Goal: Task Accomplishment & Management: Complete application form

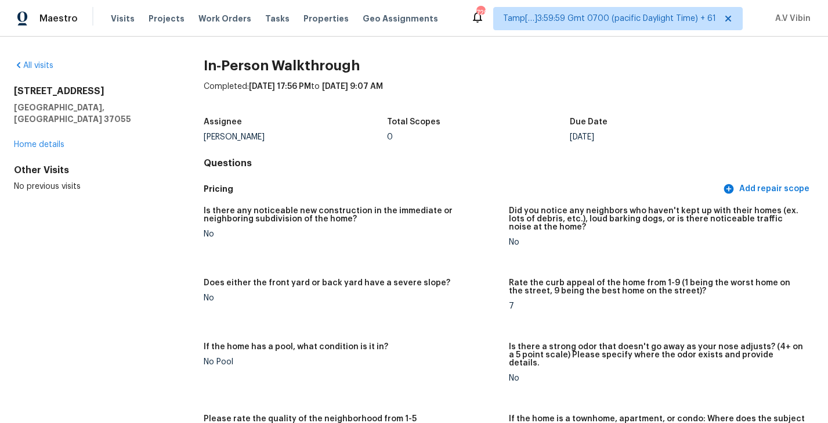
scroll to position [368, 0]
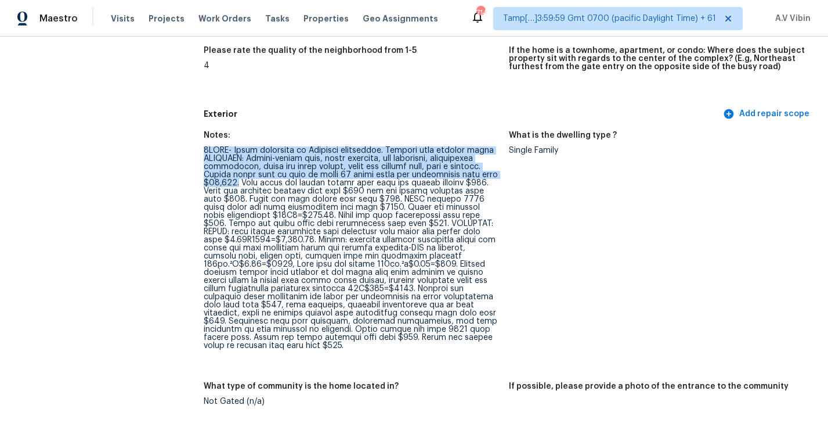
click at [470, 169] on div at bounding box center [352, 247] width 296 height 203
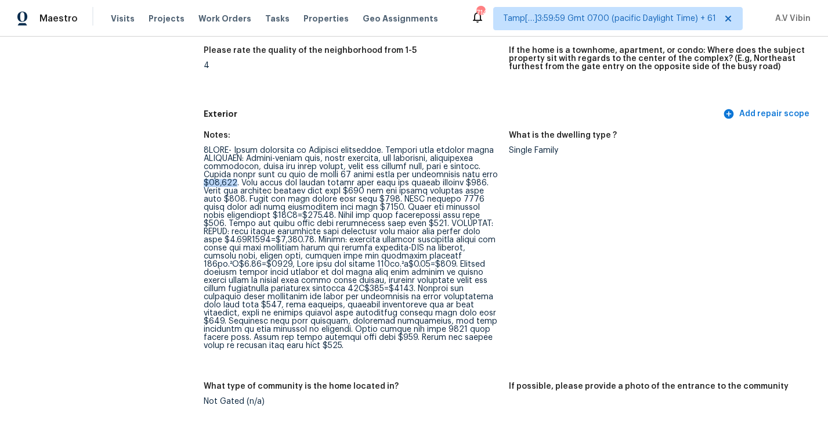
drag, startPoint x: 464, startPoint y: 166, endPoint x: 493, endPoint y: 165, distance: 29.0
click at [494, 165] on div at bounding box center [352, 247] width 296 height 203
copy div "$12,000"
click at [467, 166] on div at bounding box center [352, 247] width 296 height 203
drag, startPoint x: 467, startPoint y: 165, endPoint x: 495, endPoint y: 164, distance: 27.9
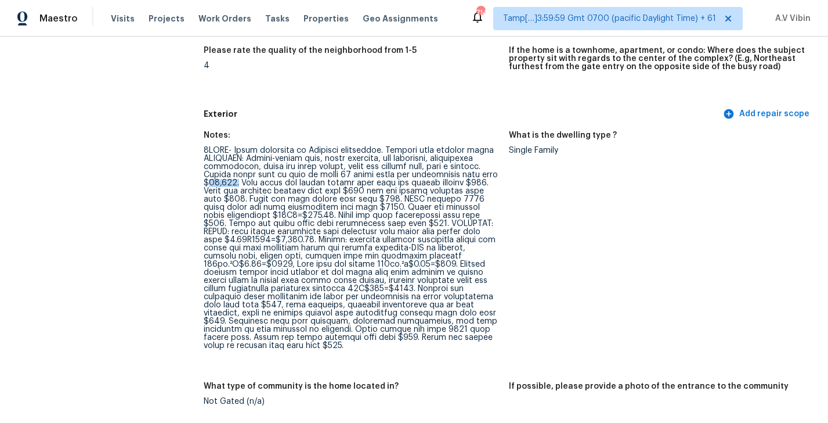
click at [495, 164] on div at bounding box center [352, 247] width 296 height 203
copy div "12,000."
drag, startPoint x: 203, startPoint y: 174, endPoint x: 441, endPoint y: 175, distance: 237.5
click at [211, 190] on div at bounding box center [352, 247] width 296 height 203
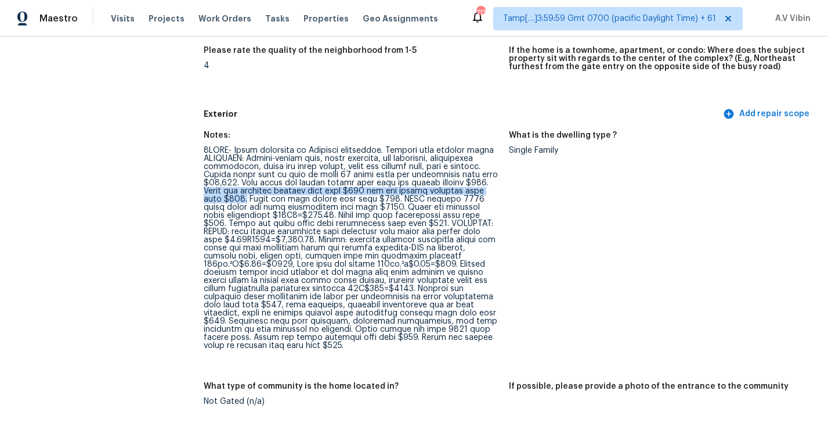
drag, startPoint x: 446, startPoint y: 174, endPoint x: 497, endPoint y: 179, distance: 50.8
click at [497, 179] on div at bounding box center [352, 247] width 296 height 203
click at [352, 183] on div at bounding box center [352, 247] width 296 height 203
copy div "gutter cleaning"
drag, startPoint x: 363, startPoint y: 183, endPoint x: 421, endPoint y: 185, distance: 58.7
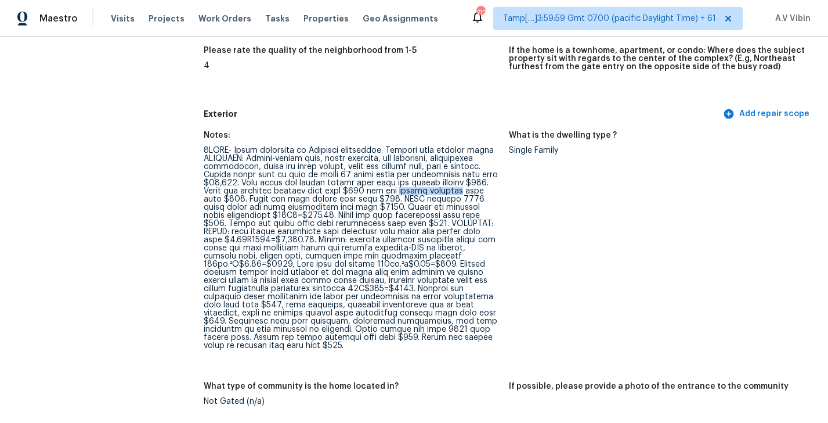
click at [421, 185] on div at bounding box center [352, 247] width 296 height 203
drag, startPoint x: 204, startPoint y: 188, endPoint x: 347, endPoint y: 191, distance: 142.9
click at [347, 191] on div at bounding box center [352, 247] width 296 height 203
click at [251, 191] on div at bounding box center [352, 247] width 296 height 203
drag, startPoint x: 244, startPoint y: 192, endPoint x: 284, endPoint y: 192, distance: 40.6
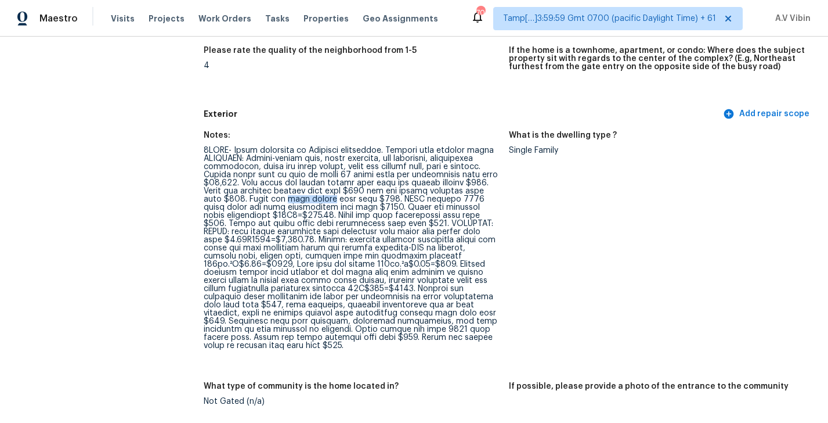
click at [284, 192] on div at bounding box center [352, 247] width 296 height 203
copy div "yard debris"
drag, startPoint x: 351, startPoint y: 191, endPoint x: 318, endPoint y: 197, distance: 34.3
click at [318, 197] on div at bounding box center [352, 247] width 296 height 203
copy div "HVAC carrier 2002 units scope for full replacement hold back $6500"
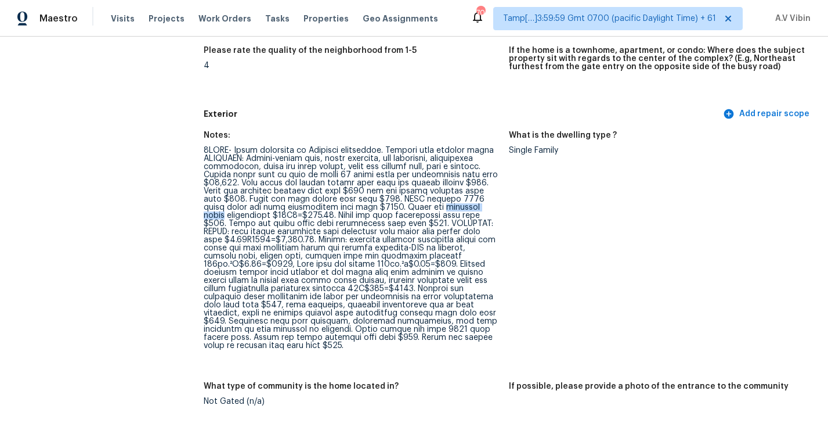
drag, startPoint x: 363, startPoint y: 199, endPoint x: 412, endPoint y: 199, distance: 48.8
click at [412, 199] on div at bounding box center [352, 247] width 296 height 203
copy div "exterior light"
drag, startPoint x: 308, startPoint y: 207, endPoint x: 375, endPoint y: 204, distance: 67.4
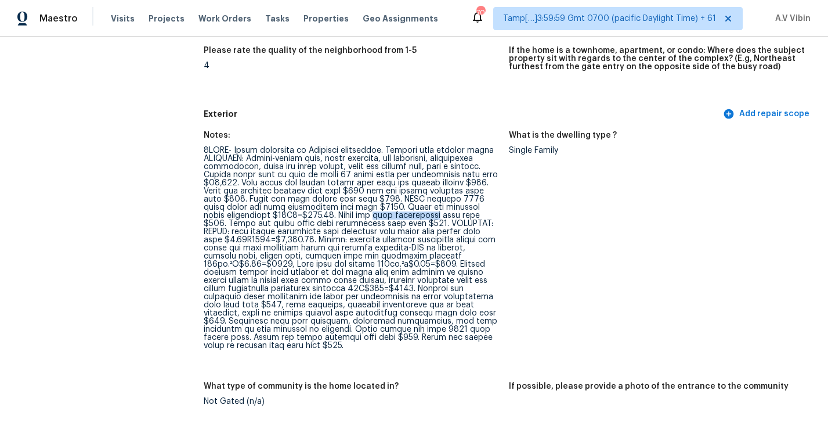
click at [375, 204] on div at bounding box center [352, 247] width 296 height 203
copy div "yard maintenance"
drag, startPoint x: 203, startPoint y: 214, endPoint x: 322, endPoint y: 212, distance: 119.0
copy div "crawl space door replacement"
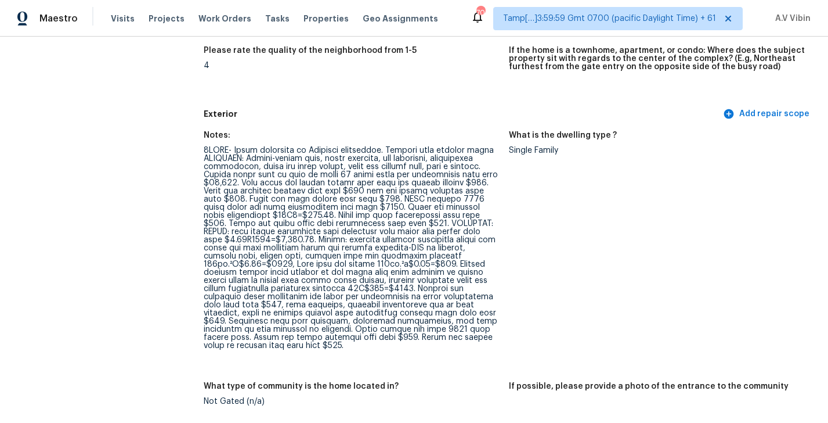
click at [330, 216] on div at bounding box center [352, 247] width 296 height 203
drag, startPoint x: 427, startPoint y: 215, endPoint x: 436, endPoint y: 224, distance: 12.7
click at [436, 224] on div at bounding box center [352, 247] width 296 height 203
click at [387, 217] on div at bounding box center [352, 247] width 296 height 203
drag, startPoint x: 386, startPoint y: 215, endPoint x: 386, endPoint y: 225, distance: 9.9
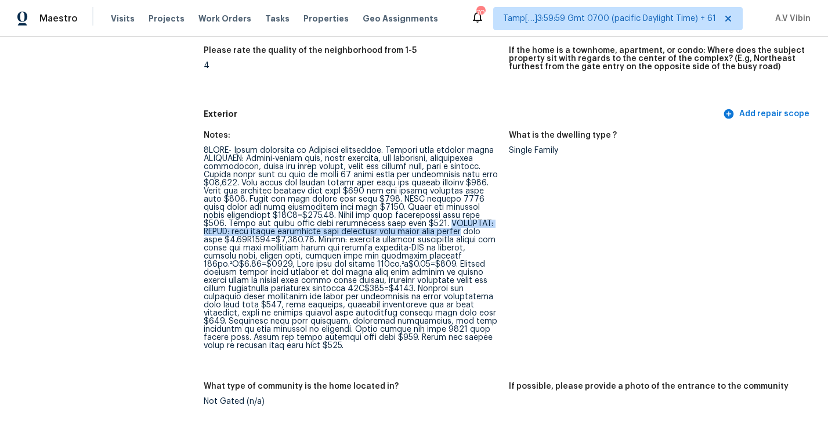
click at [386, 225] on div at bounding box center [352, 247] width 296 height 203
copy div "INTERIOR: PAINT: bold colors throughout poor condition full plant plus primer"
click at [274, 234] on div at bounding box center [352, 247] width 296 height 203
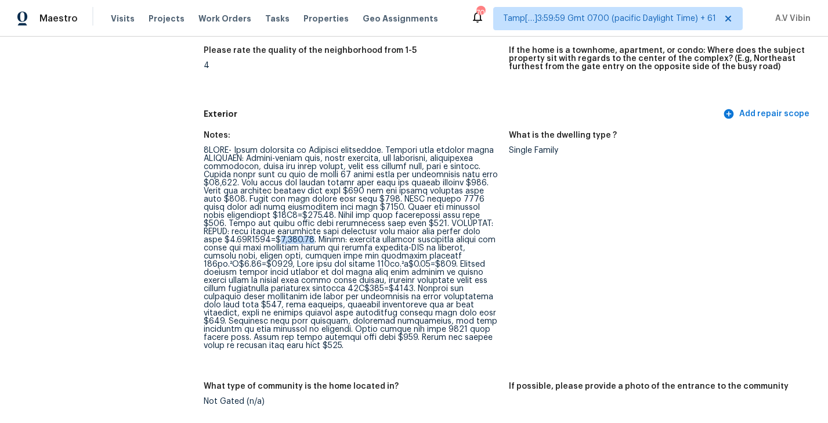
click at [274, 234] on div at bounding box center [352, 247] width 296 height 203
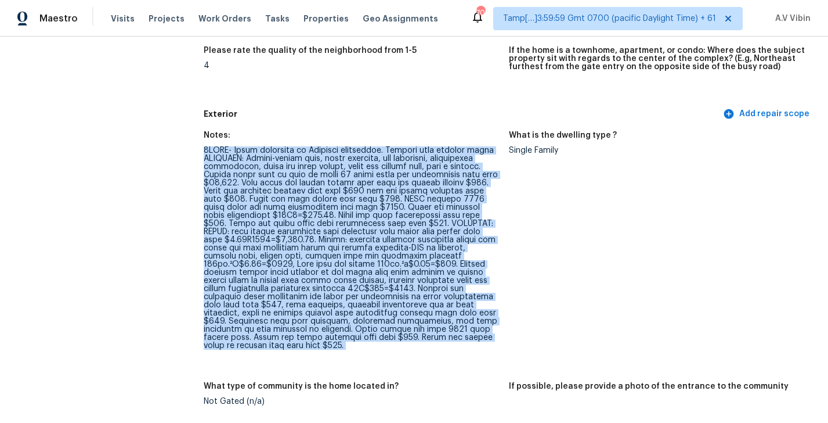
click at [274, 234] on div at bounding box center [352, 247] width 296 height 203
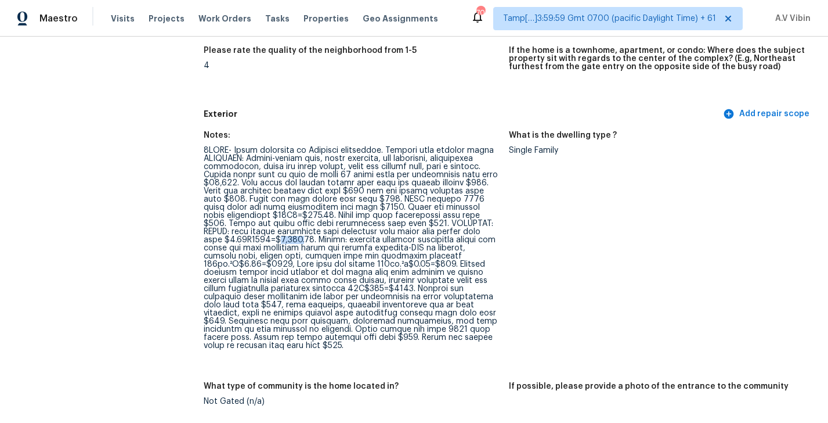
drag, startPoint x: 258, startPoint y: 232, endPoint x: 280, endPoint y: 232, distance: 22.1
click at [280, 232] on div at bounding box center [352, 247] width 296 height 203
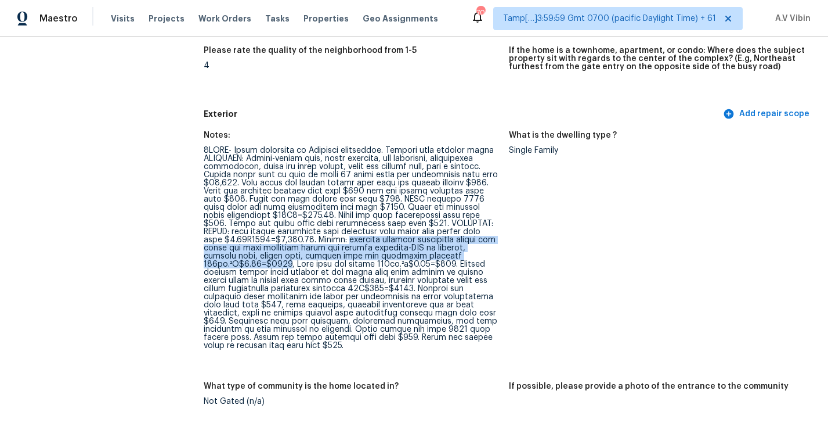
drag, startPoint x: 322, startPoint y: 232, endPoint x: 283, endPoint y: 257, distance: 46.2
click at [283, 257] on div at bounding box center [352, 247] width 296 height 203
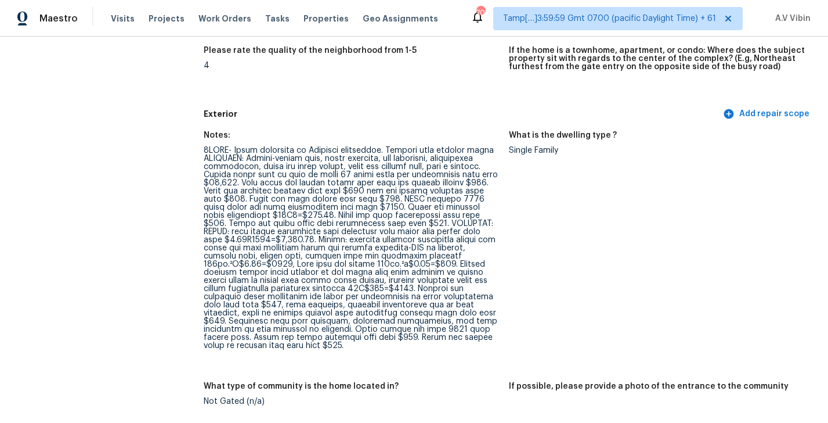
click at [298, 262] on div at bounding box center [352, 247] width 296 height 203
click at [352, 255] on div at bounding box center [352, 247] width 296 height 203
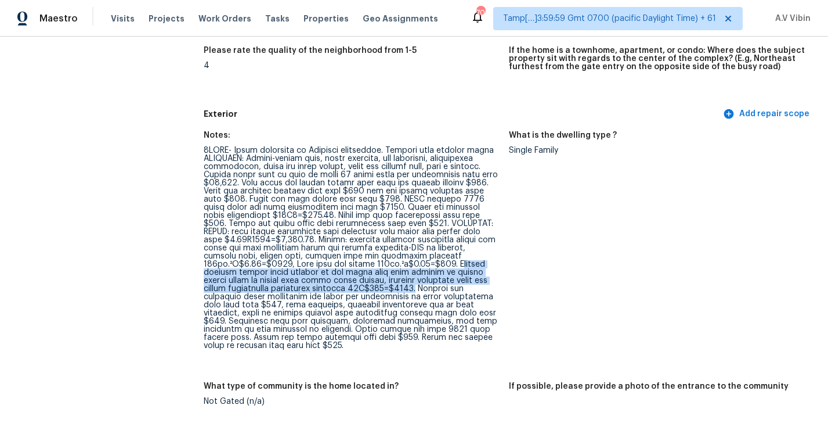
drag, startPoint x: 450, startPoint y: 255, endPoint x: 444, endPoint y: 284, distance: 29.6
click at [444, 283] on div at bounding box center [352, 247] width 296 height 203
click at [451, 261] on div at bounding box center [352, 247] width 296 height 203
drag, startPoint x: 449, startPoint y: 255, endPoint x: 441, endPoint y: 280, distance: 26.1
click at [441, 280] on div at bounding box center [352, 247] width 296 height 203
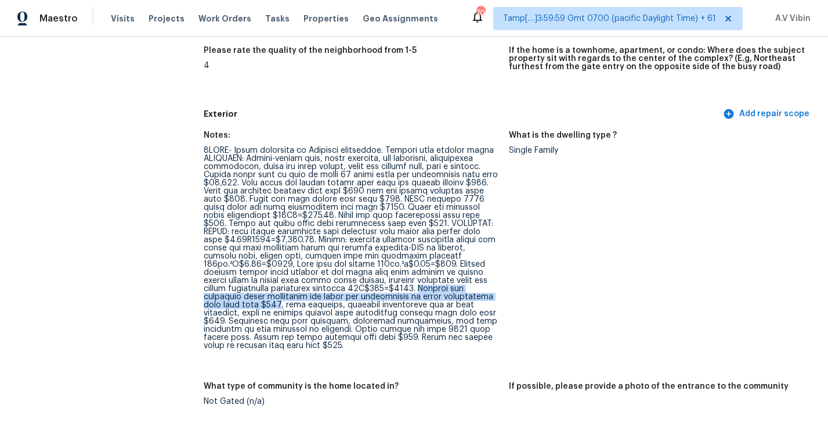
drag, startPoint x: 449, startPoint y: 280, endPoint x: 284, endPoint y: 297, distance: 166.3
click at [284, 297] on div at bounding box center [352, 247] width 296 height 203
drag, startPoint x: 208, startPoint y: 312, endPoint x: 221, endPoint y: 312, distance: 12.8
click at [221, 312] on div at bounding box center [352, 247] width 296 height 203
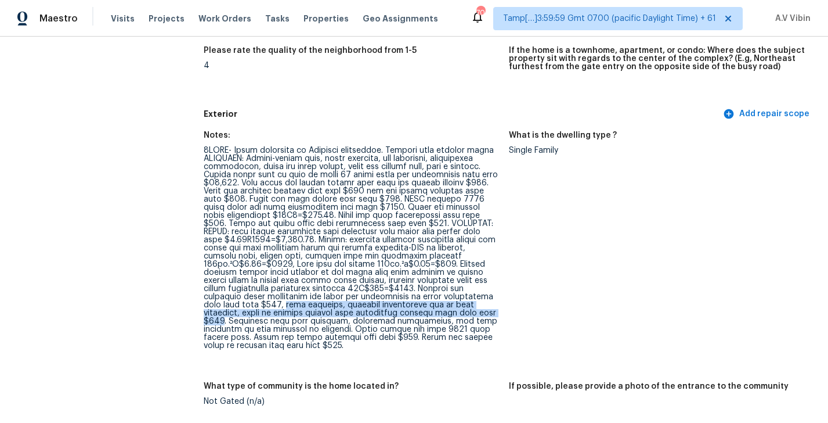
drag, startPoint x: 289, startPoint y: 296, endPoint x: 222, endPoint y: 312, distance: 68.7
click at [222, 312] on div at bounding box center [352, 247] width 296 height 203
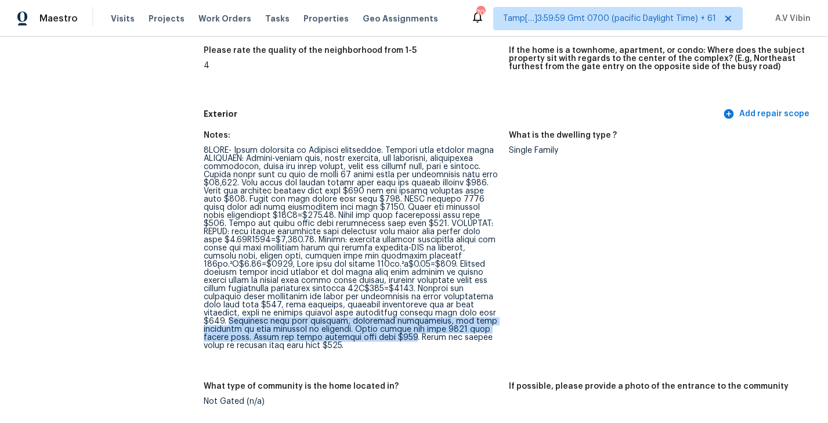
drag, startPoint x: 228, startPoint y: 314, endPoint x: 406, endPoint y: 325, distance: 178.6
click at [406, 325] on div at bounding box center [352, 247] width 296 height 203
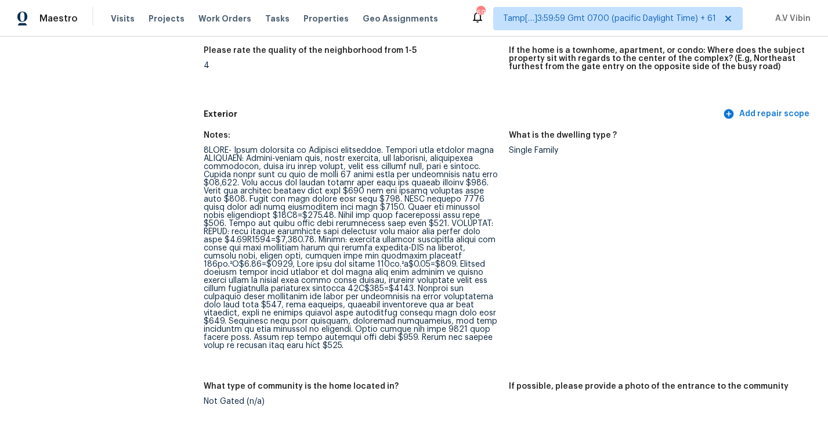
click at [413, 332] on div at bounding box center [352, 247] width 296 height 203
drag, startPoint x: 410, startPoint y: 328, endPoint x: 426, endPoint y: 337, distance: 18.2
click at [426, 337] on div at bounding box center [352, 247] width 296 height 203
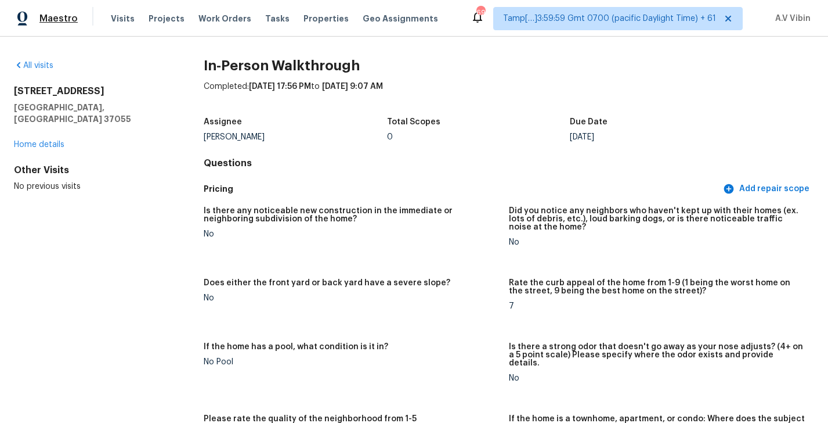
click at [68, 20] on span "Maestro" at bounding box center [58, 19] width 38 height 12
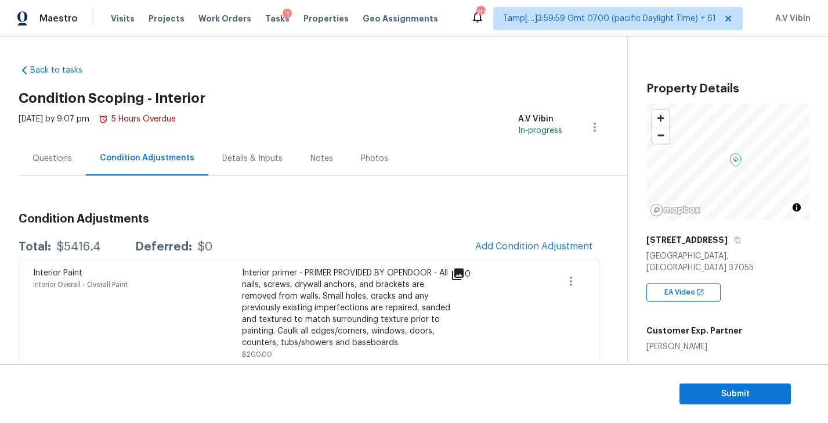
scroll to position [235, 0]
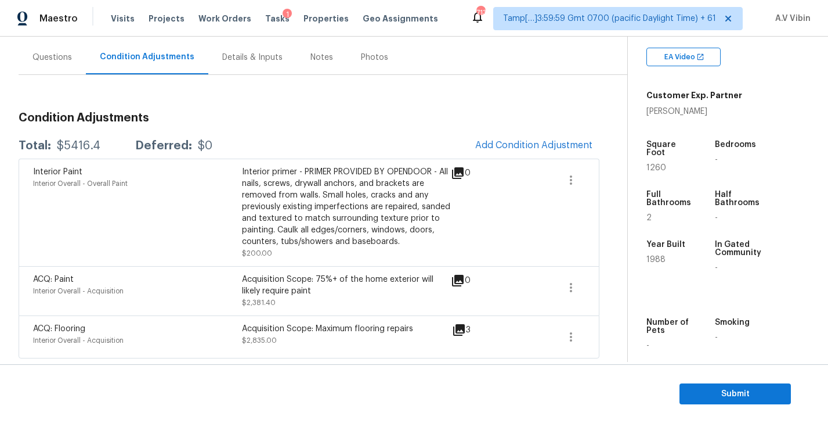
click at [493, 140] on span "Add Condition Adjustment" at bounding box center [533, 145] width 117 height 10
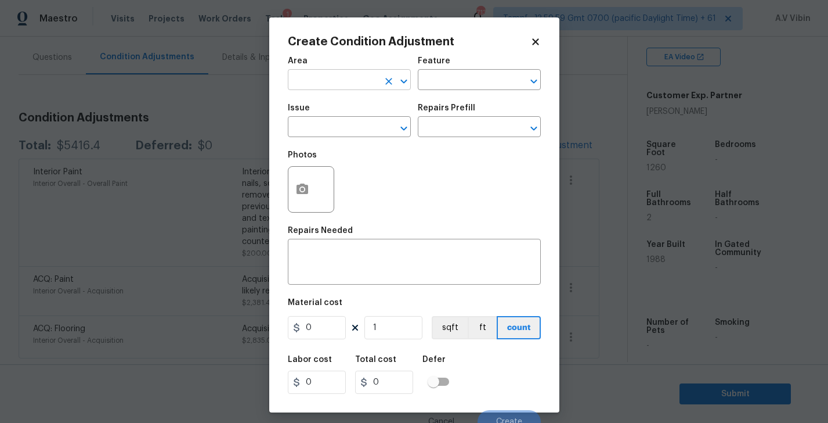
click at [356, 78] on input "text" at bounding box center [333, 81] width 91 height 18
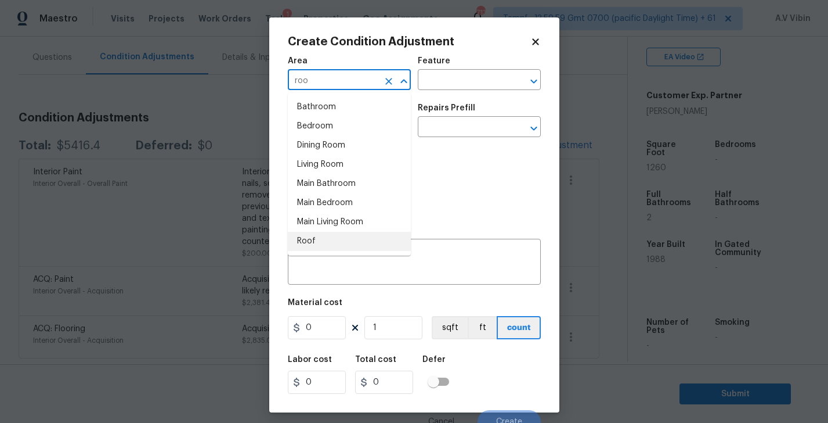
click at [334, 242] on li "Roof" at bounding box center [349, 241] width 123 height 19
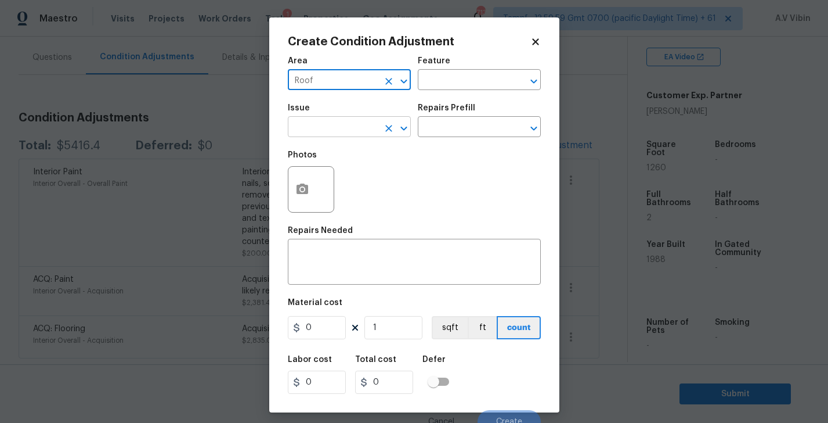
type input "Roof"
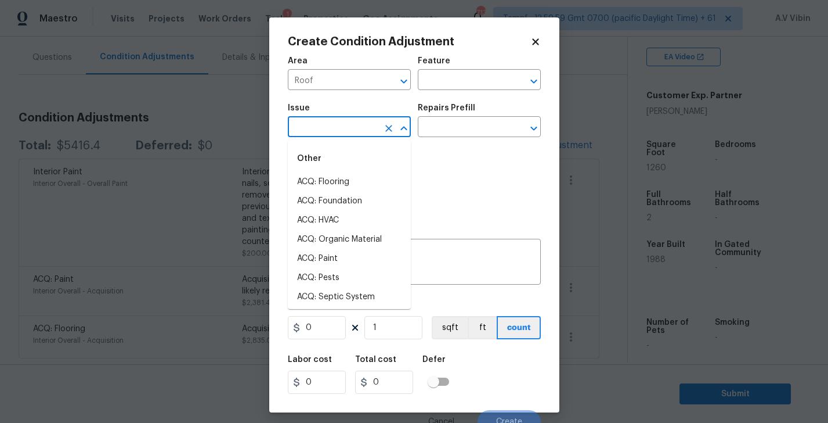
click at [342, 126] on input "text" at bounding box center [333, 128] width 91 height 18
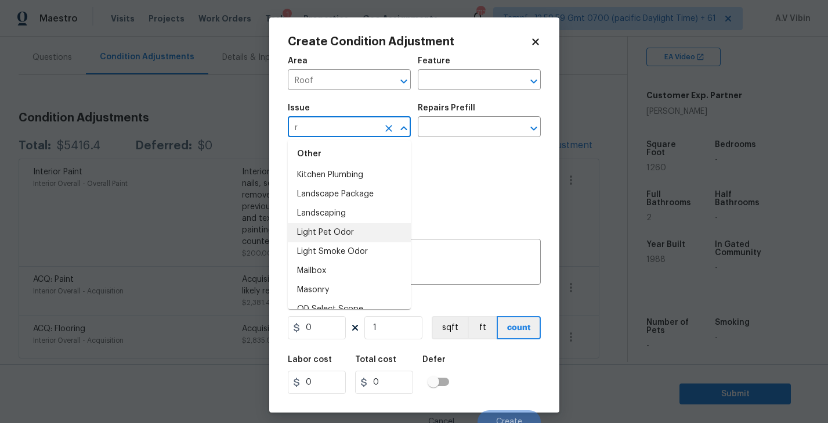
scroll to position [0, 0]
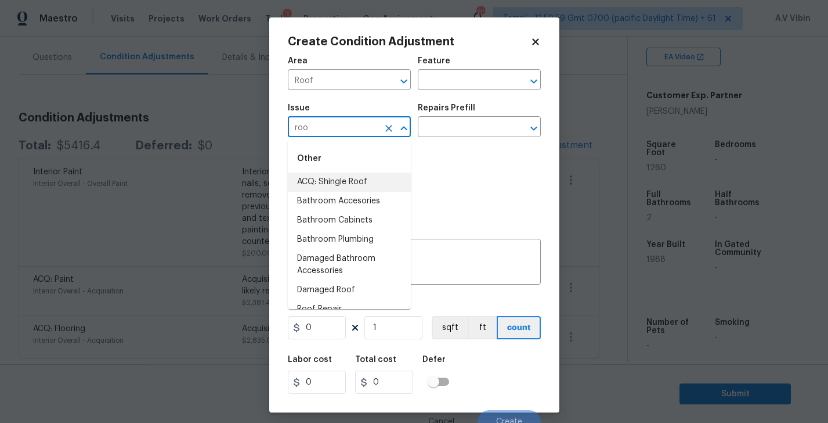
click at [336, 180] on li "ACQ: Shingle Roof" at bounding box center [349, 181] width 123 height 19
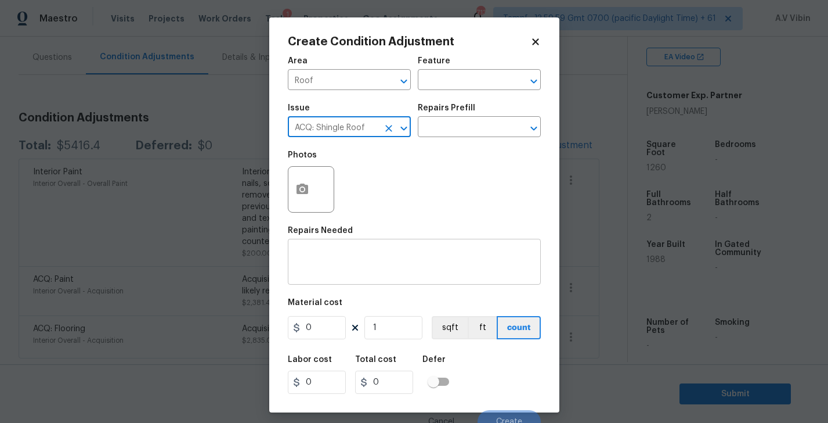
type input "ACQ: Shingle Roof"
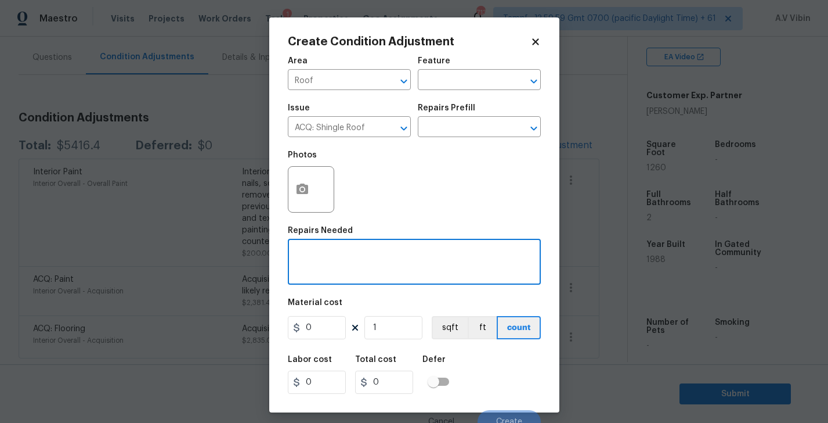
click at [369, 268] on textarea at bounding box center [414, 263] width 239 height 24
type textarea "Roof replacement"
click at [406, 327] on input "1" at bounding box center [394, 327] width 58 height 23
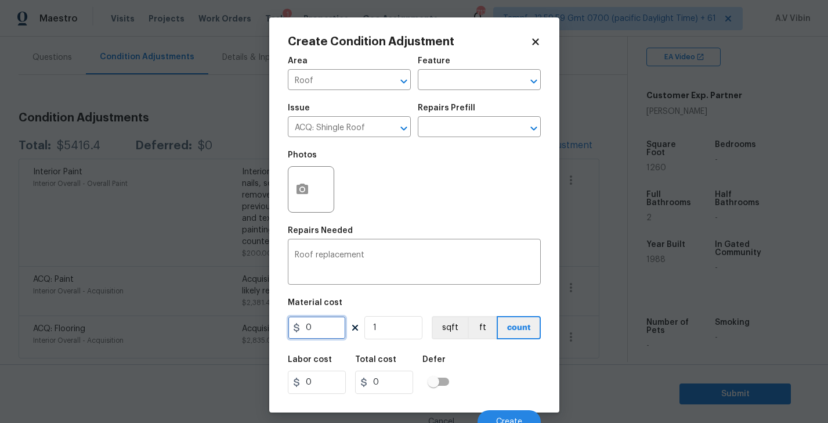
click at [325, 325] on input "0" at bounding box center [317, 327] width 58 height 23
paste input "text"
type input "12000"
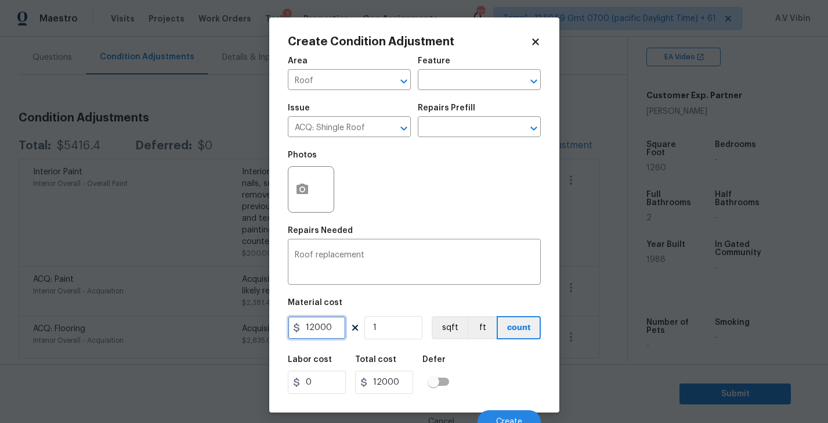
scroll to position [11, 0]
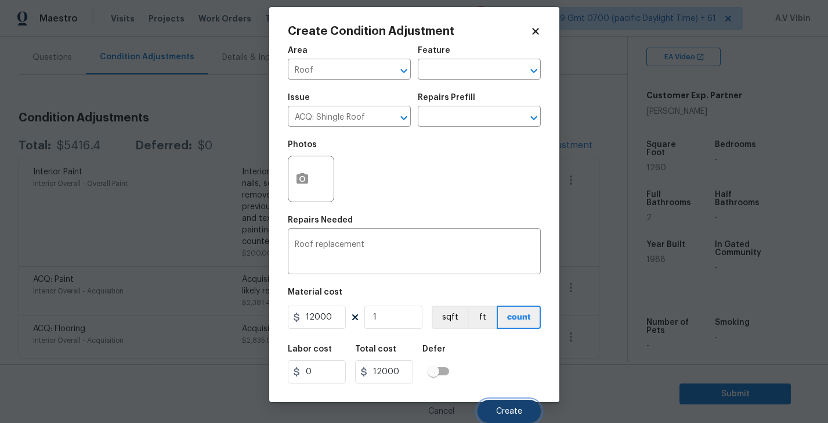
click at [498, 403] on button "Create" at bounding box center [509, 410] width 63 height 23
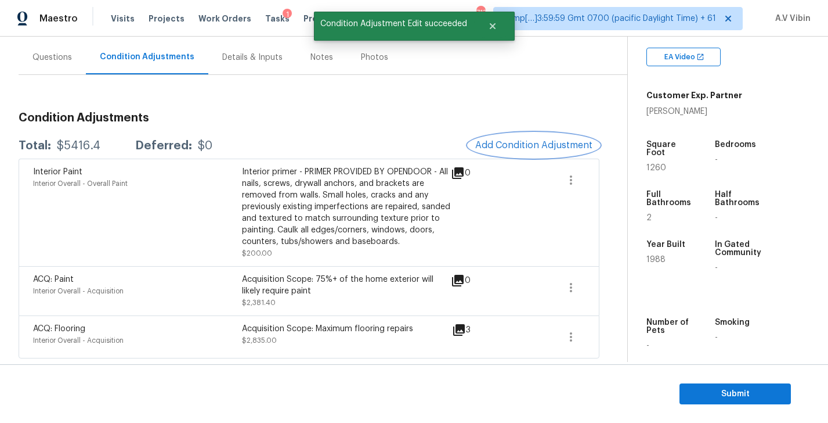
scroll to position [0, 0]
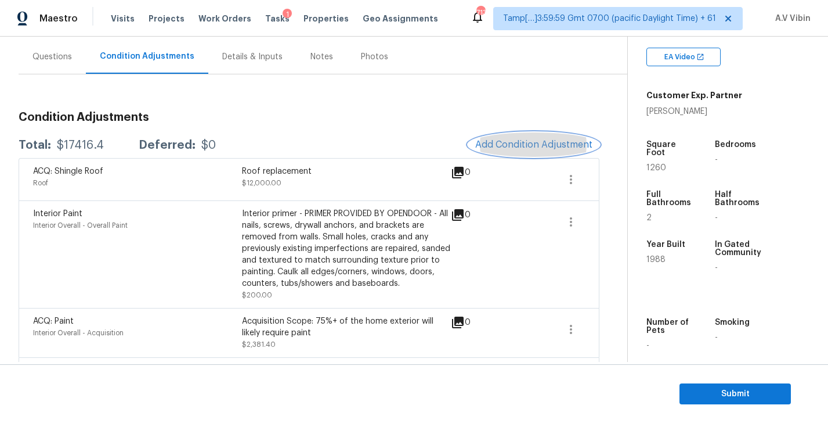
click at [514, 139] on span "Add Condition Adjustment" at bounding box center [533, 144] width 117 height 10
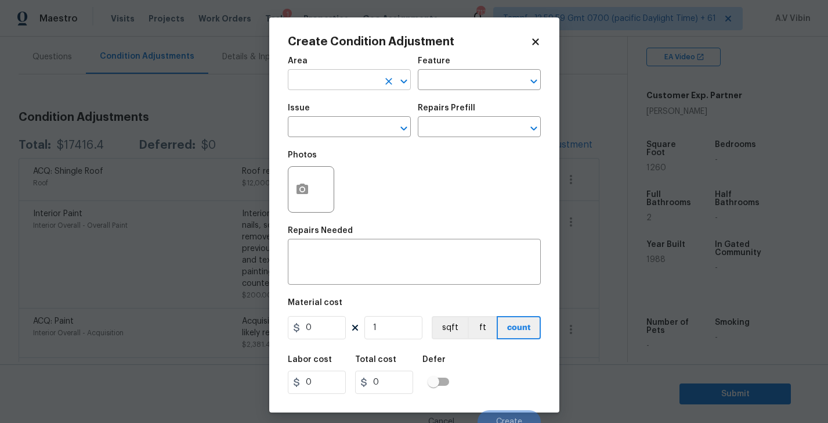
click at [344, 82] on input "text" at bounding box center [333, 81] width 91 height 18
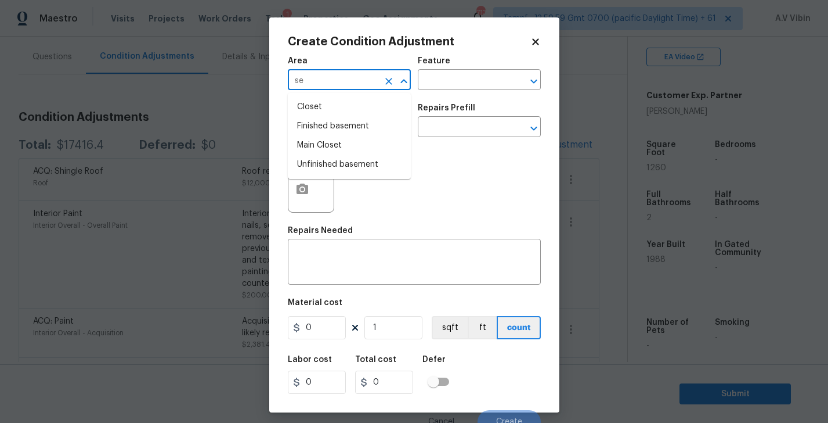
type input "s"
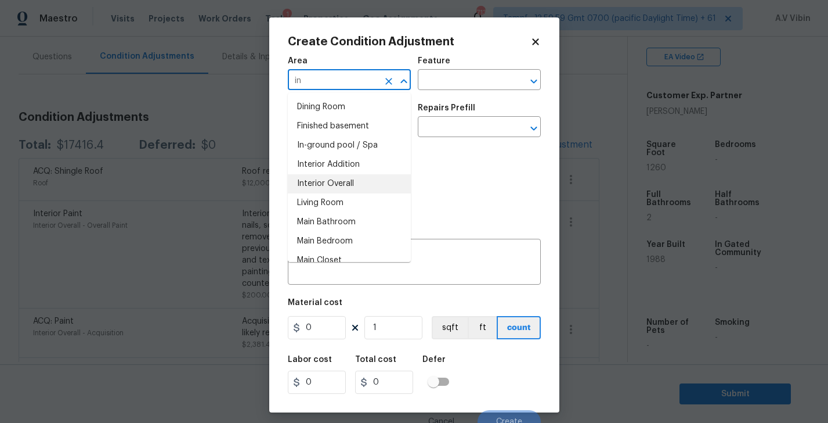
click at [320, 181] on li "Interior Overall" at bounding box center [349, 183] width 123 height 19
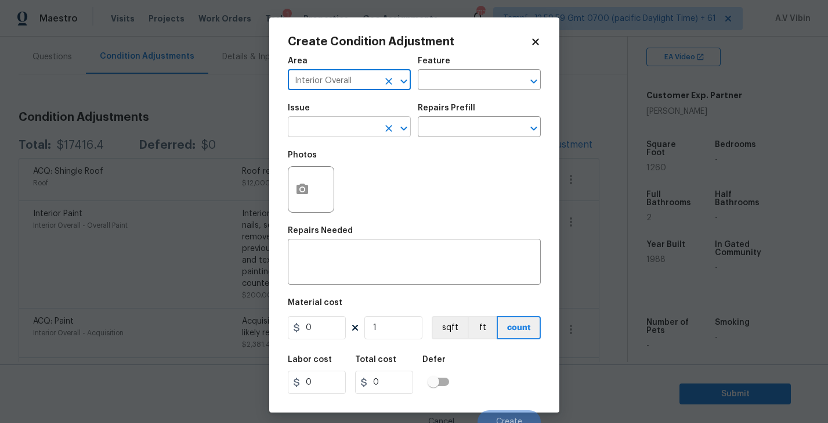
type input "Interior Overall"
click at [317, 121] on input "text" at bounding box center [333, 128] width 91 height 18
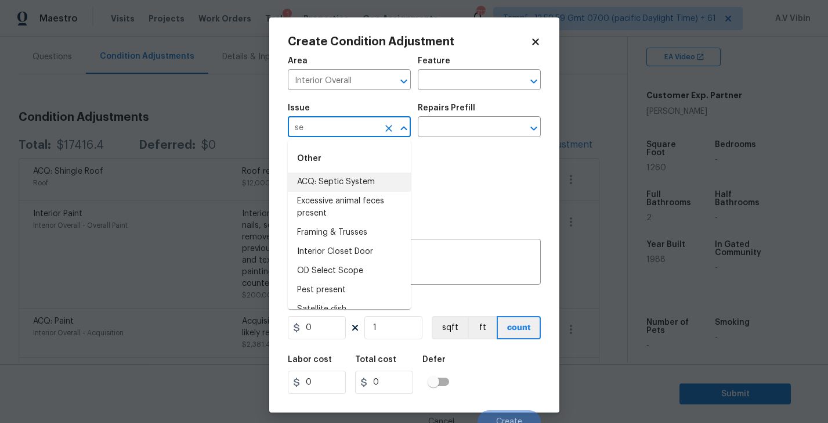
click at [334, 180] on li "ACQ: Septic System" at bounding box center [349, 181] width 123 height 19
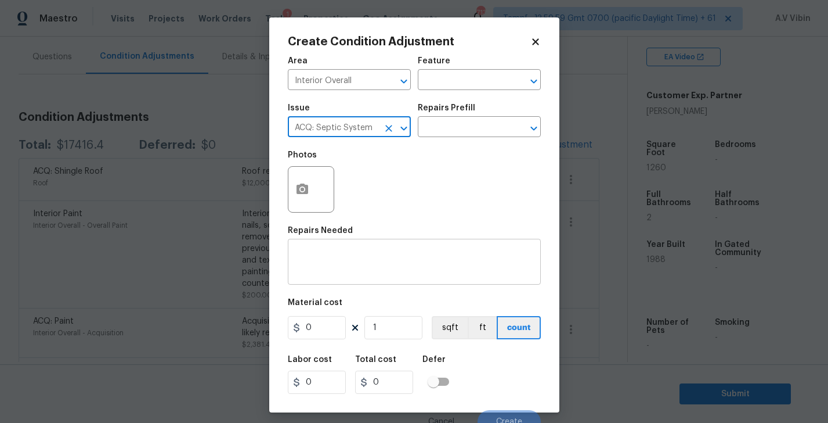
type input "ACQ: Septic System"
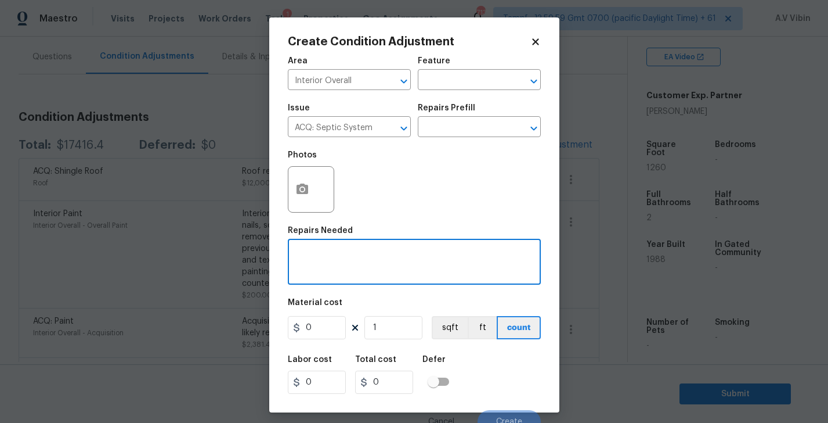
click at [346, 256] on textarea at bounding box center [414, 263] width 239 height 24
paste textarea "12,000."
type textarea "12,000."
click at [378, 261] on textarea "Septic service" at bounding box center [414, 263] width 239 height 24
type textarea "Septic service"
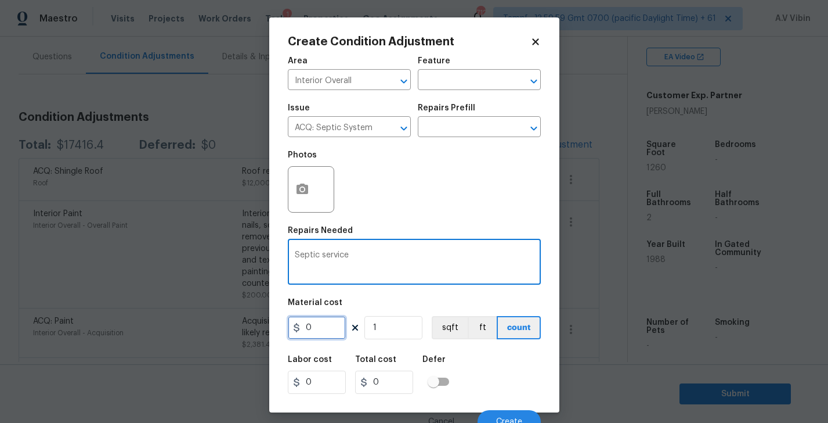
click at [312, 337] on input "0" at bounding box center [317, 327] width 58 height 23
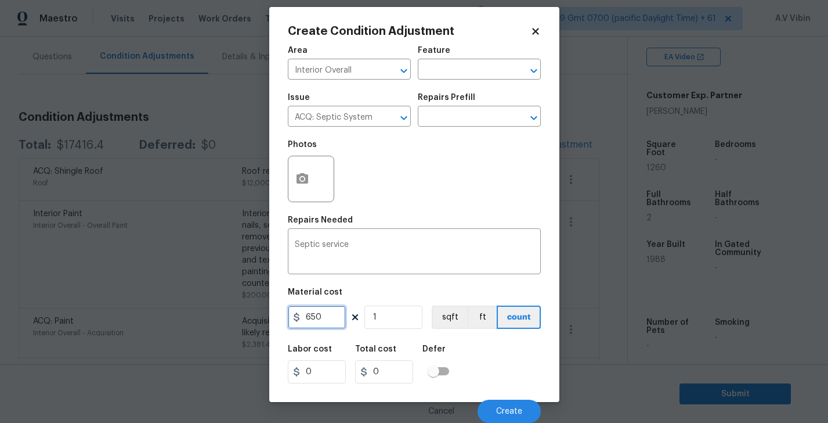
type input "650"
click at [398, 371] on input "650" at bounding box center [384, 371] width 58 height 23
click at [513, 402] on button "Create" at bounding box center [509, 410] width 63 height 23
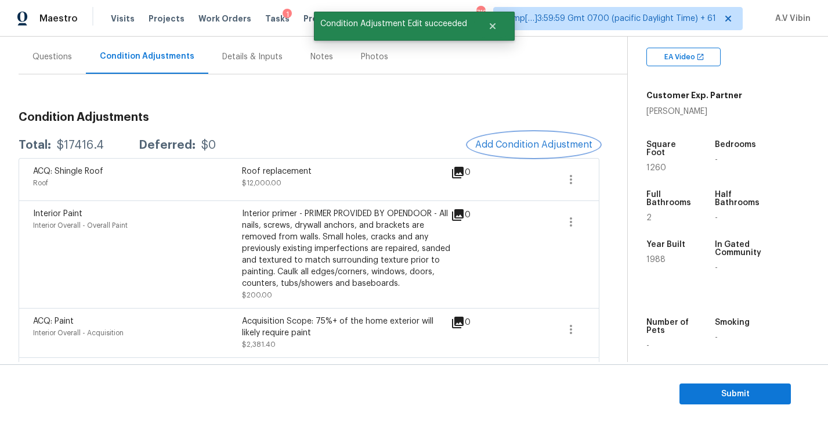
scroll to position [0, 0]
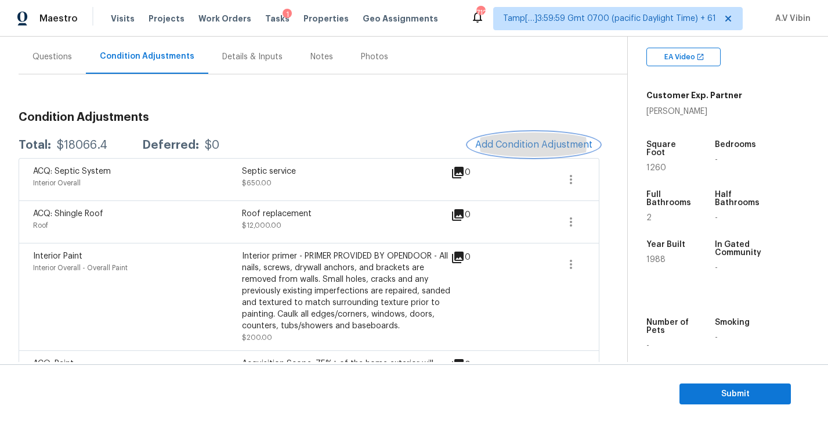
click at [506, 145] on span "Add Condition Adjustment" at bounding box center [533, 144] width 117 height 10
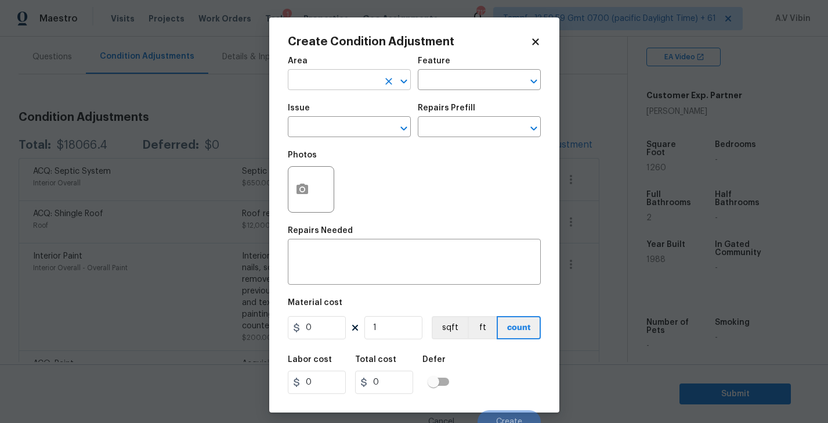
click at [328, 78] on input "text" at bounding box center [333, 81] width 91 height 18
click at [333, 118] on li "Interior Overall" at bounding box center [349, 126] width 123 height 19
type input "Interior Overall"
click at [329, 130] on input "text" at bounding box center [333, 128] width 91 height 18
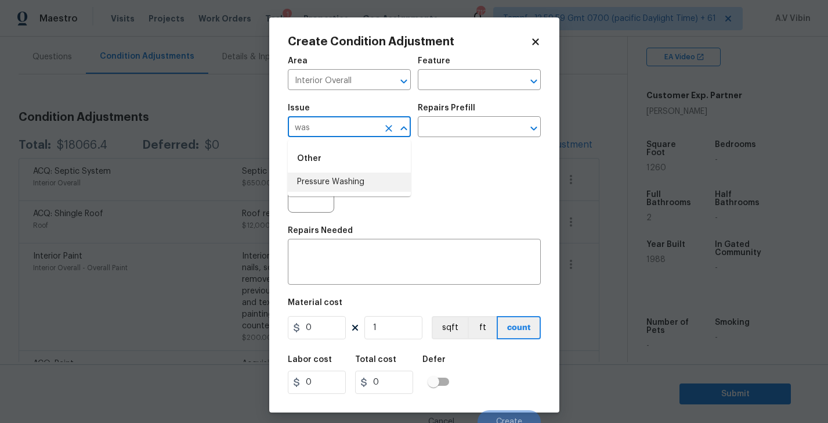
click at [347, 190] on li "Pressure Washing" at bounding box center [349, 181] width 123 height 19
type input "Pressure Washing"
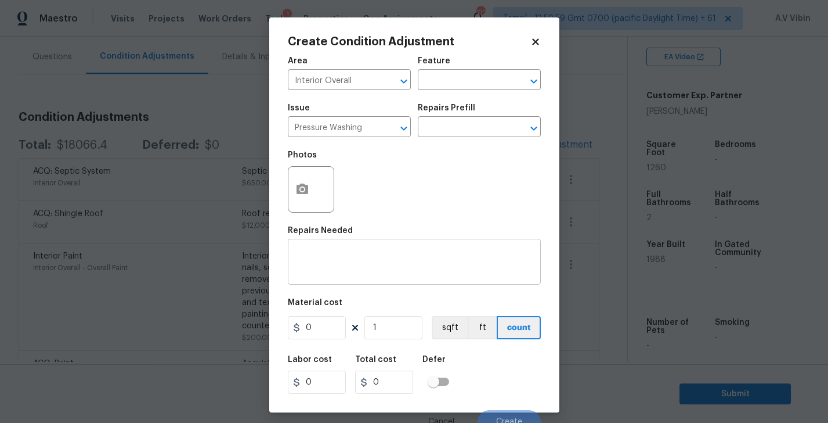
click at [347, 248] on div "x ​" at bounding box center [414, 263] width 253 height 43
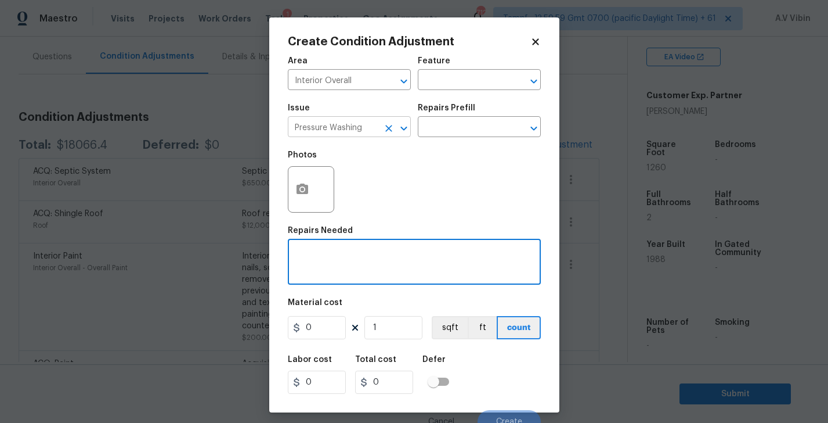
click at [329, 133] on input "Pressure Washing" at bounding box center [333, 128] width 91 height 18
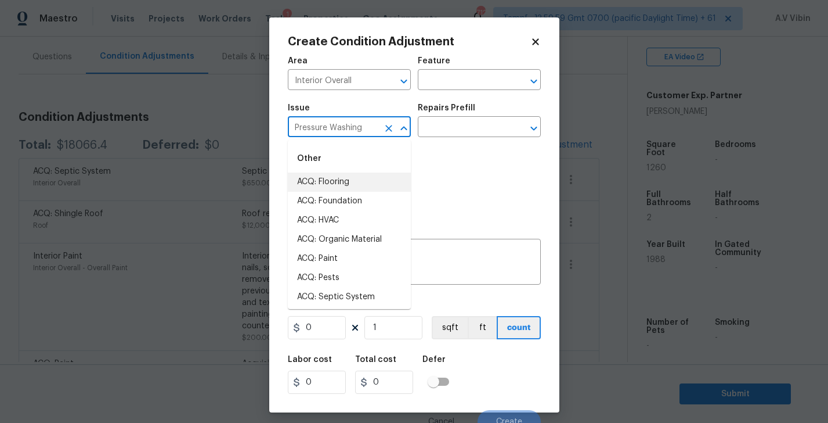
click at [329, 133] on input "Pressure Washing" at bounding box center [333, 128] width 91 height 18
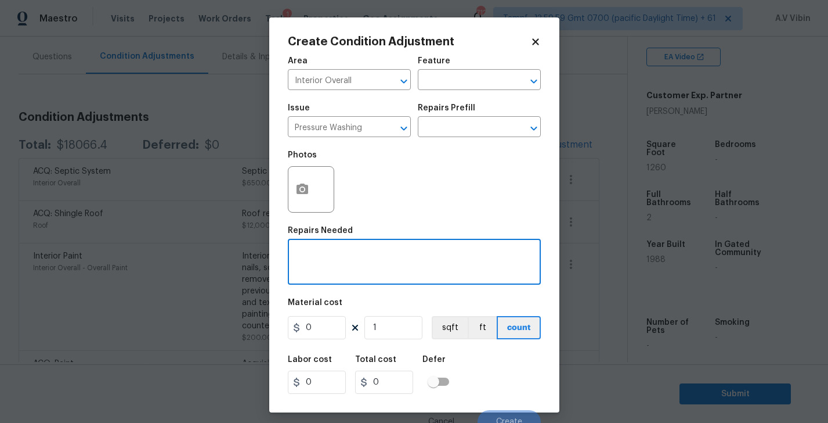
click at [467, 273] on textarea at bounding box center [414, 263] width 239 height 24
paste textarea "Pressure Washing"
type textarea "Pressure Washing"
click at [319, 327] on input "0" at bounding box center [317, 327] width 58 height 23
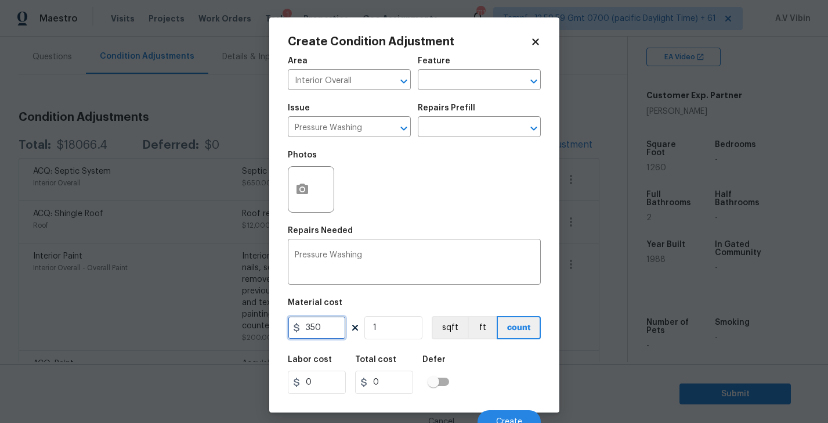
type input "350"
click at [474, 353] on div "Labor cost 0 Total cost 350 Defer" at bounding box center [414, 374] width 253 height 52
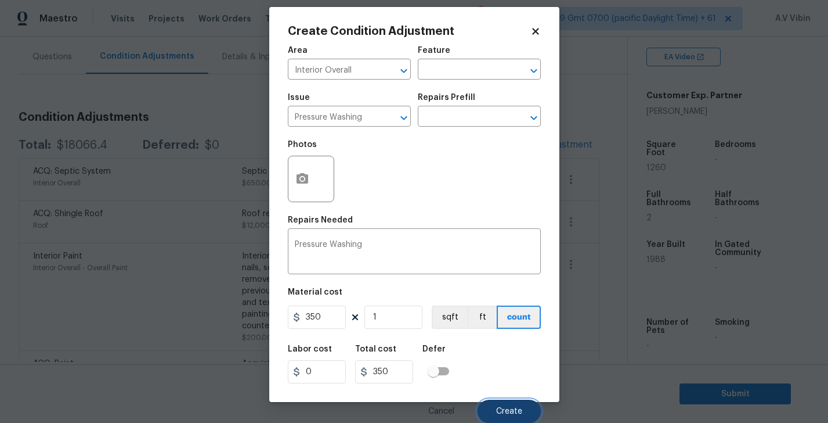
click at [502, 401] on button "Create" at bounding box center [509, 410] width 63 height 23
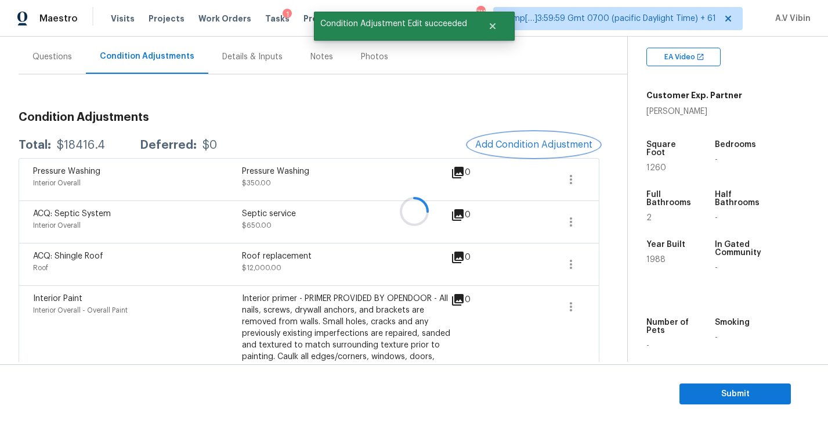
scroll to position [0, 0]
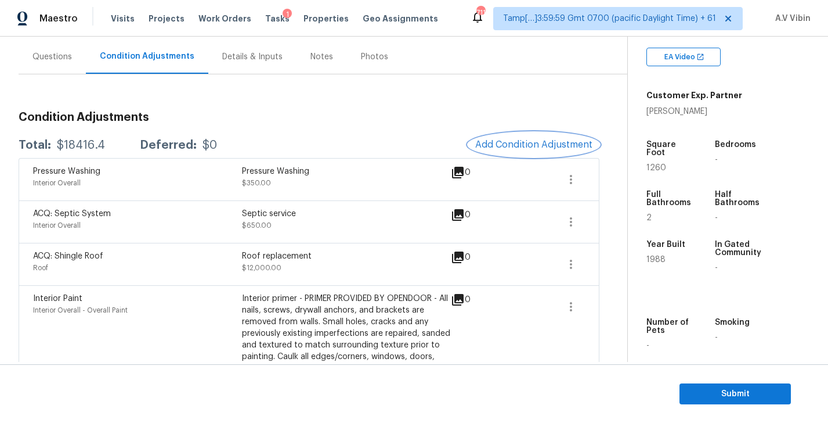
click at [541, 146] on span "Add Condition Adjustment" at bounding box center [533, 144] width 117 height 10
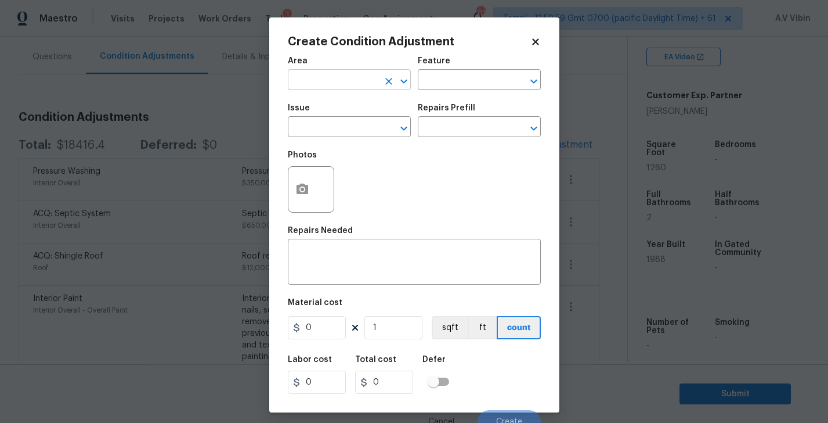
click at [356, 82] on input "text" at bounding box center [333, 81] width 91 height 18
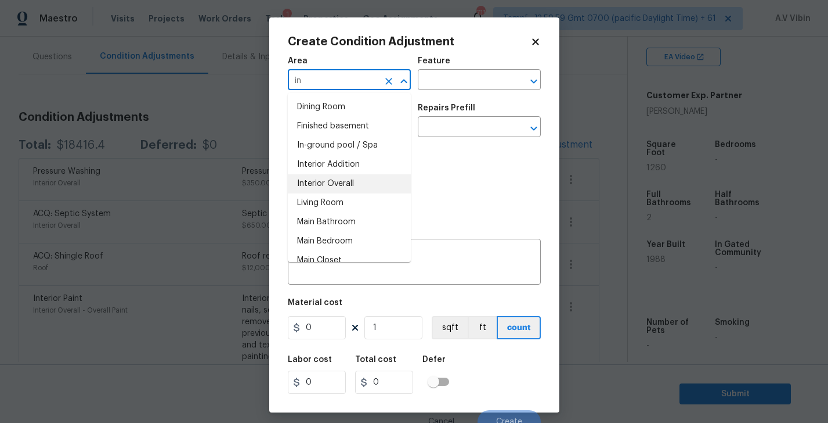
click at [338, 190] on li "Interior Overall" at bounding box center [349, 183] width 123 height 19
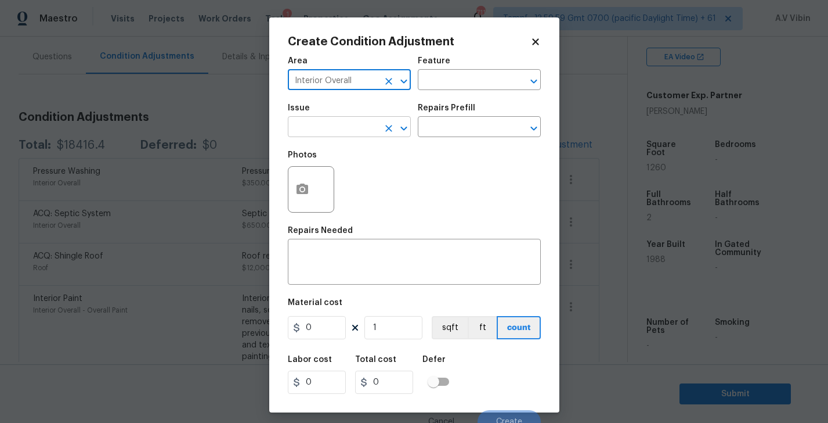
type input "Interior Overall"
click at [326, 120] on input "text" at bounding box center [333, 128] width 91 height 18
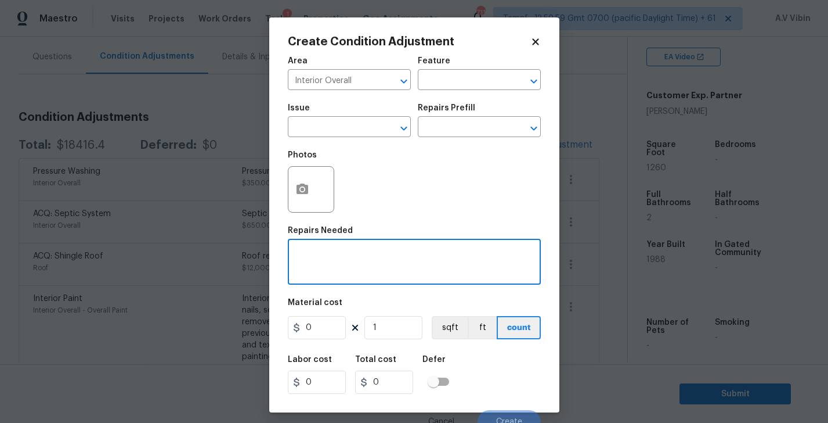
click at [430, 272] on textarea at bounding box center [414, 263] width 239 height 24
paste textarea "gutter cleaning"
type textarea "gutter cleaning"
click at [336, 129] on input "text" at bounding box center [333, 128] width 91 height 18
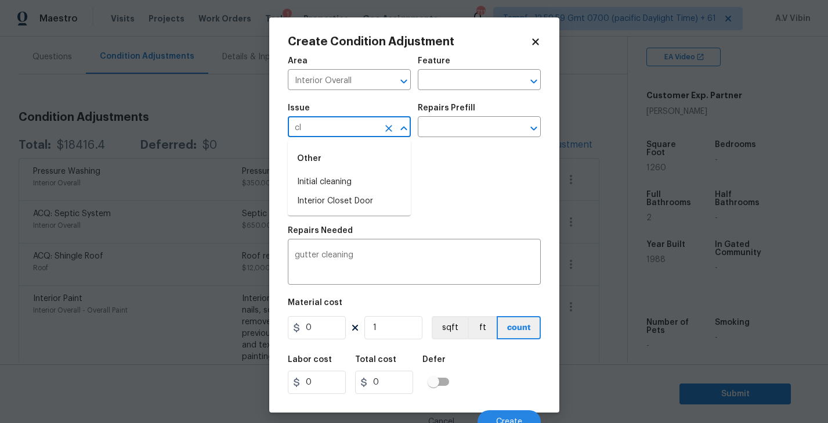
type input "c"
click at [330, 186] on li "Gutters" at bounding box center [349, 181] width 123 height 19
type input "Gutters"
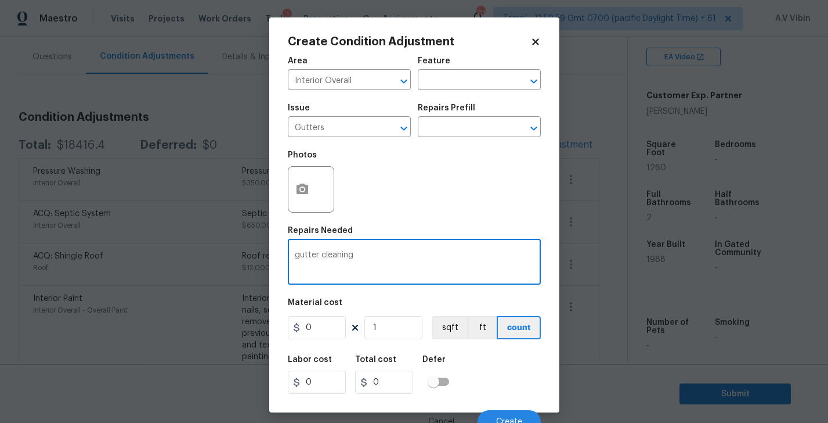
click at [377, 257] on textarea "gutter cleaning" at bounding box center [414, 263] width 239 height 24
click at [315, 335] on input "0" at bounding box center [317, 327] width 58 height 23
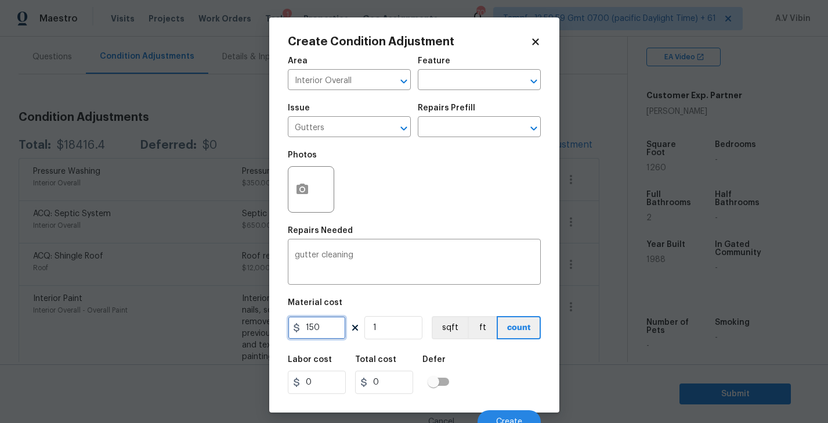
type input "150"
click at [409, 388] on input "150" at bounding box center [384, 381] width 58 height 23
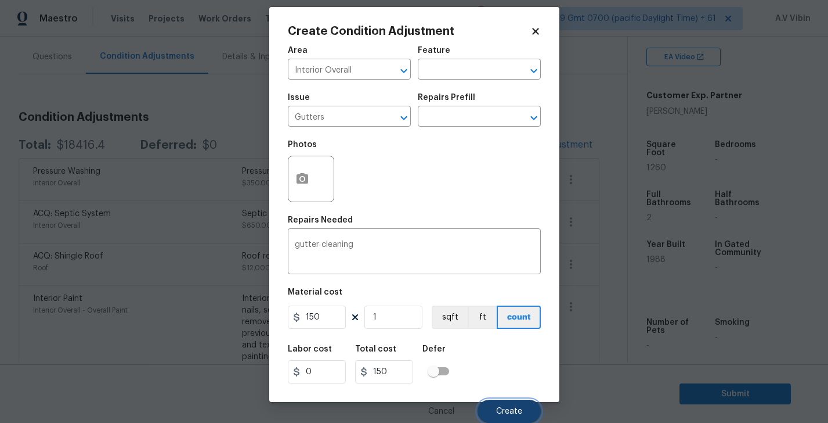
click at [507, 404] on button "Create" at bounding box center [509, 410] width 63 height 23
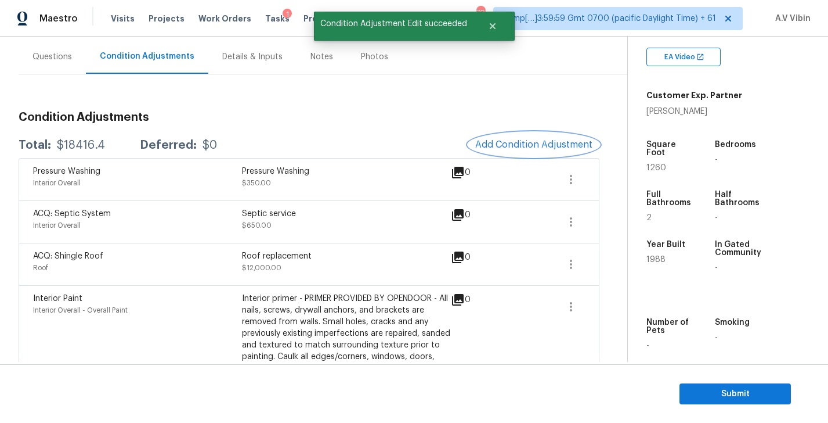
scroll to position [0, 0]
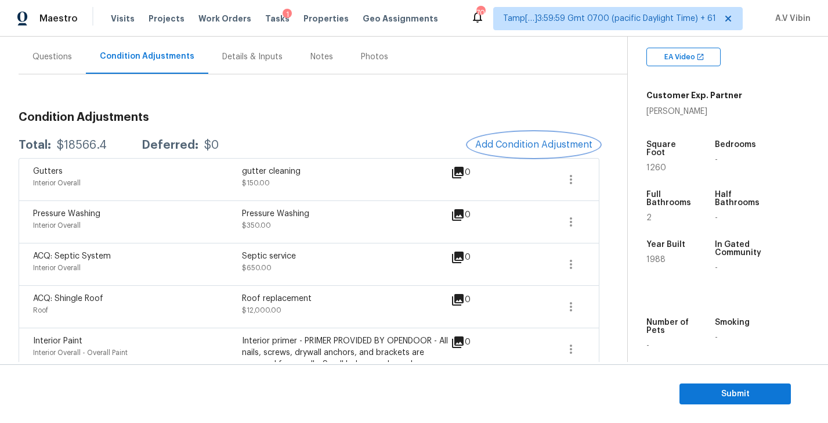
click at [545, 145] on span "Add Condition Adjustment" at bounding box center [533, 144] width 117 height 10
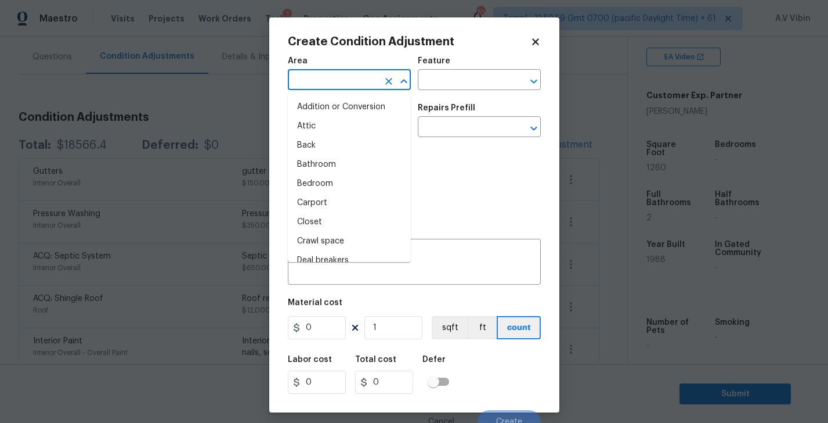
click at [345, 82] on input "text" at bounding box center [333, 81] width 91 height 18
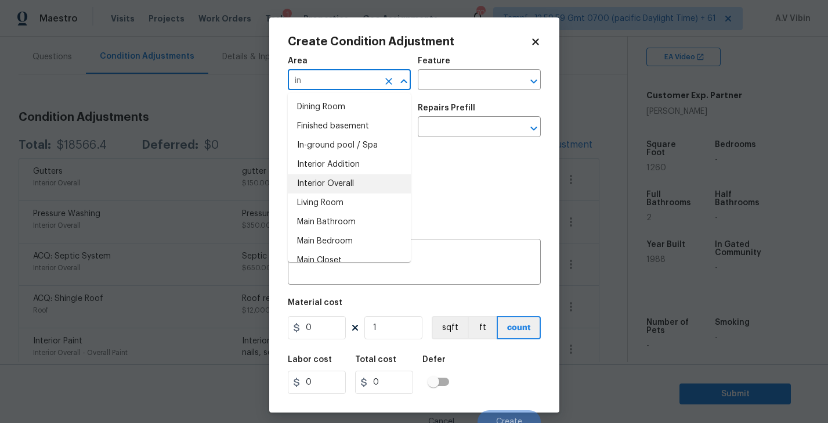
click at [333, 184] on li "Interior Overall" at bounding box center [349, 183] width 123 height 19
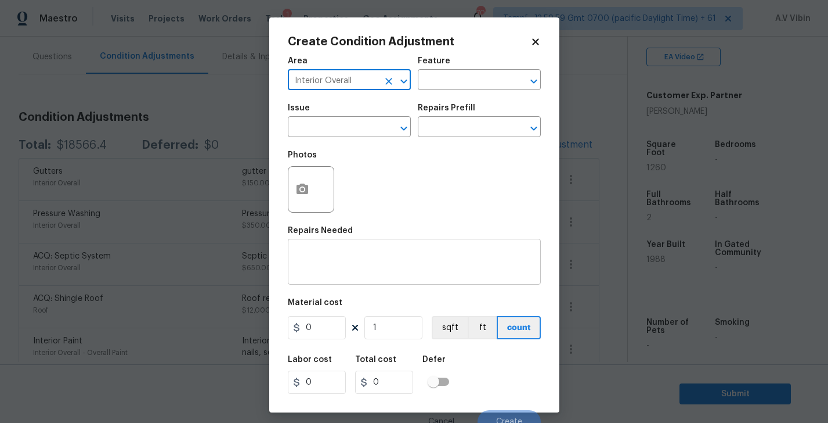
type input "Interior Overall"
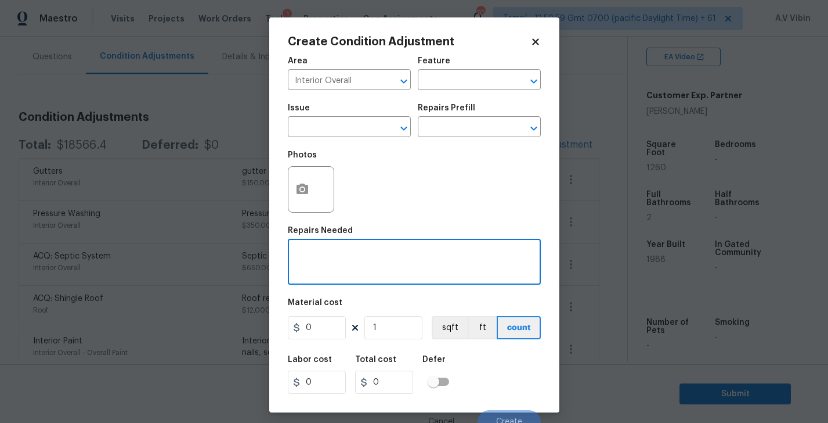
click at [325, 260] on textarea at bounding box center [414, 263] width 239 height 24
paste textarea "yard debris"
type textarea "yard debris"
click at [301, 332] on input "0" at bounding box center [317, 327] width 58 height 23
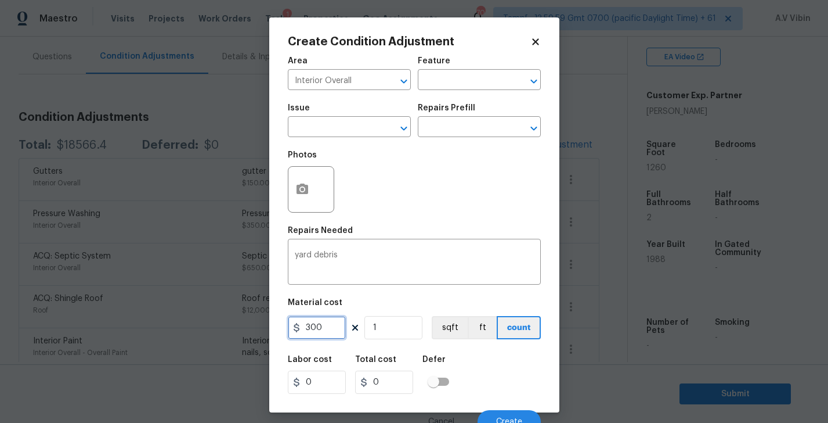
click at [335, 329] on input "300" at bounding box center [317, 327] width 58 height 23
type input "300"
click at [401, 383] on input "300" at bounding box center [384, 381] width 58 height 23
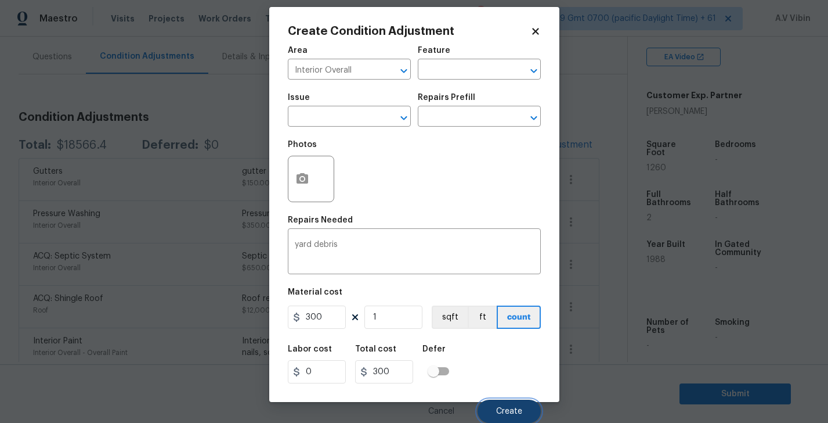
click at [516, 415] on span "Create" at bounding box center [509, 411] width 26 height 9
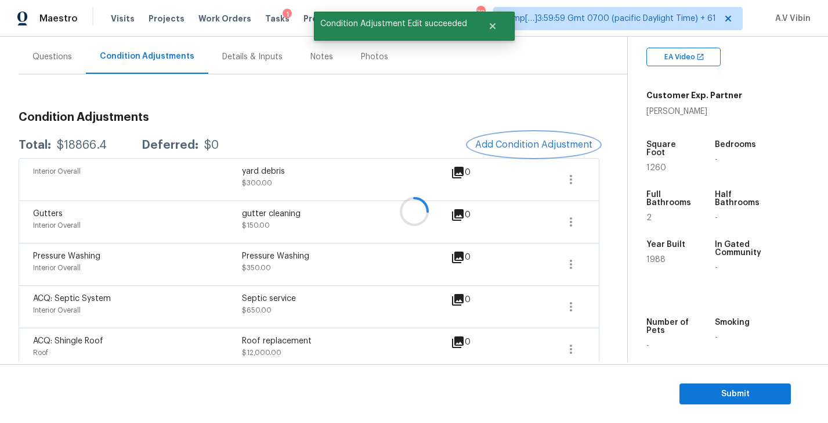
scroll to position [0, 0]
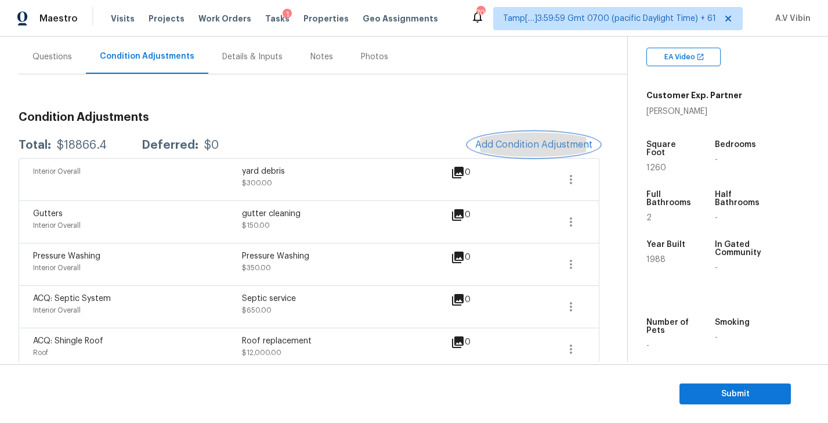
click at [566, 137] on button "Add Condition Adjustment" at bounding box center [534, 144] width 131 height 24
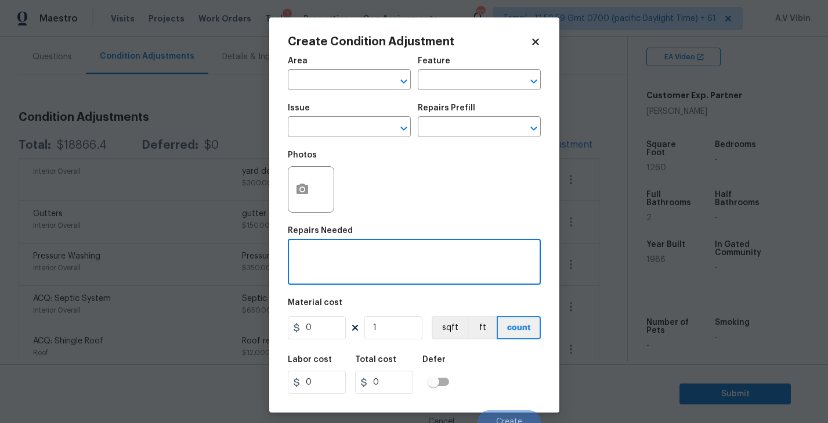
click at [372, 266] on textarea at bounding box center [414, 263] width 239 height 24
paste textarea "HVAC carrier 2002 units scope for full replacement hold back $6500"
type textarea "HVAC carrier 2002 units scope for full replacement hold back $6500"
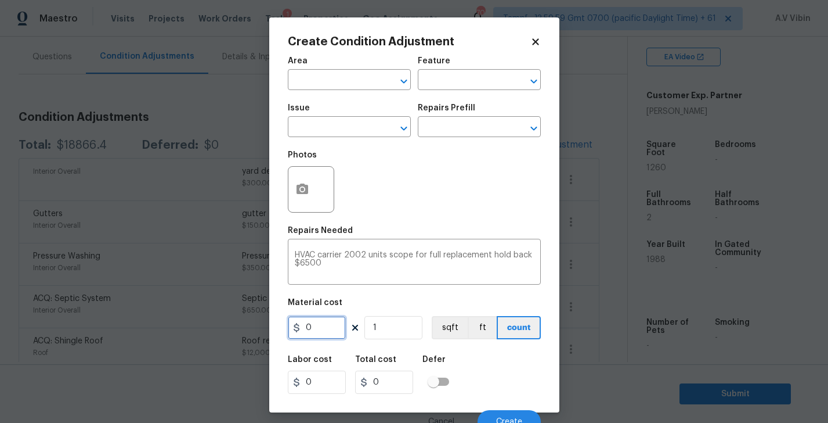
click at [322, 328] on input "0" at bounding box center [317, 327] width 58 height 23
type input "6500"
click at [399, 374] on input "6500" at bounding box center [384, 381] width 58 height 23
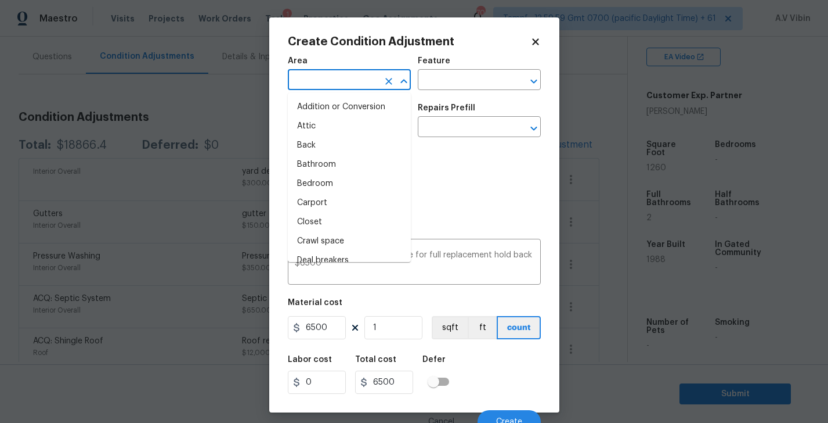
click at [330, 78] on input "text" at bounding box center [333, 81] width 91 height 18
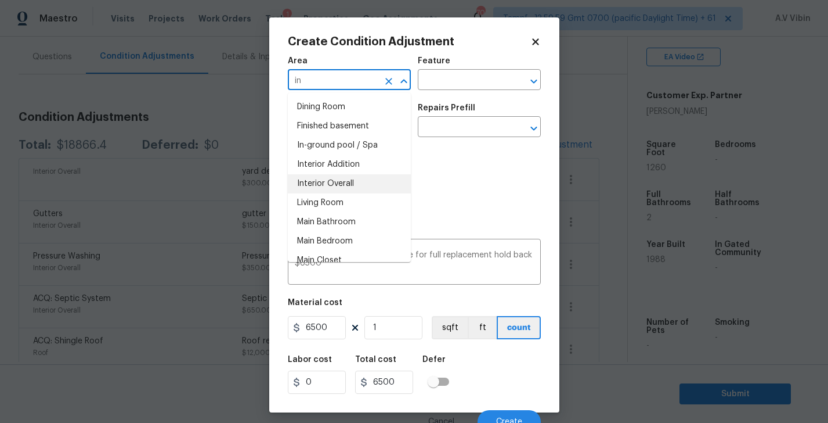
click at [348, 178] on li "Interior Overall" at bounding box center [349, 183] width 123 height 19
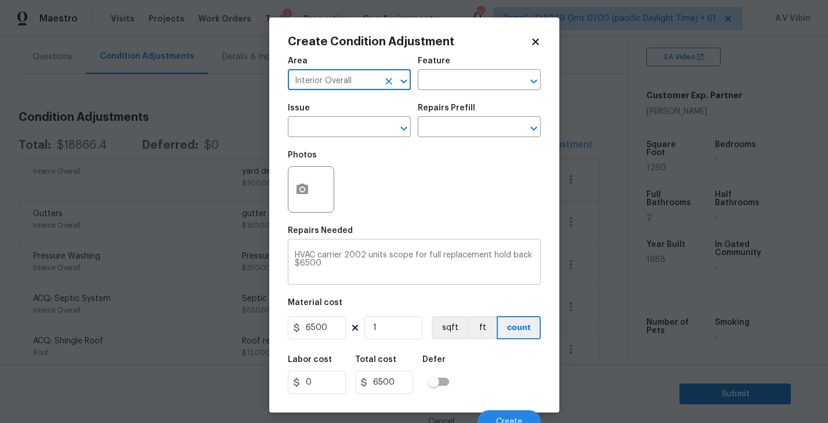
type input "Interior Overall"
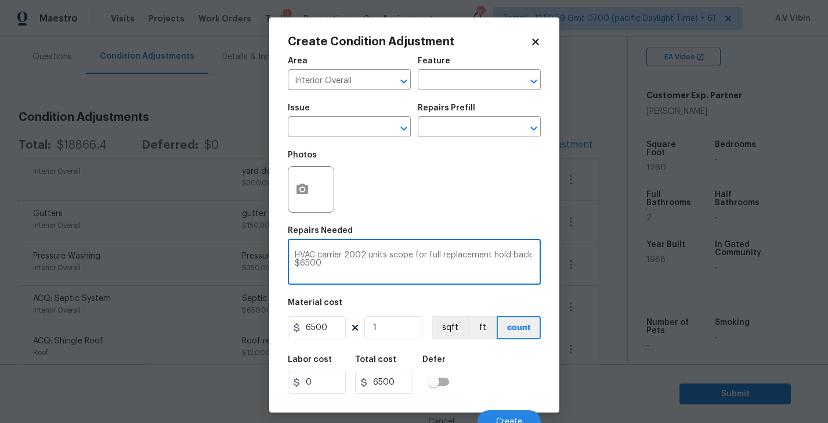
drag, startPoint x: 491, startPoint y: 254, endPoint x: 509, endPoint y: 271, distance: 25.1
click at [509, 271] on textarea "HVAC carrier 2002 units scope for full replacement hold back $6500" at bounding box center [414, 263] width 239 height 24
drag, startPoint x: 390, startPoint y: 255, endPoint x: 433, endPoint y: 274, distance: 46.8
click at [433, 274] on textarea "HVAC carrier 2002 units scope for full replacement hold back $6500" at bounding box center [414, 263] width 239 height 24
drag, startPoint x: 345, startPoint y: 257, endPoint x: 402, endPoint y: 257, distance: 57.5
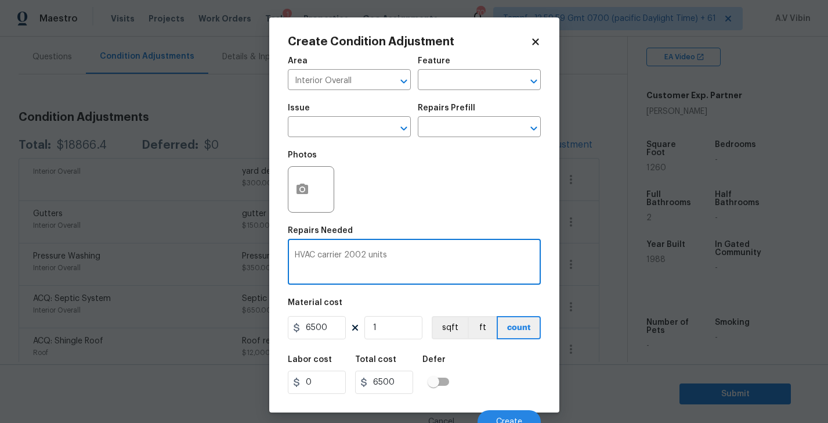
click at [402, 257] on textarea "HVAC carrier 2002 units" at bounding box center [414, 263] width 239 height 24
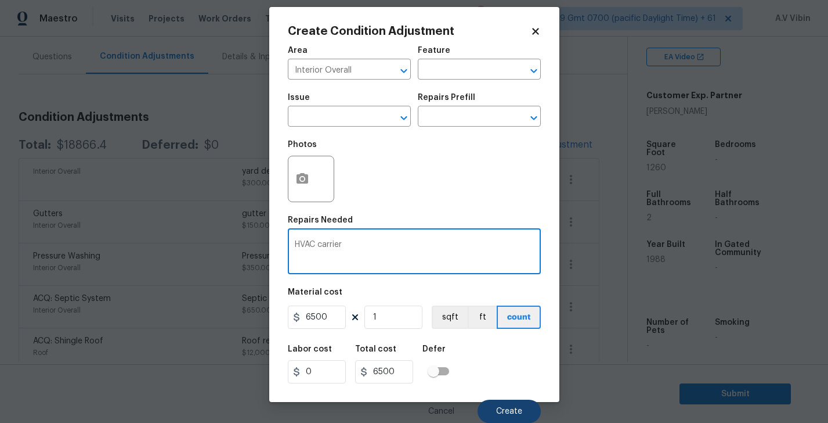
type textarea "HVAC carrier"
click at [511, 407] on span "Create" at bounding box center [509, 411] width 26 height 9
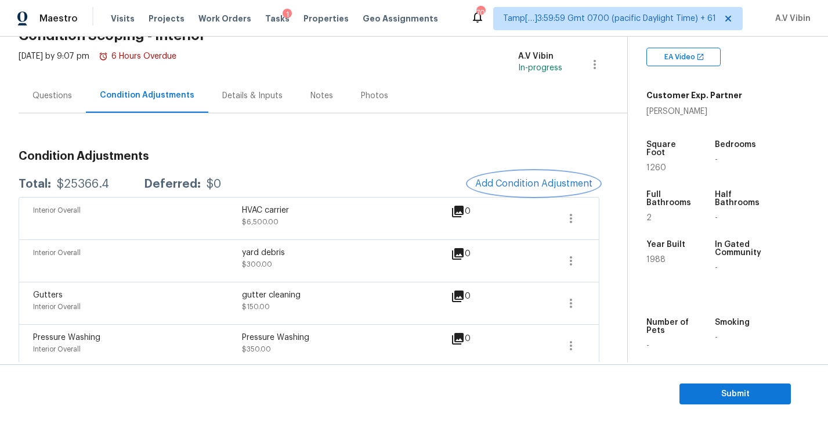
scroll to position [145, 0]
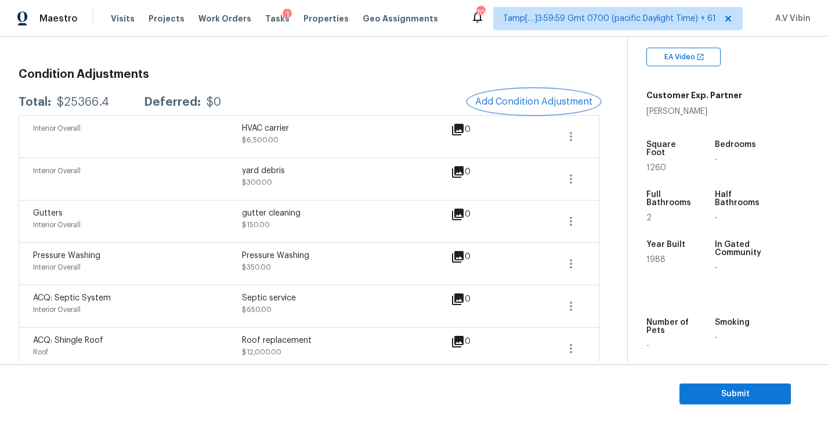
click at [553, 93] on button "Add Condition Adjustment" at bounding box center [534, 101] width 131 height 24
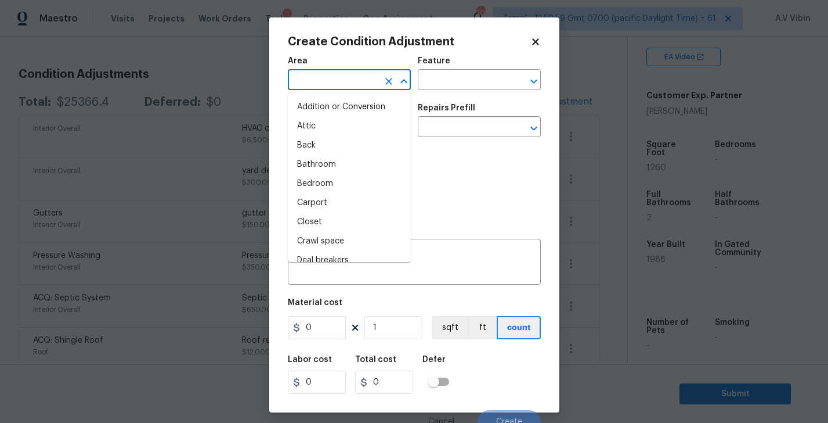
click at [323, 85] on input "text" at bounding box center [333, 81] width 91 height 18
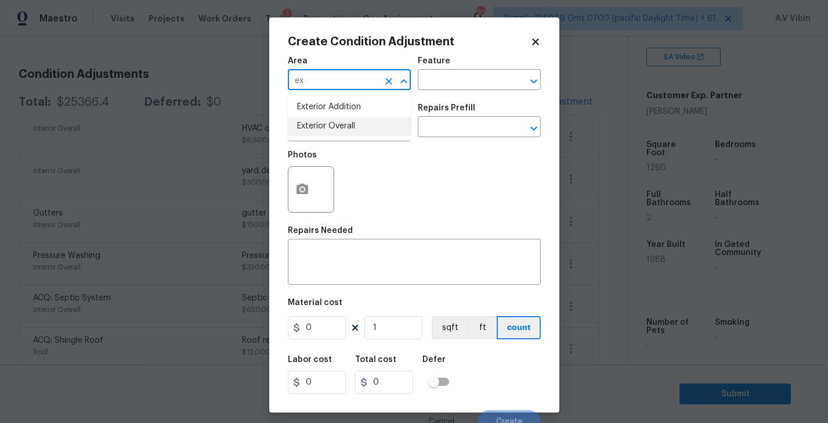
click at [331, 128] on li "Exterior Overall" at bounding box center [349, 126] width 123 height 19
type input "Exterior Overall"
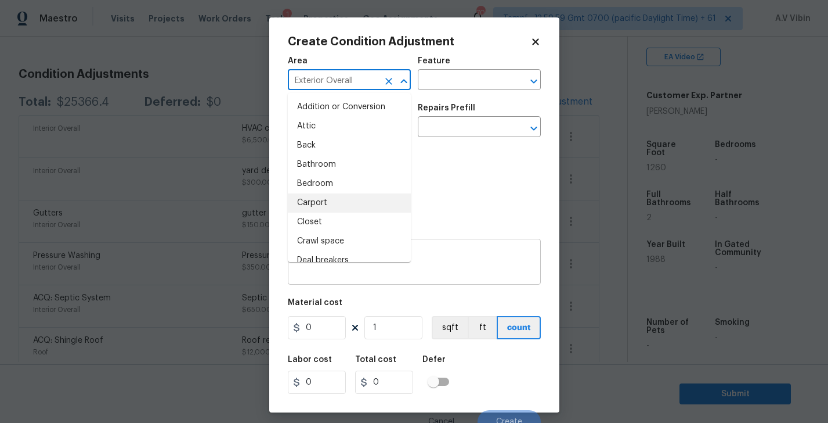
click at [442, 253] on textarea at bounding box center [414, 263] width 239 height 24
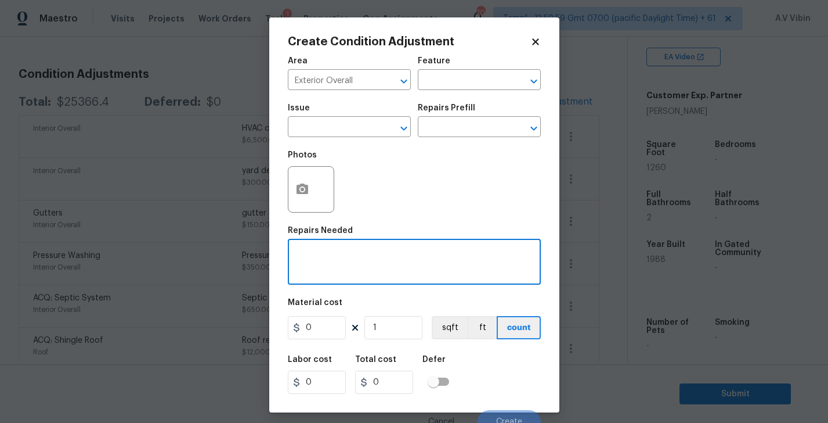
click at [442, 253] on textarea at bounding box center [414, 263] width 239 height 24
paste textarea "2025-09-11 01:29"
type textarea "2025-09-11 01:29"
paste textarea "exterior light"
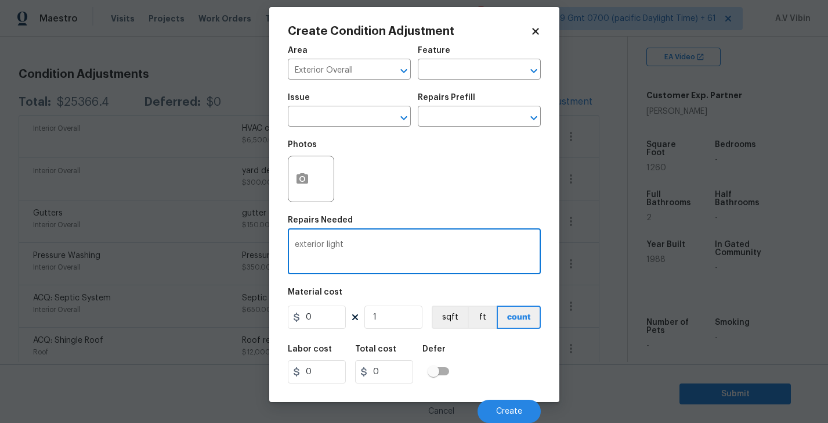
type textarea "exterior light"
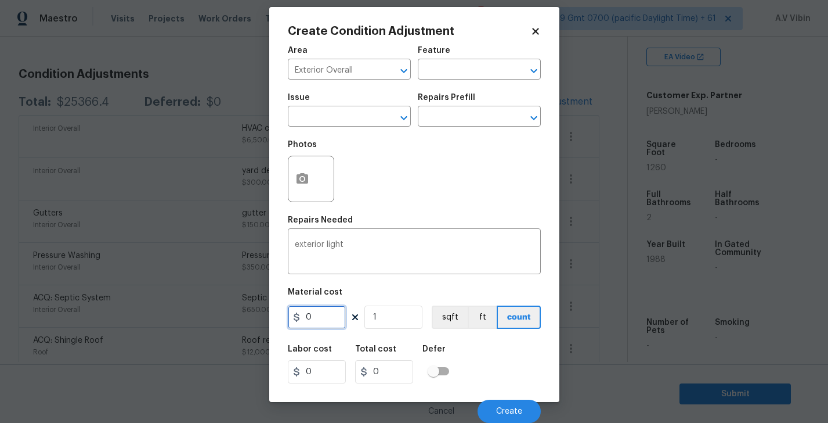
click at [319, 320] on input "0" at bounding box center [317, 316] width 58 height 23
type input "50"
click at [395, 316] on input "1" at bounding box center [394, 316] width 58 height 23
type input "0"
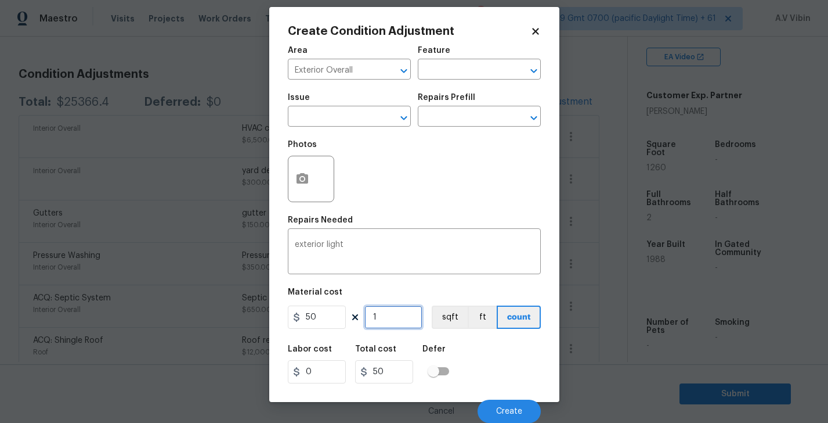
type input "0"
type input "3"
type input "150"
type input "3"
click at [477, 363] on div "Labor cost 0 Total cost 150 Defer" at bounding box center [414, 364] width 253 height 52
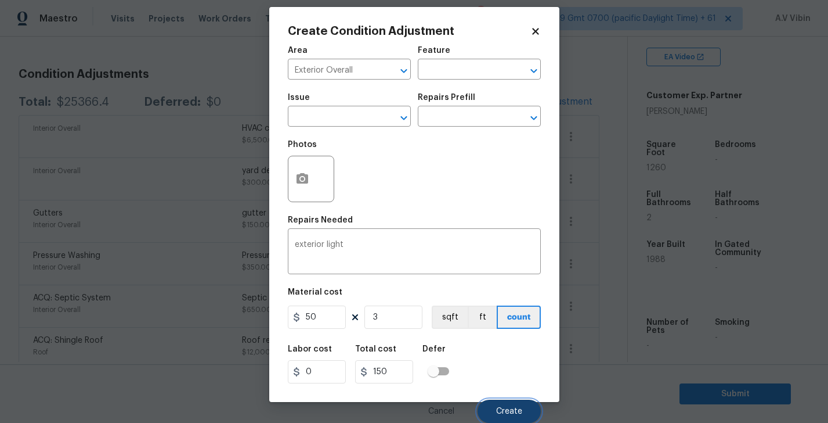
click at [517, 414] on span "Create" at bounding box center [509, 411] width 26 height 9
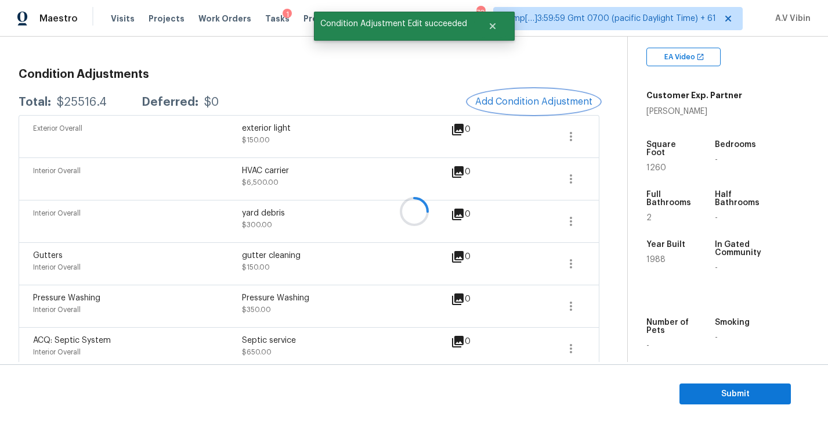
scroll to position [0, 0]
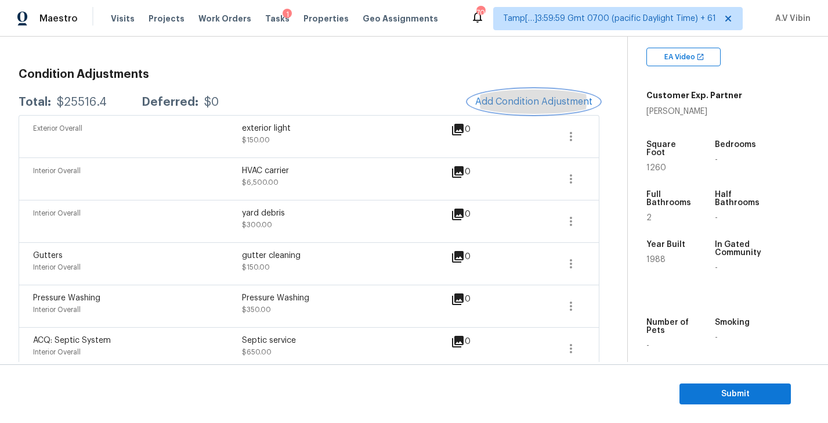
click at [531, 101] on span "Add Condition Adjustment" at bounding box center [533, 101] width 117 height 10
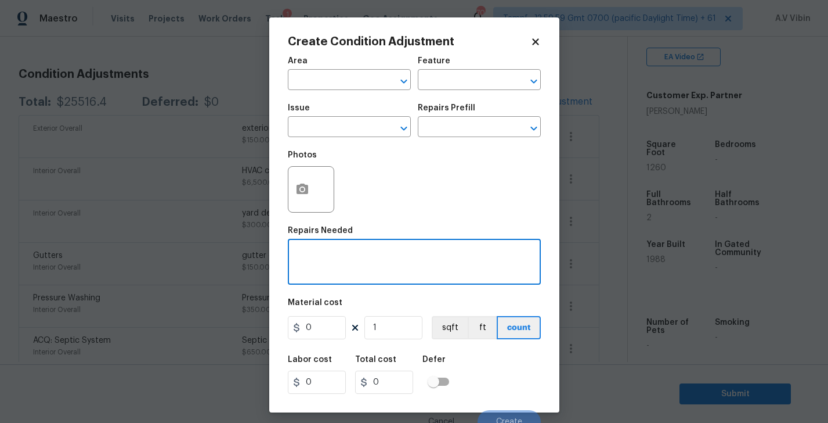
click at [345, 265] on textarea at bounding box center [414, 263] width 239 height 24
paste textarea "yard maintenance"
type textarea "yard maintenance"
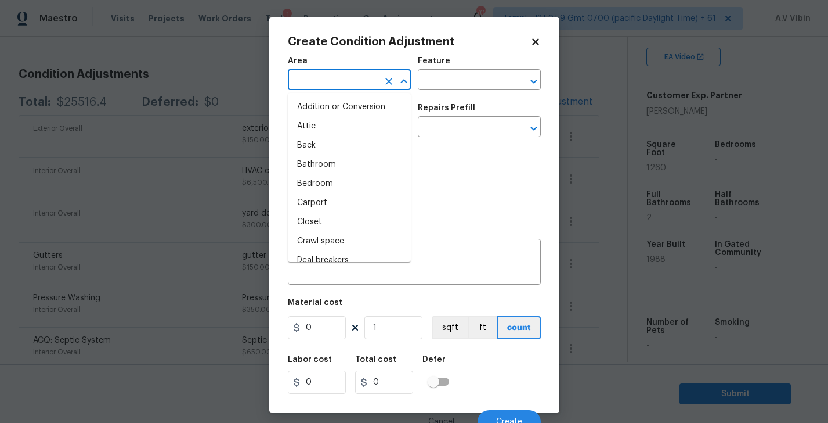
click at [355, 83] on input "text" at bounding box center [333, 81] width 91 height 18
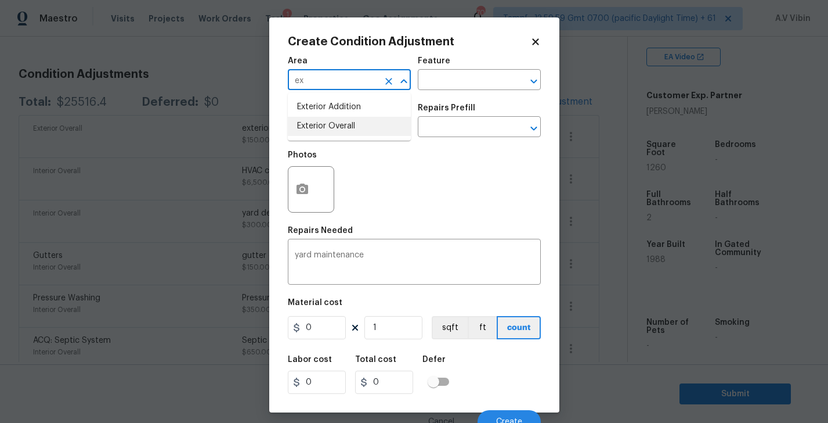
click at [349, 122] on li "Exterior Overall" at bounding box center [349, 126] width 123 height 19
type input "Exterior Overall"
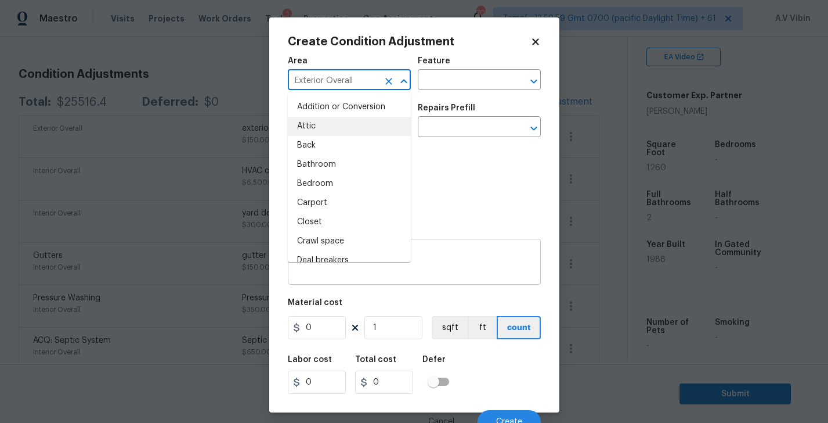
click at [451, 262] on textarea "yard maintenance" at bounding box center [414, 263] width 239 height 24
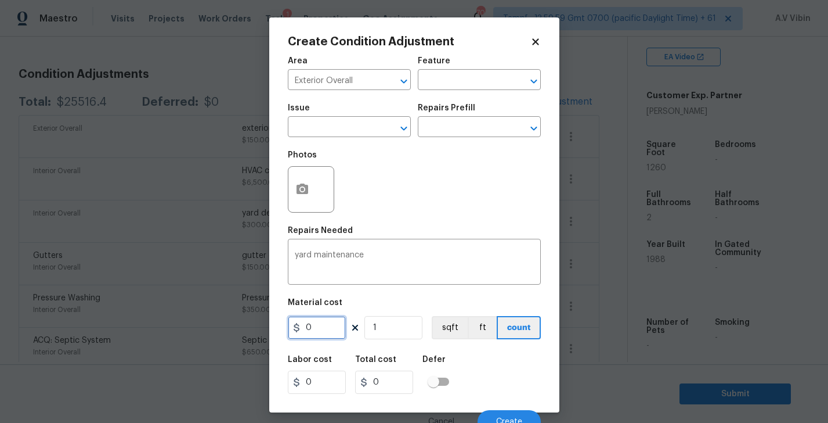
click at [329, 332] on input "0" at bounding box center [317, 327] width 58 height 23
type input "350"
click at [470, 369] on div "Labor cost 0 Total cost 350 Defer" at bounding box center [414, 374] width 253 height 52
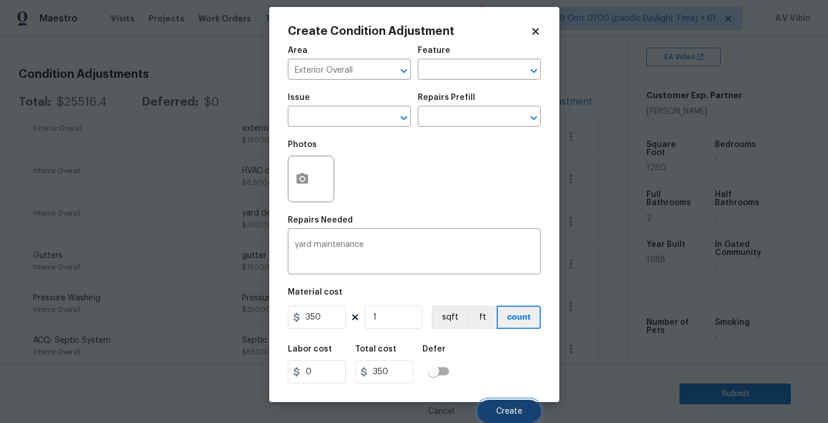
click at [500, 407] on span "Create" at bounding box center [509, 411] width 26 height 9
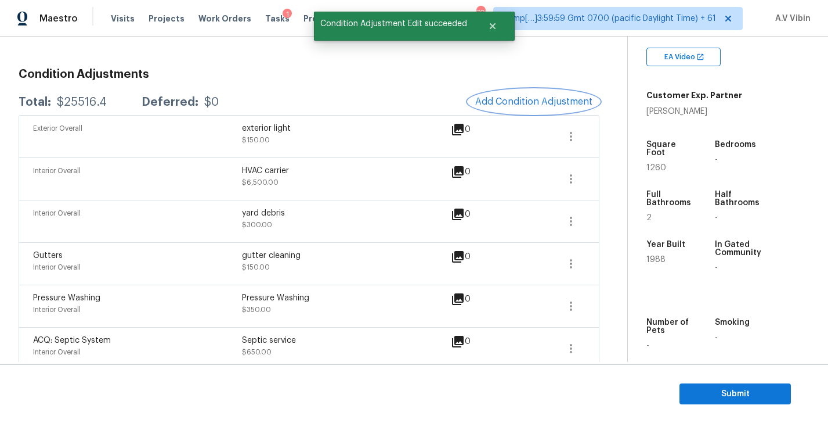
scroll to position [0, 0]
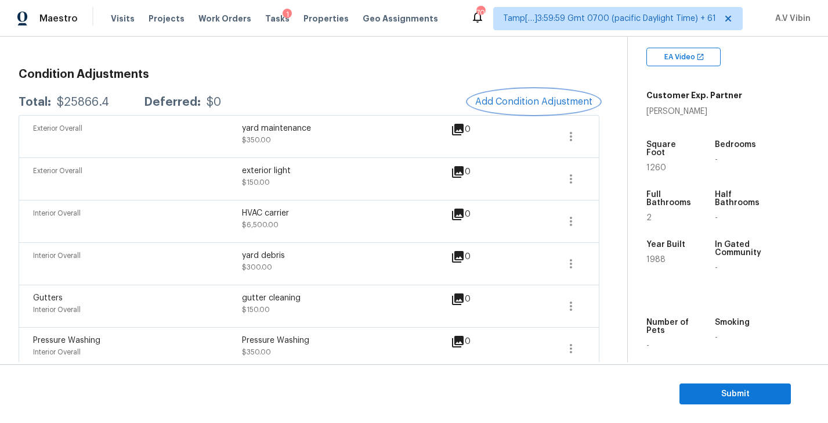
click at [545, 100] on span "Add Condition Adjustment" at bounding box center [533, 101] width 117 height 10
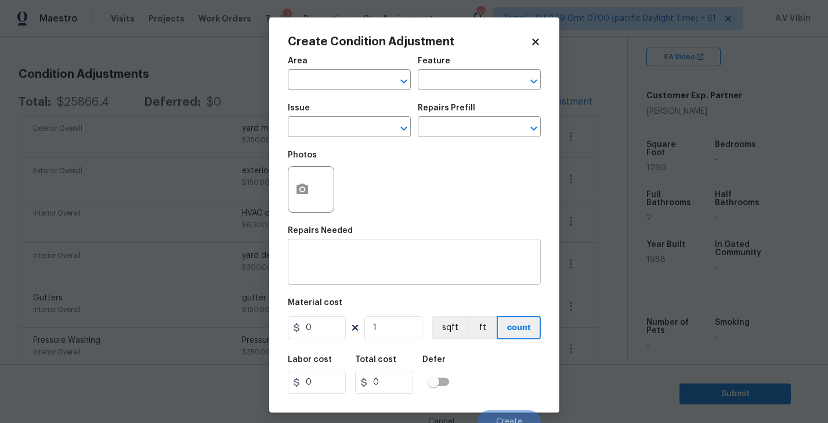
click at [326, 264] on textarea at bounding box center [414, 263] width 239 height 24
paste textarea "crawl space door replacement"
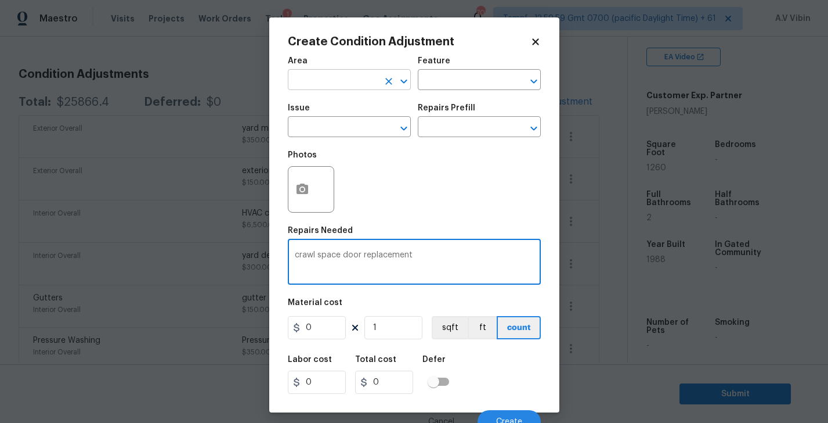
type textarea "crawl space door replacement"
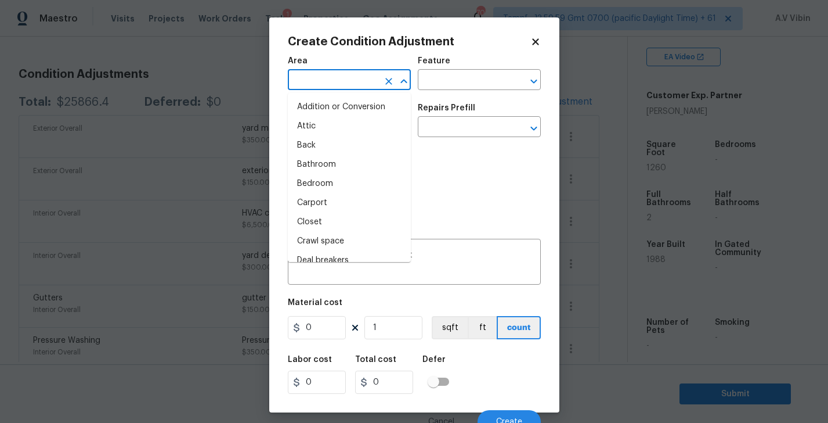
click at [338, 83] on input "text" at bounding box center [333, 81] width 91 height 18
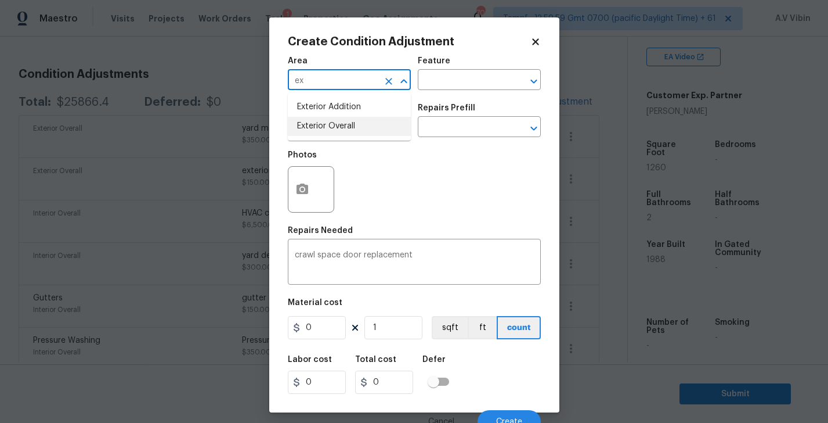
click at [325, 120] on li "Exterior Overall" at bounding box center [349, 126] width 123 height 19
type input "Exterior Overall"
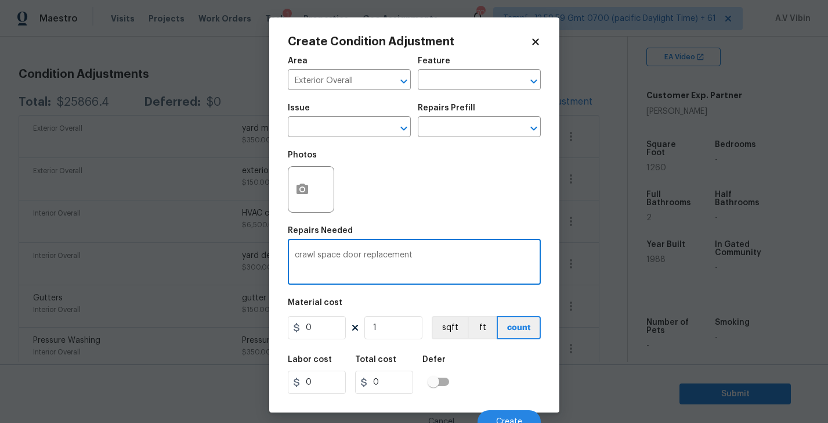
click at [425, 263] on textarea "crawl space door replacement" at bounding box center [414, 263] width 239 height 24
click at [325, 330] on input "0" at bounding box center [317, 327] width 58 height 23
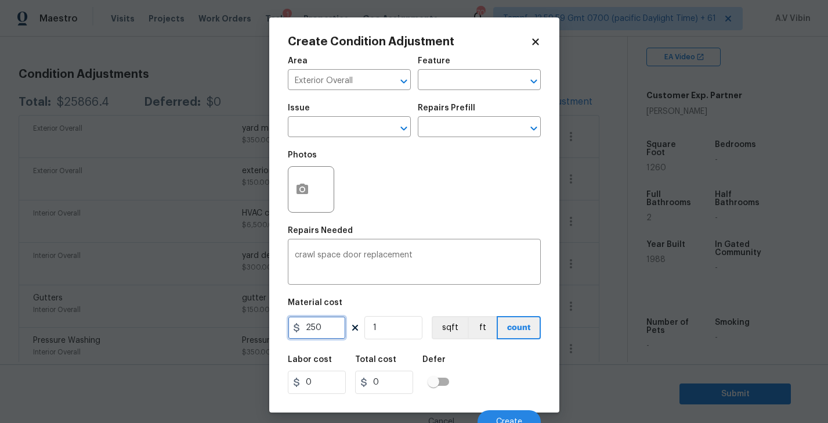
type input "250"
click at [449, 185] on div "Photos" at bounding box center [414, 181] width 253 height 75
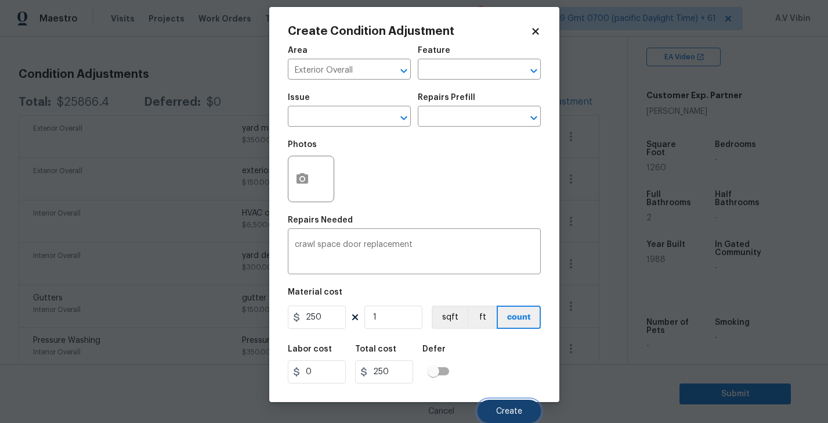
click at [508, 408] on span "Create" at bounding box center [509, 411] width 26 height 9
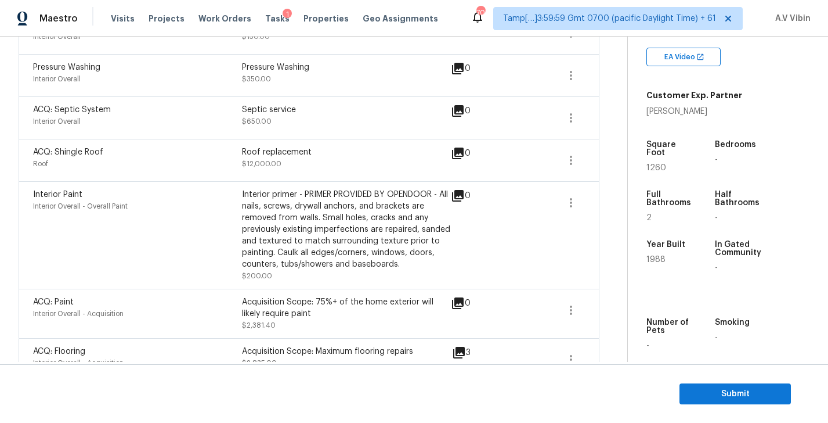
scroll to position [483, 0]
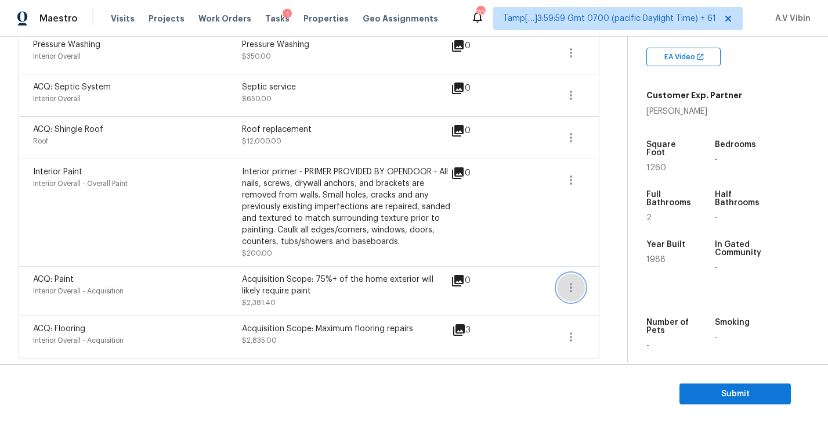
click at [571, 290] on icon "button" at bounding box center [571, 287] width 2 height 9
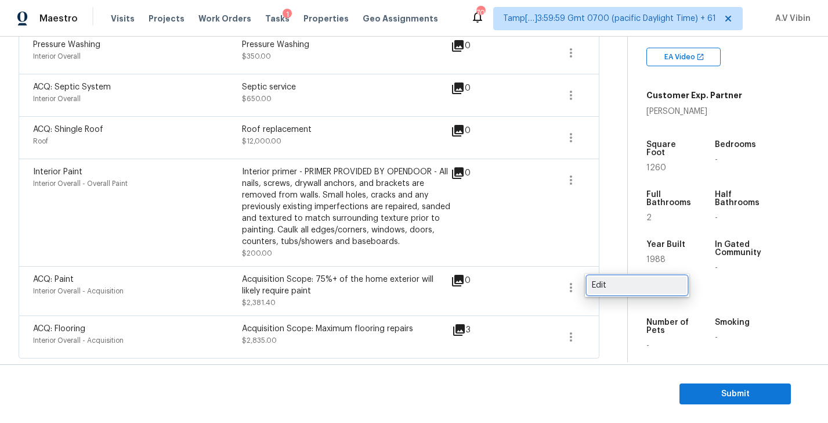
click at [608, 287] on div "Edit" at bounding box center [637, 285] width 91 height 12
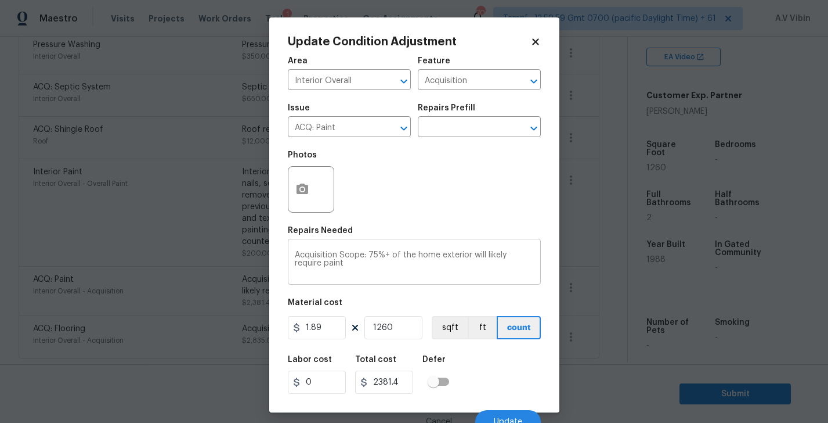
click at [377, 260] on textarea "Acquisition Scope: 75%+ of the home exterior will likely require paint" at bounding box center [414, 263] width 239 height 24
paste textarea "INTERIOR: PAINT: bold colors throughout poor condition full plant plus primer"
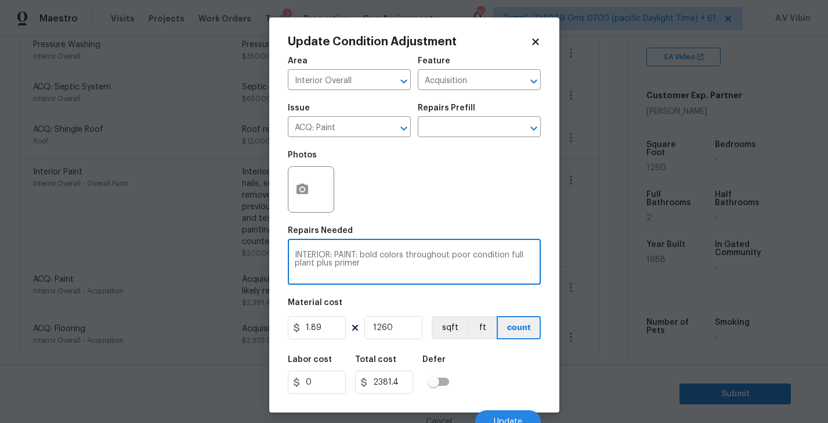
type textarea "INTERIOR: PAINT: bold colors throughout poor condition full plant plus primer"
click at [335, 335] on input "1.89" at bounding box center [317, 327] width 58 height 23
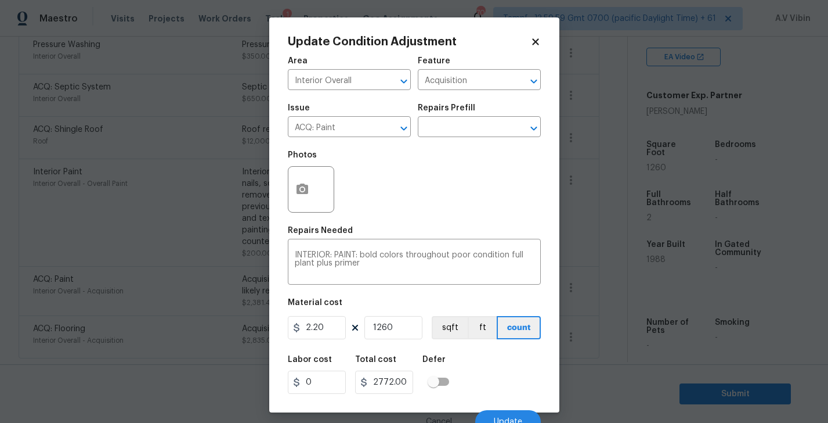
type input "2.2"
type input "2772.0000000000005"
click at [399, 327] on input "1260" at bounding box center [394, 327] width 58 height 23
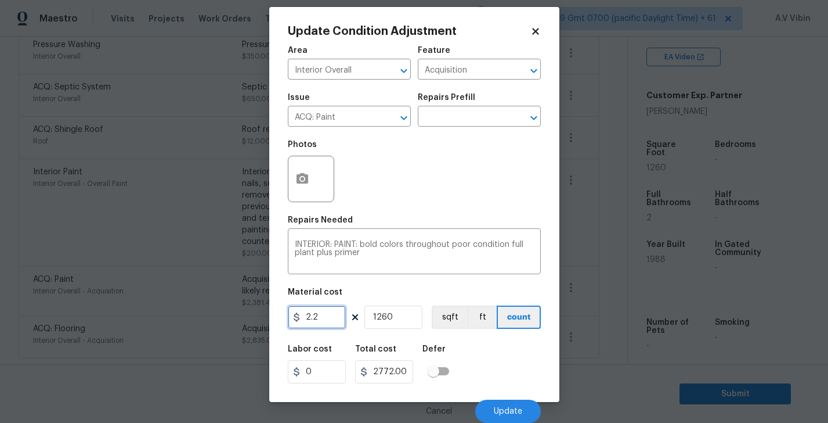
click at [320, 320] on input "2.2" at bounding box center [317, 316] width 58 height 23
type input "2772"
type input "3492720"
click at [402, 319] on input "1260" at bounding box center [394, 316] width 58 height 23
type input "126"
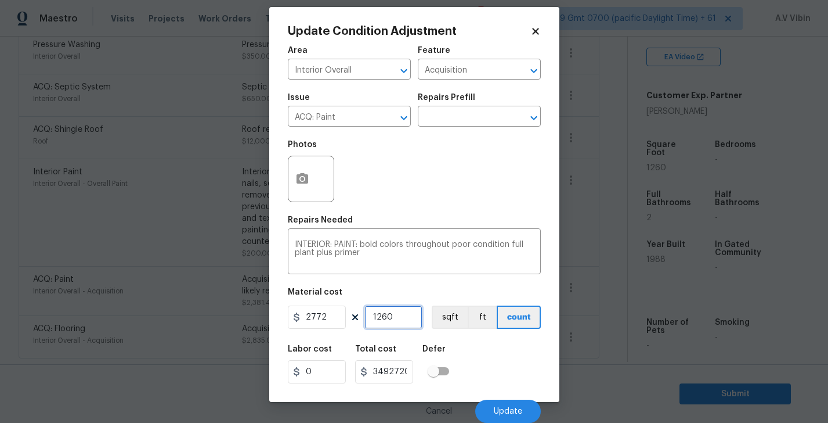
type input "349272"
type input "12"
type input "33264"
type input "1"
type input "2772"
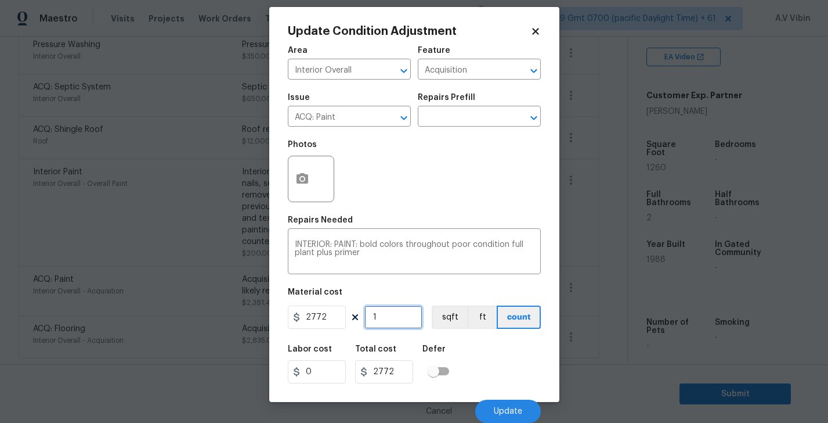
type input "1"
click at [529, 368] on div "Labor cost 0 Total cost 2772 Defer" at bounding box center [414, 364] width 253 height 52
click at [472, 357] on div "Labor cost 0 Total cost 2772 Defer" at bounding box center [414, 364] width 253 height 52
click at [516, 358] on div "Labor cost 0 Total cost 2772 Defer" at bounding box center [414, 364] width 253 height 52
click at [512, 408] on span "Update" at bounding box center [508, 411] width 28 height 9
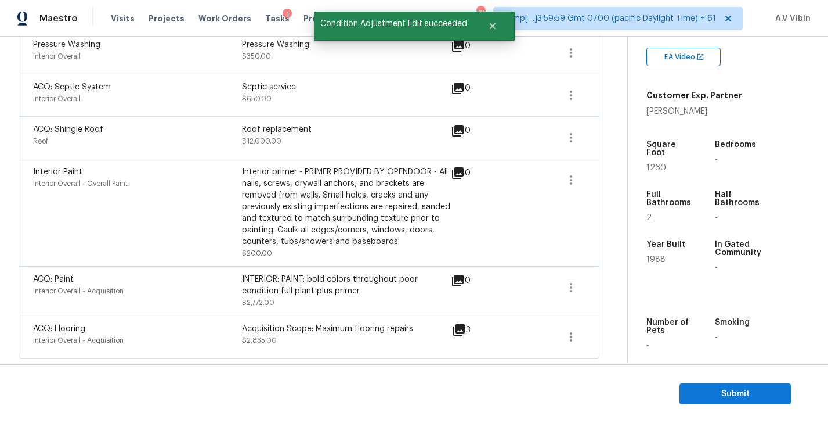
scroll to position [0, 0]
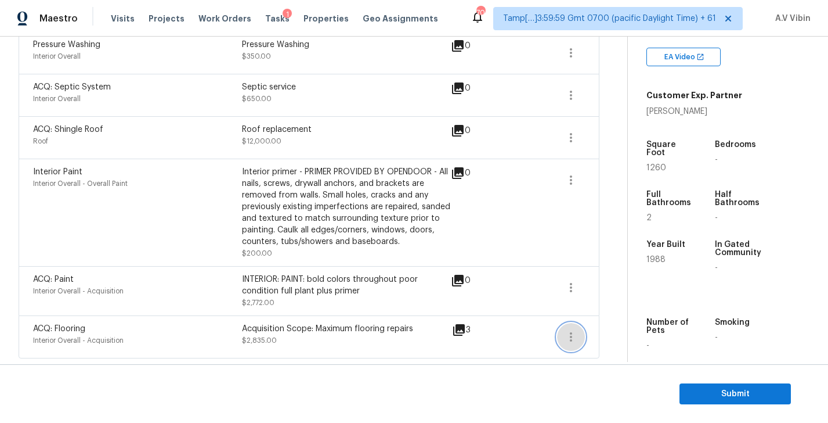
click at [573, 336] on icon "button" at bounding box center [571, 337] width 14 height 14
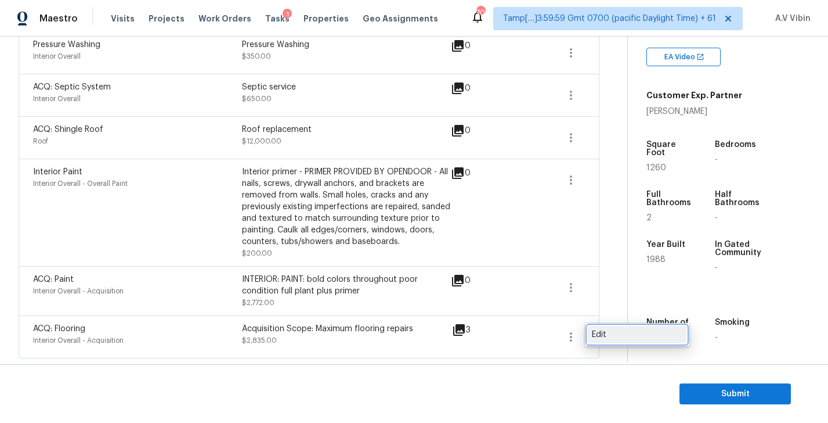
click at [598, 334] on div "Edit" at bounding box center [637, 335] width 91 height 12
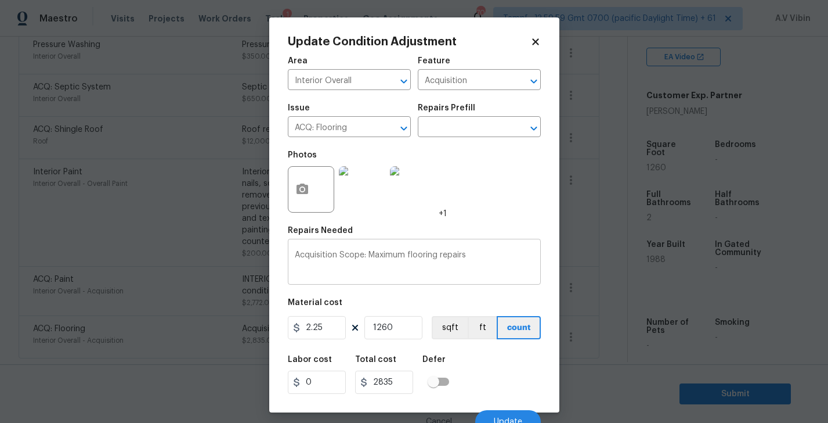
click at [470, 258] on textarea "Acquisition Scope: Maximum flooring repairs" at bounding box center [414, 263] width 239 height 24
paste textarea "INTERIOR: PAINT: bold colors throughout poor condition full plant plus primer"
paste textarea "mismatch flooring throughout carpet and vinyl and poor condition scope for maxi…"
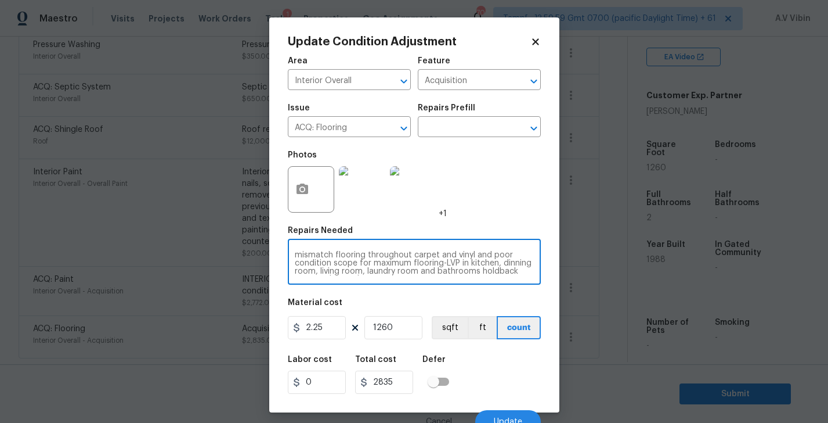
scroll to position [8, 0]
type textarea "mismatch flooring throughout carpet and vinyl and poor condition scope for maxi…"
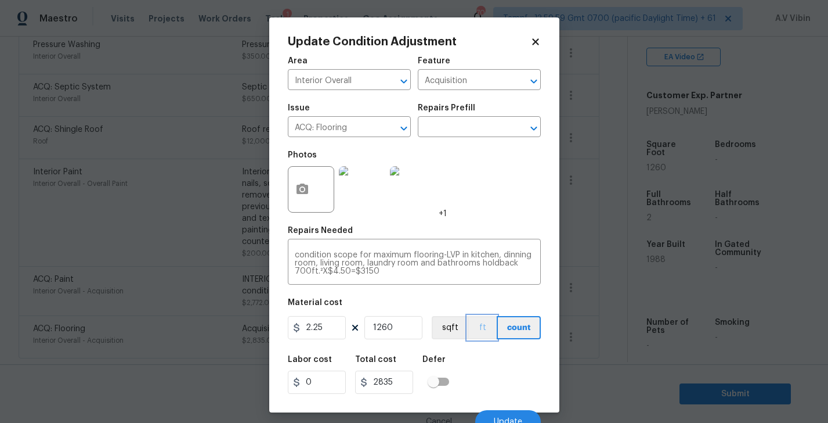
click at [477, 323] on button "ft" at bounding box center [482, 327] width 29 height 23
click at [330, 329] on input "2.25" at bounding box center [317, 327] width 58 height 23
type input "700"
type input "882000"
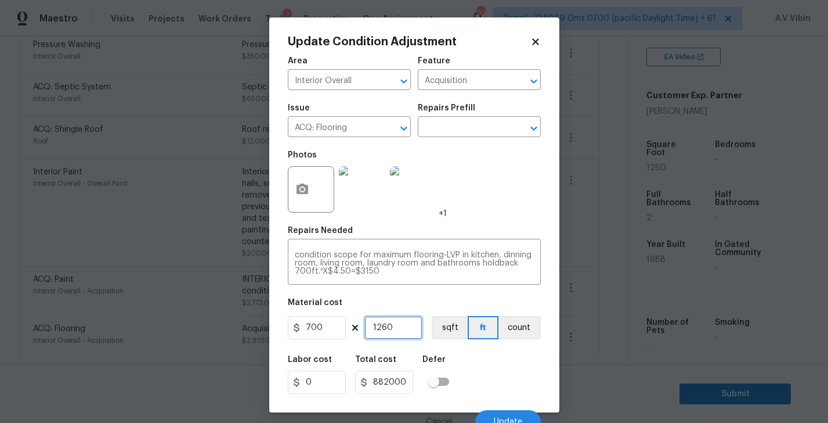
click at [402, 328] on input "1260" at bounding box center [394, 327] width 58 height 23
type input "126"
type input "88200"
type input "12"
type input "8400"
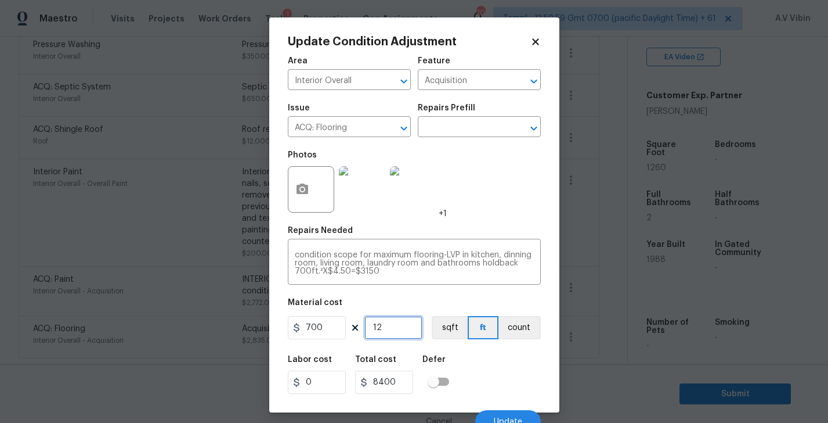
type input "1"
type input "700"
type input "0"
type input "4"
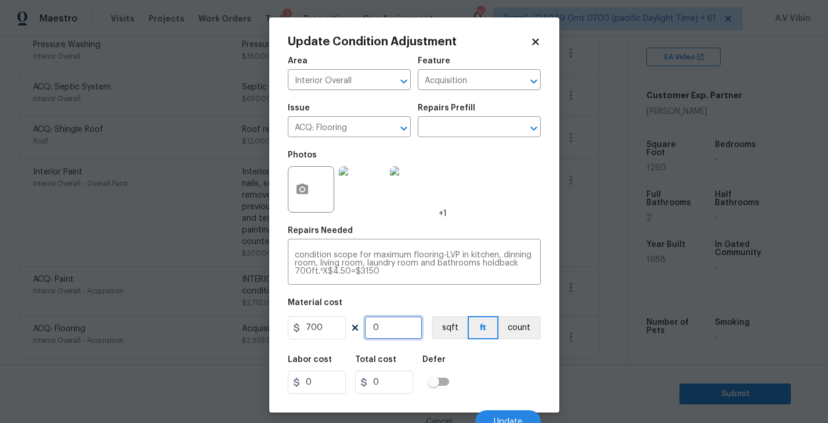
type input "2800"
type input "45"
type input "31500"
type input "450"
type input "315000"
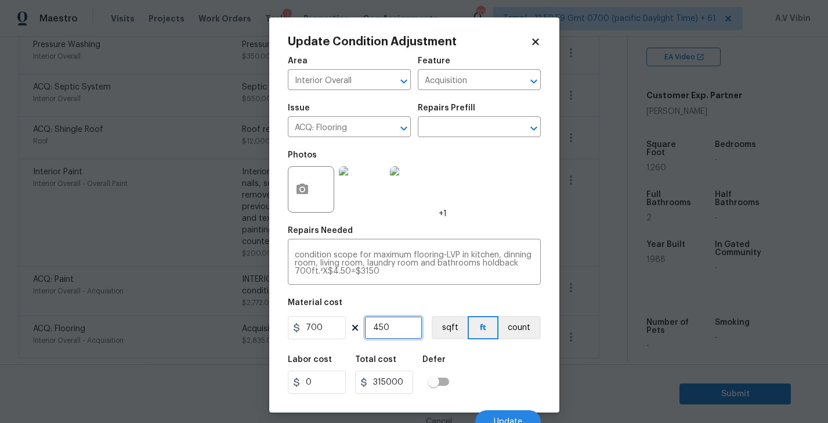
type input "450"
click at [405, 381] on input "315000" at bounding box center [384, 381] width 58 height 23
type input "315000"
click at [377, 330] on input "450" at bounding box center [394, 327] width 58 height 23
type input "5"
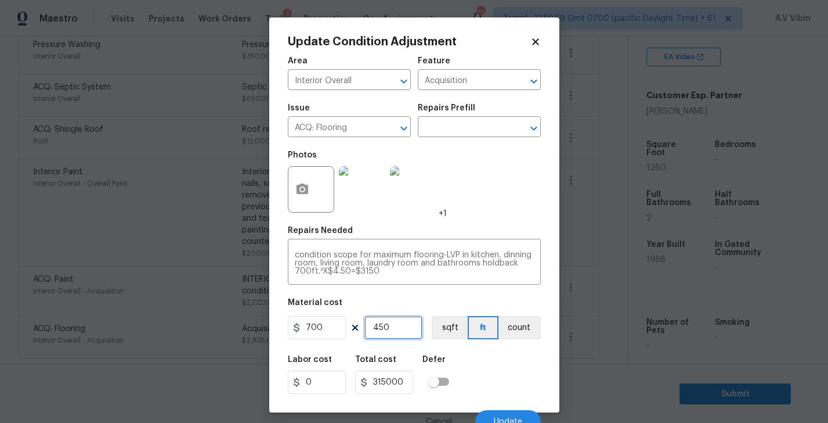
type input "3500"
type input "0"
type input "4"
type input "2800"
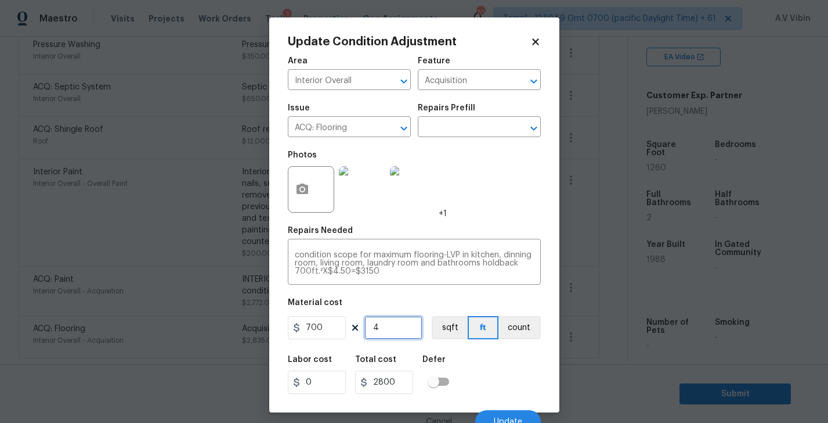
type input "0"
click at [325, 327] on input "700" at bounding box center [317, 327] width 58 height 23
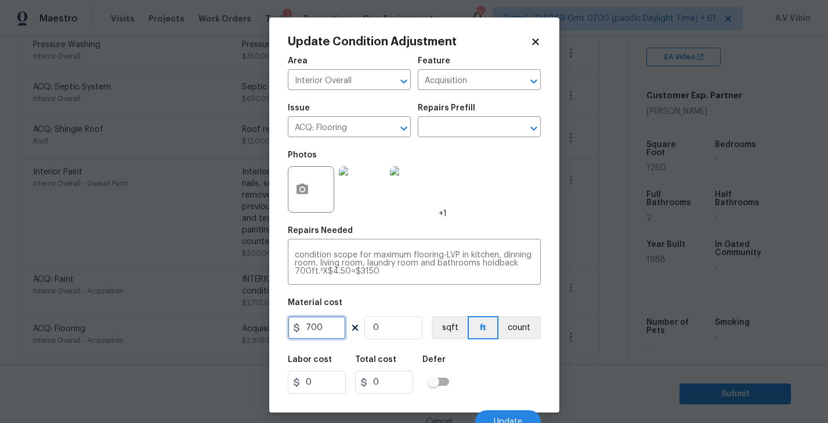
click at [325, 327] on input "700" at bounding box center [317, 327] width 58 height 23
type input "4.5"
click at [388, 330] on input "0" at bounding box center [394, 327] width 58 height 23
type input "7"
type input "31.5"
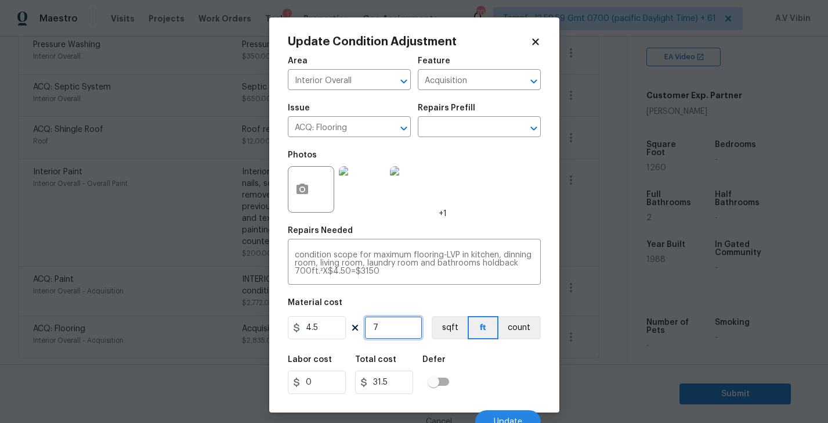
type input "70"
type input "315"
type input "700"
type input "3150"
type input "700"
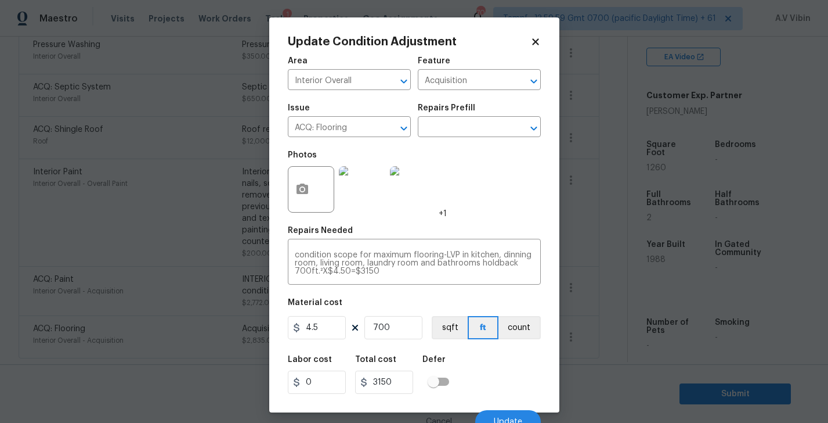
click at [499, 383] on div "Labor cost 0 Total cost 3150 Defer" at bounding box center [414, 374] width 253 height 52
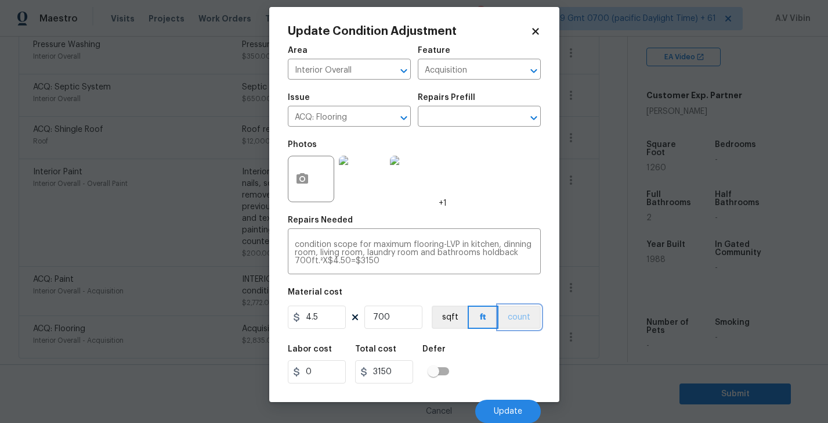
click at [515, 323] on button "count" at bounding box center [520, 316] width 42 height 23
click at [511, 370] on div "Labor cost 0 Total cost 3150 Defer" at bounding box center [414, 364] width 253 height 52
click at [488, 360] on div "Labor cost 0 Total cost 3150 Defer" at bounding box center [414, 364] width 253 height 52
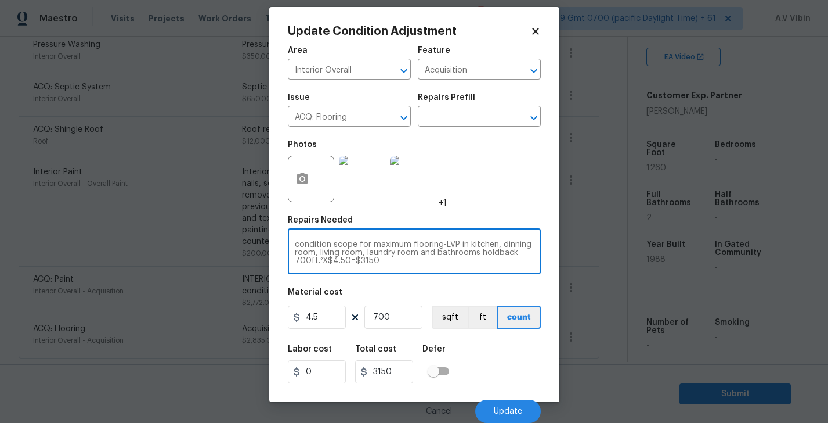
drag, startPoint x: 480, startPoint y: 253, endPoint x: 498, endPoint y: 275, distance: 28.9
click at [498, 275] on div "Area Interior Overall ​ Feature Acquisition ​ Issue ACQ: Flooring ​ Repairs Pre…" at bounding box center [414, 230] width 253 height 383
type textarea "mismatch flooring throughout carpet and vinyl and poor condition scope for maxi…"
click at [500, 399] on button "Update" at bounding box center [508, 410] width 66 height 23
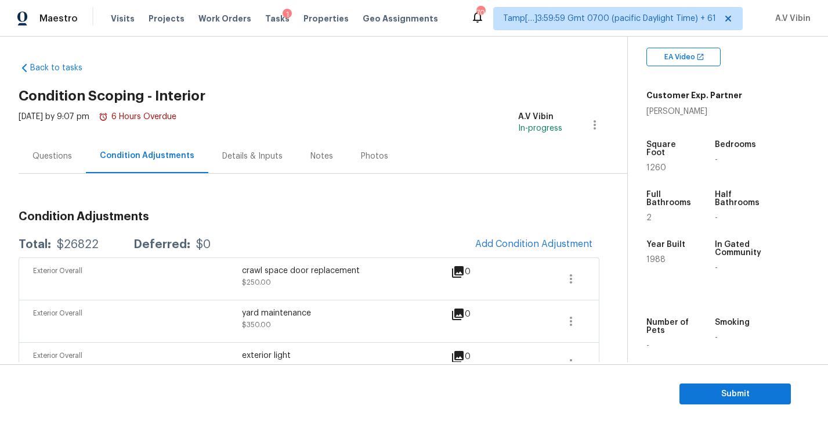
scroll to position [0, 0]
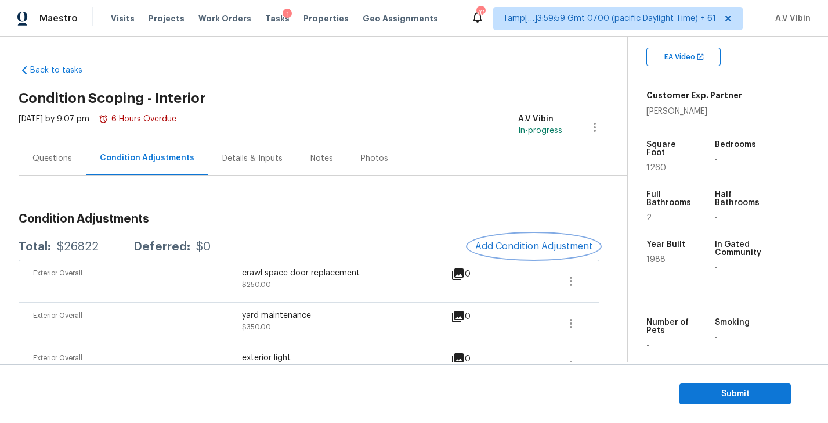
click at [515, 251] on span "Add Condition Adjustment" at bounding box center [533, 246] width 117 height 10
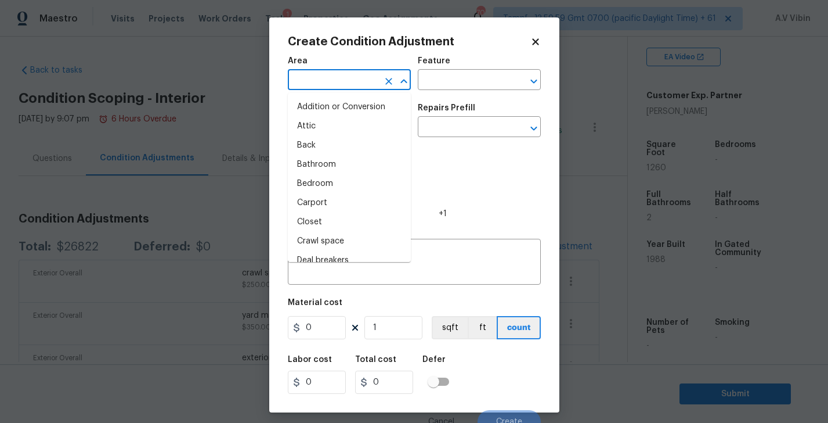
click at [333, 82] on input "text" at bounding box center [333, 81] width 91 height 18
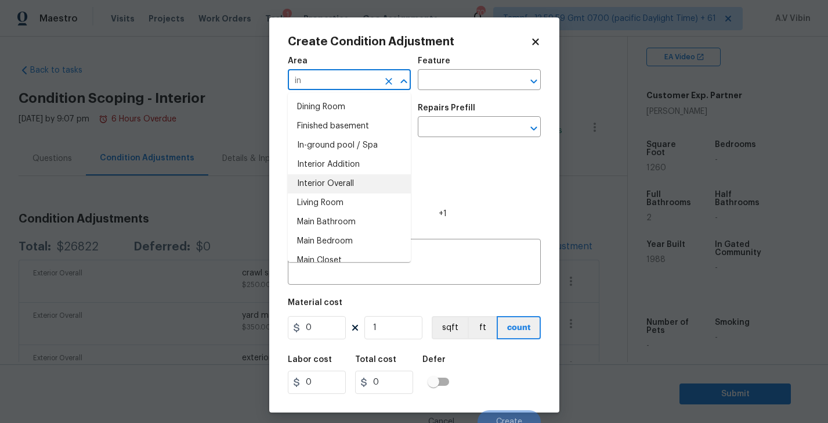
click at [322, 179] on li "Interior Overall" at bounding box center [349, 183] width 123 height 19
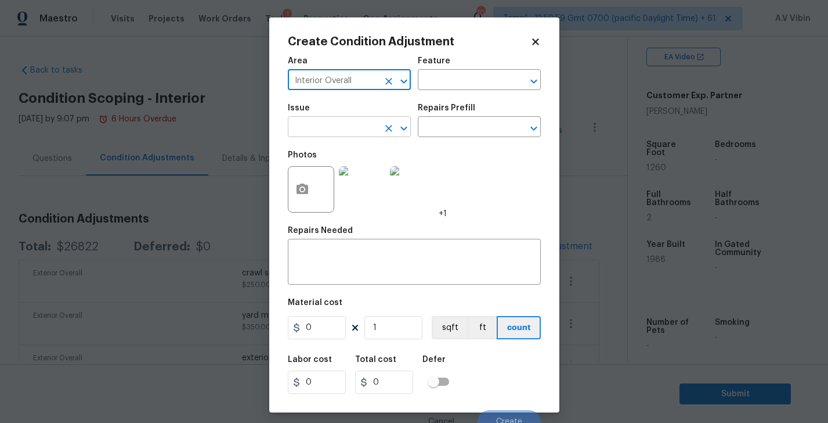
type input "Interior Overall"
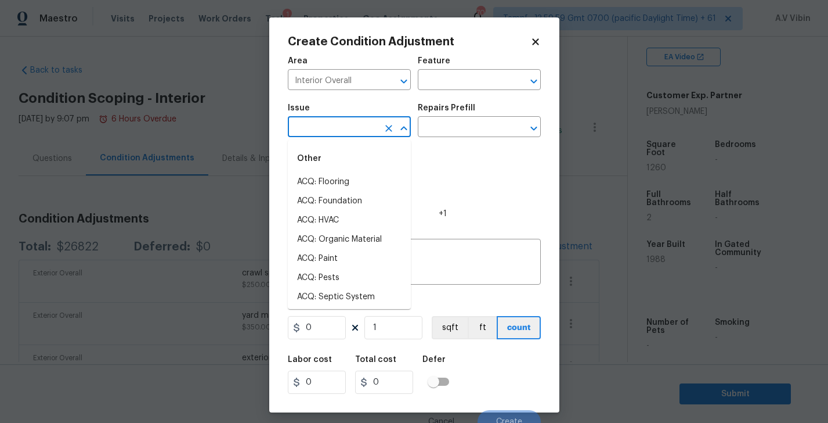
click at [319, 119] on input "text" at bounding box center [333, 128] width 91 height 18
click at [330, 176] on li "ACQ: Flooring" at bounding box center [349, 181] width 123 height 19
type input "ACQ: Flooring"
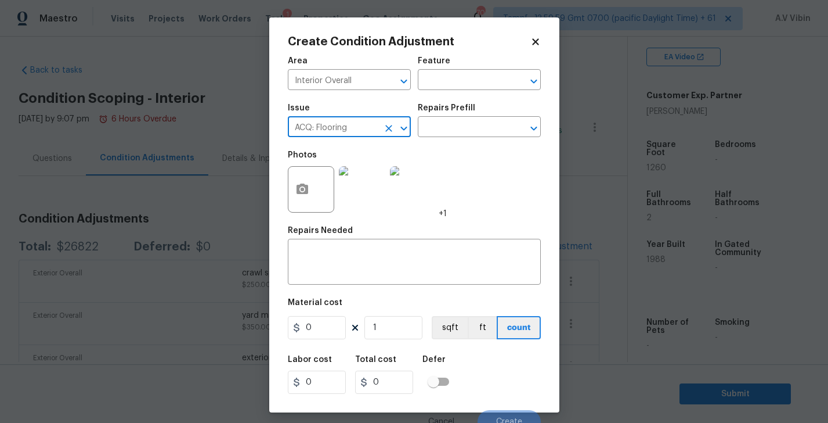
click at [390, 128] on icon "Clear" at bounding box center [389, 129] width 12 height 12
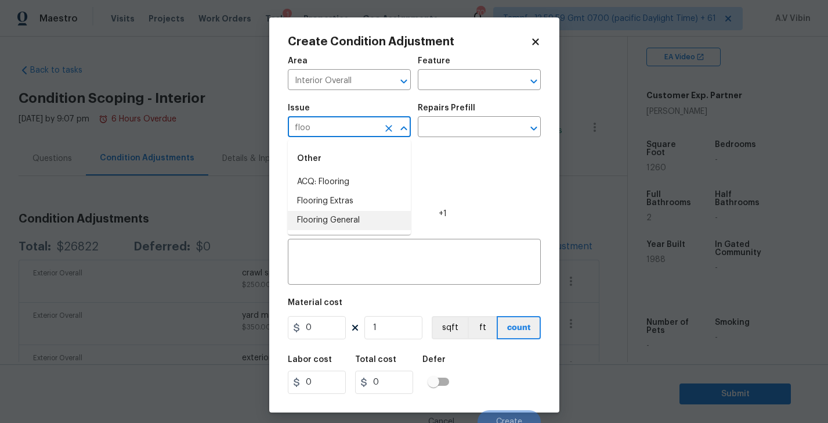
click at [346, 217] on li "Flooring General" at bounding box center [349, 220] width 123 height 19
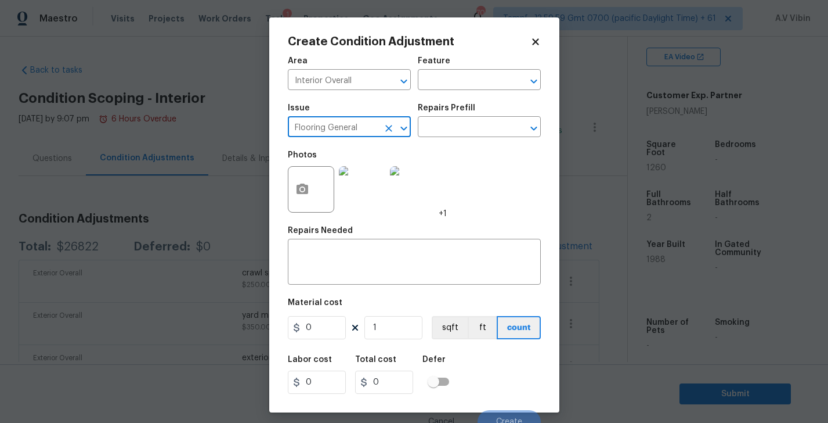
type input "Flooring General"
click at [441, 251] on div "x ​" at bounding box center [414, 263] width 253 height 43
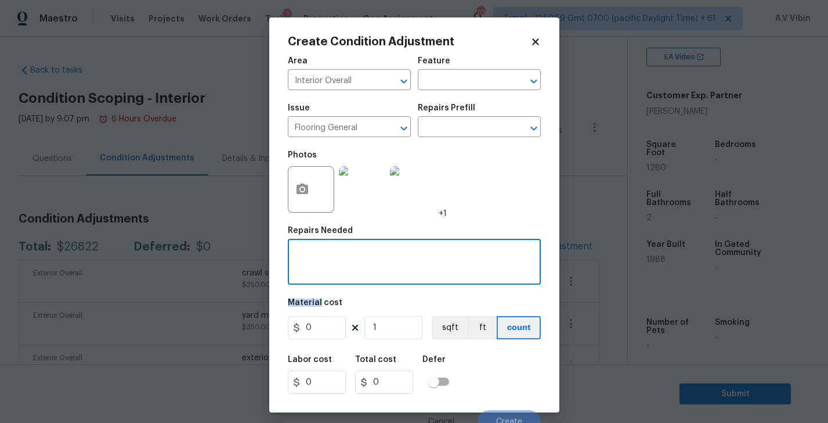
click at [441, 251] on div "x ​" at bounding box center [414, 263] width 253 height 43
paste textarea "carpet"
type textarea "carpet"
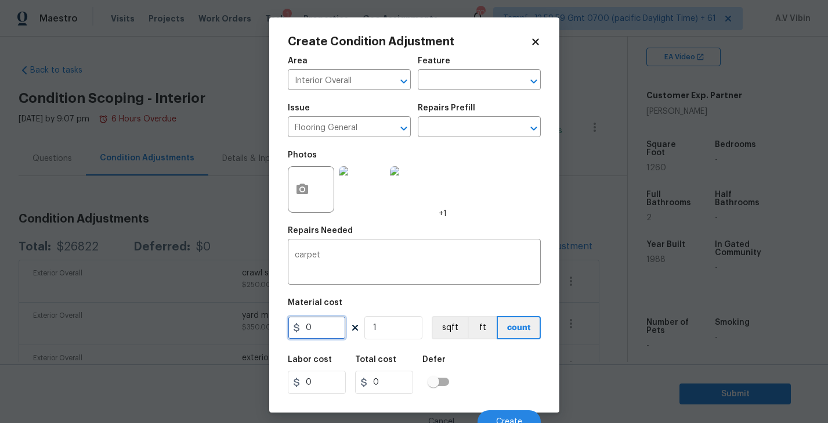
click at [334, 326] on input "0" at bounding box center [317, 327] width 58 height 23
type input "1.5"
click at [402, 334] on input "1" at bounding box center [394, 327] width 58 height 23
type input "0"
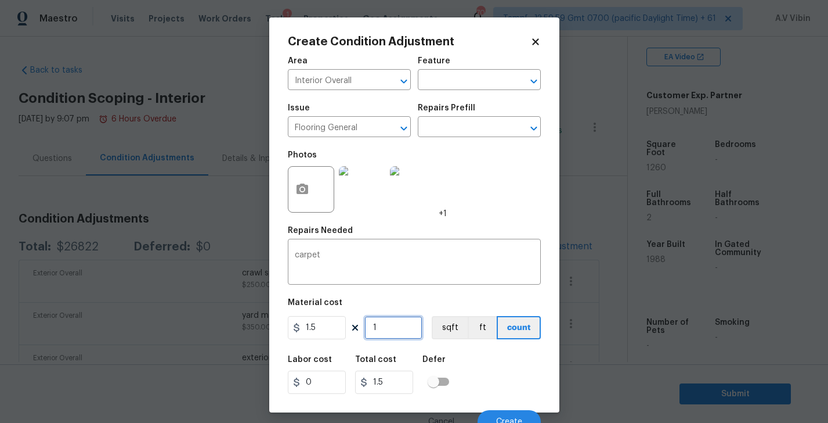
type input "0"
type input "4"
type input "6"
type input "40"
type input "60"
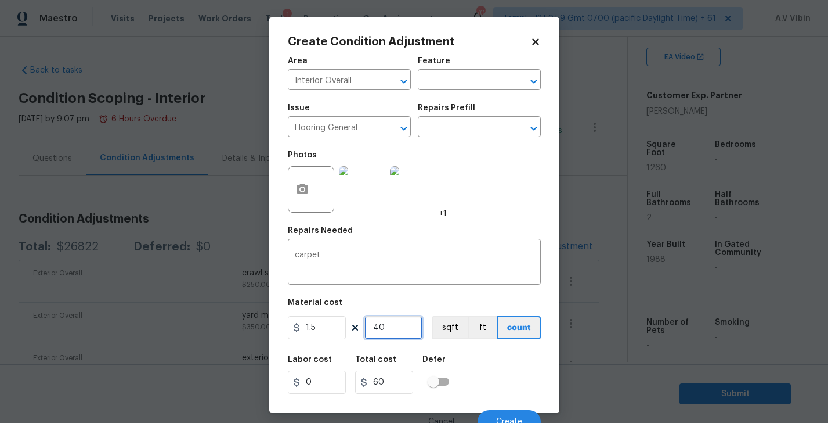
type input "400"
type input "600"
click at [379, 329] on input "400" at bounding box center [394, 327] width 58 height 23
type input "0"
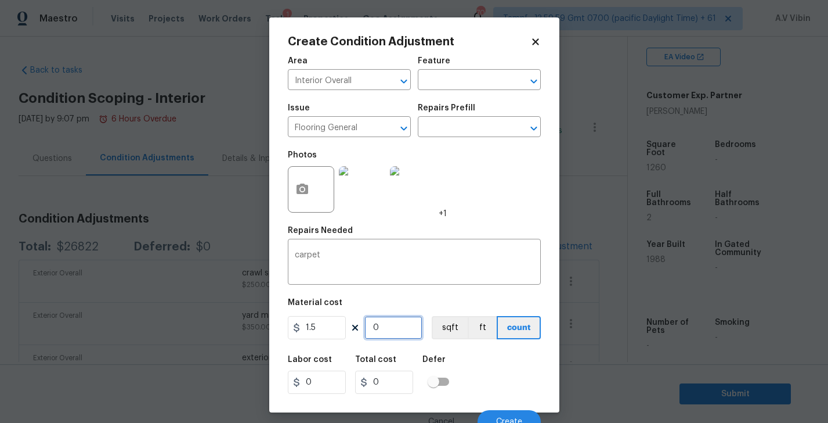
type input "5"
type input "7.5"
click at [391, 333] on input "5" at bounding box center [394, 327] width 58 height 23
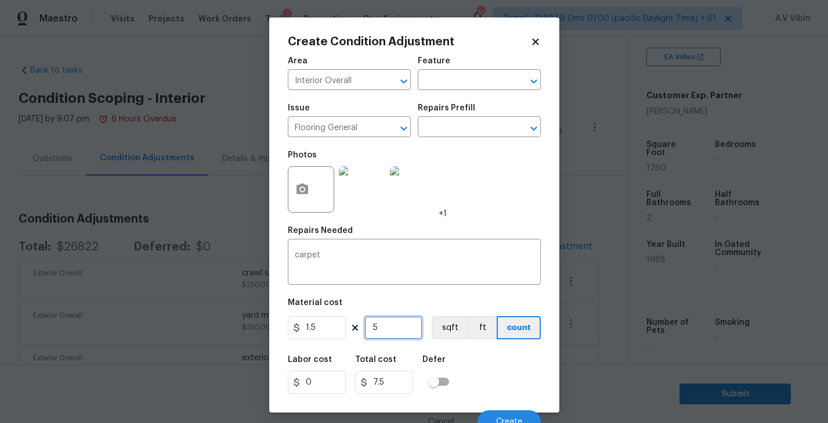
type input "50"
type input "75"
type input "500"
type input "750"
type input "500"
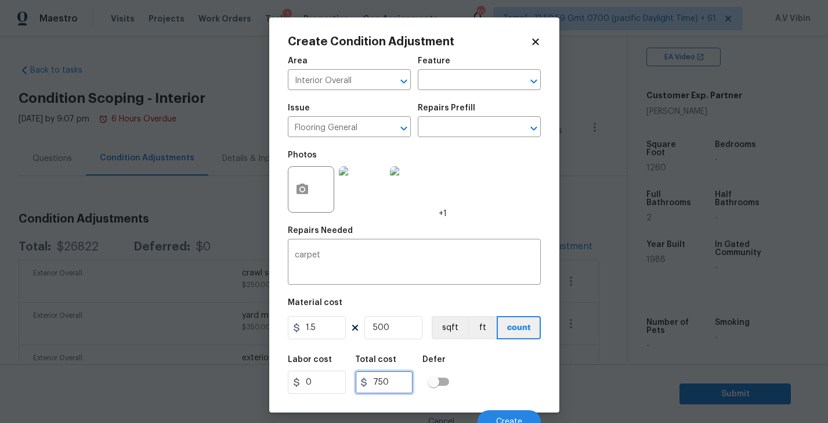
click at [407, 386] on input "750" at bounding box center [384, 381] width 58 height 23
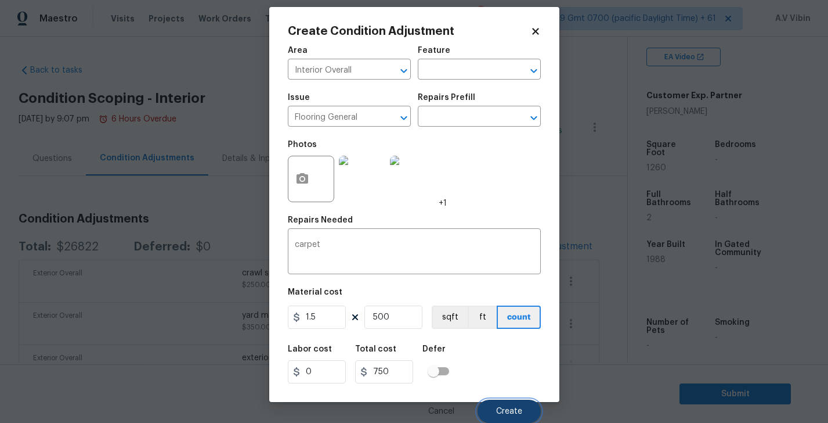
click at [517, 405] on button "Create" at bounding box center [509, 410] width 63 height 23
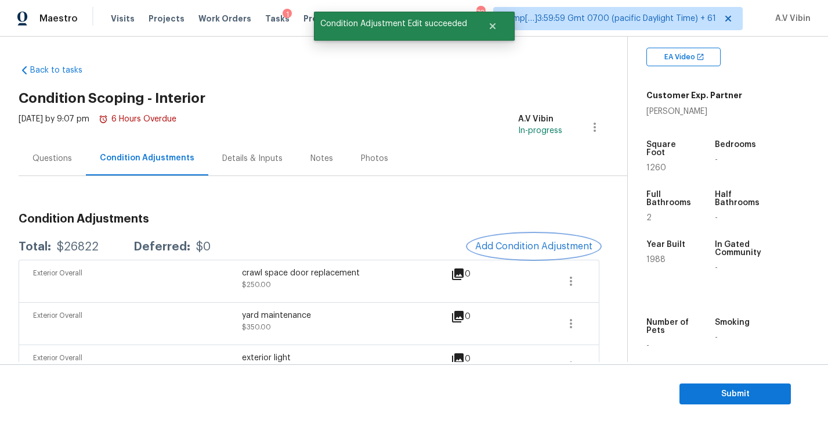
scroll to position [0, 0]
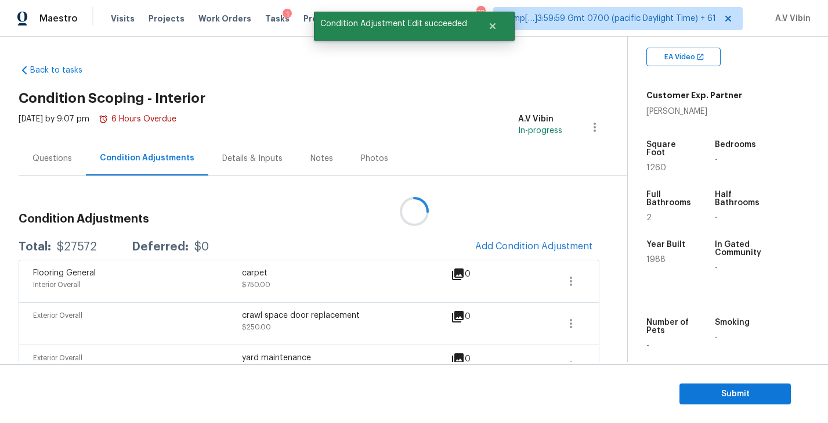
click at [536, 247] on div at bounding box center [414, 211] width 828 height 423
click at [536, 247] on span "Add Condition Adjustment" at bounding box center [533, 246] width 117 height 10
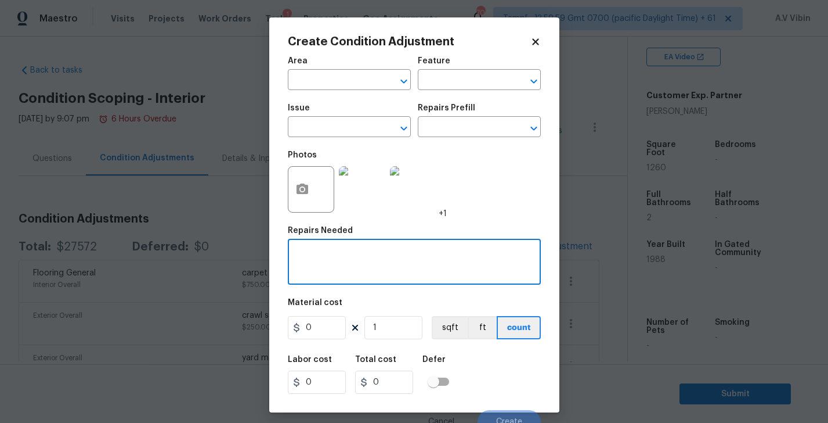
click at [362, 259] on textarea at bounding box center [414, 263] width 239 height 24
paste textarea "Several windows mainly eight windows in the front have mold growing on window f…"
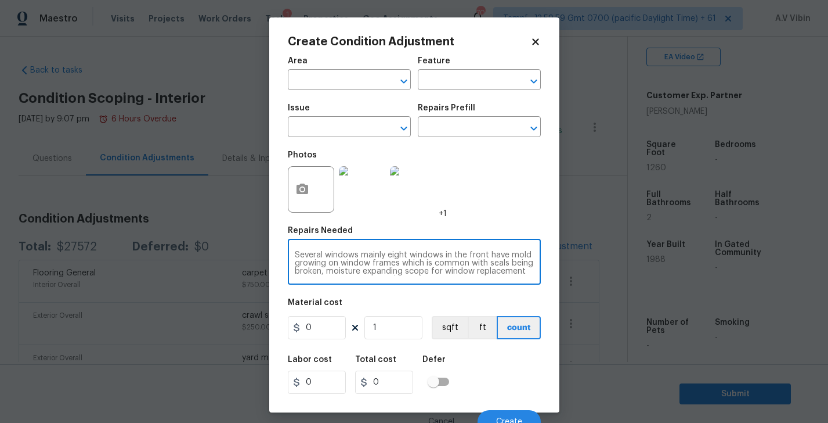
scroll to position [8, 0]
type textarea "Several windows mainly eight windows in the front have mold growing on window f…"
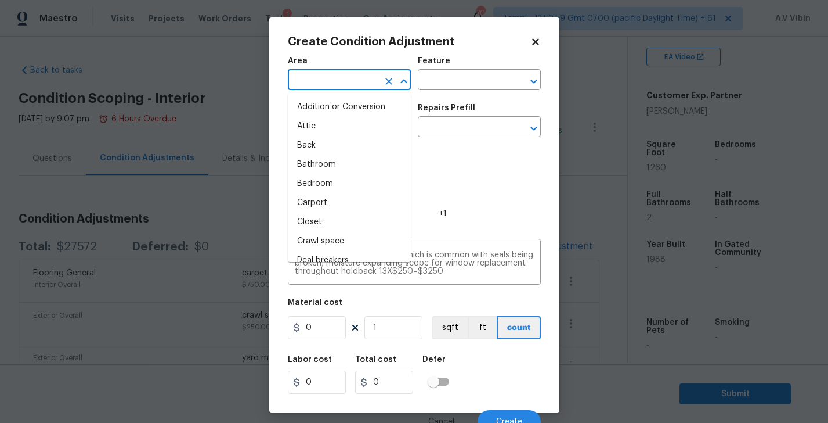
click at [319, 75] on input "text" at bounding box center [333, 81] width 91 height 18
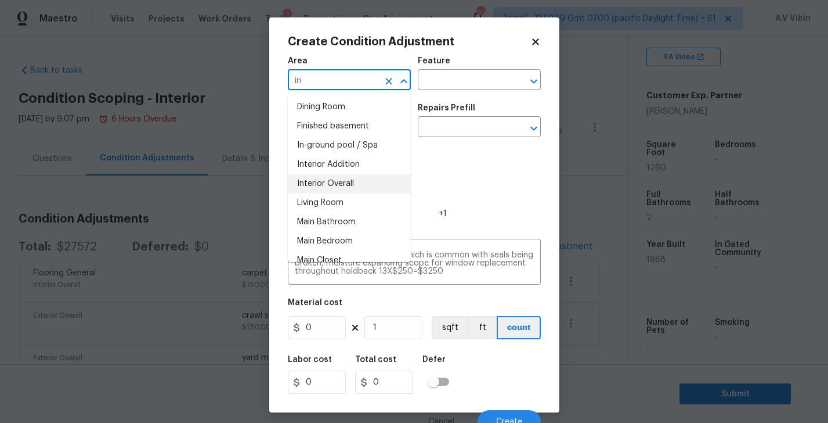
click at [323, 179] on li "Interior Overall" at bounding box center [349, 183] width 123 height 19
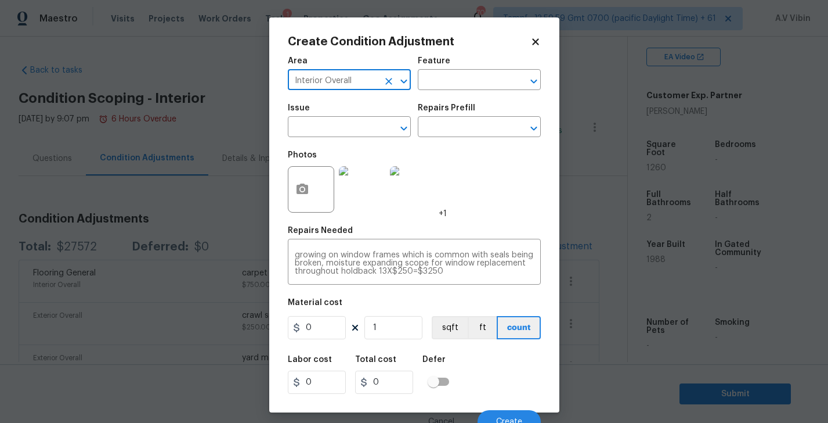
type input "Interior Overall"
click at [329, 330] on input "0" at bounding box center [317, 327] width 58 height 23
type input "250"
click at [383, 329] on input "1" at bounding box center [394, 327] width 58 height 23
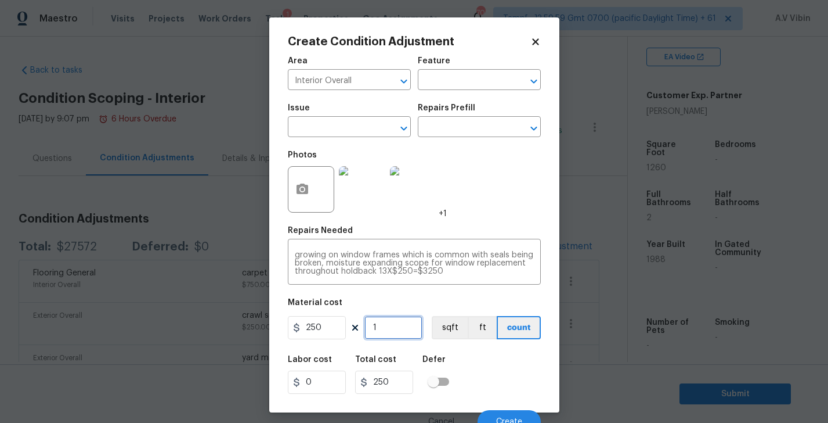
type input "13"
type input "3250"
type input "13"
click at [405, 387] on input "3250" at bounding box center [384, 381] width 58 height 23
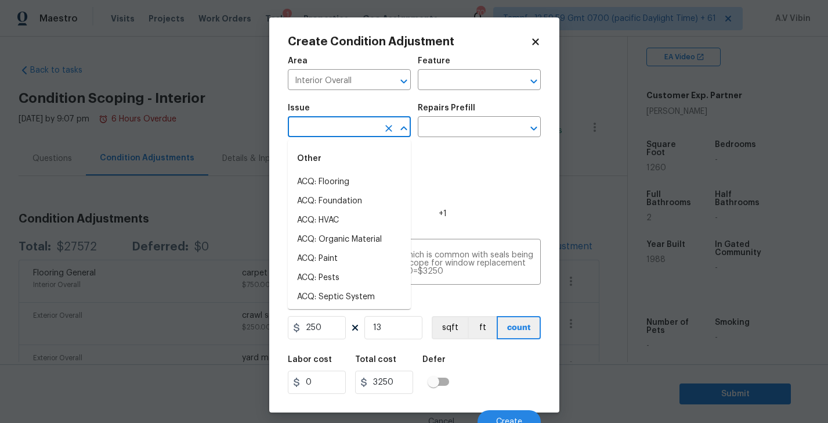
click at [359, 125] on input "text" at bounding box center [333, 128] width 91 height 18
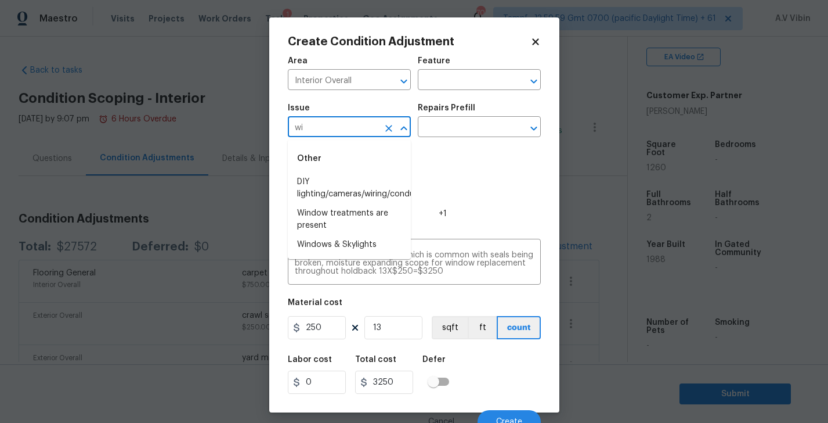
type input "win"
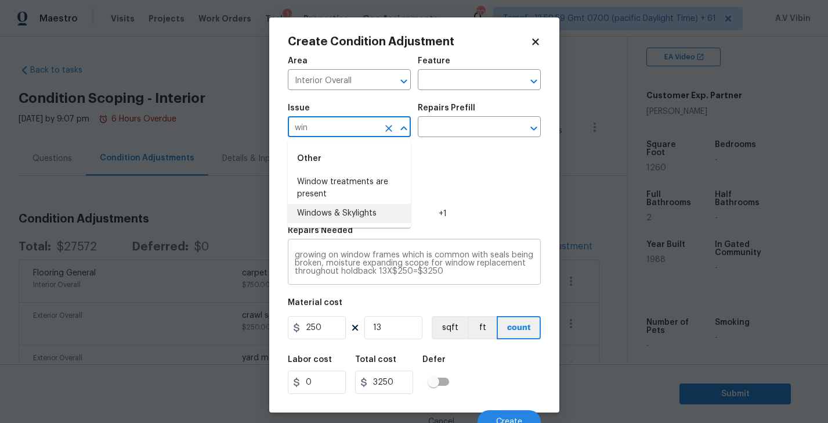
scroll to position [0, 0]
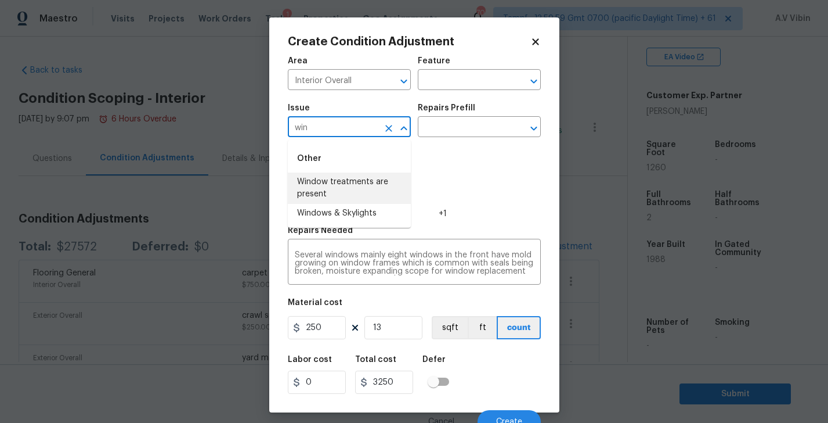
click at [323, 133] on input "win" at bounding box center [333, 128] width 91 height 18
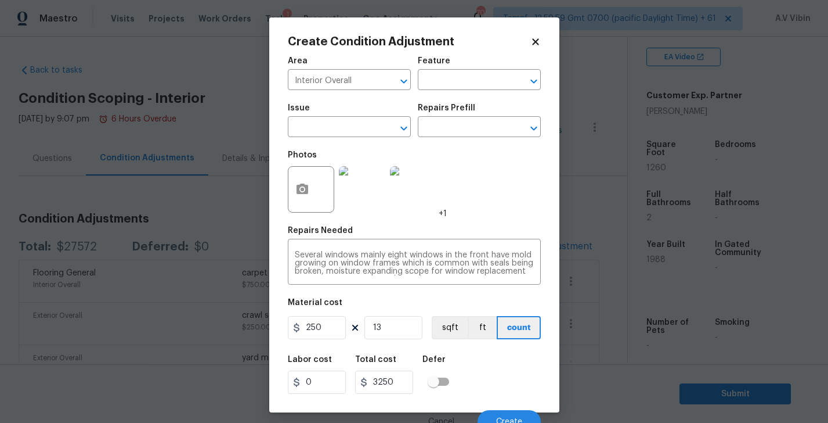
click at [528, 168] on div "Photos +1" at bounding box center [414, 181] width 253 height 75
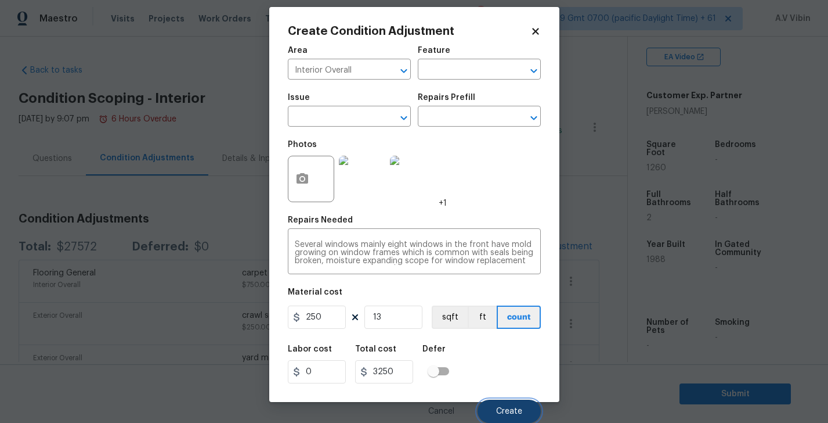
click at [506, 404] on button "Create" at bounding box center [509, 410] width 63 height 23
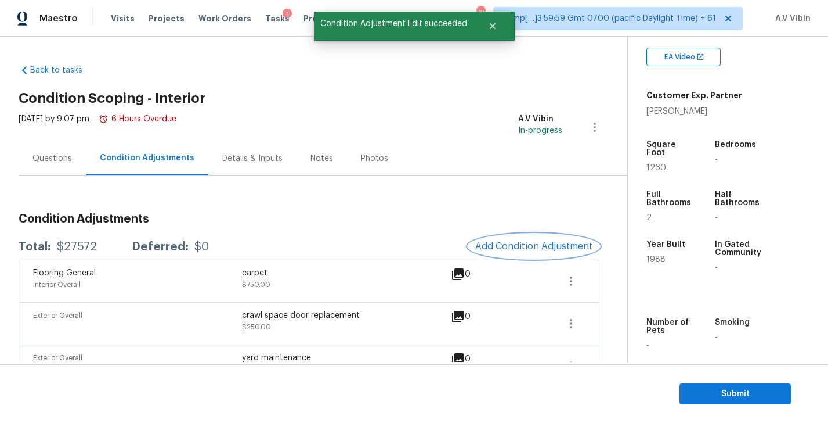
scroll to position [0, 0]
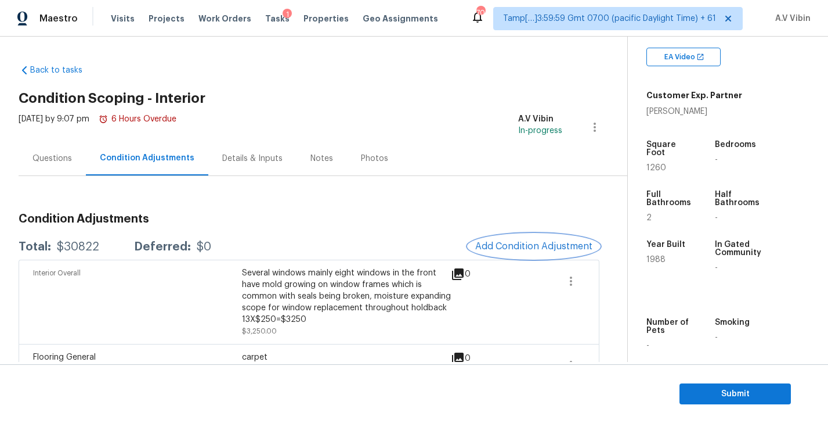
click at [523, 245] on span "Add Condition Adjustment" at bounding box center [533, 246] width 117 height 10
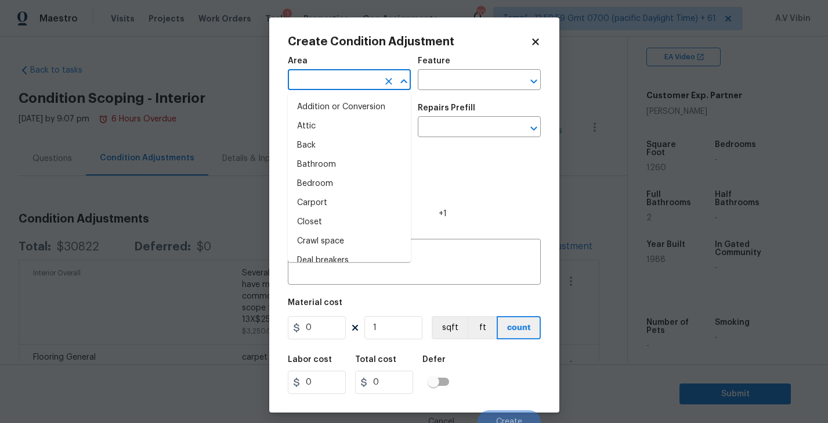
click at [309, 81] on input "text" at bounding box center [333, 81] width 91 height 18
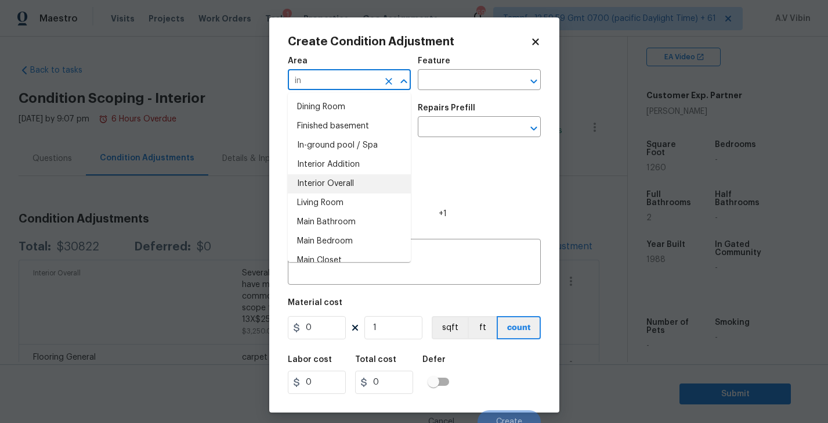
click at [334, 185] on li "Interior Overall" at bounding box center [349, 183] width 123 height 19
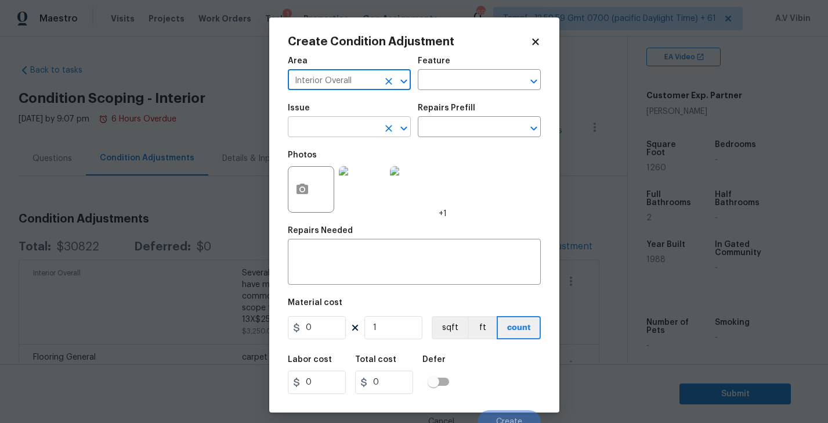
type input "Interior Overall"
click at [324, 129] on input "text" at bounding box center [333, 128] width 91 height 18
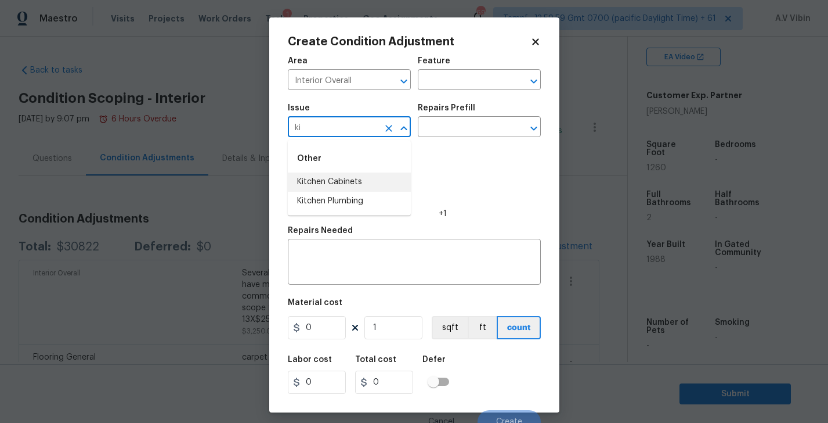
click at [350, 179] on li "Kitchen Cabinets" at bounding box center [349, 181] width 123 height 19
type input "Kitchen Cabinets"
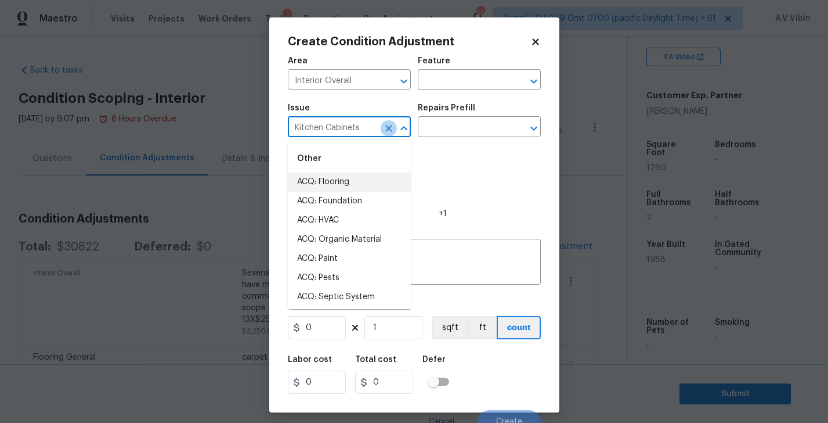
click at [386, 127] on icon "Clear" at bounding box center [389, 128] width 7 height 7
click at [424, 281] on div "x ​" at bounding box center [414, 263] width 253 height 43
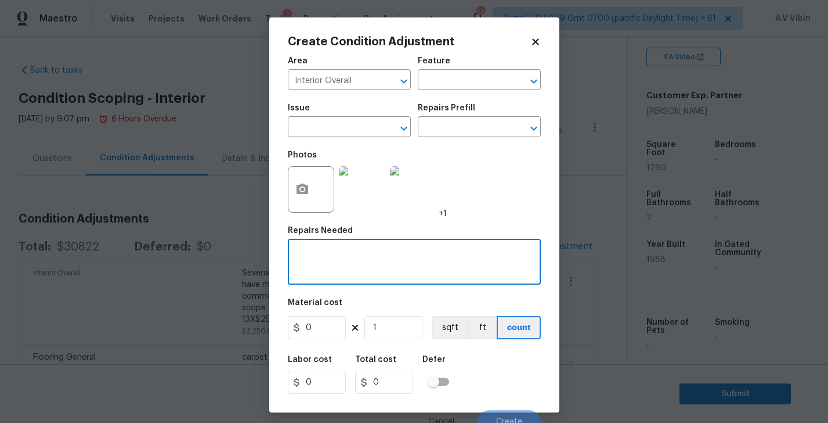
paste textarea "Several windows mainly eight windows in the front have mold growing on window f…"
type textarea "Several windows mainly eight windows in the front have mold growing on window f…"
paste textarea "Kitchen has stainless steel appliances and scope for replacement of white venti…"
type textarea "Kitchen has stainless steel appliances and scope for replacement of white venti…"
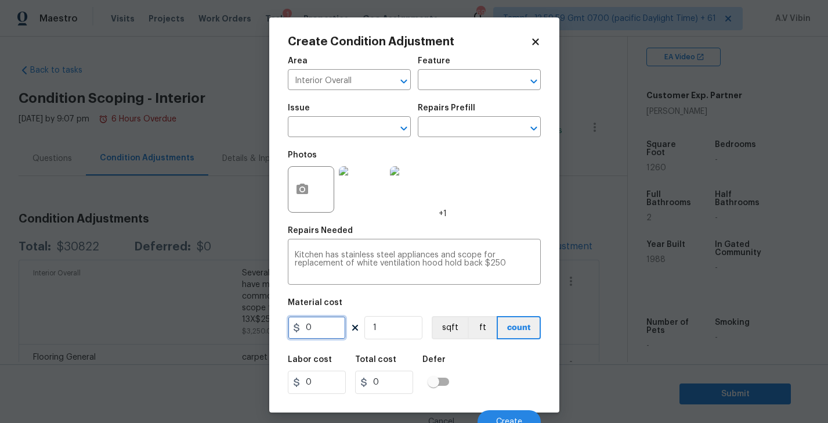
click at [332, 329] on input "0" at bounding box center [317, 327] width 58 height 23
type input "250"
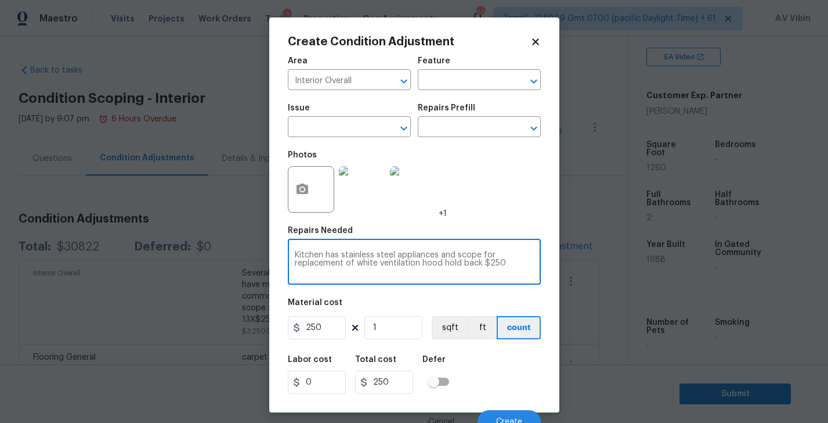
drag, startPoint x: 442, startPoint y: 265, endPoint x: 505, endPoint y: 265, distance: 62.1
click at [505, 265] on textarea "Kitchen has stainless steel appliances and scope for replacement of white venti…" at bounding box center [414, 263] width 239 height 24
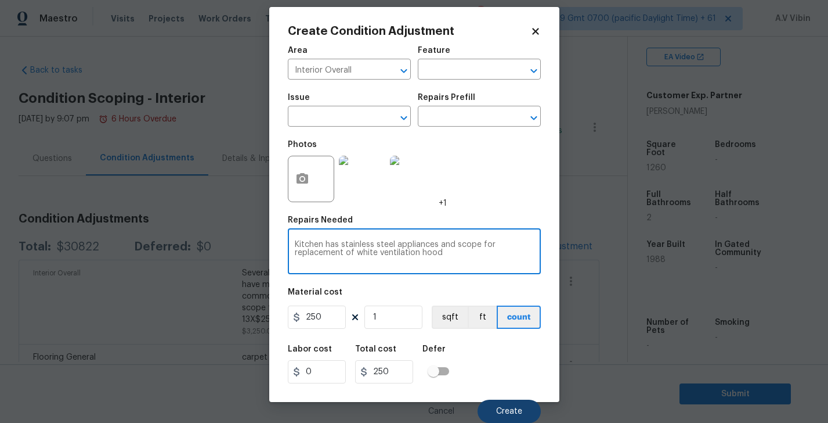
type textarea "Kitchen has stainless steel appliances and scope for replacement of white venti…"
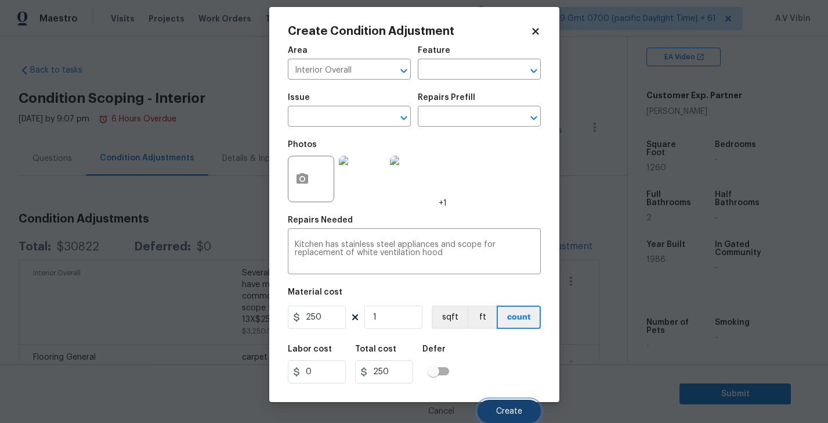
click at [506, 407] on span "Create" at bounding box center [509, 411] width 26 height 9
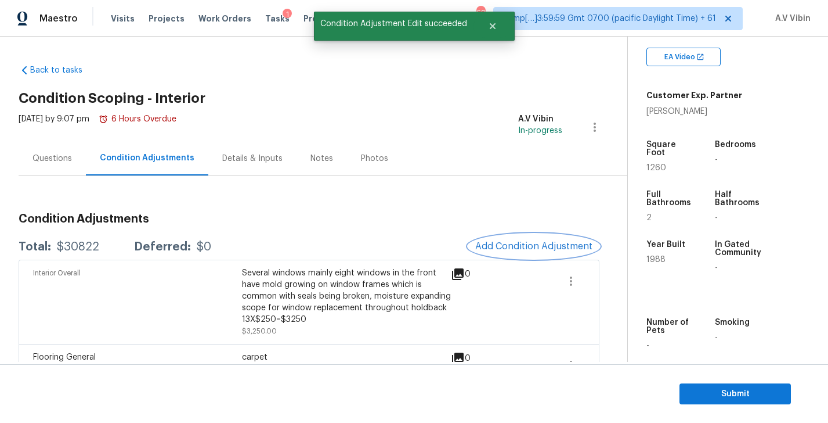
scroll to position [0, 0]
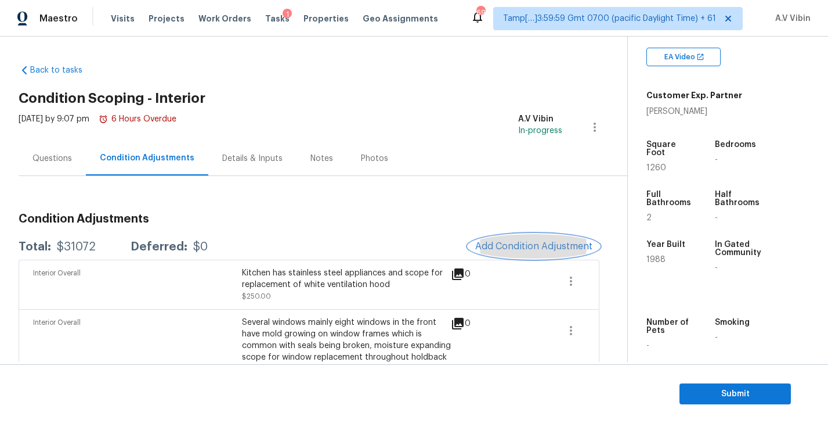
click at [541, 247] on span "Add Condition Adjustment" at bounding box center [533, 246] width 117 height 10
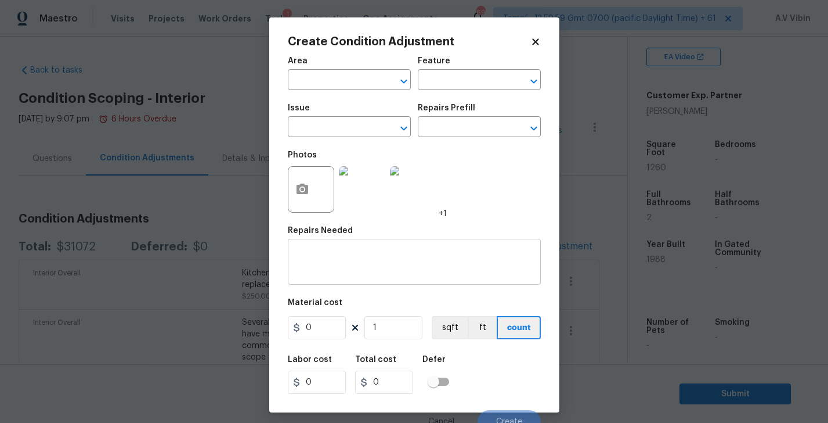
click at [369, 266] on textarea at bounding box center [414, 263] width 239 height 24
paste textarea "wood cabinets, laminate countertops all in good condition, scope to rebuild cab…"
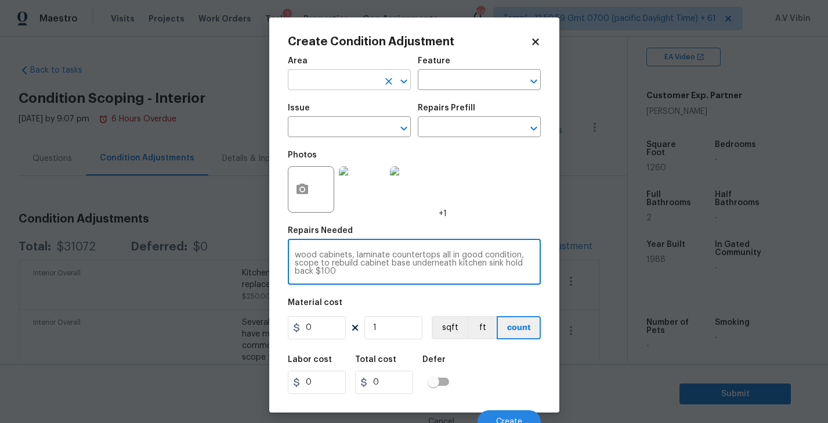
type textarea "wood cabinets, laminate countertops all in good condition, scope to rebuild cab…"
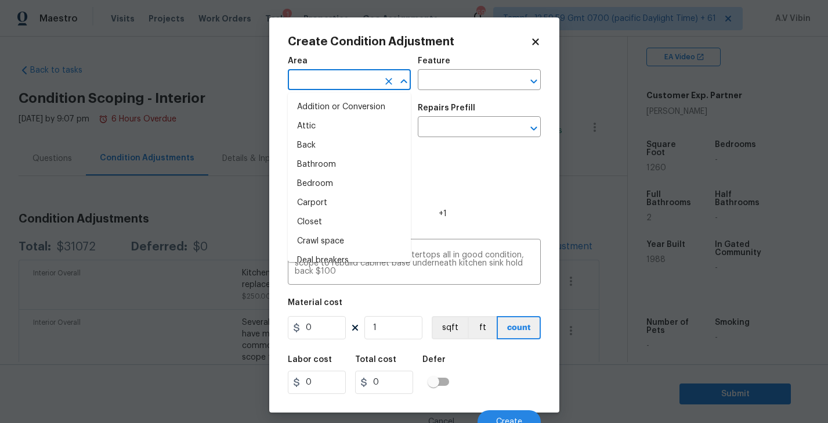
click at [352, 85] on input "text" at bounding box center [333, 81] width 91 height 18
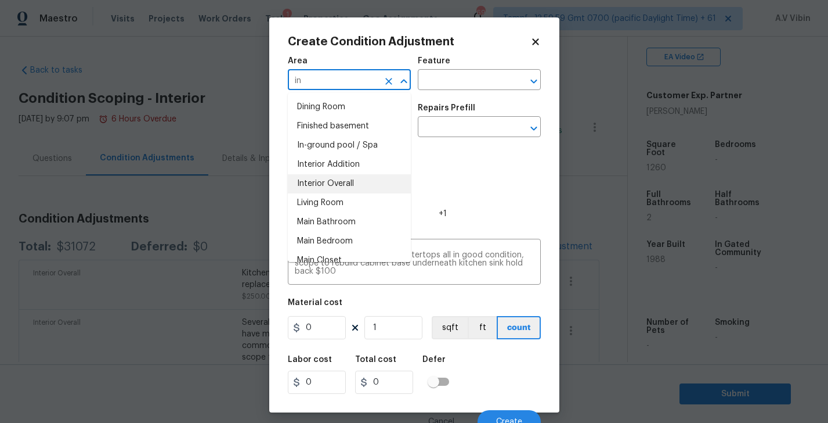
click at [348, 185] on li "Interior Overall" at bounding box center [349, 183] width 123 height 19
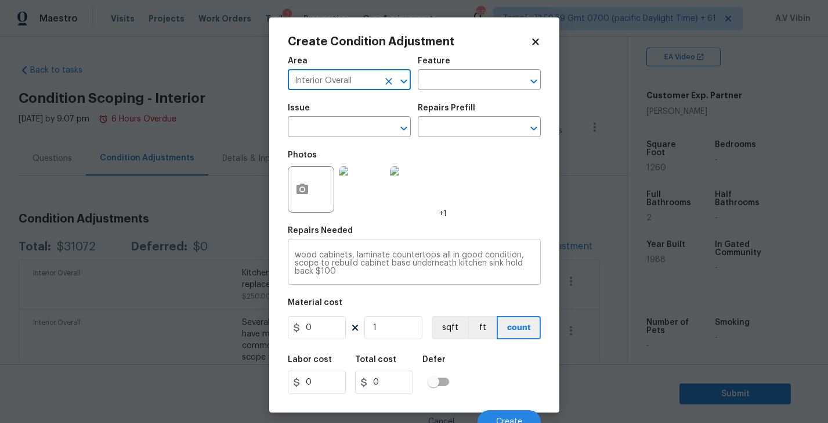
type input "Interior Overall"
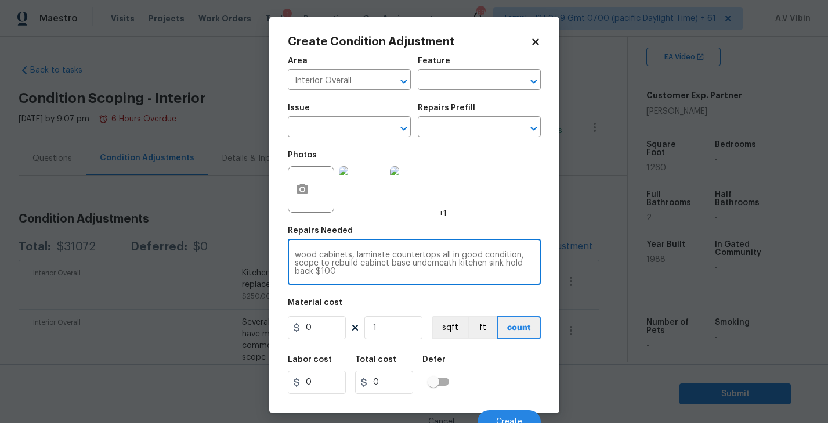
drag, startPoint x: 503, startPoint y: 264, endPoint x: 514, endPoint y: 268, distance: 12.3
click at [514, 268] on textarea "wood cabinets, laminate countertops all in good condition, scope to rebuild cab…" at bounding box center [414, 263] width 239 height 24
type textarea "wood cabinets, laminate countertops all in good condition, scope to rebuild cab…"
click at [312, 332] on input "0" at bounding box center [317, 327] width 58 height 23
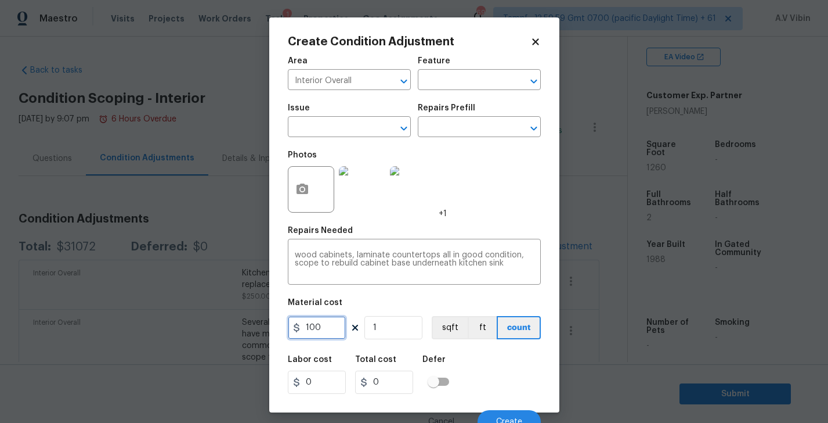
type input "100"
click at [487, 387] on div "Labor cost 0 Total cost 100 Defer" at bounding box center [414, 374] width 253 height 52
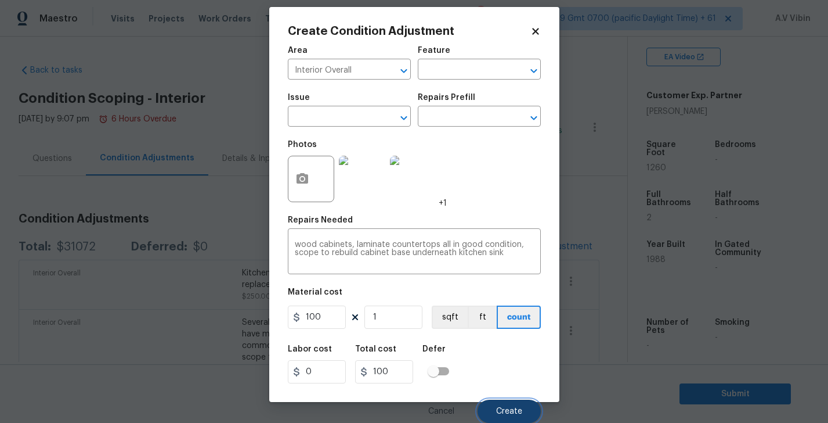
click at [511, 416] on button "Create" at bounding box center [509, 410] width 63 height 23
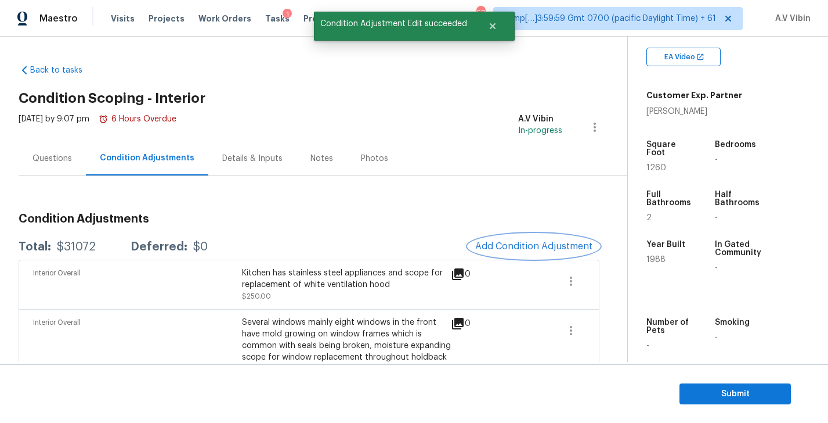
scroll to position [0, 0]
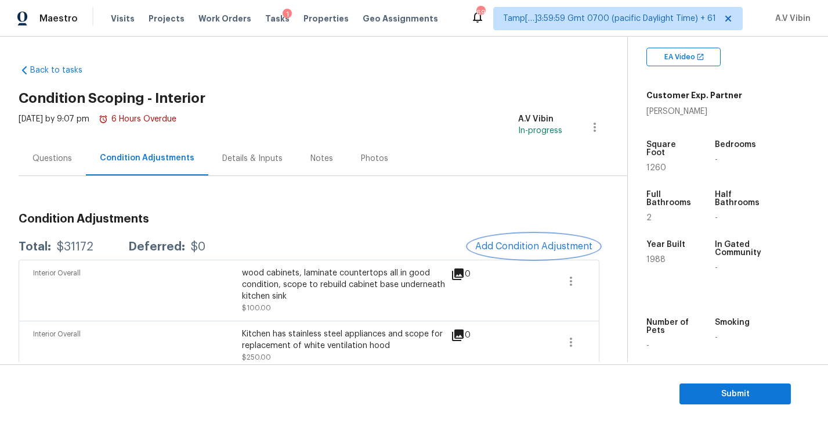
click at [520, 241] on span "Add Condition Adjustment" at bounding box center [533, 246] width 117 height 10
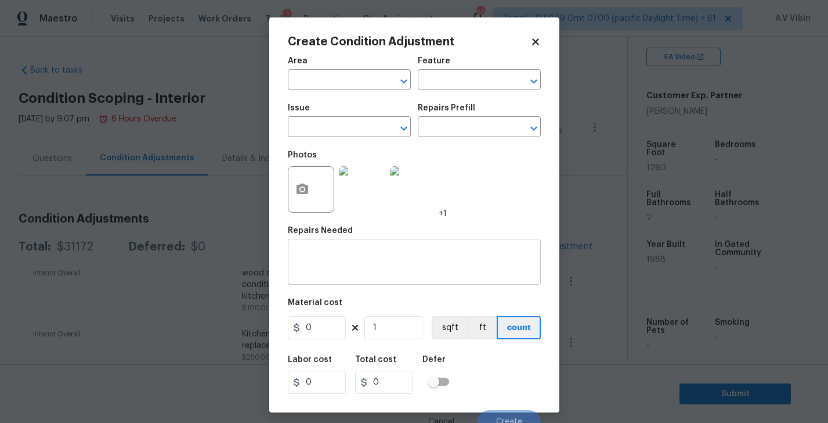
click at [401, 263] on textarea at bounding box center [414, 263] width 239 height 24
paste textarea "Bathrooms have wood cabinets, coriander countertops, and good condition no leak…"
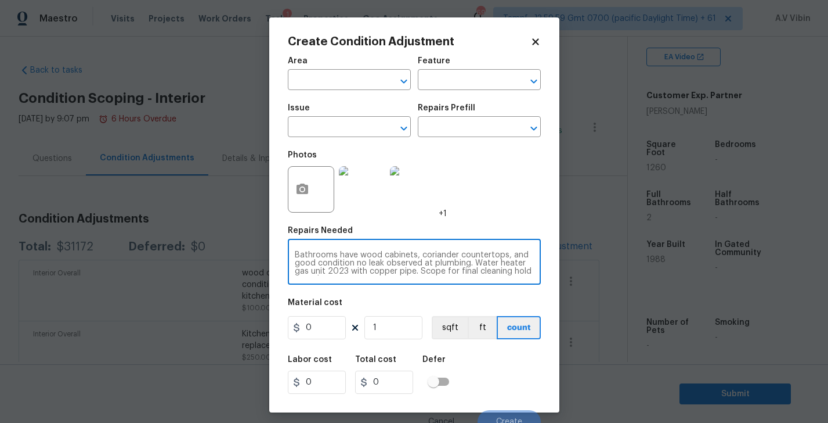
scroll to position [8, 0]
drag, startPoint x: 509, startPoint y: 263, endPoint x: 516, endPoint y: 273, distance: 12.6
click at [516, 273] on textarea "Bathrooms have wood cabinets, coriander countertops, and good condition no leak…" at bounding box center [414, 263] width 239 height 24
type textarea "Bathrooms have wood cabinets, coriander countertops, and good condition no leak…"
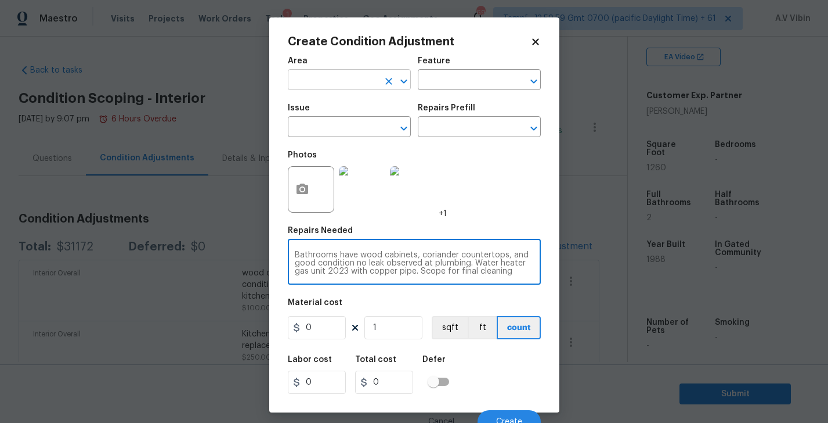
click at [346, 77] on input "text" at bounding box center [333, 81] width 91 height 18
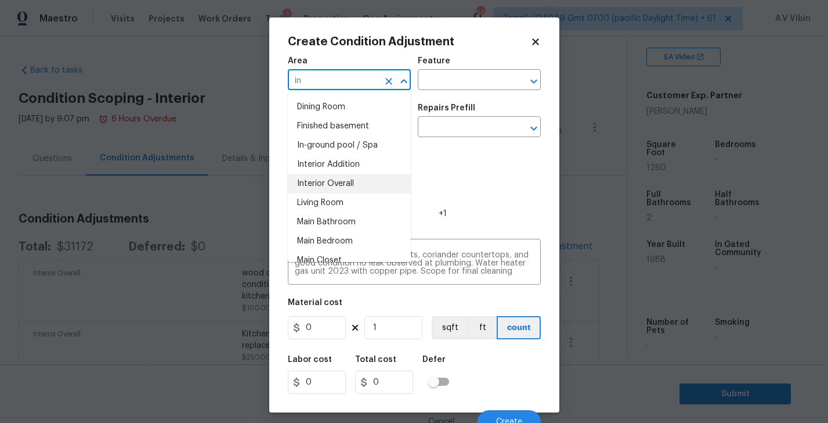
click at [330, 175] on li "Interior Overall" at bounding box center [349, 183] width 123 height 19
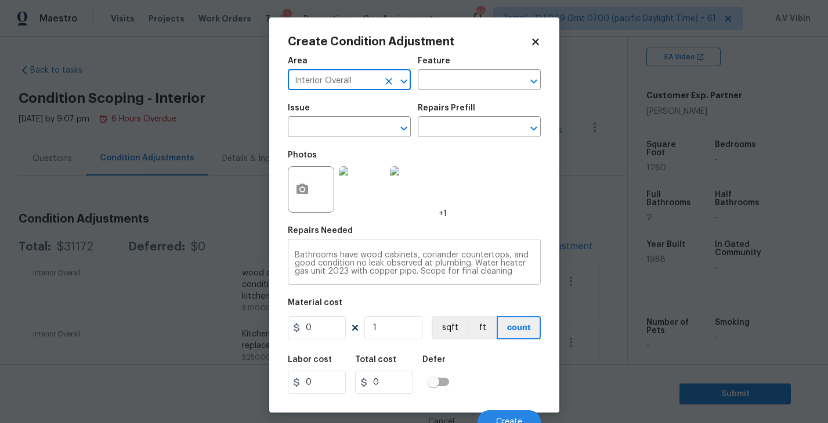
scroll to position [11, 0]
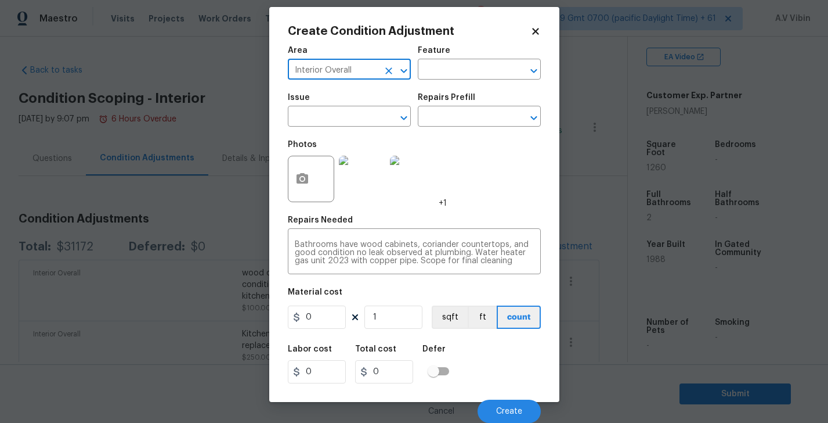
type input "Interior Overall"
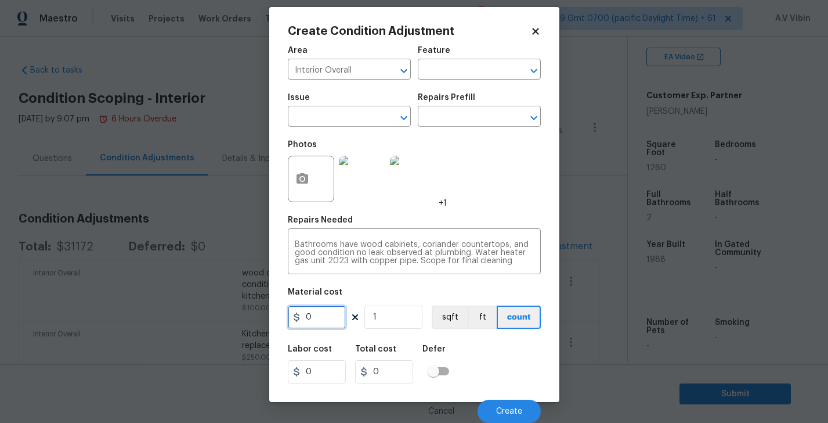
click at [330, 320] on input "0" at bounding box center [317, 316] width 58 height 23
type input "350"
click at [496, 351] on div "Labor cost 0 Total cost 350 Defer" at bounding box center [414, 364] width 253 height 52
click at [516, 406] on button "Create" at bounding box center [509, 410] width 63 height 23
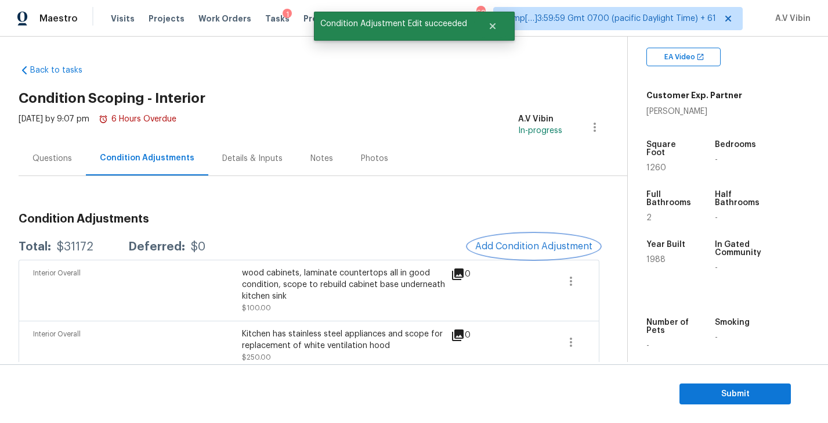
scroll to position [0, 0]
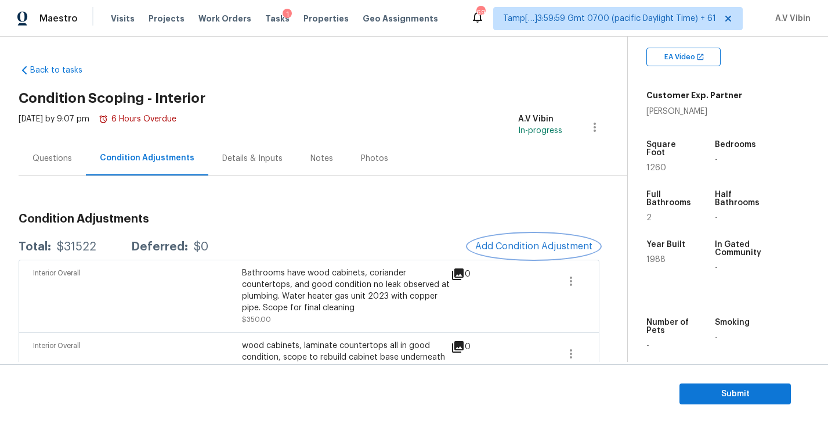
click at [512, 239] on button "Add Condition Adjustment" at bounding box center [534, 246] width 131 height 24
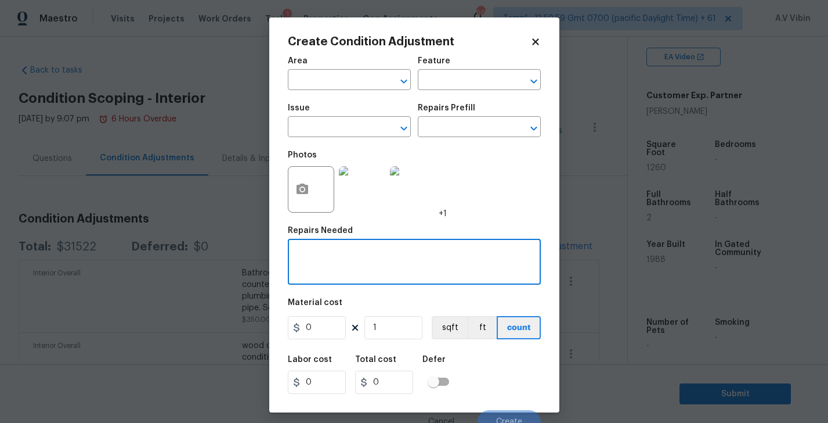
click at [348, 269] on textarea at bounding box center [414, 263] width 239 height 24
paste textarea "Scope for bifold doors at laundry room hold back $250."
type textarea "Scope for bifold doors at laundry room"
click at [316, 326] on input "0" at bounding box center [317, 327] width 58 height 23
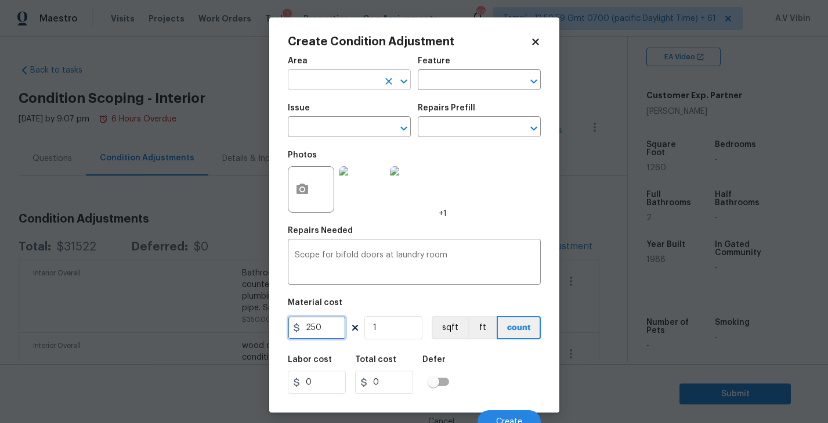
type input "250"
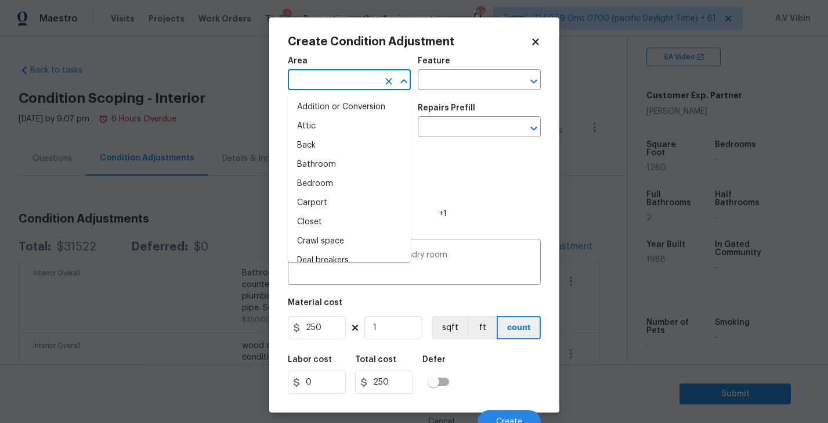
click at [342, 81] on input "text" at bounding box center [333, 81] width 91 height 18
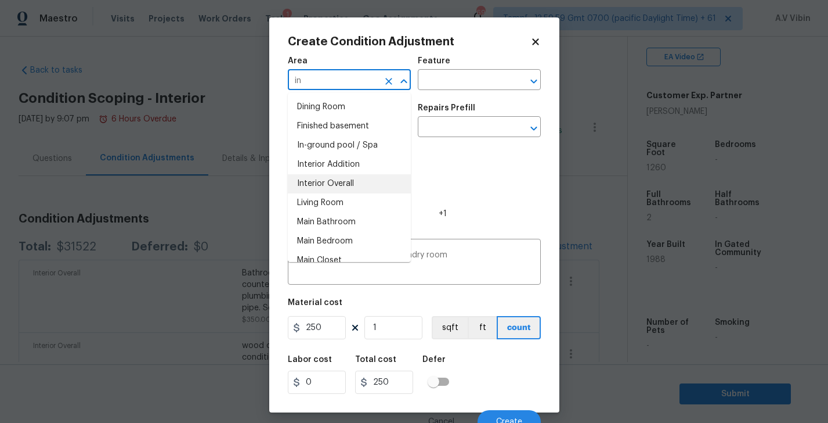
click at [335, 175] on li "Interior Overall" at bounding box center [349, 183] width 123 height 19
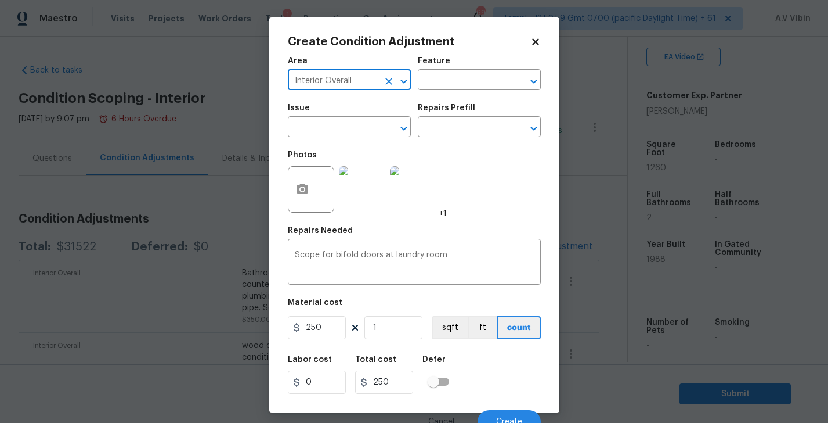
type input "Interior Overall"
click at [487, 178] on div "Photos +1" at bounding box center [414, 181] width 253 height 75
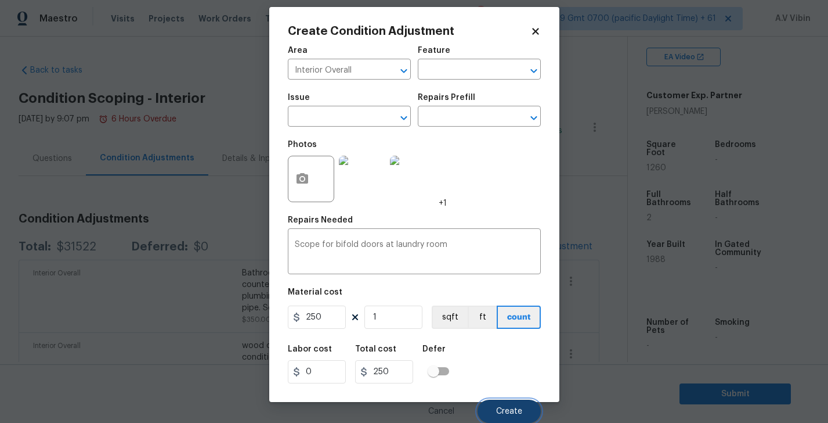
click at [501, 402] on button "Create" at bounding box center [509, 410] width 63 height 23
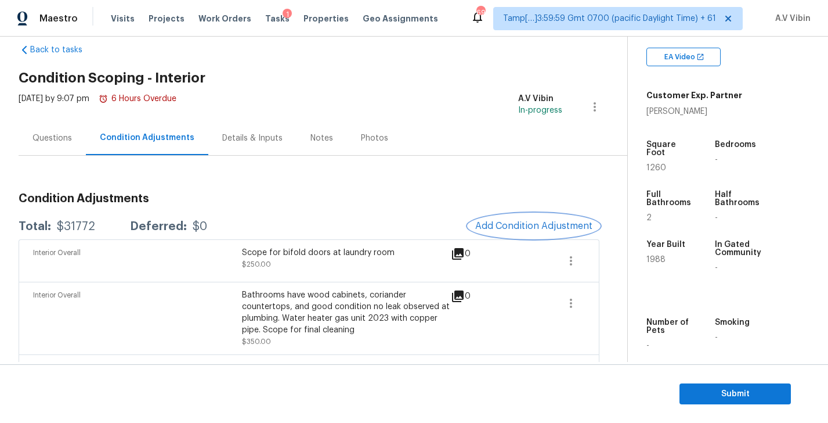
scroll to position [0, 0]
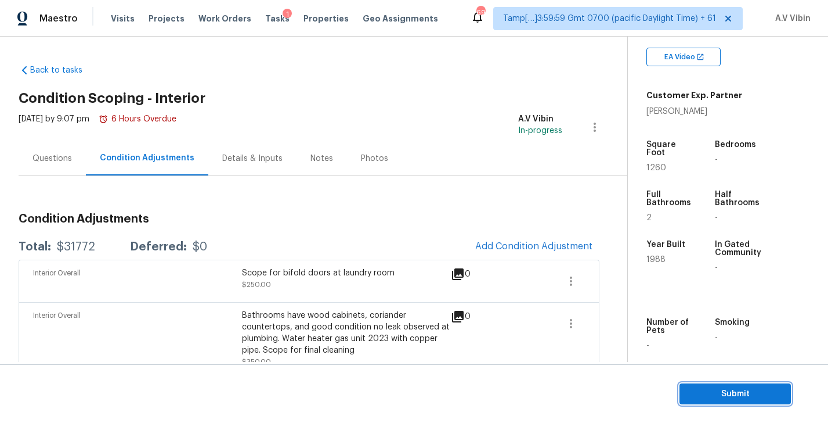
click at [726, 391] on span "Submit" at bounding box center [735, 394] width 93 height 15
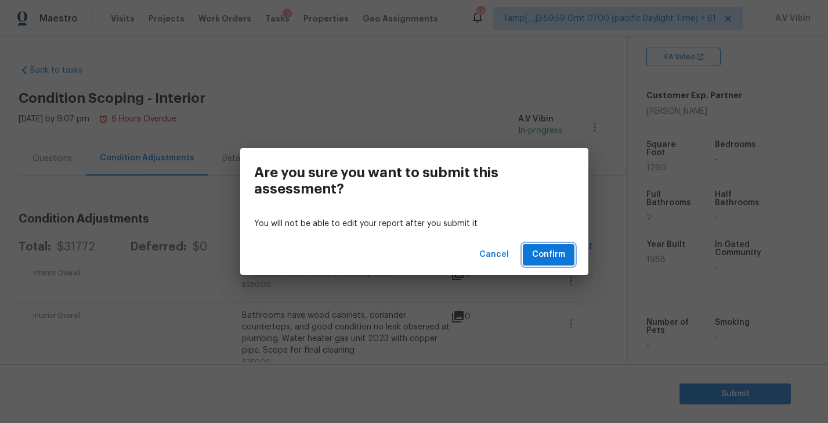
click at [546, 248] on span "Confirm" at bounding box center [548, 254] width 33 height 15
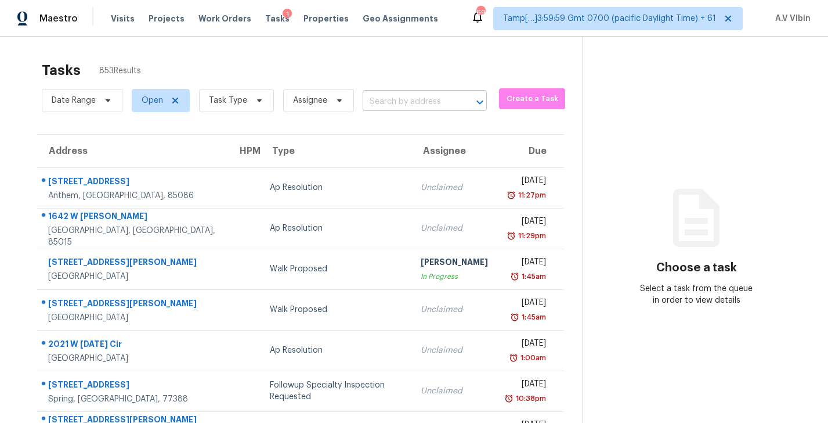
click at [393, 96] on input "text" at bounding box center [409, 102] width 92 height 18
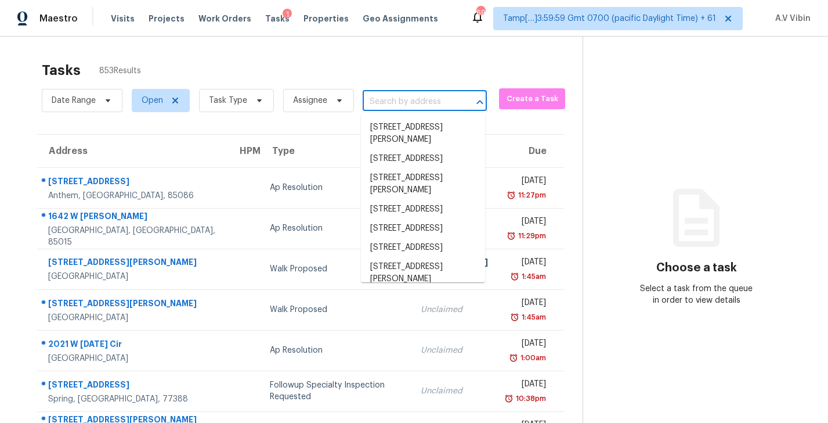
paste input "2489 Shadow Ridge Ln Fairlawn OH 44333"
type input "2489 Shadow Ridge Ln Fairlawn OH 44333"
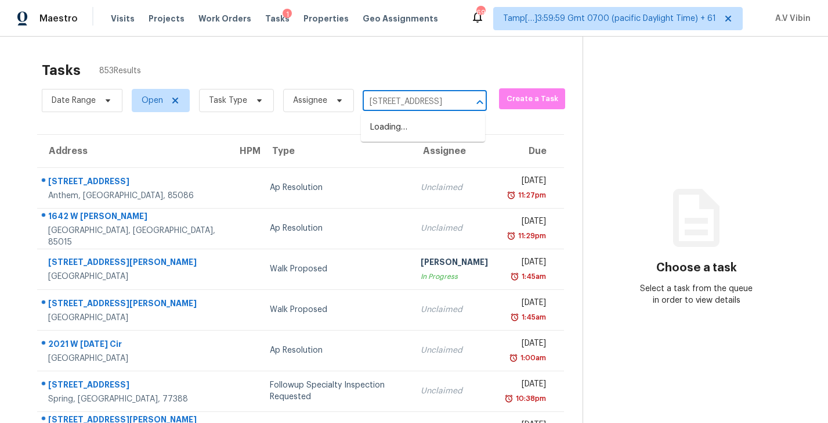
scroll to position [0, 78]
click at [412, 132] on li "2489 Shadow Ridge Ln, Fairlawn, OH 44333" at bounding box center [423, 127] width 124 height 19
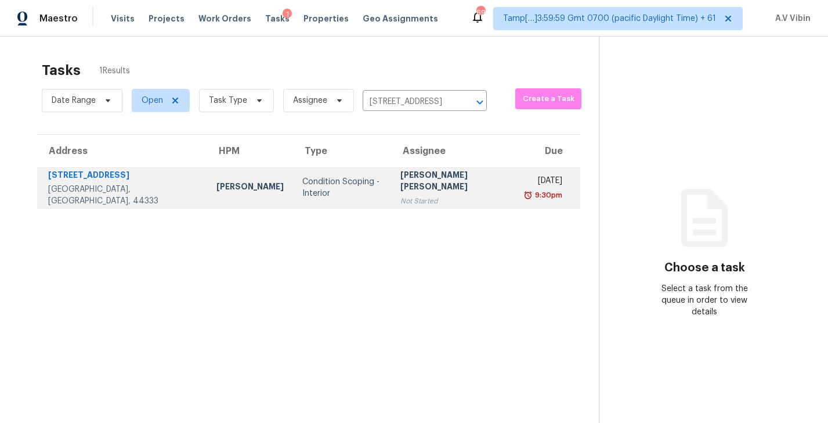
click at [344, 202] on td "Condition Scoping - Interior" at bounding box center [342, 187] width 98 height 41
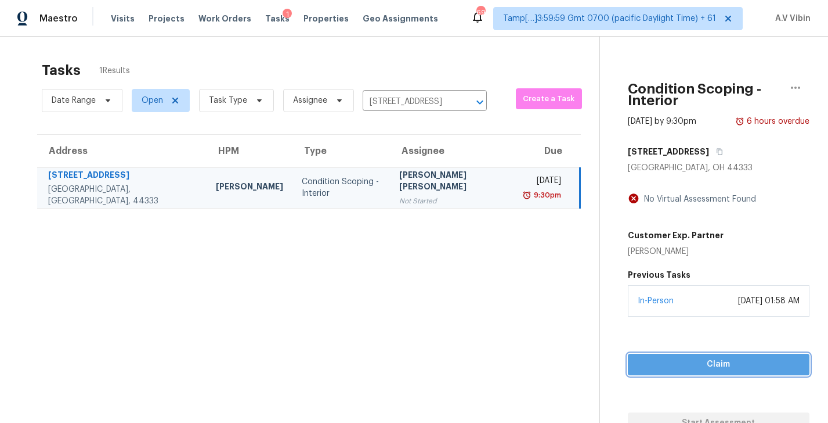
click at [701, 358] on span "Claim" at bounding box center [718, 364] width 163 height 15
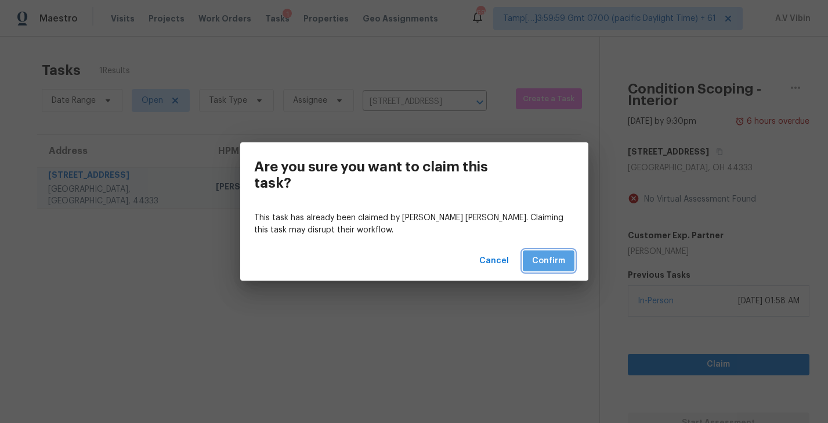
click at [550, 258] on span "Confirm" at bounding box center [548, 261] width 33 height 15
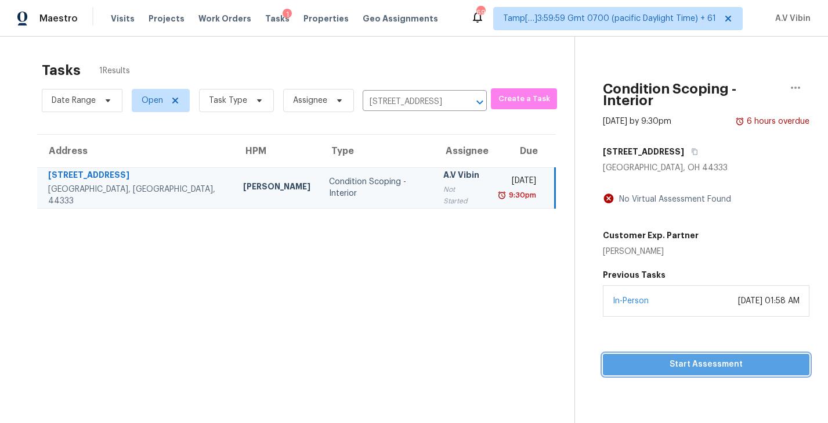
click at [693, 357] on span "Start Assessment" at bounding box center [707, 364] width 188 height 15
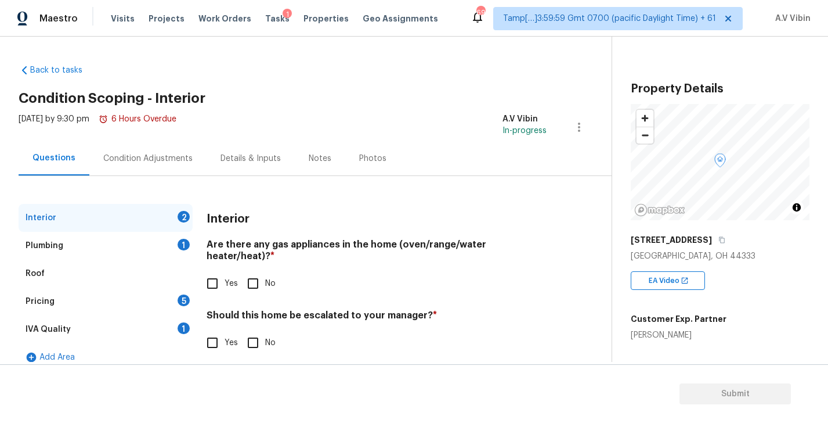
click at [278, 247] on h4 "Are there any gas appliances in the home (oven/range/water heater/heat)? *" at bounding box center [377, 253] width 340 height 28
copy h4 "gas"
click at [219, 271] on input "Yes" at bounding box center [212, 283] width 24 height 24
checkbox input "true"
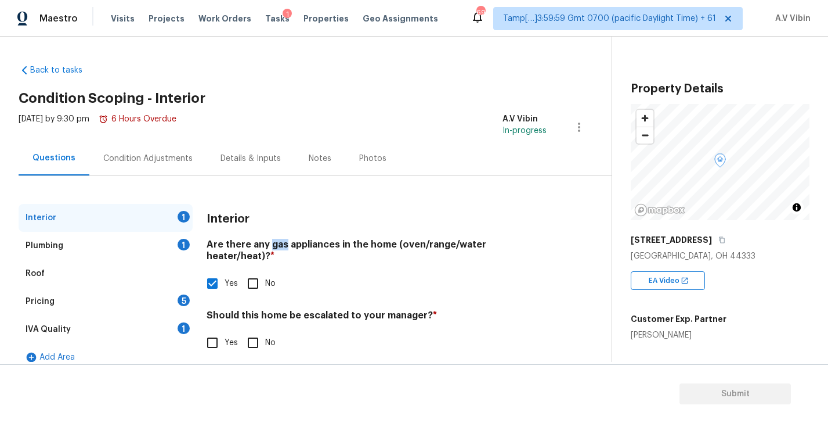
click at [259, 332] on input "No" at bounding box center [253, 342] width 24 height 24
checkbox input "true"
click at [97, 247] on div "Plumbing 1" at bounding box center [106, 246] width 174 height 28
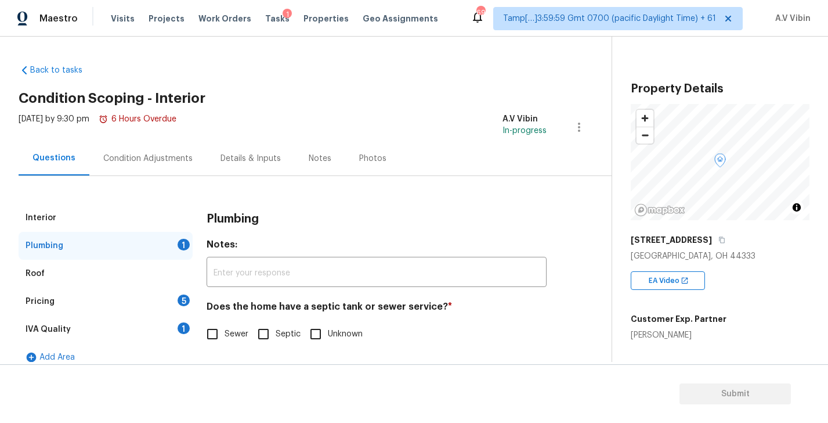
click at [309, 306] on h4 "Does the home have a septic tank or sewer service? *" at bounding box center [377, 309] width 340 height 16
copy h4 "septic"
click at [220, 330] on input "Sewer" at bounding box center [212, 334] width 24 height 24
checkbox input "true"
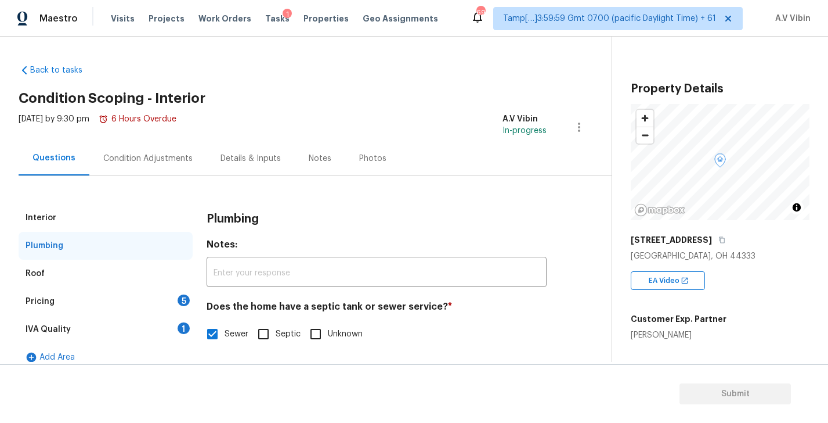
click at [109, 307] on div "Pricing 5" at bounding box center [106, 301] width 174 height 28
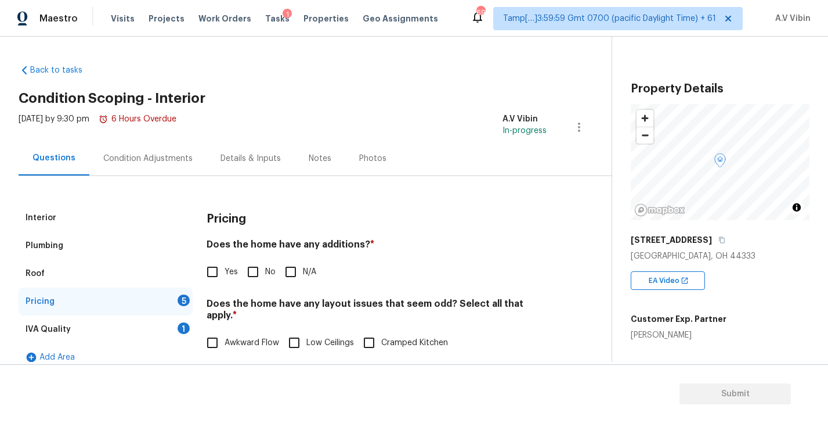
click at [326, 242] on h4 "Does the home have any additions? *" at bounding box center [377, 247] width 340 height 16
copy h4 "additions"
click at [257, 275] on input "No" at bounding box center [253, 272] width 24 height 24
checkbox input "true"
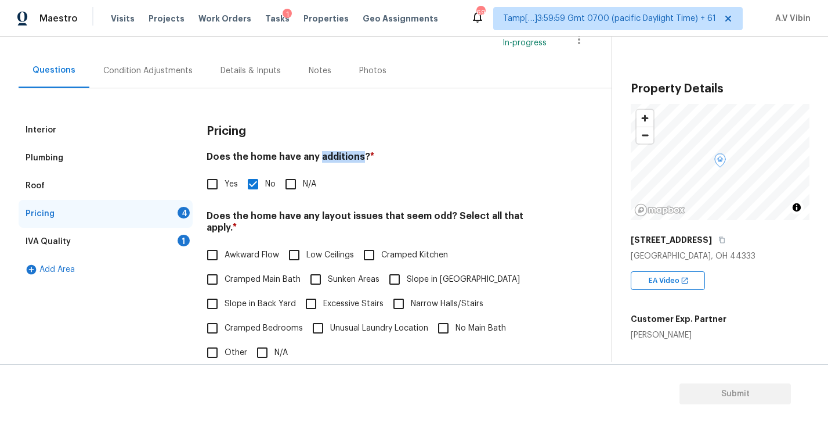
scroll to position [94, 0]
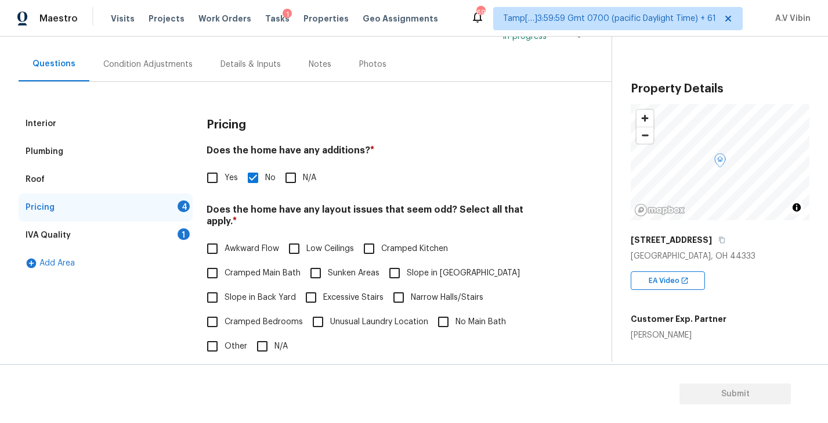
click at [430, 212] on h4 "Does the home have any layout issues that seem odd? Select all that apply. *" at bounding box center [377, 218] width 340 height 28
copy h4 "odd"
click at [279, 340] on span "N/A" at bounding box center [281, 346] width 13 height 12
click at [275, 334] on input "N/A" at bounding box center [262, 346] width 24 height 24
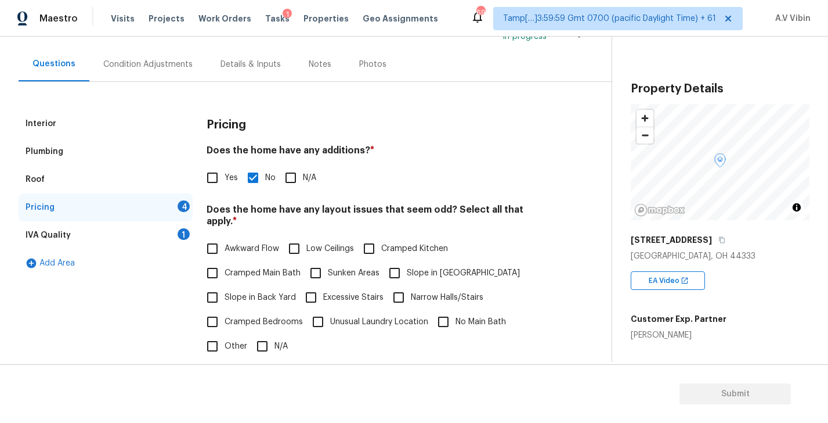
checkbox input "true"
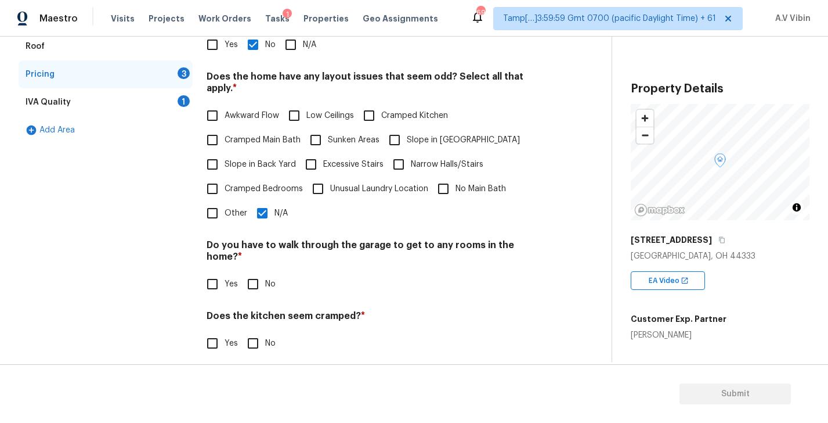
scroll to position [231, 0]
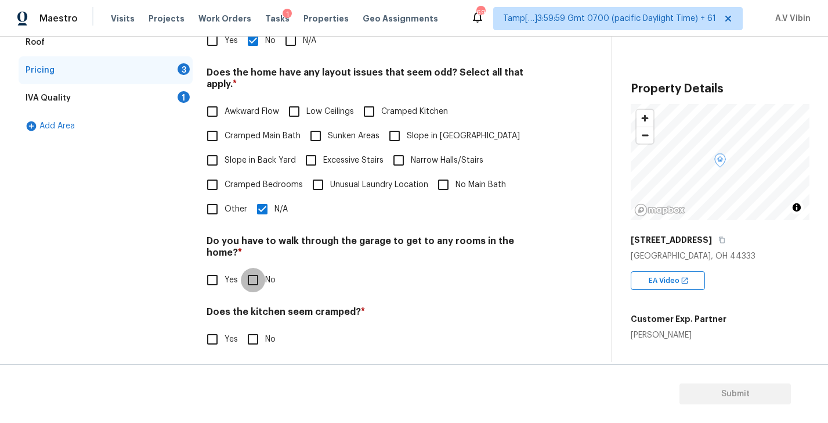
click at [254, 268] on input "No" at bounding box center [253, 280] width 24 height 24
checkbox input "true"
click at [253, 327] on input "No" at bounding box center [253, 339] width 24 height 24
checkbox input "true"
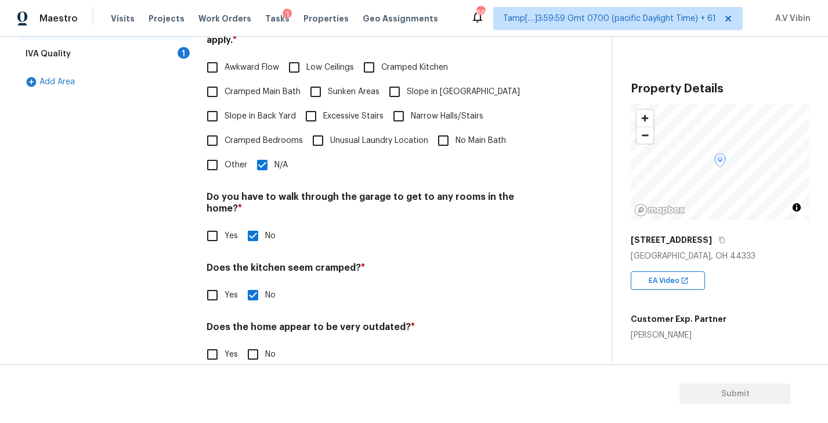
scroll to position [274, 0]
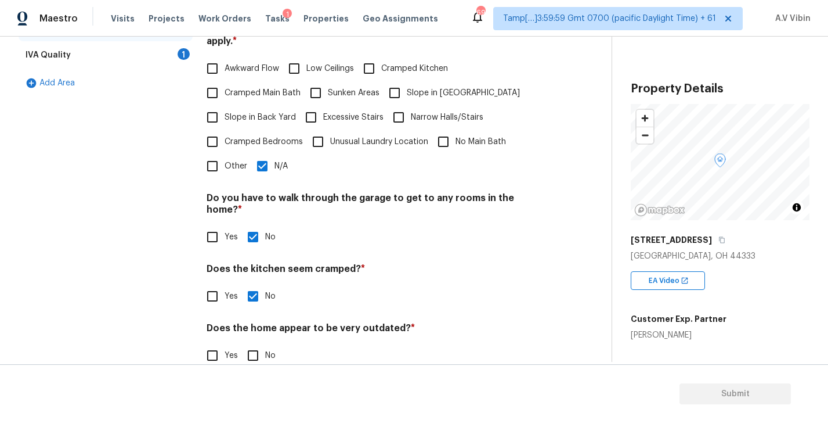
click at [253, 343] on input "No" at bounding box center [253, 355] width 24 height 24
checkbox input "true"
click at [123, 55] on div "IVA Quality 1" at bounding box center [106, 55] width 174 height 28
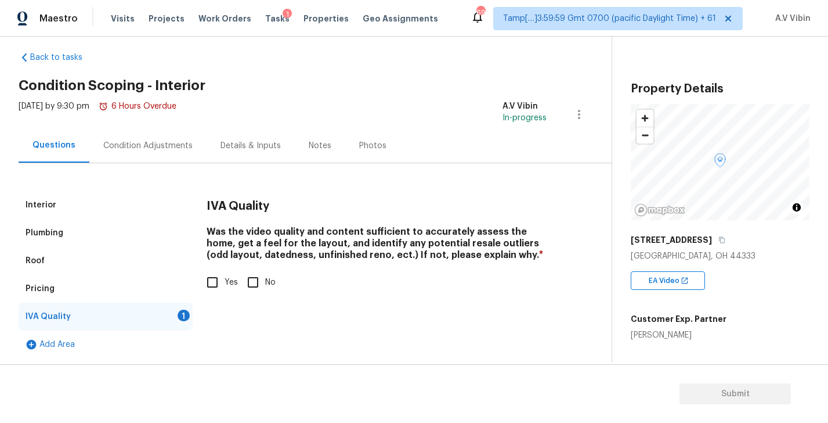
scroll to position [13, 0]
click at [217, 287] on input "Yes" at bounding box center [212, 282] width 24 height 24
checkbox input "true"
click at [123, 143] on div "Condition Adjustments" at bounding box center [147, 146] width 89 height 12
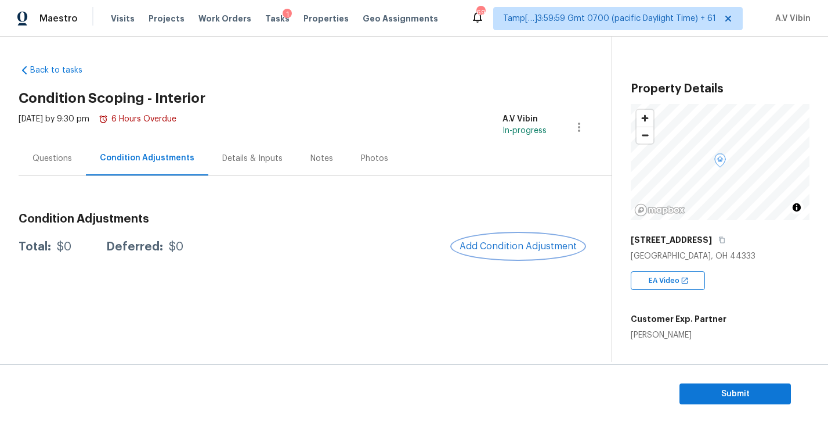
click at [484, 247] on span "Add Condition Adjustment" at bounding box center [518, 246] width 117 height 10
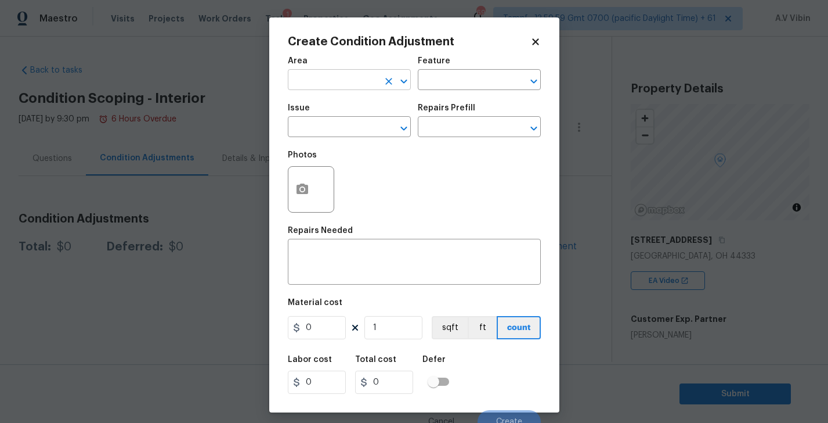
click at [328, 75] on input "text" at bounding box center [333, 81] width 91 height 18
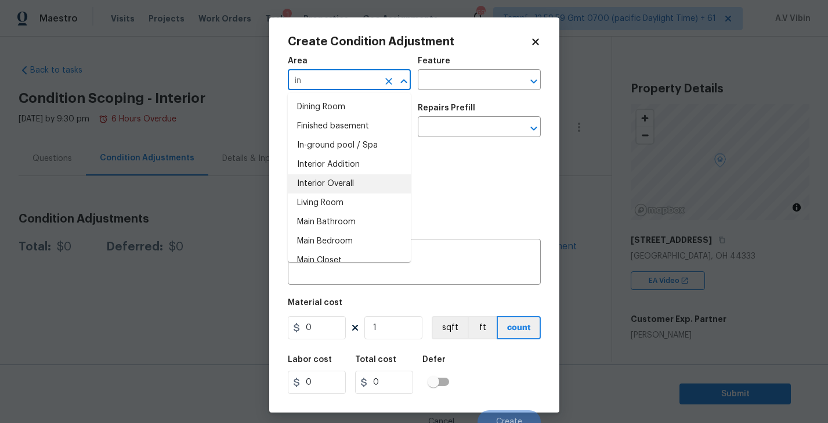
click at [320, 179] on li "Interior Overall" at bounding box center [349, 183] width 123 height 19
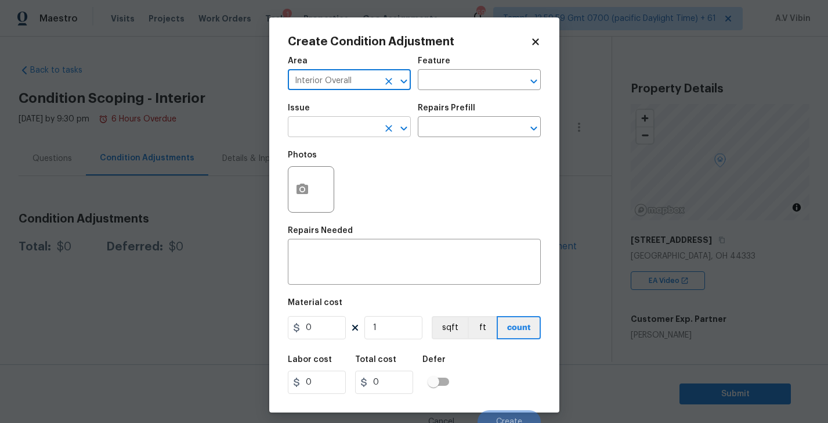
type input "Interior Overall"
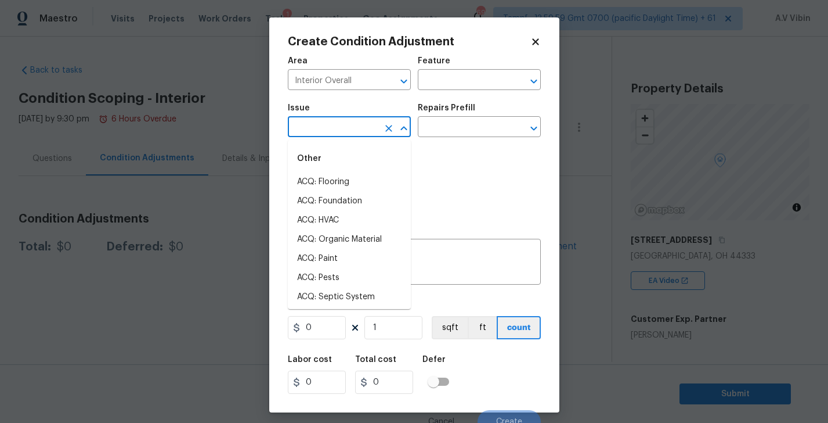
click at [315, 134] on input "text" at bounding box center [333, 128] width 91 height 18
click at [351, 256] on li "ACQ: Paint" at bounding box center [349, 258] width 123 height 19
type input "ACQ: Paint"
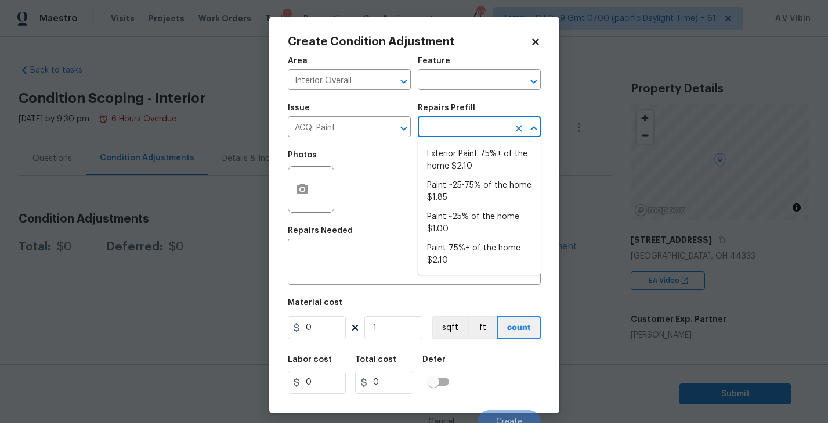
click at [434, 128] on input "text" at bounding box center [463, 128] width 91 height 18
click at [490, 165] on li "Exterior Paint 75%+ of the home $2.10" at bounding box center [479, 160] width 123 height 31
type input "Acquisition"
type textarea "Acquisition Scope: 75%+ of the home exterior will likely require paint"
type input "2.1"
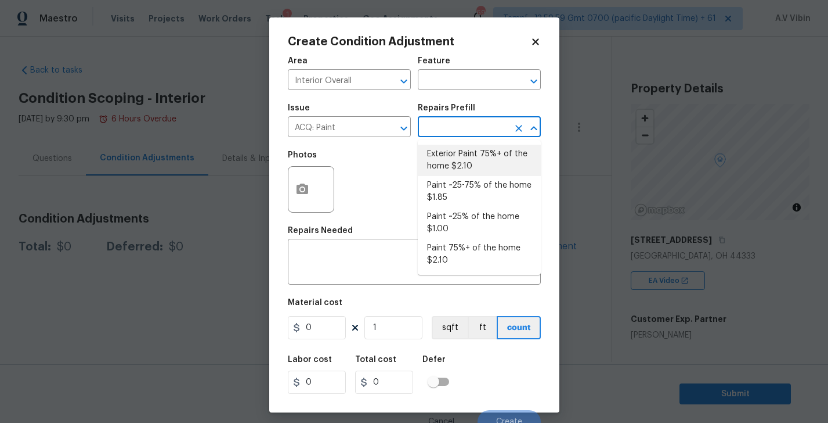
type input "2.1"
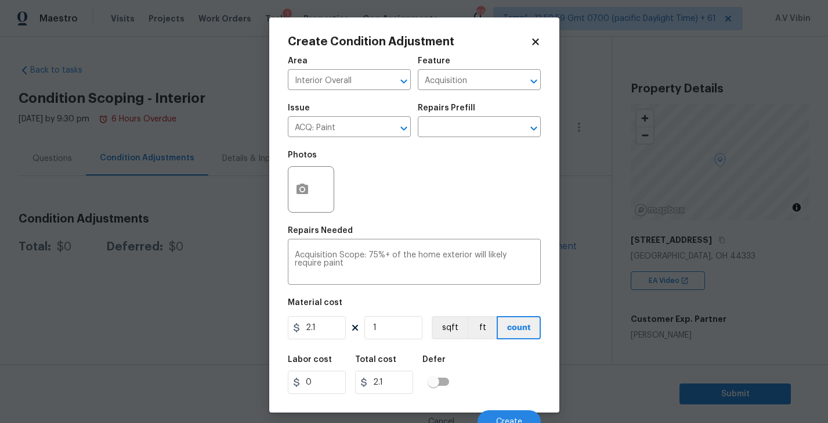
click at [535, 43] on icon at bounding box center [535, 41] width 6 height 6
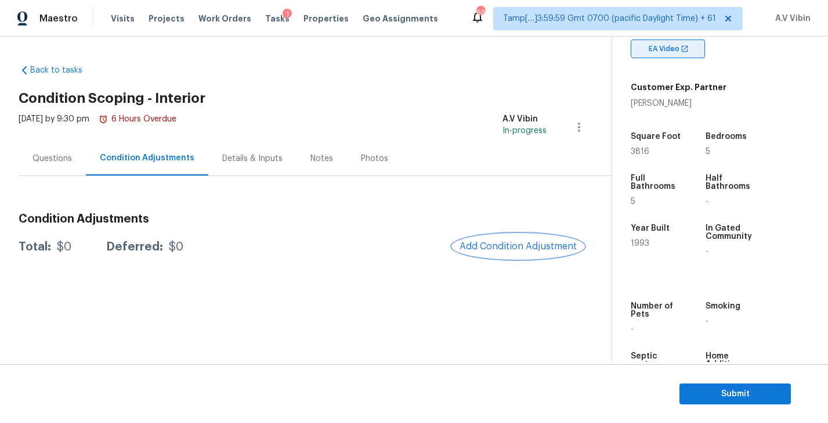
scroll to position [234, 0]
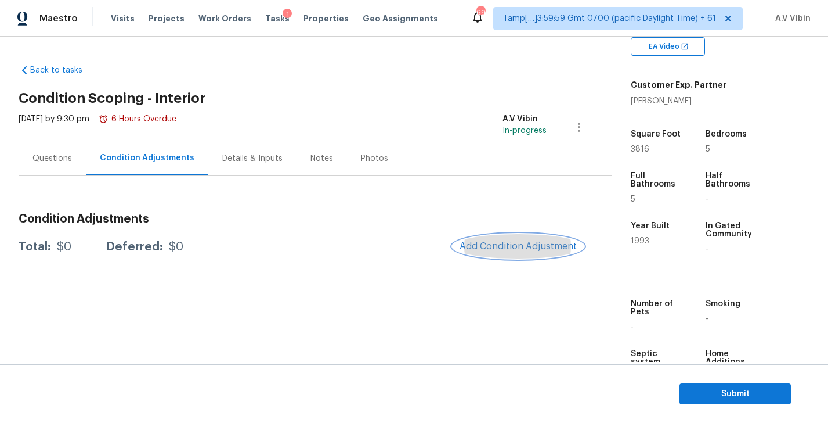
click at [506, 241] on span "Add Condition Adjustment" at bounding box center [518, 246] width 117 height 10
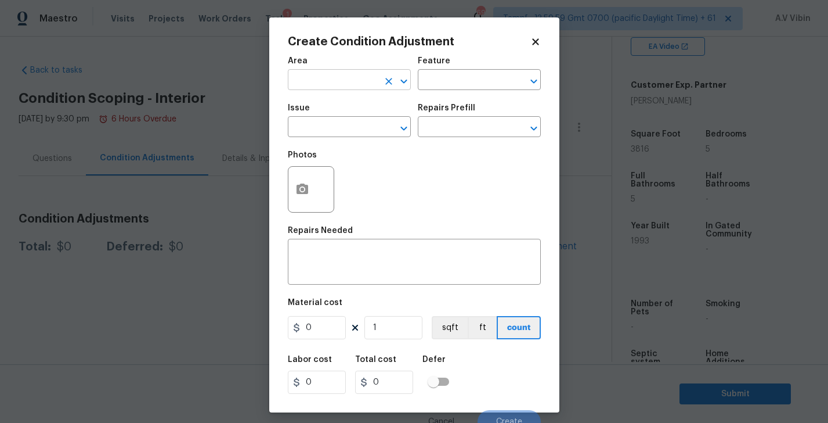
click at [309, 76] on input "text" at bounding box center [333, 81] width 91 height 18
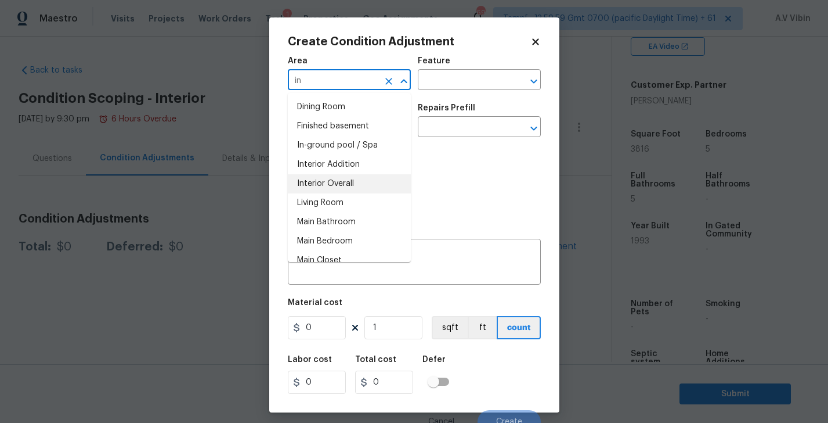
click at [341, 189] on li "Interior Overall" at bounding box center [349, 183] width 123 height 19
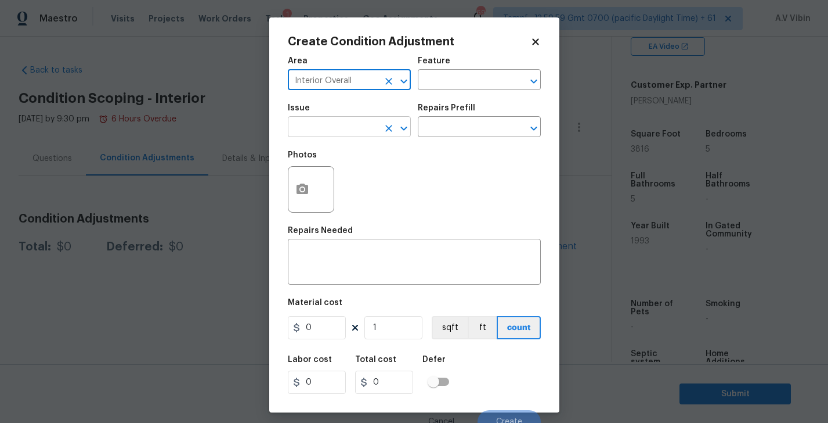
type input "Interior Overall"
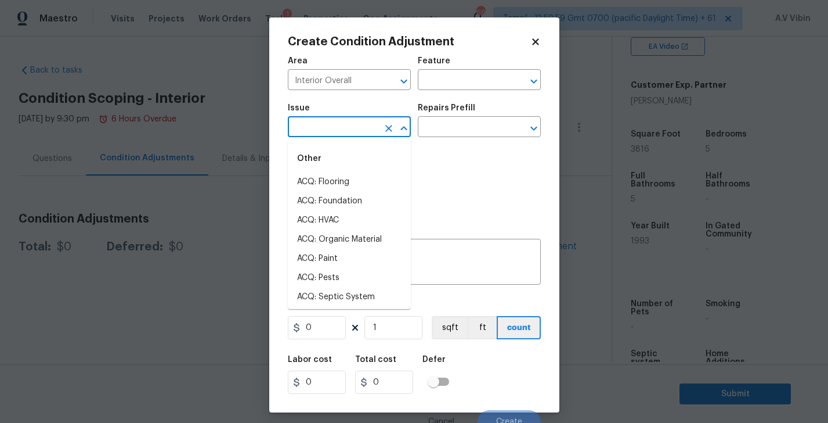
click at [337, 129] on input "text" at bounding box center [333, 128] width 91 height 18
click at [341, 184] on li "ACQ: Paint" at bounding box center [349, 181] width 123 height 19
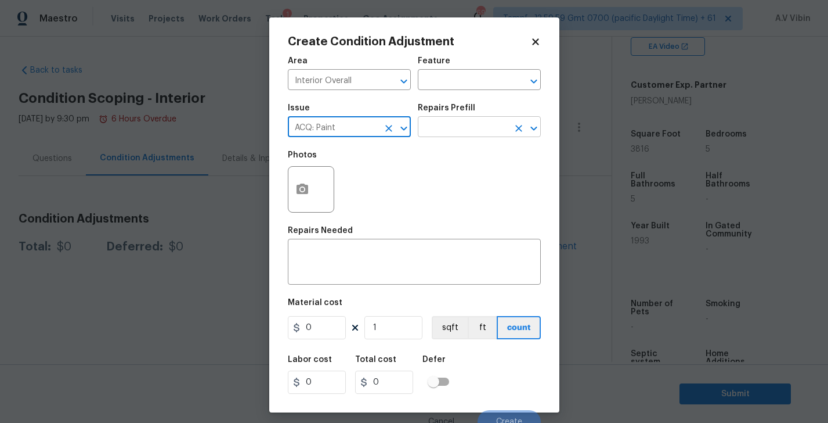
type input "ACQ: Paint"
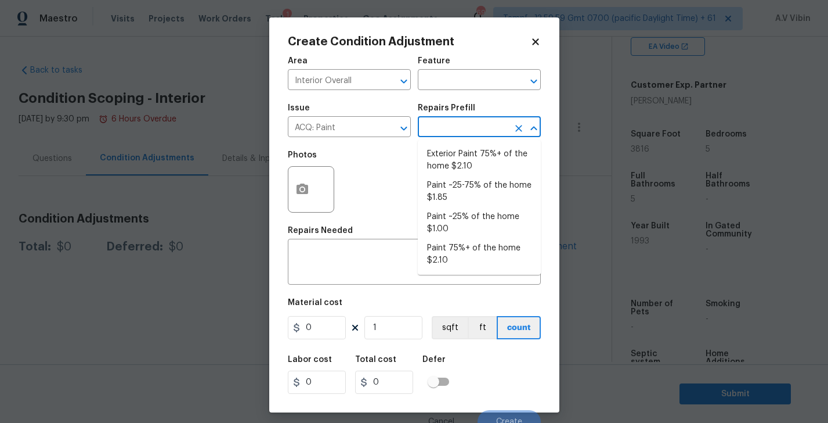
click at [457, 132] on input "text" at bounding box center [463, 128] width 91 height 18
click at [470, 263] on li "Paint 75%+ of the home $2.10" at bounding box center [479, 254] width 123 height 31
type input "Acquisition"
type textarea "Acquisition Scope: 75%+ of the home will likely require interior paint"
type input "2.1"
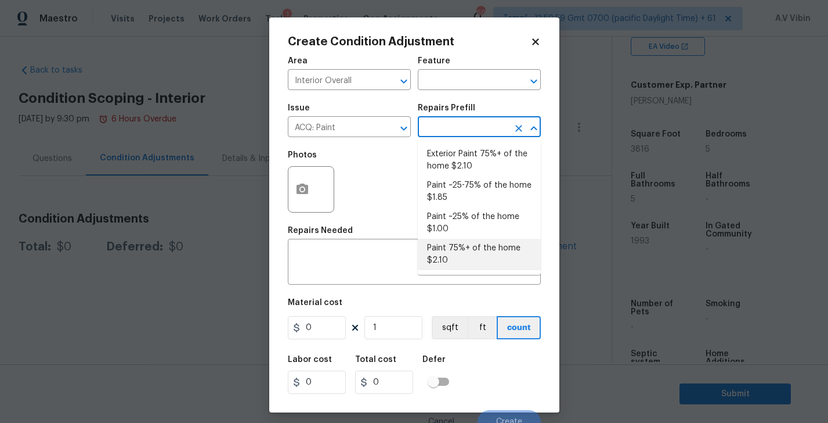
type input "2.1"
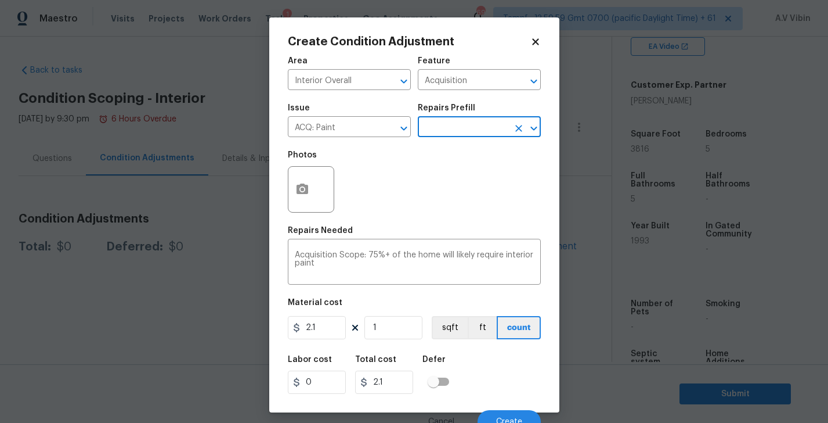
scroll to position [11, 0]
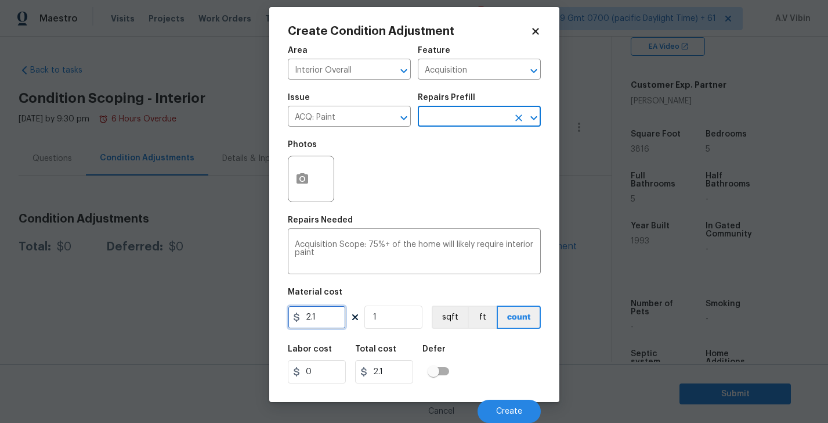
click at [320, 314] on input "2.1" at bounding box center [317, 316] width 58 height 23
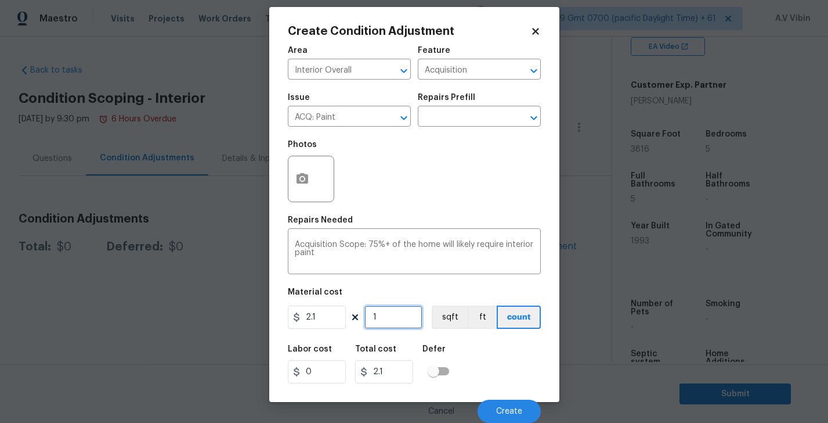
click at [394, 318] on input "1" at bounding box center [394, 316] width 58 height 23
type input "0"
type input "3"
type input "6.3"
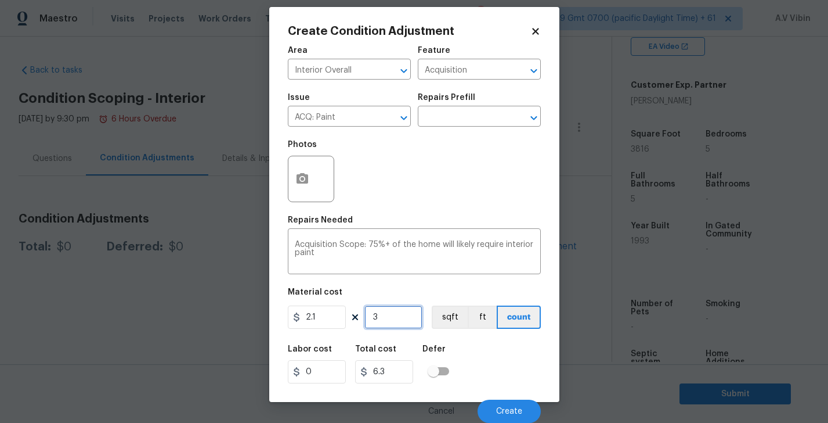
type input "38"
type input "79.8"
type input "381"
type input "800.1"
type input "3816"
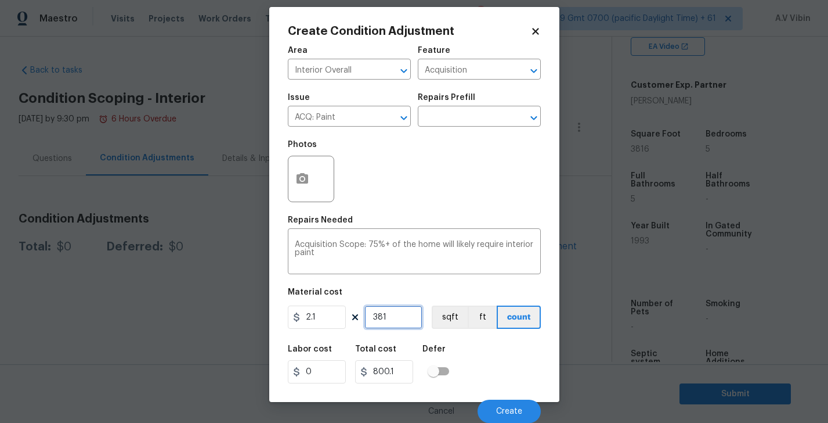
type input "8013.6"
type input "3816"
click at [472, 357] on div "Labor cost 0 Total cost 8013.6 Defer" at bounding box center [414, 364] width 253 height 52
click at [305, 174] on icon "button" at bounding box center [303, 178] width 12 height 10
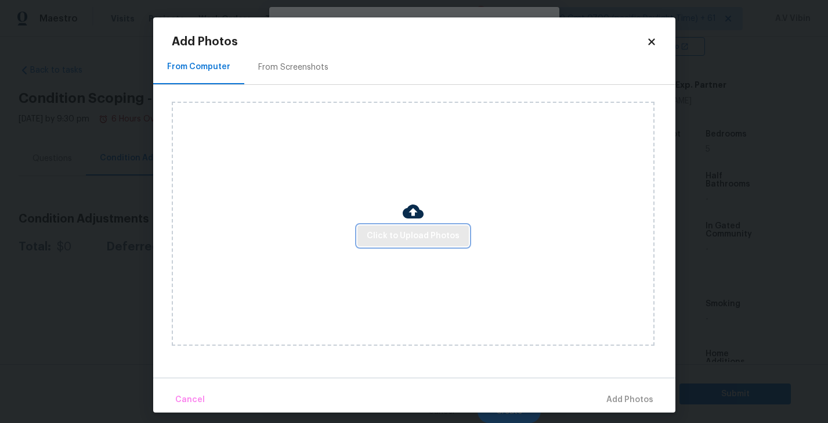
click at [421, 234] on span "Click to Upload Photos" at bounding box center [413, 236] width 93 height 15
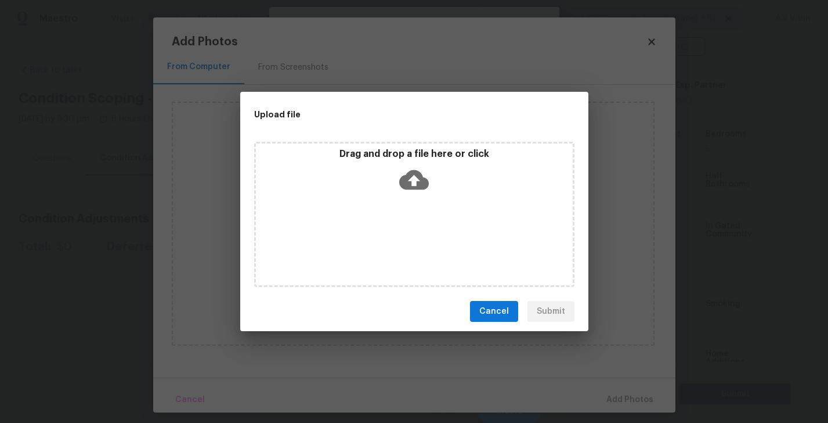
click at [415, 171] on icon at bounding box center [414, 180] width 30 height 20
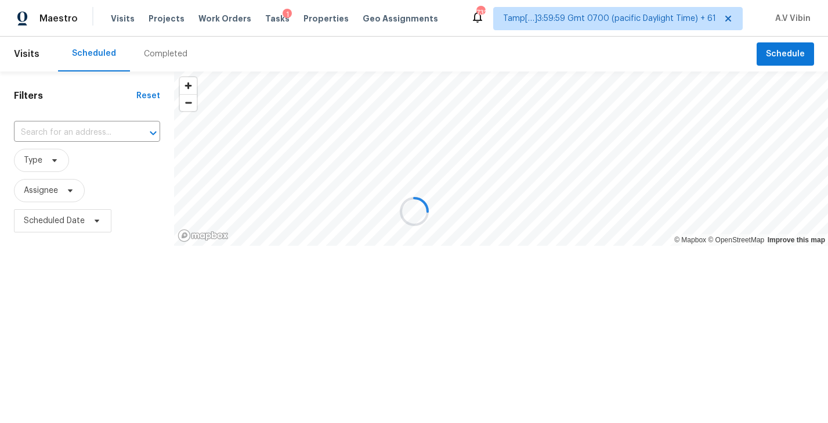
click at [165, 57] on div at bounding box center [414, 211] width 828 height 423
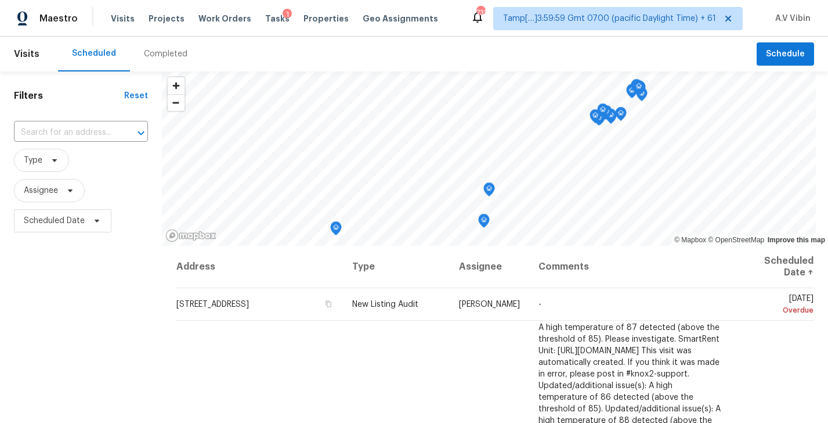
click at [165, 56] on div "Completed" at bounding box center [166, 54] width 44 height 12
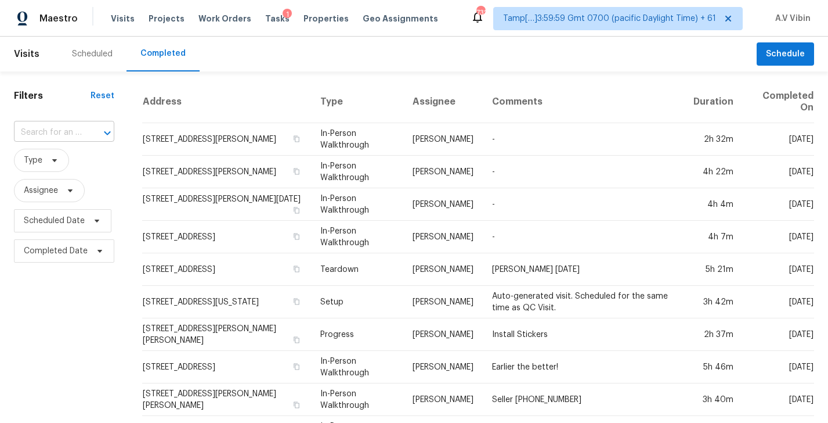
click at [55, 135] on input "text" at bounding box center [48, 133] width 68 height 18
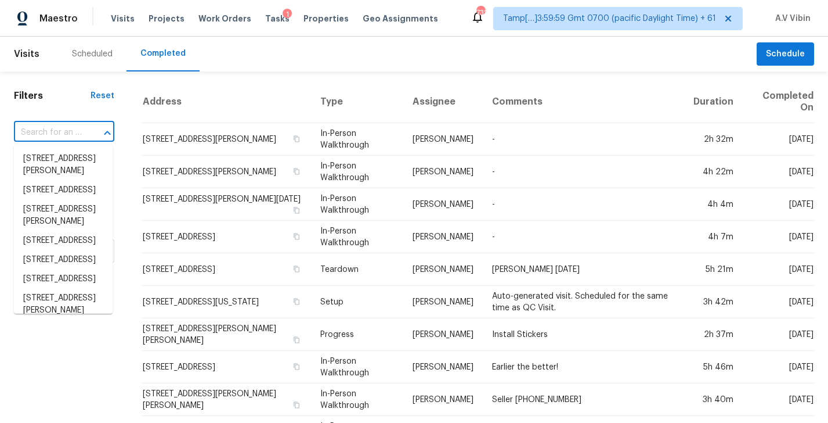
paste input "2489 Shadow Ridge Ln Fairlawn OH 44333"
type input "2489 Shadow Ridge Ln Fairlawn OH 44333"
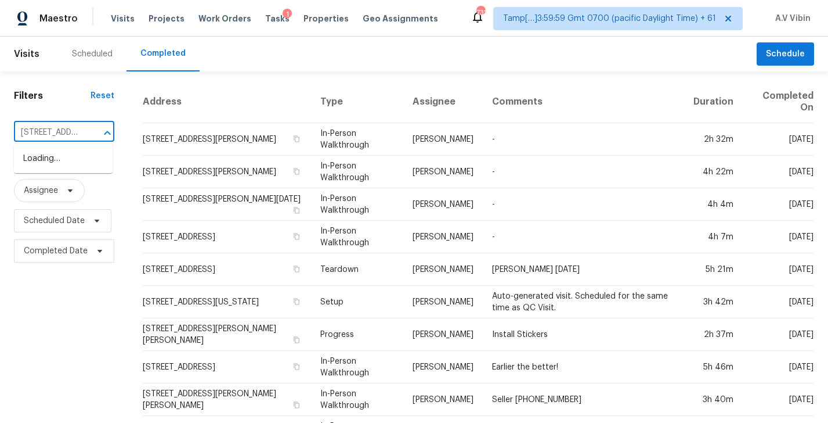
scroll to position [0, 103]
click at [65, 168] on li "2489 Shadow Ridge Ln, Fairlawn, OH 44333" at bounding box center [63, 158] width 99 height 19
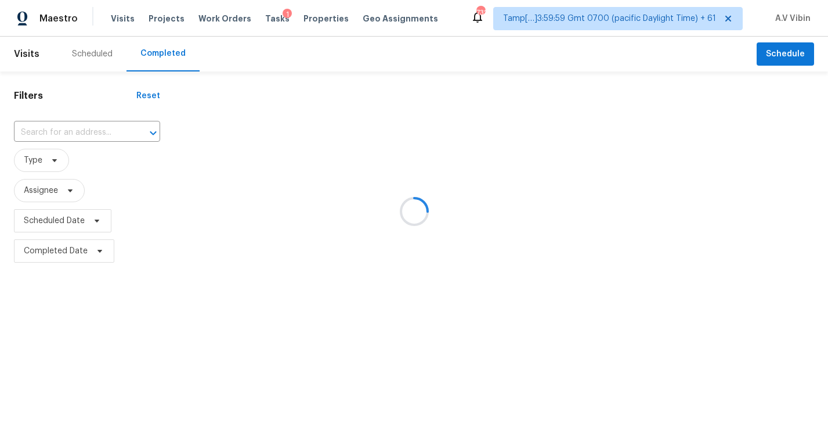
type input "2489 Shadow Ridge Ln, Fairlawn, OH 44333"
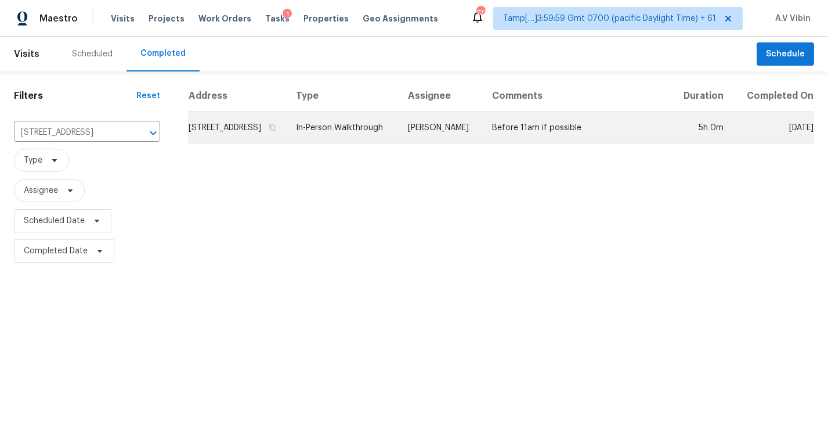
click at [287, 144] on td "2489 Shadow Ridge Ln, Fairlawn, OH 44333" at bounding box center [237, 127] width 99 height 33
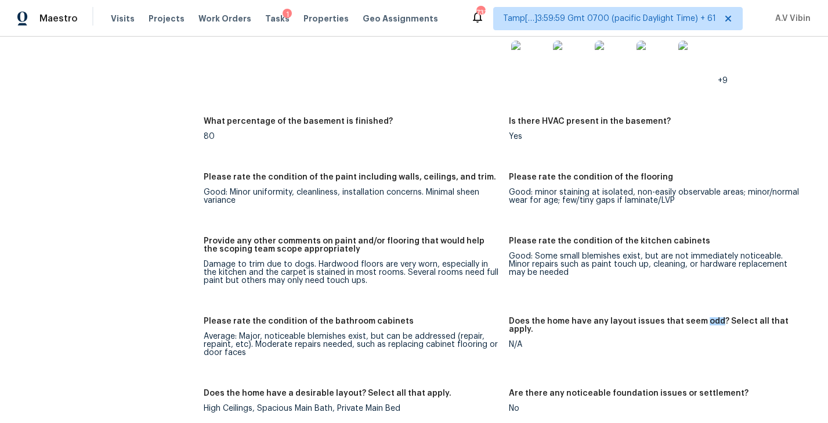
scroll to position [1890, 0]
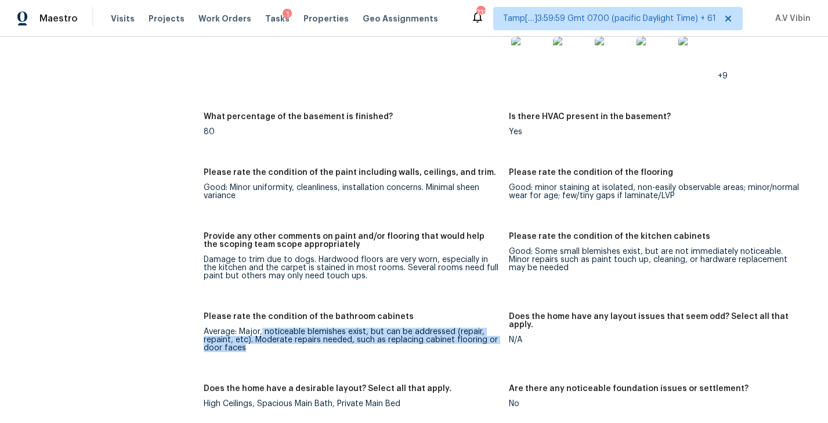
drag, startPoint x: 263, startPoint y: 314, endPoint x: 424, endPoint y: 340, distance: 163.5
click at [424, 340] on figure "Please rate the condition of the bathroom cabinets Average: Major, noticeable b…" at bounding box center [356, 341] width 305 height 58
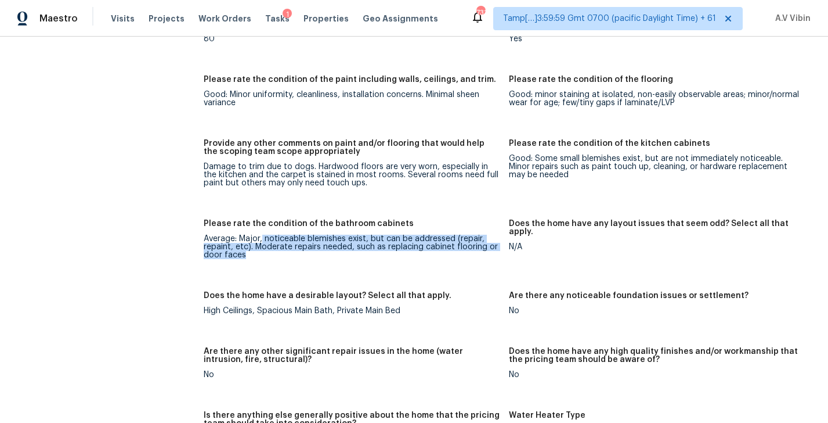
scroll to position [1914, 0]
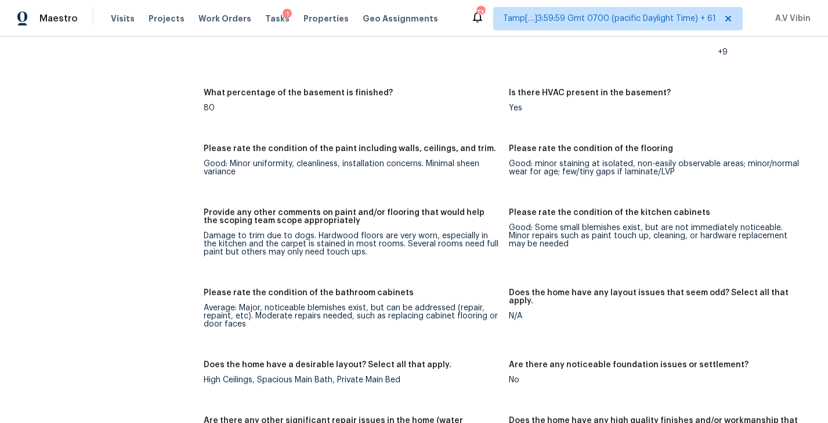
click at [343, 232] on div "Damage to trim due to dogs. Hardwood floors are very worn, especially in the ki…" at bounding box center [352, 244] width 296 height 24
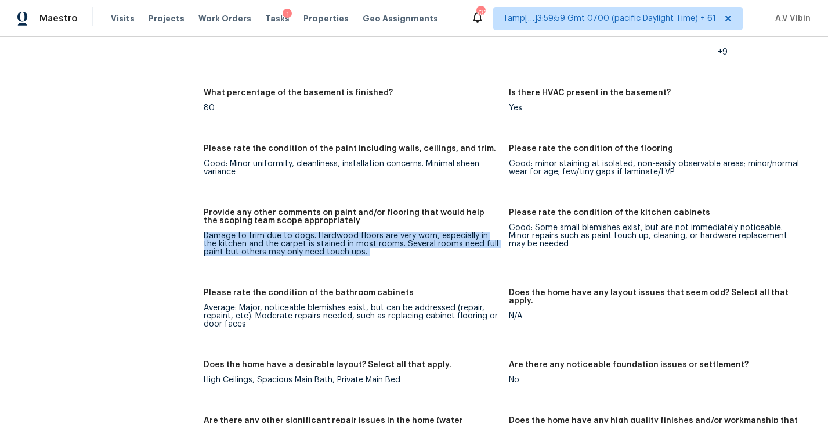
click at [343, 232] on div "Damage to trim due to dogs. Hardwood floors are very worn, especially in the ki…" at bounding box center [352, 244] width 296 height 24
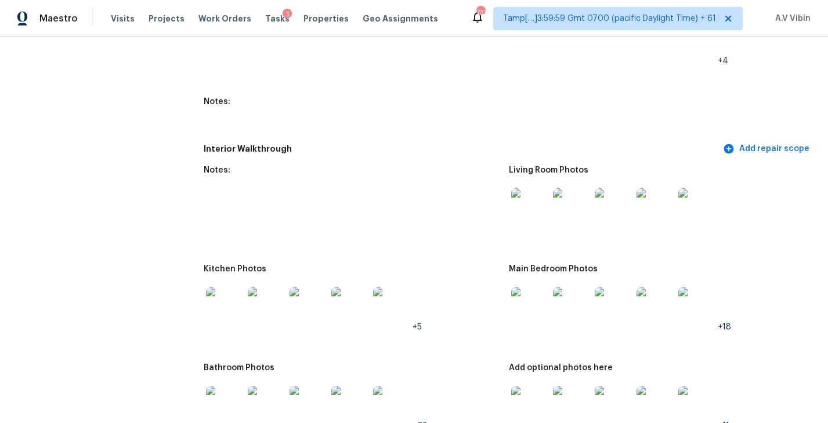
scroll to position [1500, 0]
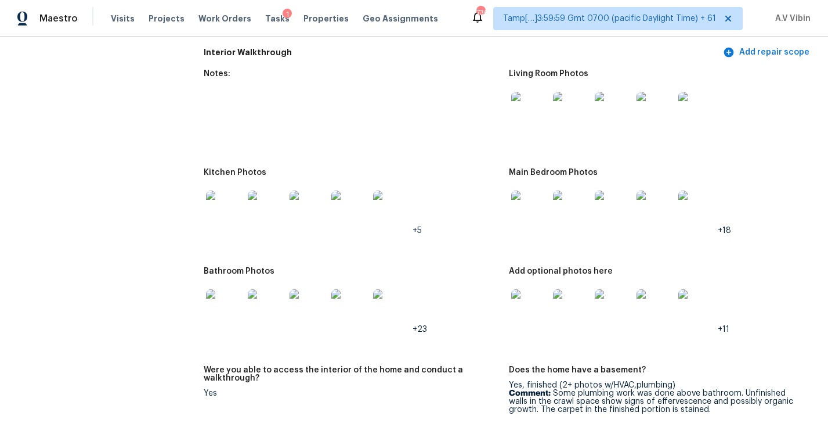
click at [538, 100] on img at bounding box center [529, 110] width 37 height 37
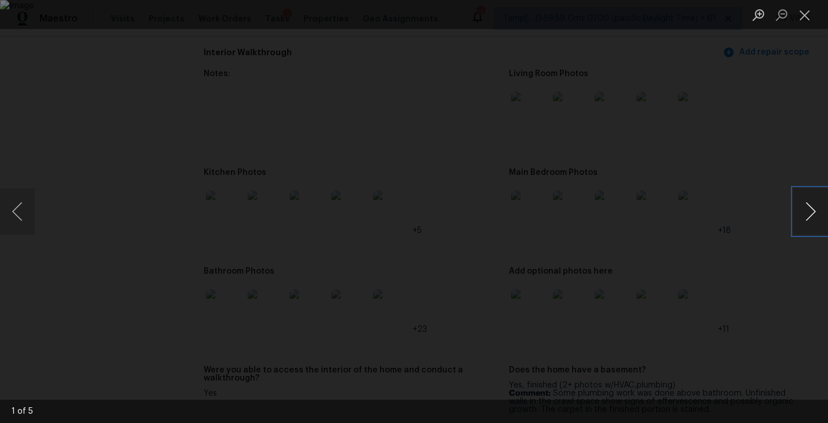
click at [811, 218] on button "Next image" at bounding box center [811, 211] width 35 height 46
click at [807, 18] on button "Close lightbox" at bounding box center [805, 15] width 23 height 20
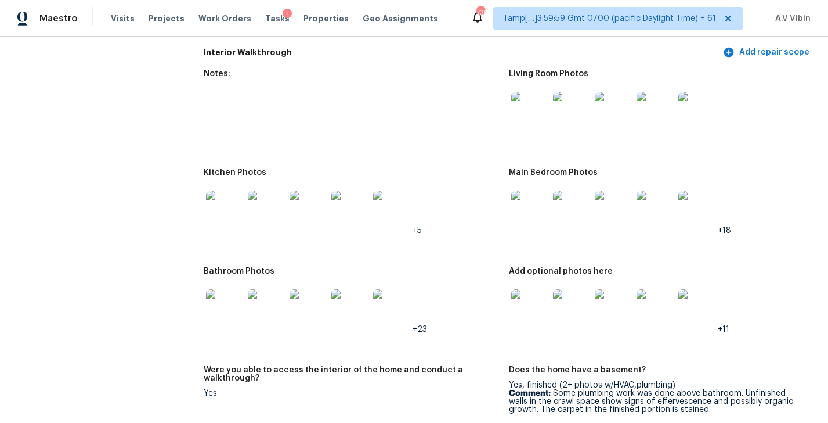
click at [535, 190] on img at bounding box center [529, 208] width 37 height 37
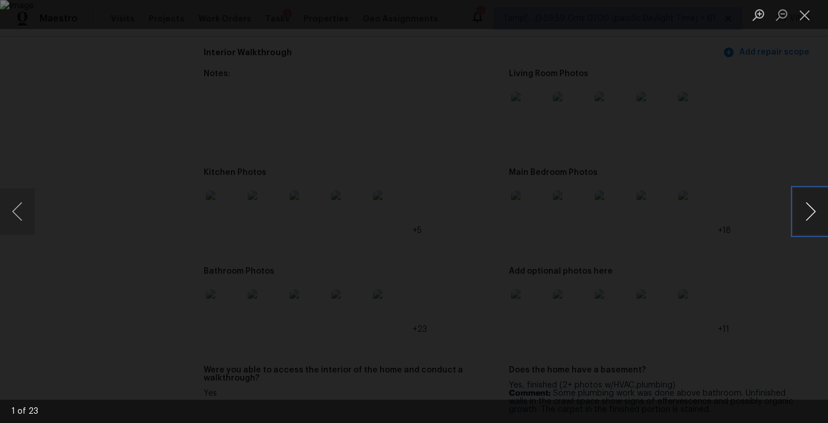
click at [812, 214] on button "Next image" at bounding box center [811, 211] width 35 height 46
click at [17, 219] on button "Previous image" at bounding box center [17, 211] width 35 height 46
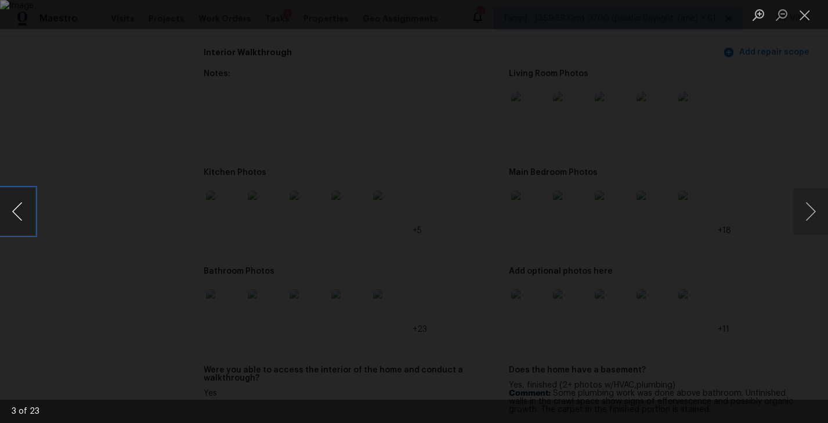
click at [17, 219] on button "Previous image" at bounding box center [17, 211] width 35 height 46
click at [799, 210] on button "Next image" at bounding box center [811, 211] width 35 height 46
click at [815, 216] on button "Next image" at bounding box center [811, 211] width 35 height 46
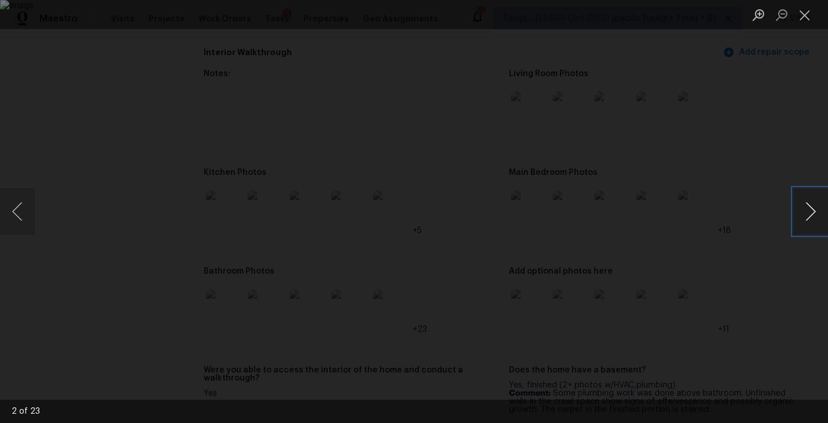
click at [805, 212] on button "Next image" at bounding box center [811, 211] width 35 height 46
click at [797, 211] on button "Next image" at bounding box center [811, 211] width 35 height 46
click at [798, 21] on button "Close lightbox" at bounding box center [805, 15] width 23 height 20
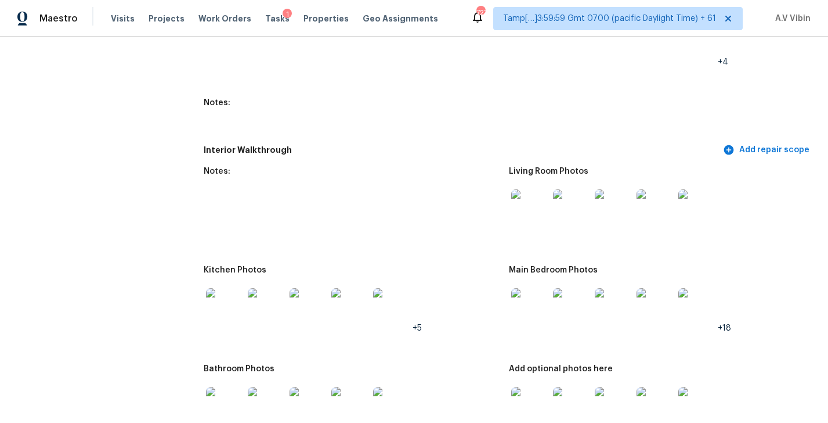
scroll to position [1373, 0]
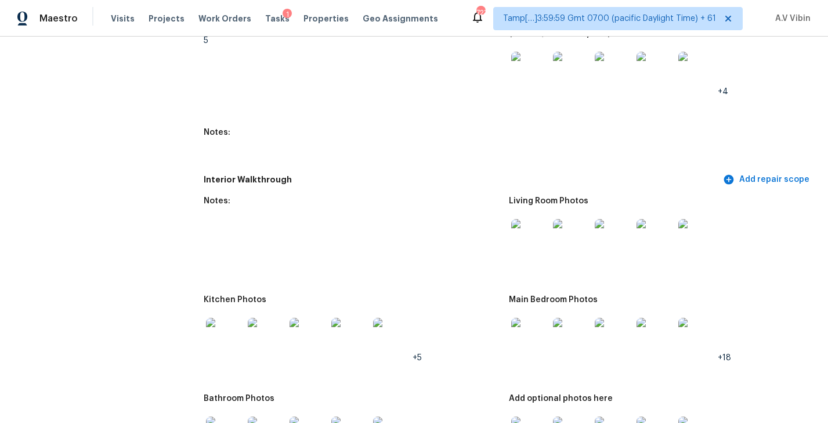
click at [539, 223] on img at bounding box center [529, 237] width 37 height 37
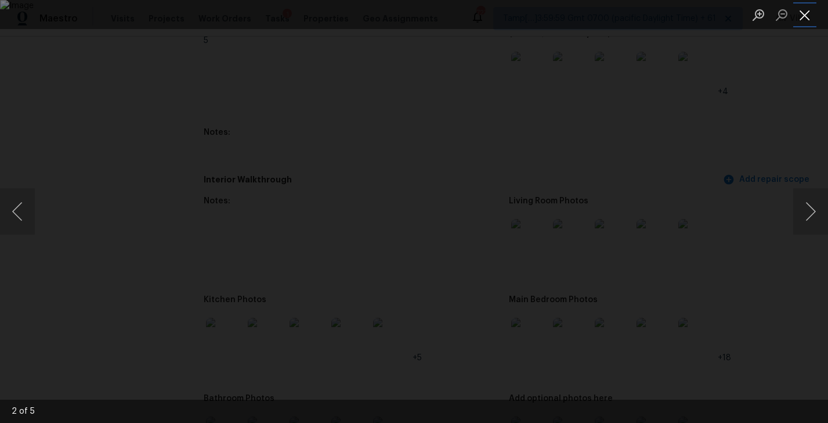
click at [809, 16] on button "Close lightbox" at bounding box center [805, 15] width 23 height 20
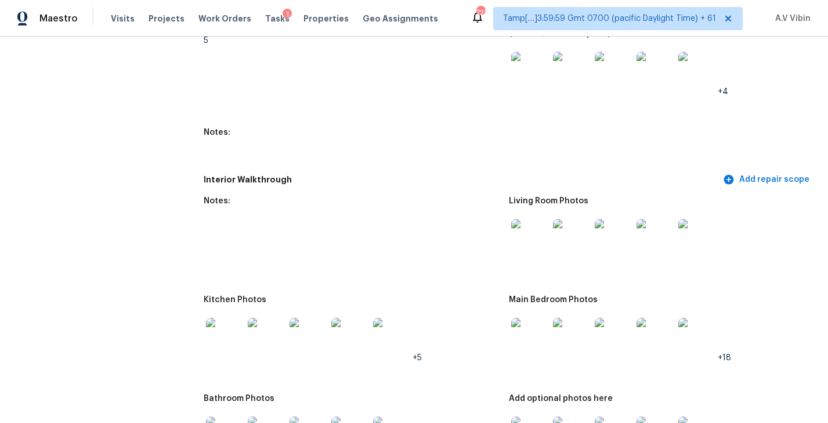
click at [587, 318] on img at bounding box center [571, 336] width 37 height 37
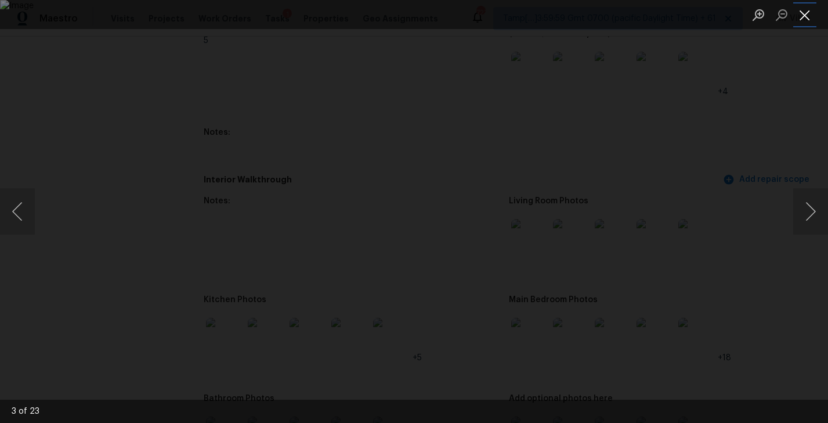
click at [811, 19] on button "Close lightbox" at bounding box center [805, 15] width 23 height 20
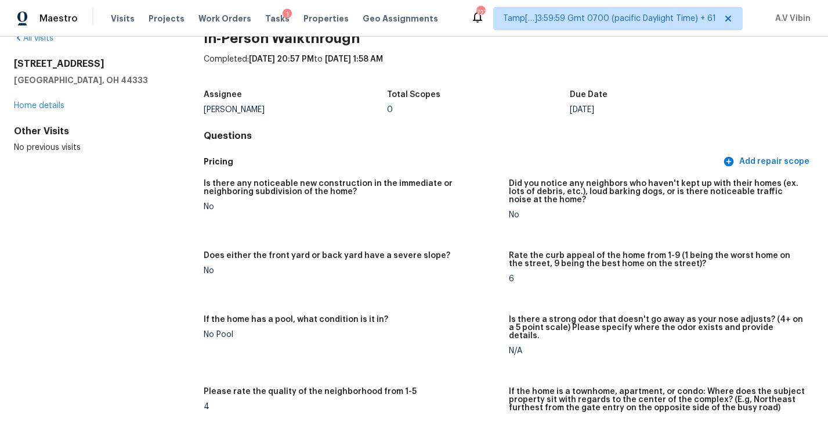
scroll to position [0, 0]
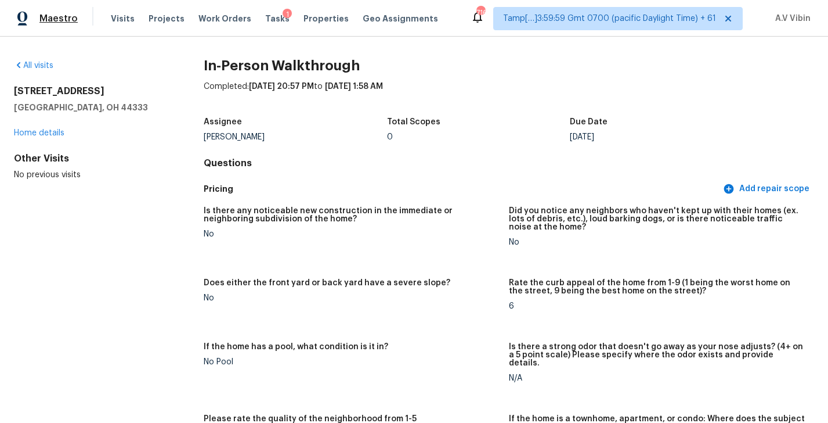
click at [61, 15] on span "Maestro" at bounding box center [58, 19] width 38 height 12
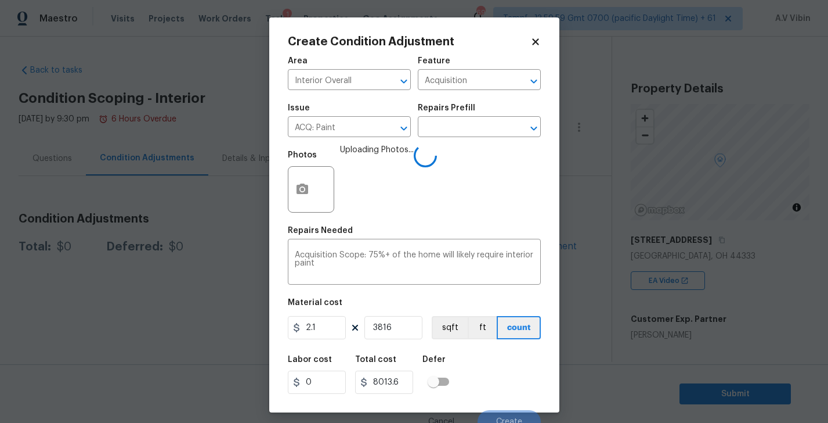
scroll to position [11, 0]
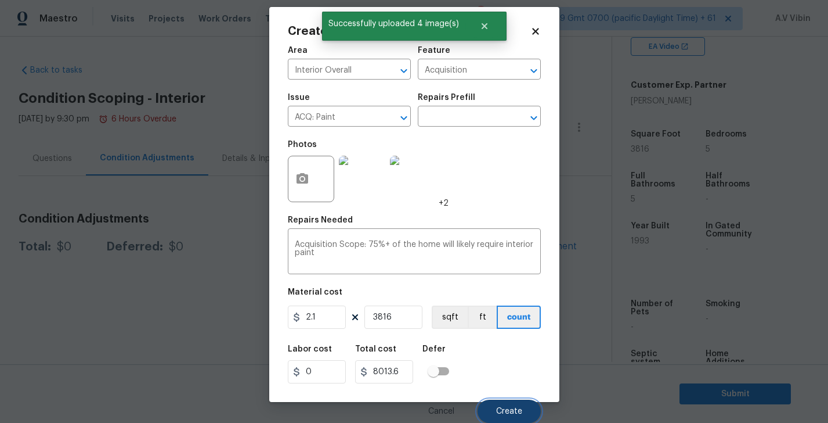
click at [504, 414] on span "Create" at bounding box center [509, 411] width 26 height 9
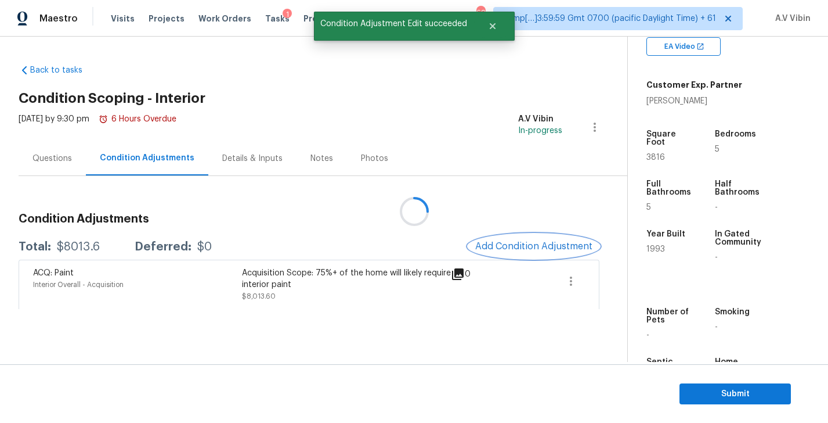
scroll to position [0, 0]
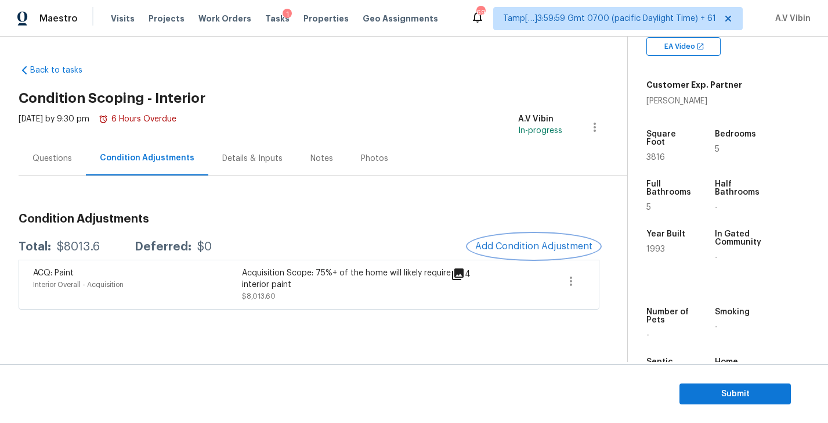
click at [525, 242] on span "Add Condition Adjustment" at bounding box center [533, 246] width 117 height 10
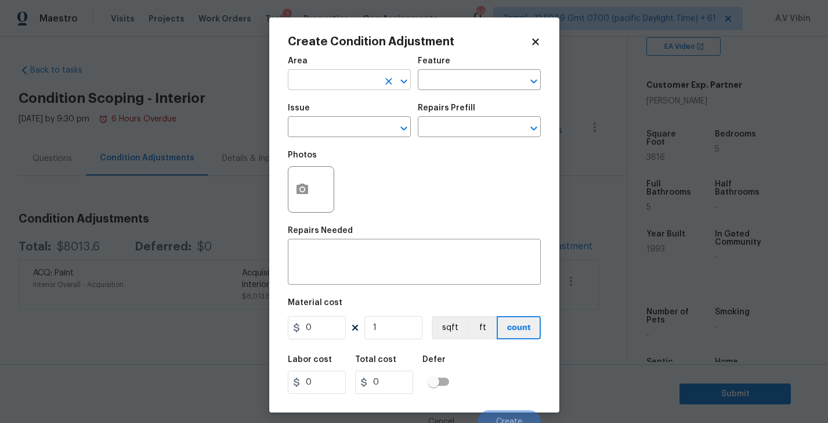
click at [323, 83] on input "text" at bounding box center [333, 81] width 91 height 18
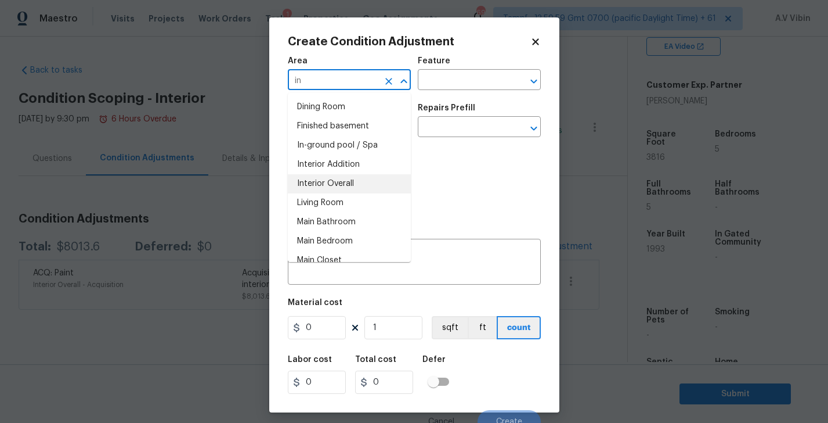
click at [313, 186] on li "Interior Overall" at bounding box center [349, 183] width 123 height 19
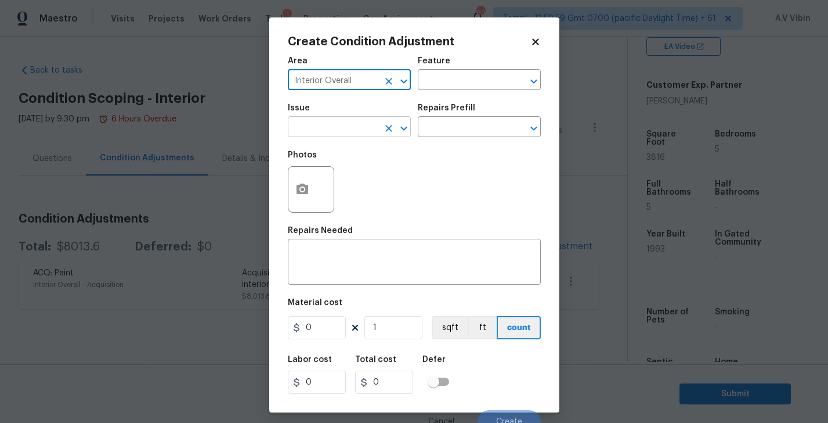
type input "Interior Overall"
click at [304, 130] on input "text" at bounding box center [333, 128] width 91 height 18
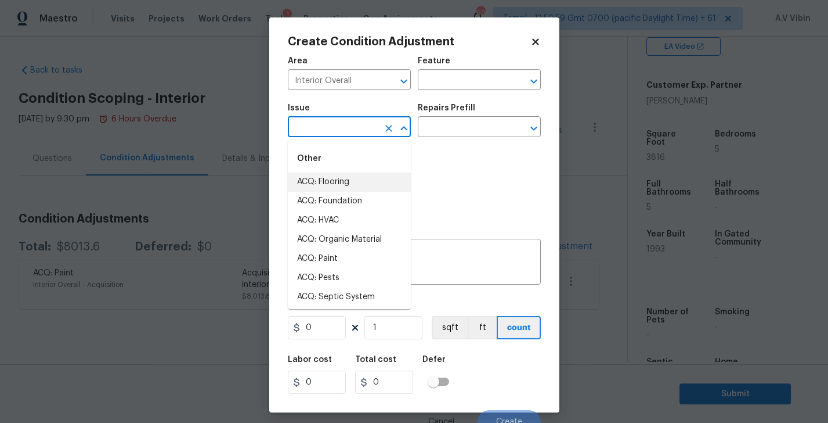
click at [332, 174] on li "ACQ: Flooring" at bounding box center [349, 181] width 123 height 19
type input "ACQ: Flooring"
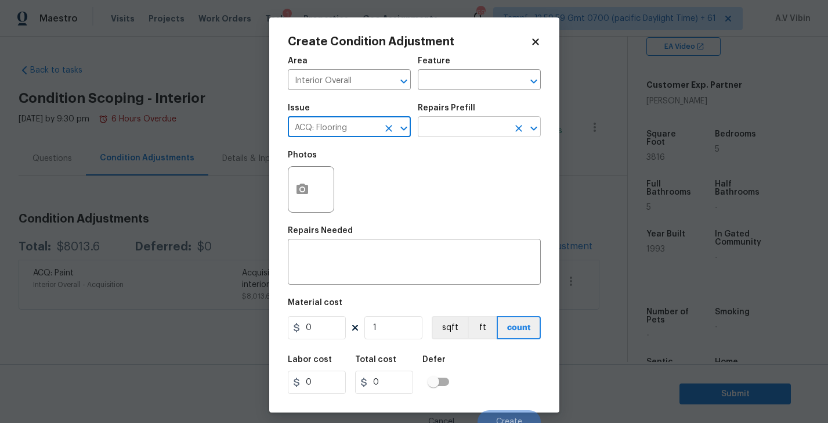
click at [441, 123] on input "text" at bounding box center [463, 128] width 91 height 18
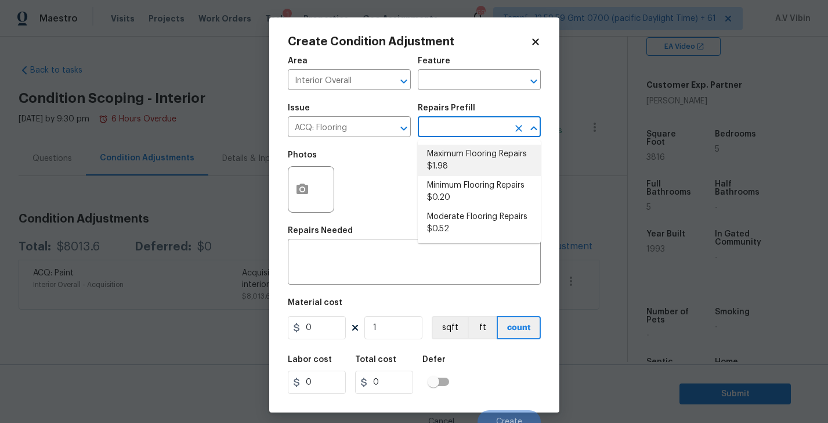
click at [458, 152] on li "Maximum Flooring Repairs $1.98" at bounding box center [479, 160] width 123 height 31
type input "Acquisition"
type textarea "Acquisition Scope: Maximum flooring repairs"
type input "1.98"
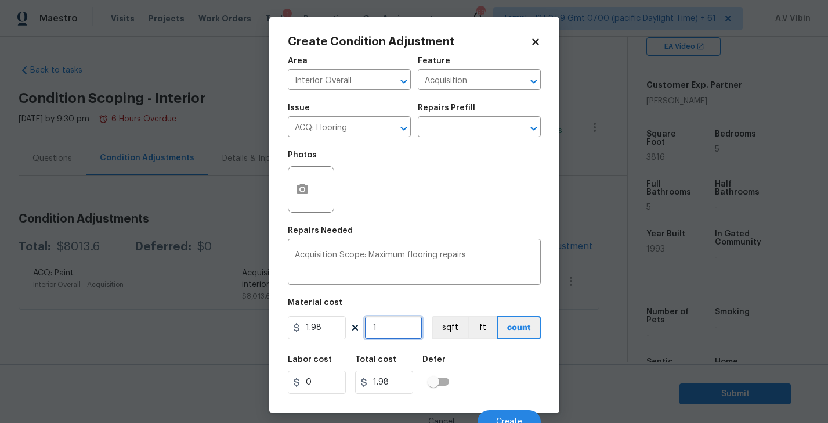
click at [390, 323] on input "1" at bounding box center [394, 327] width 58 height 23
type input "0"
type input "3"
type input "5.94"
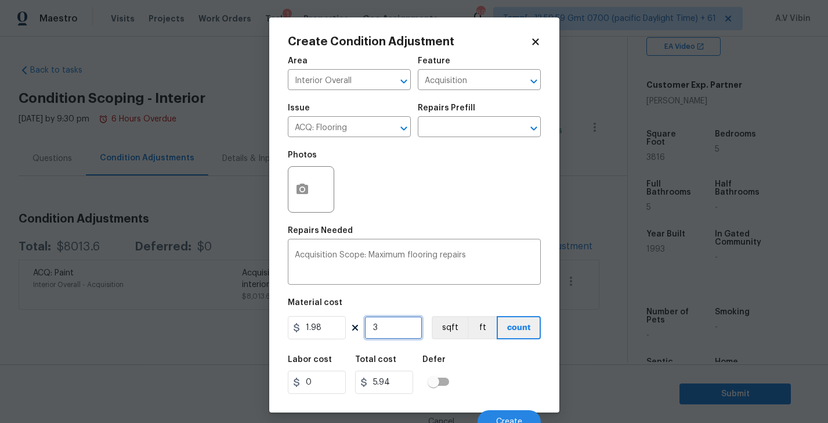
type input "38"
type input "75.24"
type input "381"
type input "754.38"
type input "3816"
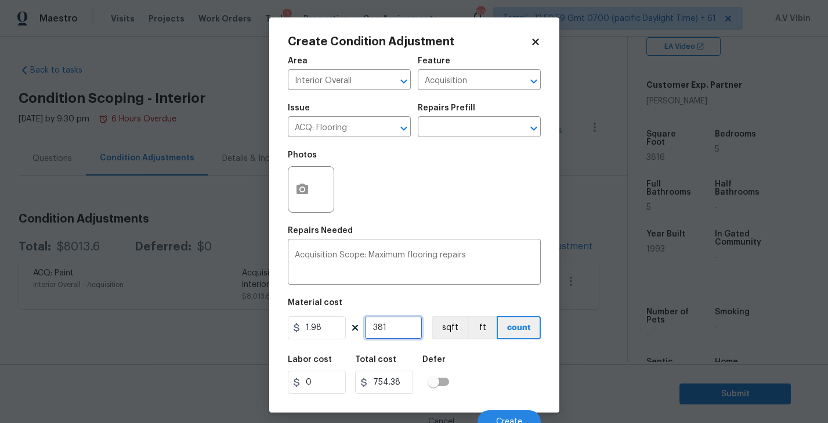
type input "7555.68"
type input "3816"
click at [493, 370] on div "Labor cost 0 Total cost 7555.68 Defer" at bounding box center [414, 374] width 253 height 52
click at [302, 189] on circle "button" at bounding box center [301, 189] width 3 height 3
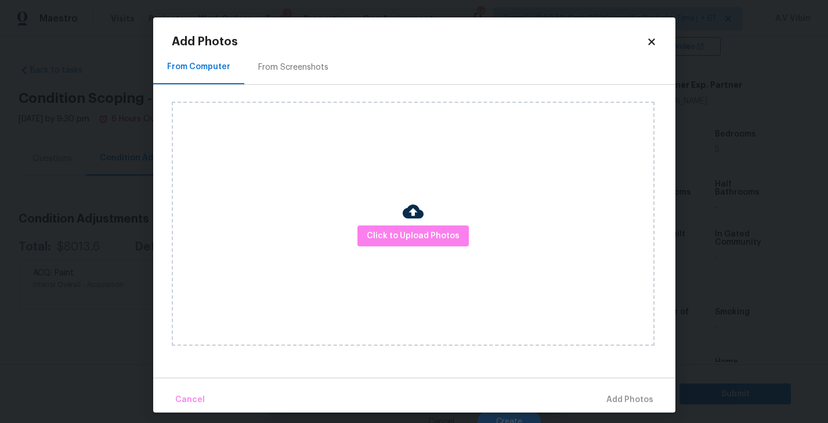
click at [651, 31] on div "Add Photos From Computer From Screenshots Click to Upload Photos Cancel Add Pho…" at bounding box center [414, 214] width 523 height 395
click at [650, 47] on div "Add Photos" at bounding box center [414, 42] width 485 height 12
click at [650, 46] on icon at bounding box center [652, 42] width 10 height 10
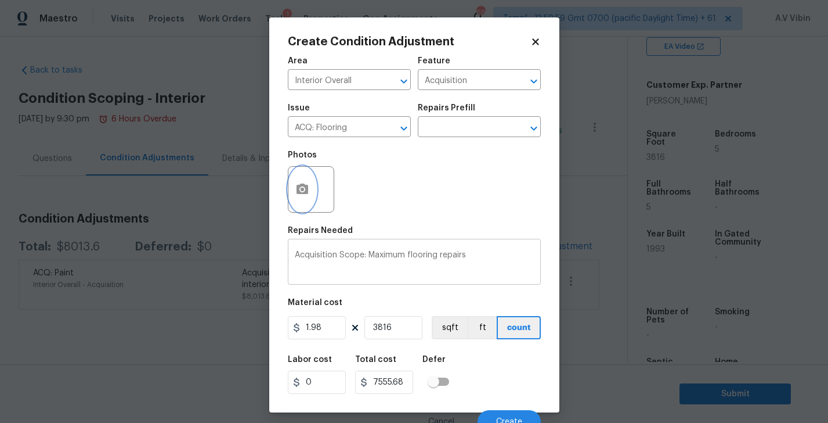
scroll to position [11, 0]
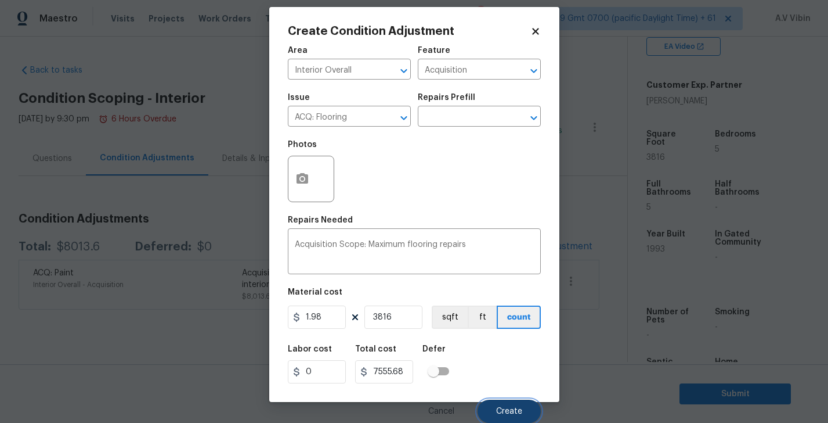
click at [501, 407] on span "Create" at bounding box center [509, 411] width 26 height 9
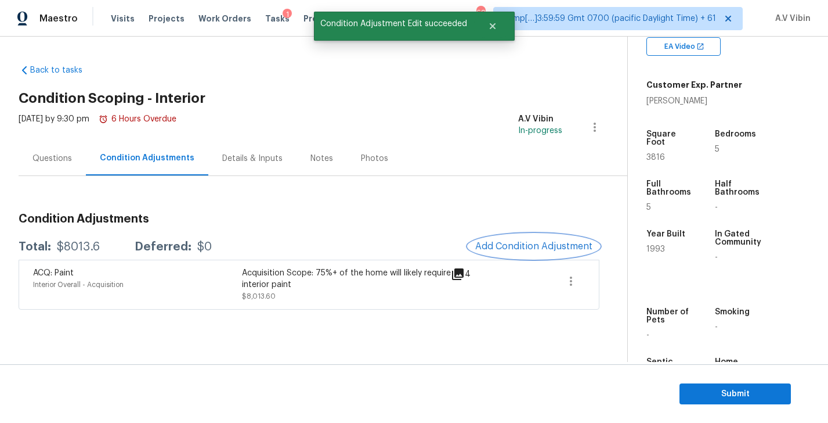
scroll to position [0, 0]
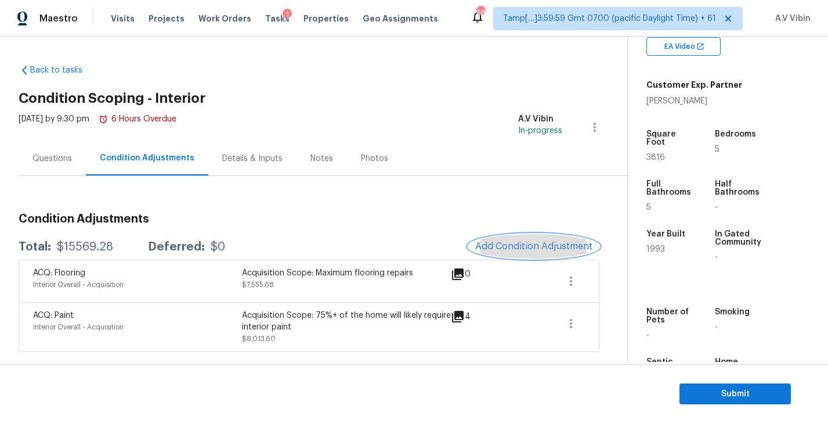
click at [538, 240] on button "Add Condition Adjustment" at bounding box center [534, 246] width 131 height 24
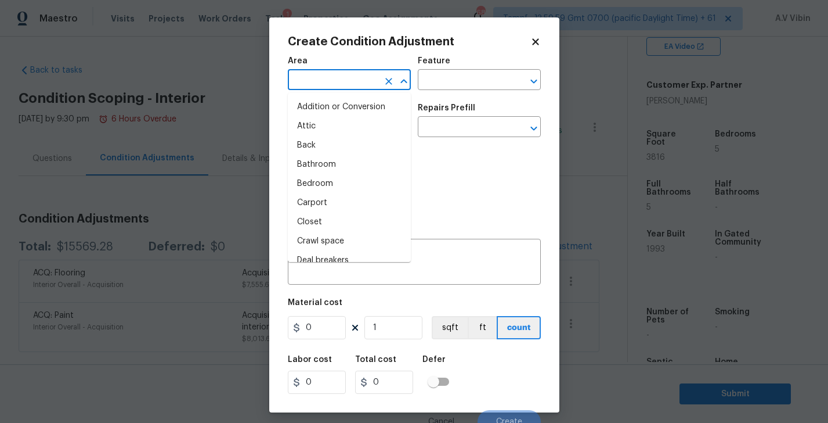
click at [360, 84] on input "text" at bounding box center [333, 81] width 91 height 18
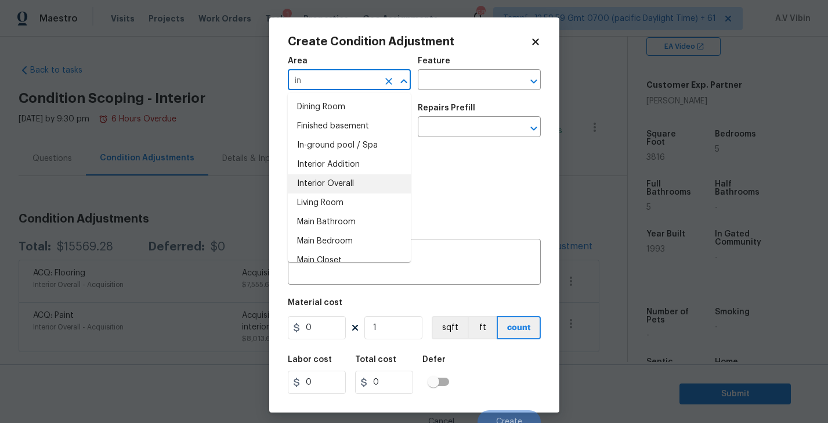
click at [324, 179] on li "Interior Overall" at bounding box center [349, 183] width 123 height 19
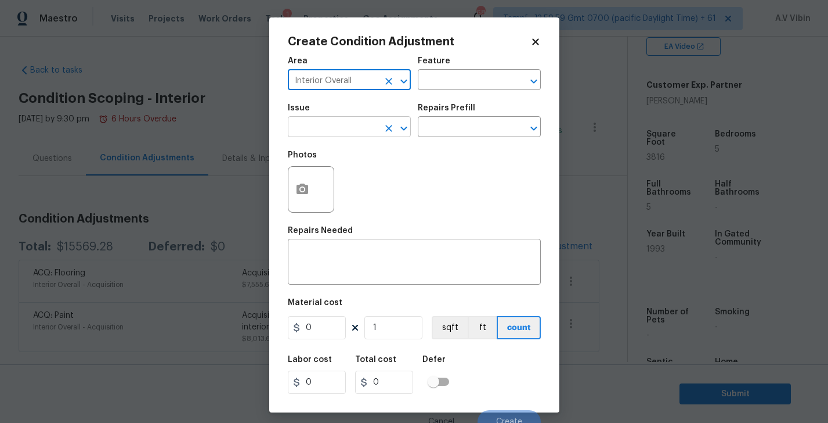
type input "Interior Overall"
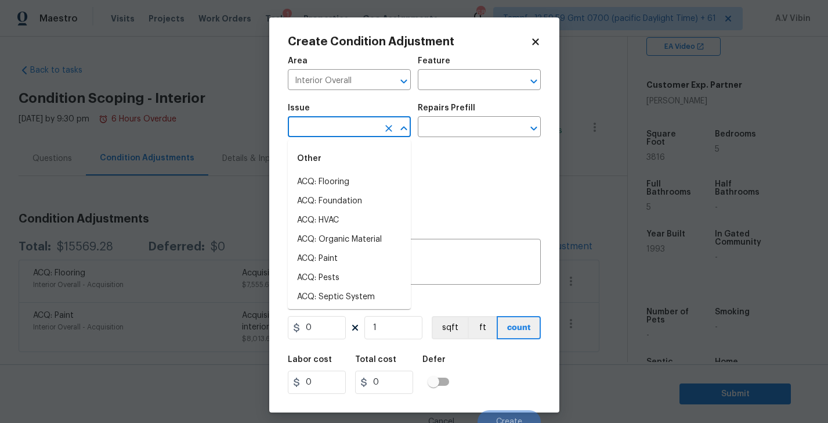
click at [311, 129] on input "text" at bounding box center [333, 128] width 91 height 18
click at [318, 272] on li "Interior Paint" at bounding box center [349, 277] width 123 height 19
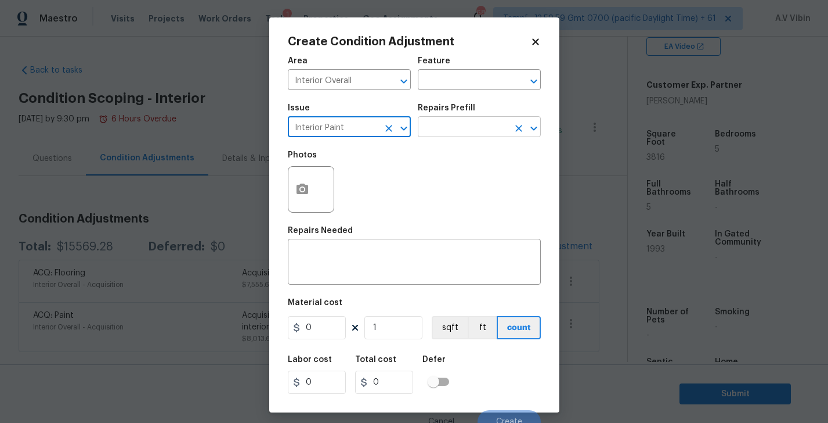
type input "Interior Paint"
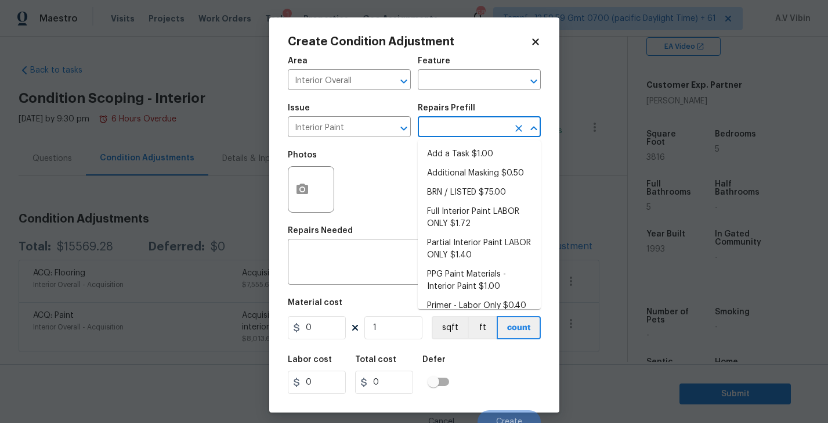
click at [456, 131] on input "text" at bounding box center [463, 128] width 91 height 18
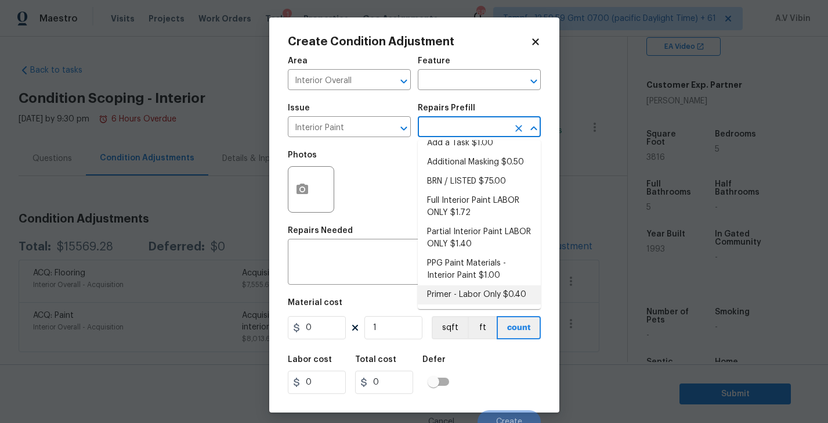
click at [478, 294] on li "Primer - Labor Only $0.40" at bounding box center [479, 294] width 123 height 19
type input "Overall Paint"
type textarea "Interior primer - PRIMER PROVIDED BY OPENDOOR - All nails, screws, drywall anch…"
type input "0.4"
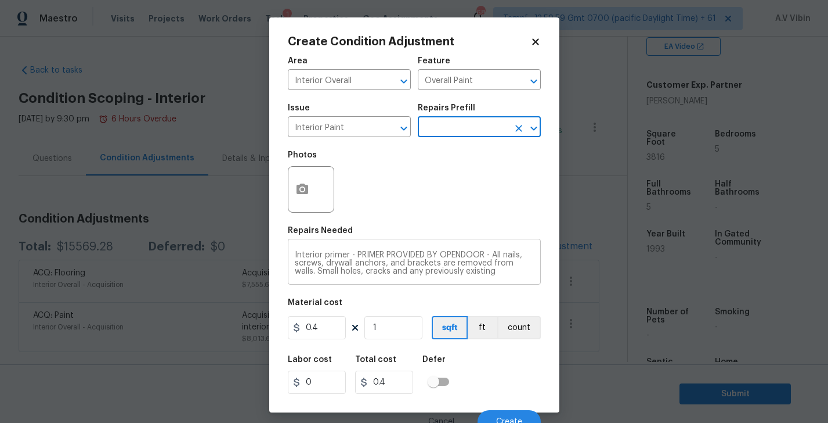
scroll to position [24, 0]
click at [390, 331] on input "1" at bounding box center [394, 327] width 58 height 23
type input "0"
type input "3"
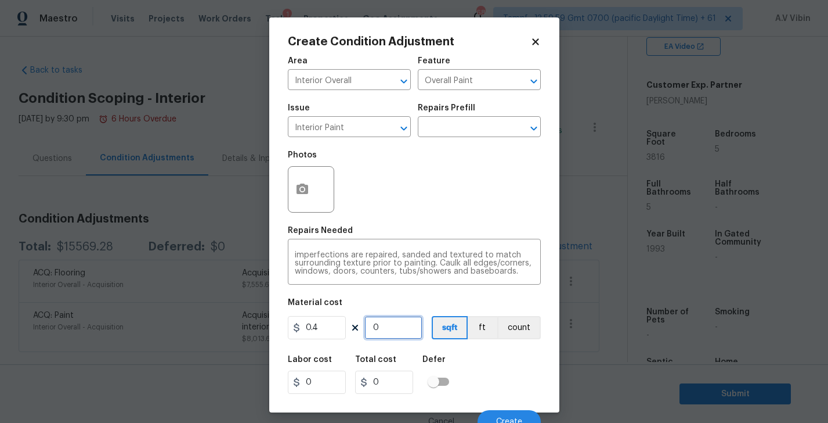
type input "1.2"
type input "38"
type input "15.2"
type input "381"
type input "152.4"
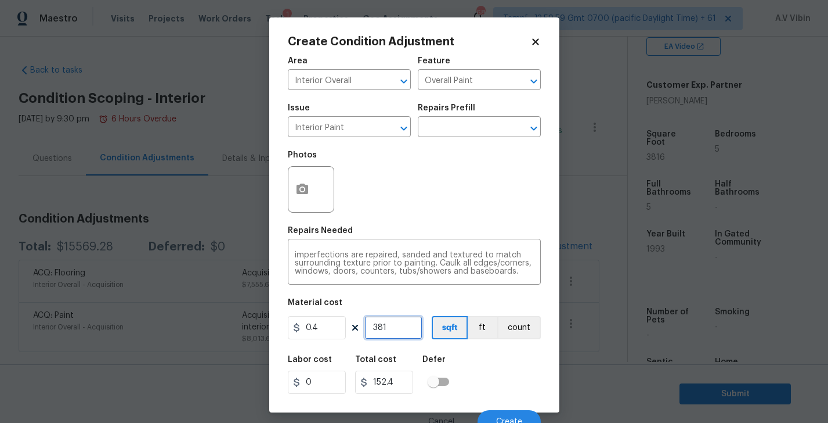
type input "3816"
type input "1526.4"
type input "3816"
click at [475, 353] on div "Labor cost 0 Total cost 1526.4 Defer" at bounding box center [414, 374] width 253 height 52
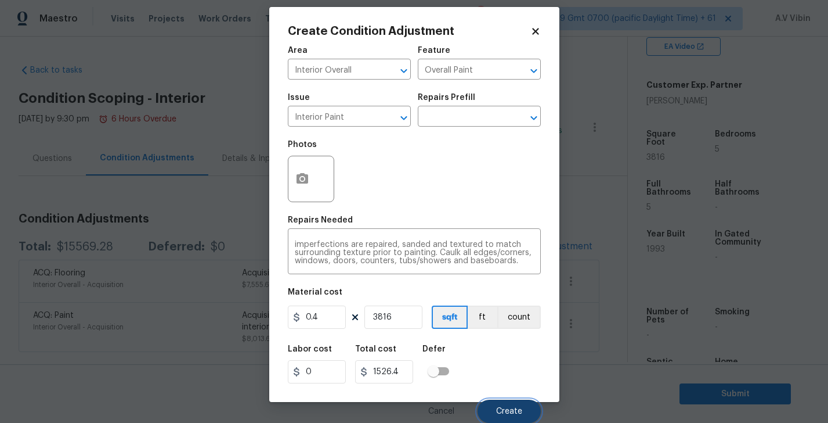
click at [498, 410] on span "Create" at bounding box center [509, 411] width 26 height 9
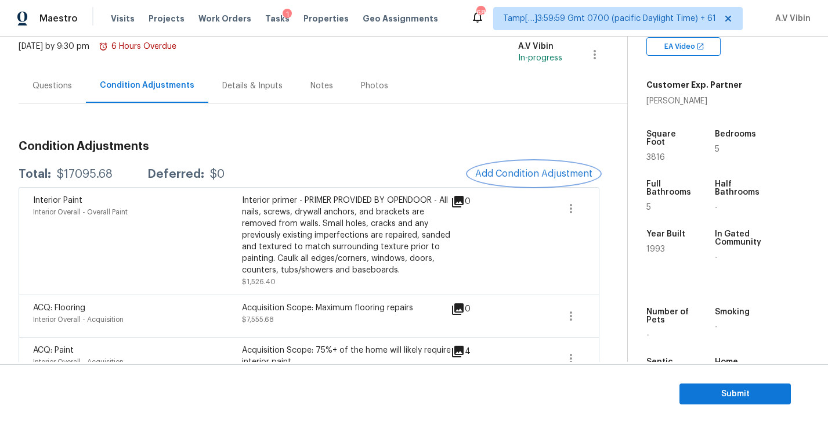
scroll to position [102, 0]
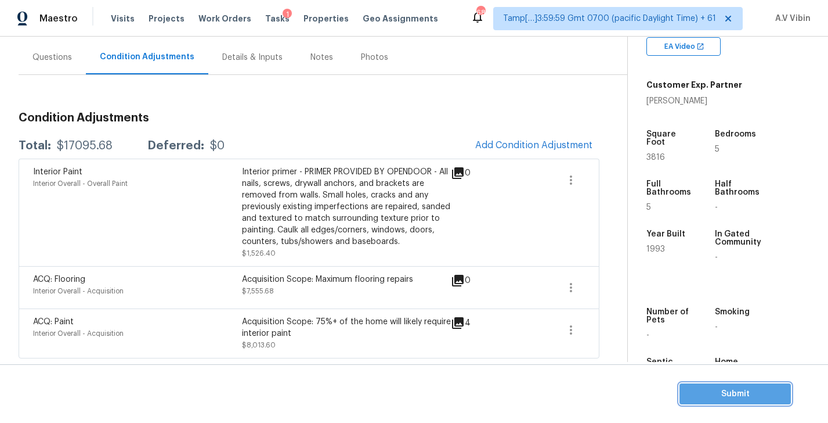
click at [736, 387] on span "Submit" at bounding box center [735, 394] width 93 height 15
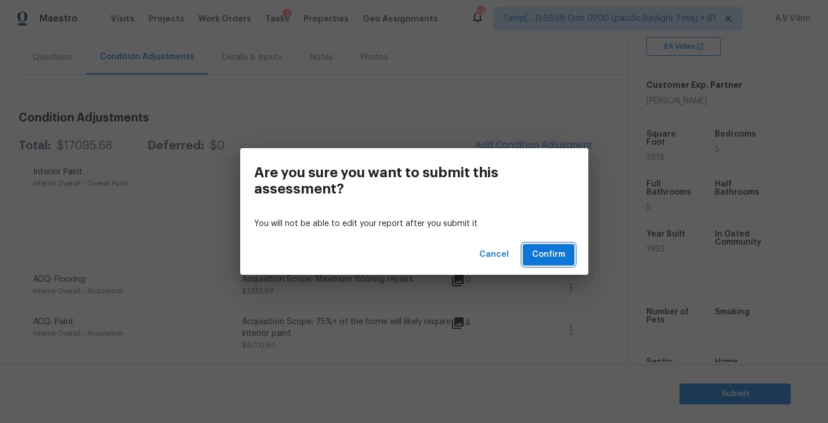
click at [552, 246] on button "Confirm" at bounding box center [549, 254] width 52 height 21
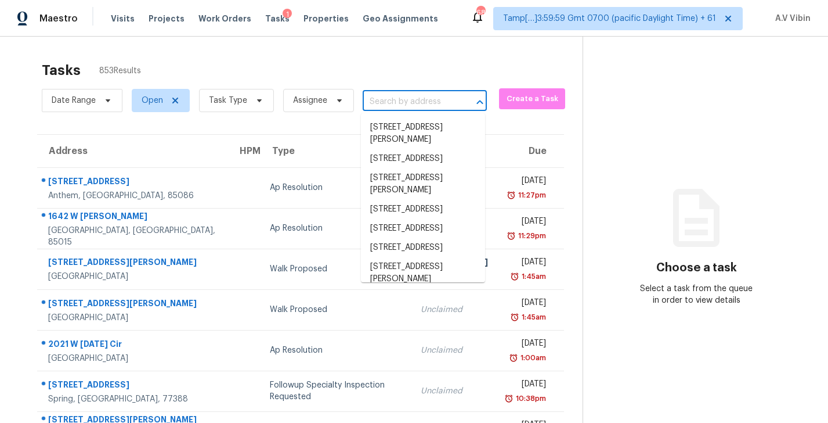
click at [430, 102] on input "text" at bounding box center [409, 102] width 92 height 18
paste input "11538 Ardrey Crest Dr Charlotte NC 28277"
type input "11538 Ardrey Crest Dr Charlotte NC 28277"
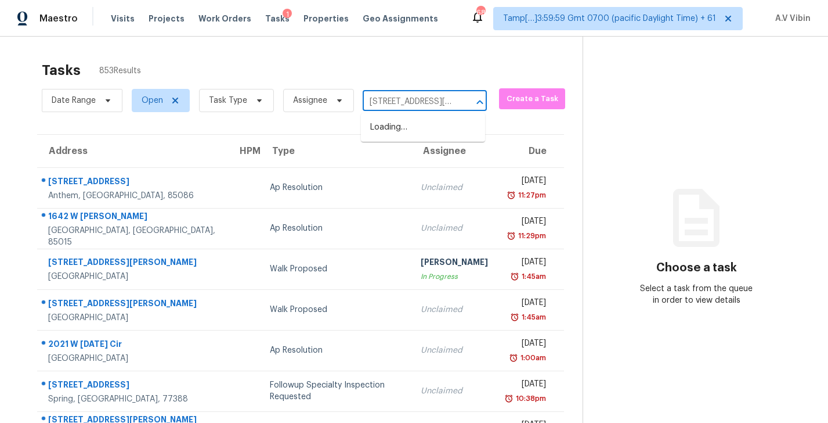
scroll to position [0, 73]
click at [444, 131] on li "11538 Ardrey Crest Dr, Charlotte, NC 28277" at bounding box center [423, 133] width 124 height 31
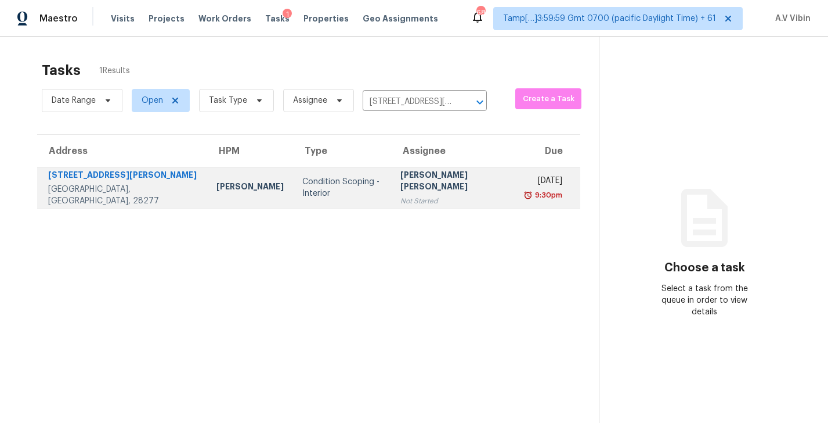
click at [518, 204] on td "Wed, Sep 10th 2025 9:30pm" at bounding box center [549, 187] width 63 height 41
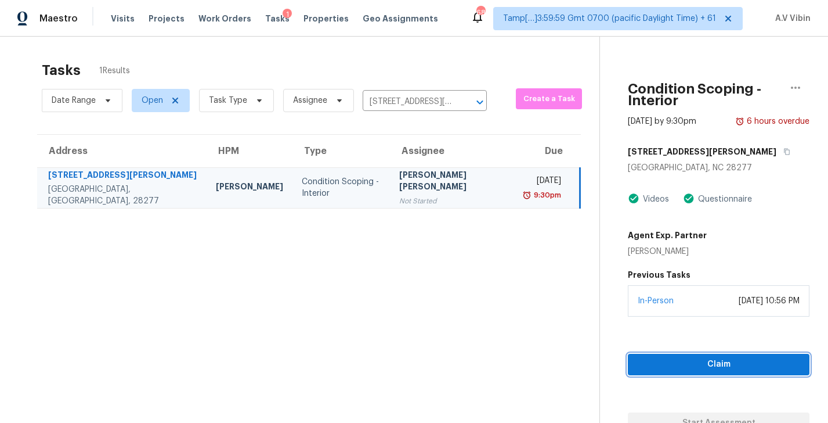
click at [702, 357] on span "Claim" at bounding box center [718, 364] width 163 height 15
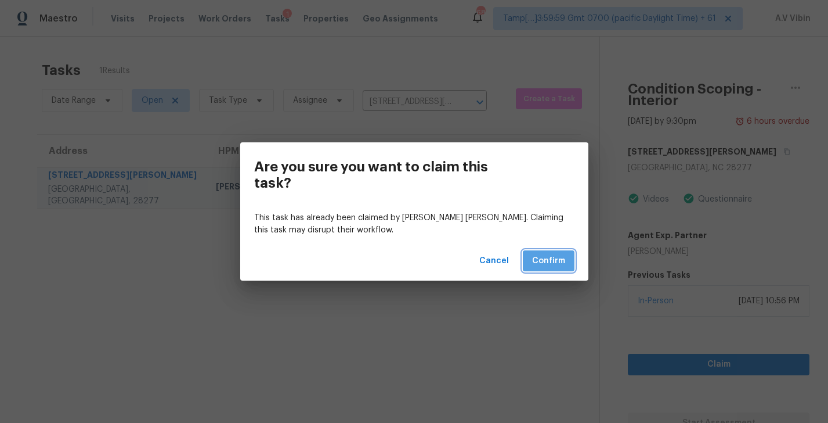
click at [541, 257] on span "Confirm" at bounding box center [548, 261] width 33 height 15
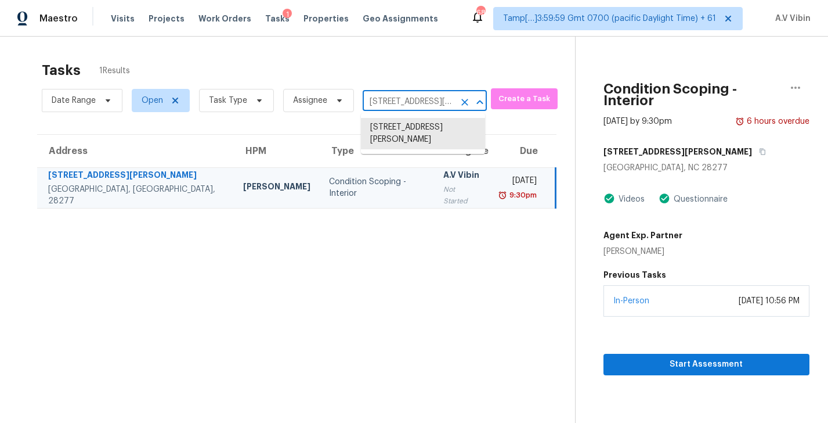
click at [421, 95] on input "11538 Ardrey Crest Dr, Charlotte, NC 28277" at bounding box center [409, 102] width 92 height 18
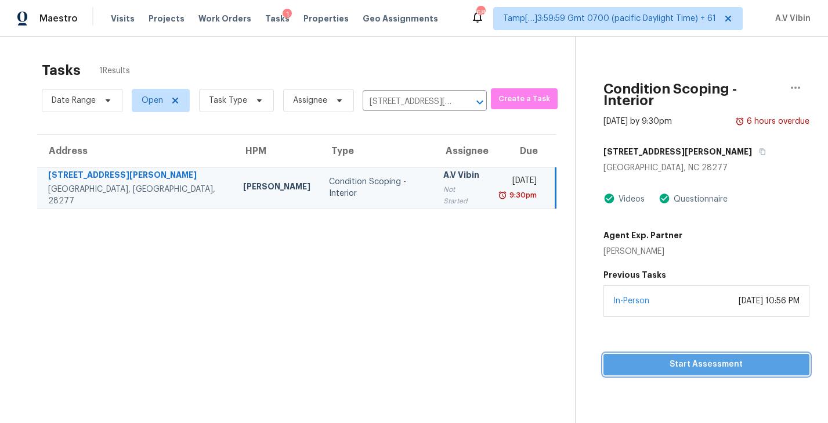
click at [692, 357] on span "Start Assessment" at bounding box center [707, 364] width 188 height 15
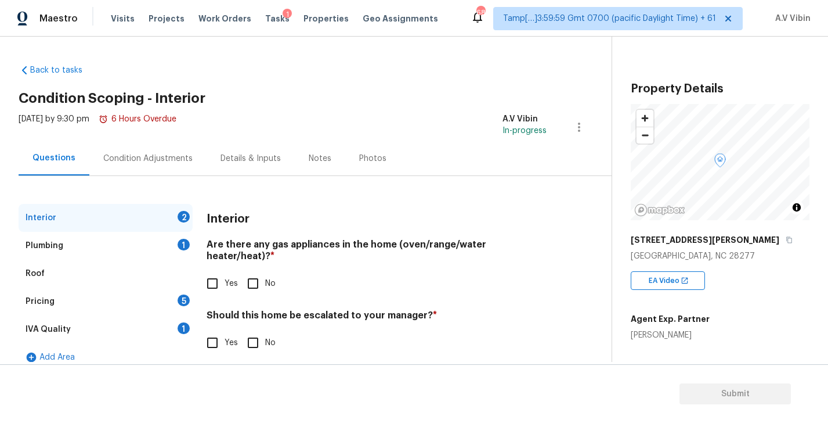
click at [279, 244] on h4 "Are there any gas appliances in the home (oven/range/water heater/heat)? *" at bounding box center [377, 253] width 340 height 28
copy h4 "gas"
click at [222, 272] on input "Yes" at bounding box center [212, 283] width 24 height 24
checkbox input "true"
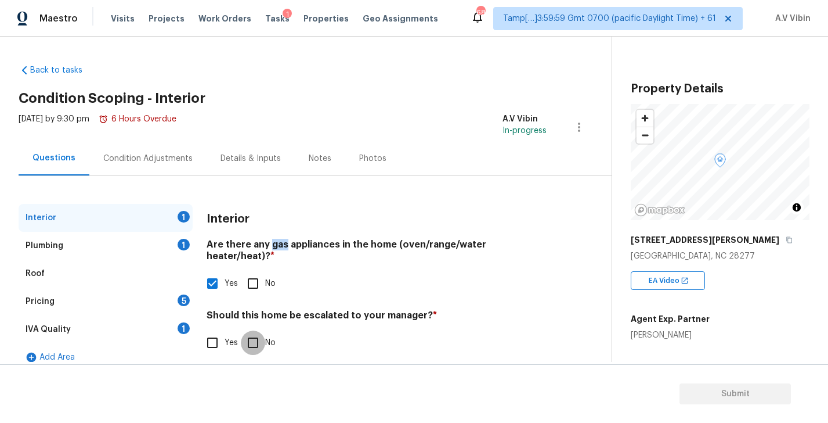
click at [251, 335] on input "No" at bounding box center [253, 342] width 24 height 24
checkbox input "true"
click at [118, 242] on div "Plumbing 1" at bounding box center [106, 246] width 174 height 28
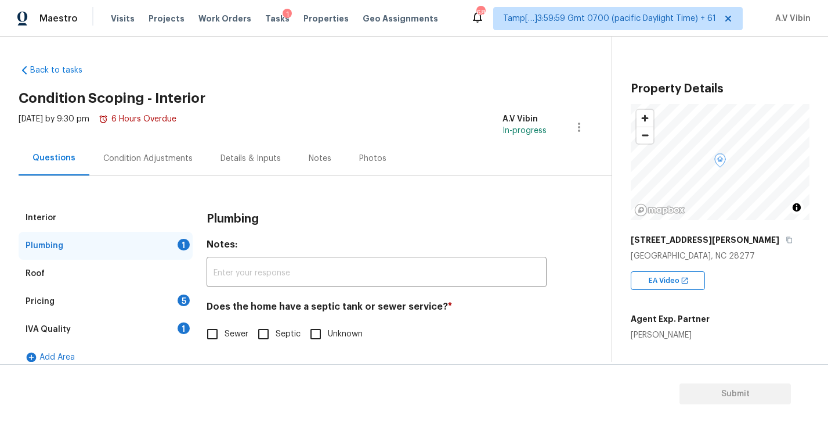
click at [318, 308] on h4 "Does the home have a septic tank or sewer service? *" at bounding box center [377, 309] width 340 height 16
copy h4 "septic"
click at [221, 330] on input "Sewer" at bounding box center [212, 334] width 24 height 24
checkbox input "true"
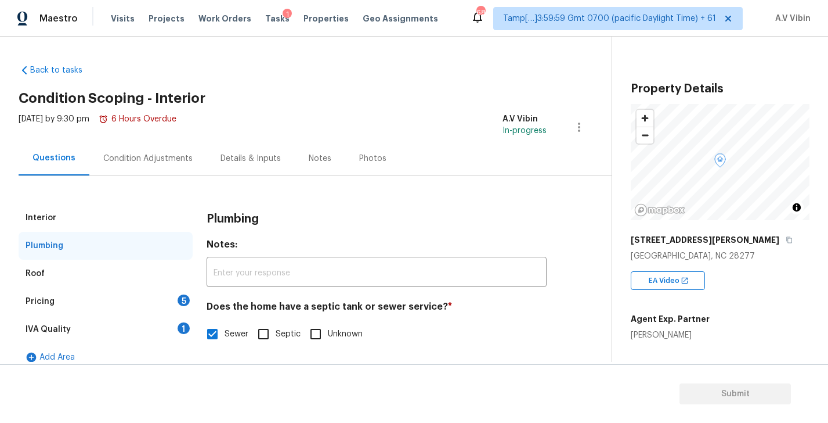
click at [109, 298] on div "Pricing 5" at bounding box center [106, 301] width 174 height 28
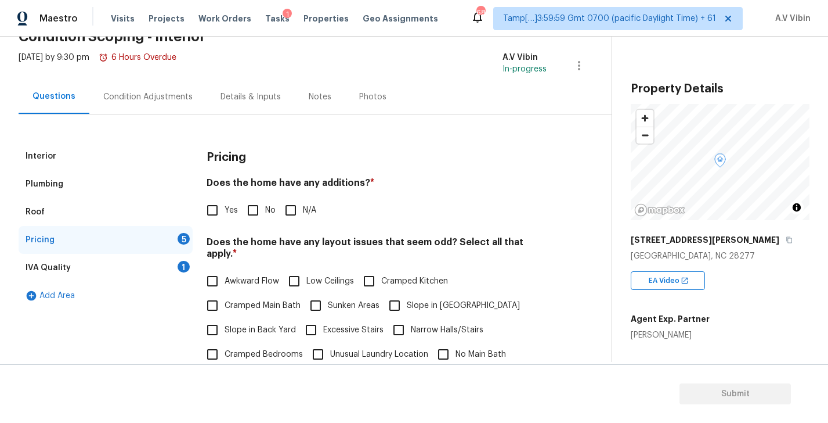
scroll to position [90, 0]
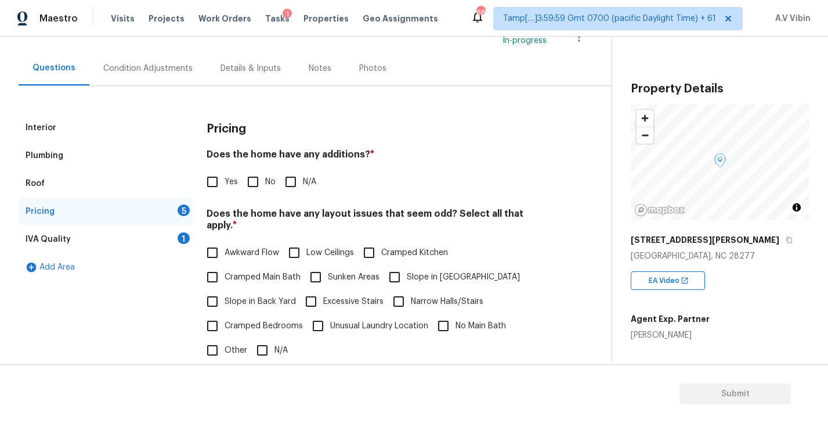
click at [343, 154] on h4 "Does the home have any additions? *" at bounding box center [377, 157] width 340 height 16
copy h4 "additions"
click at [258, 182] on input "No" at bounding box center [253, 182] width 24 height 24
checkbox input "true"
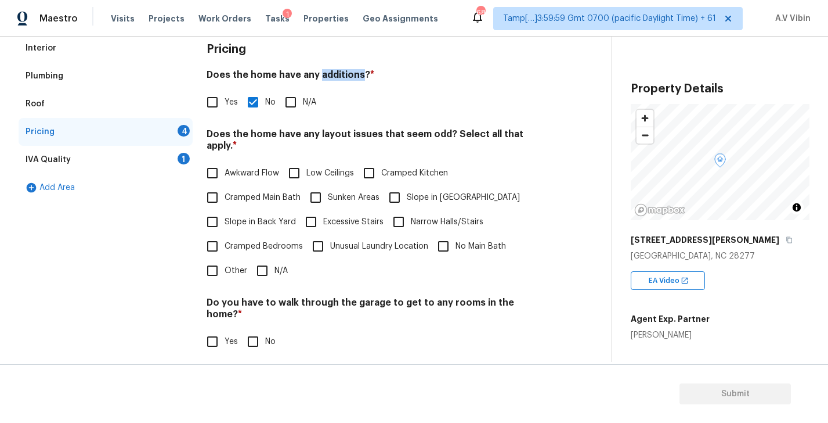
scroll to position [202, 0]
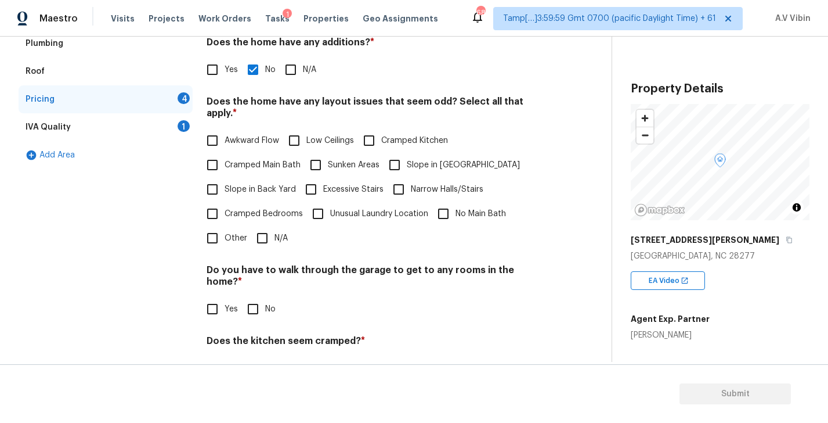
click at [438, 96] on h4 "Does the home have any layout issues that seem odd? Select all that apply. *" at bounding box center [377, 110] width 340 height 28
click at [431, 100] on h4 "Does the home have any layout issues that seem odd? Select all that apply. *" at bounding box center [377, 110] width 340 height 28
copy h4 "odd"
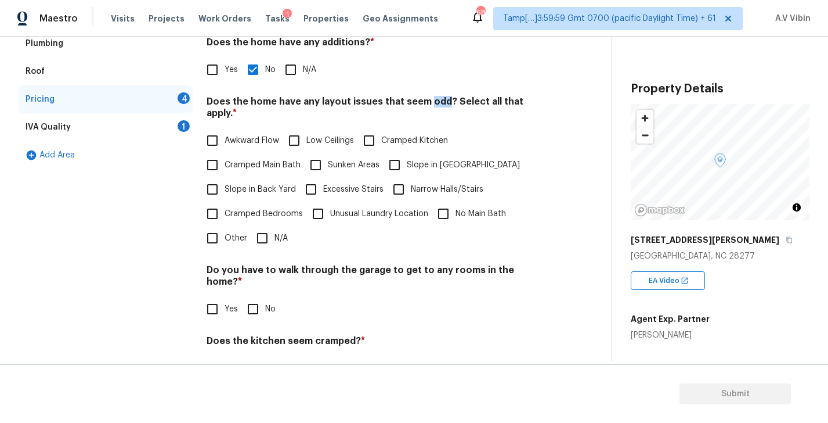
copy h4 "odd"
click at [264, 229] on input "N/A" at bounding box center [262, 238] width 24 height 24
checkbox input "true"
click at [258, 298] on div "Pricing Does the home have any additions? * Yes No N/A Does the home have any l…" at bounding box center [377, 228] width 340 height 452
click at [253, 297] on input "No" at bounding box center [253, 309] width 24 height 24
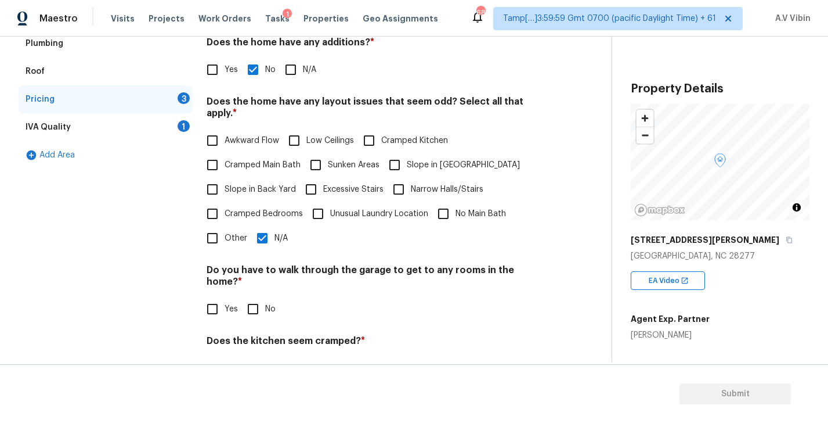
checkbox input "true"
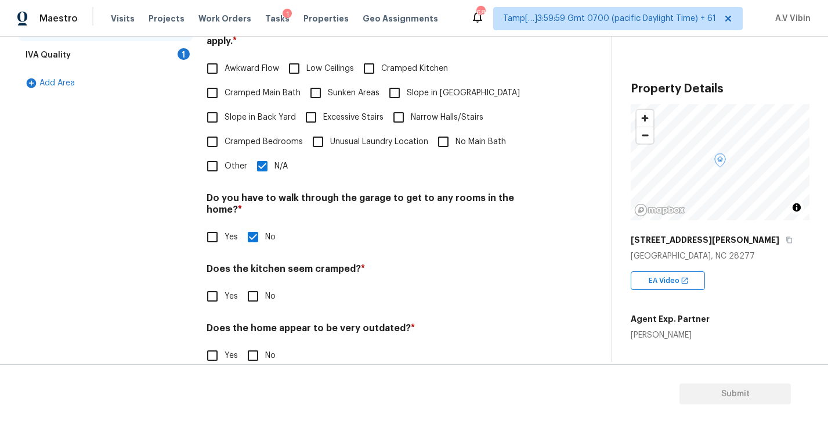
click at [251, 284] on input "No" at bounding box center [253, 296] width 24 height 24
checkbox input "true"
click at [257, 343] on input "No" at bounding box center [253, 355] width 24 height 24
checkbox input "true"
click at [82, 48] on div "IVA Quality 1" at bounding box center [106, 55] width 174 height 28
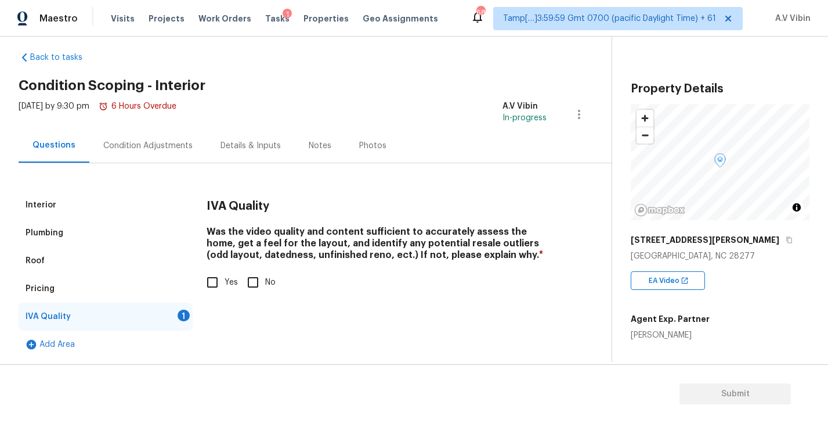
scroll to position [13, 0]
click at [208, 282] on input "Yes" at bounding box center [212, 282] width 24 height 24
checkbox input "true"
click at [128, 141] on div "Condition Adjustments" at bounding box center [147, 146] width 89 height 12
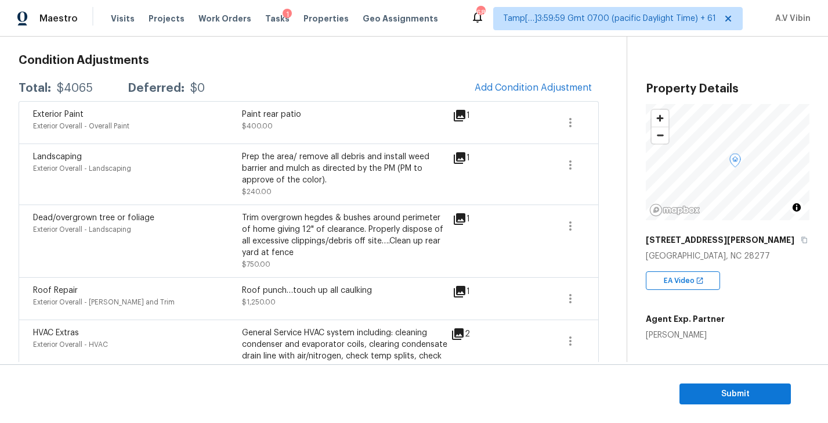
scroll to position [122, 0]
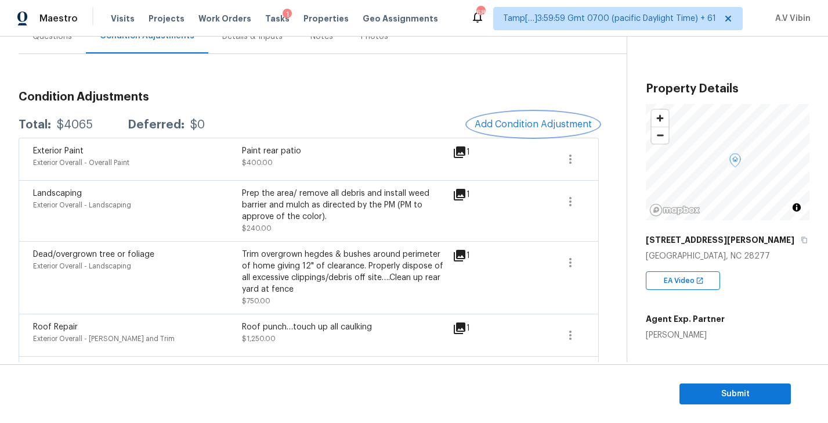
click at [550, 122] on span "Add Condition Adjustment" at bounding box center [533, 124] width 117 height 10
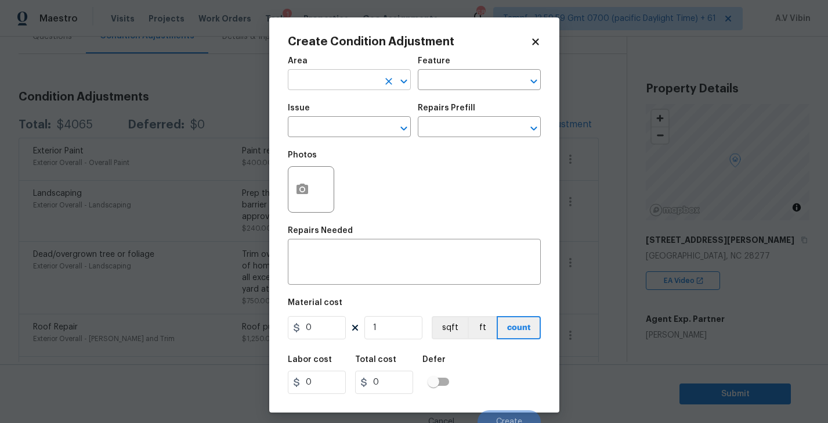
click at [350, 85] on input "text" at bounding box center [333, 81] width 91 height 18
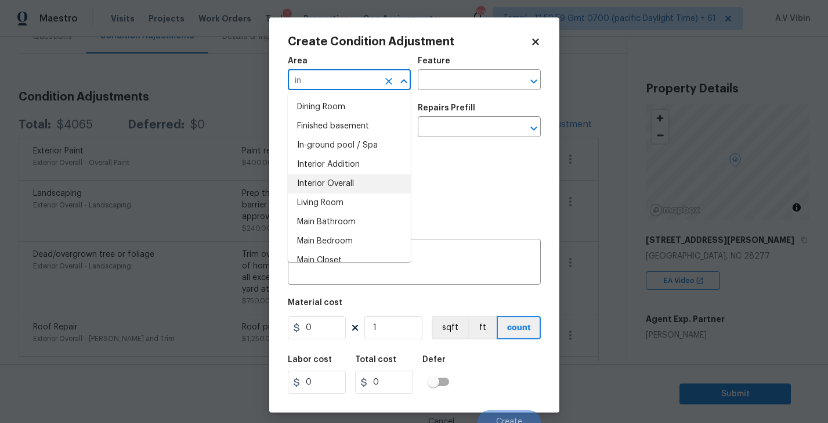
click at [341, 187] on li "Interior Overall" at bounding box center [349, 183] width 123 height 19
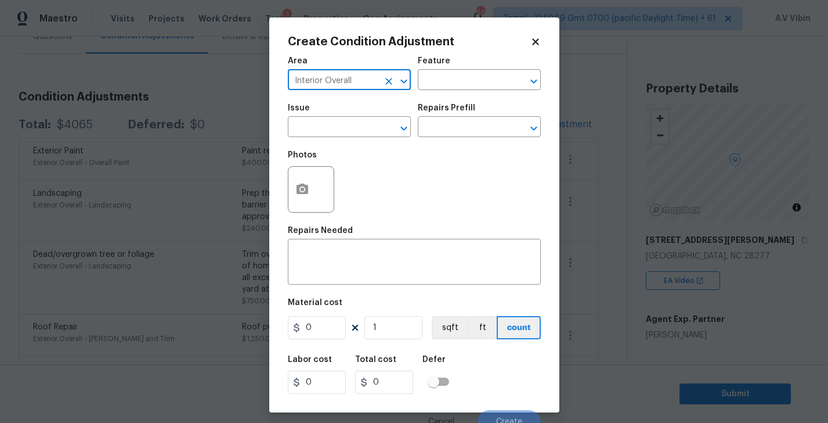
type input "Interior Overall"
click at [347, 118] on div "Issue" at bounding box center [349, 111] width 123 height 15
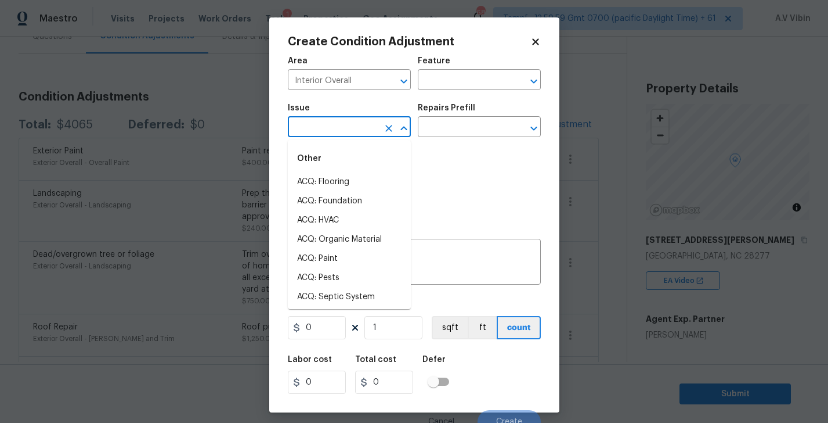
click at [341, 123] on input "text" at bounding box center [333, 128] width 91 height 18
click at [328, 190] on li "ACQ: Flooring" at bounding box center [349, 181] width 123 height 19
type input "ACQ: Flooring"
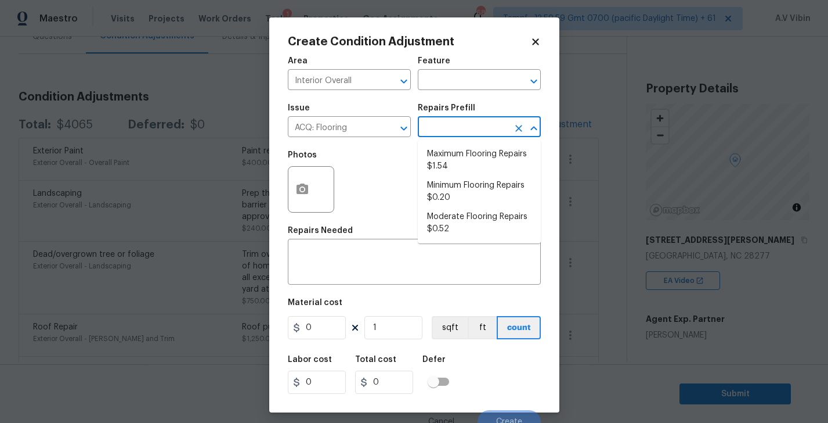
click at [433, 129] on input "text" at bounding box center [463, 128] width 91 height 18
click at [476, 195] on li "Minimum Flooring Repairs $0.20" at bounding box center [479, 191] width 123 height 31
type input "Acquisition"
type textarea "Acquisition Scope: Minimum flooring repairs"
type input "0.2"
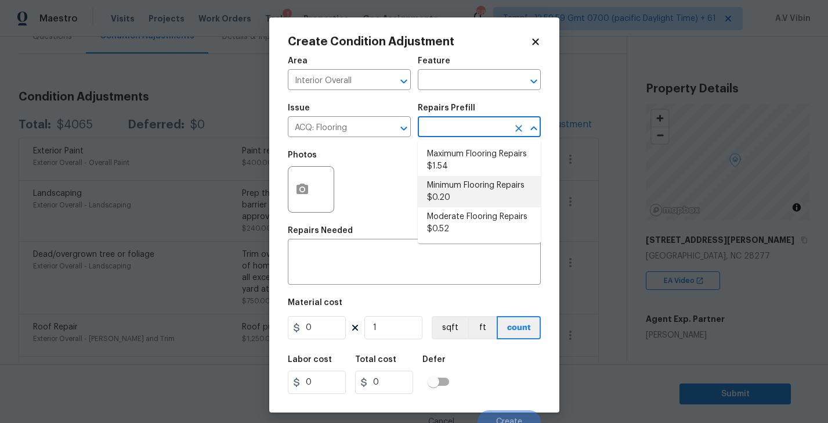
type input "0.2"
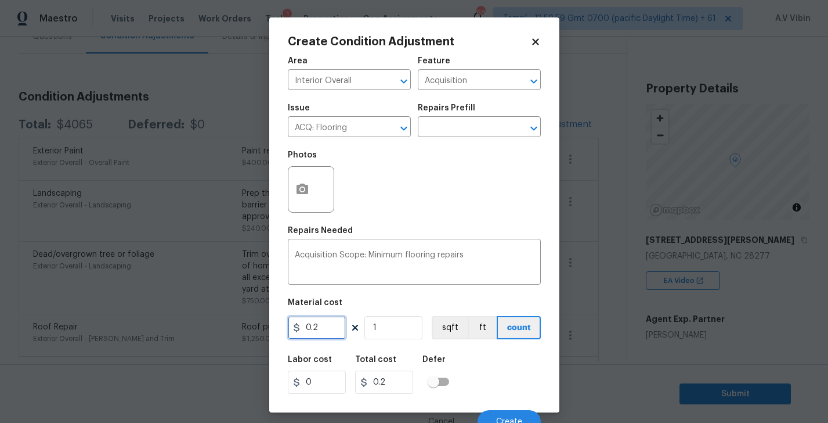
click at [332, 332] on input "0.2" at bounding box center [317, 327] width 58 height 23
type input "400"
click at [497, 388] on div "Labor cost 0 Total cost 400 Defer" at bounding box center [414, 374] width 253 height 52
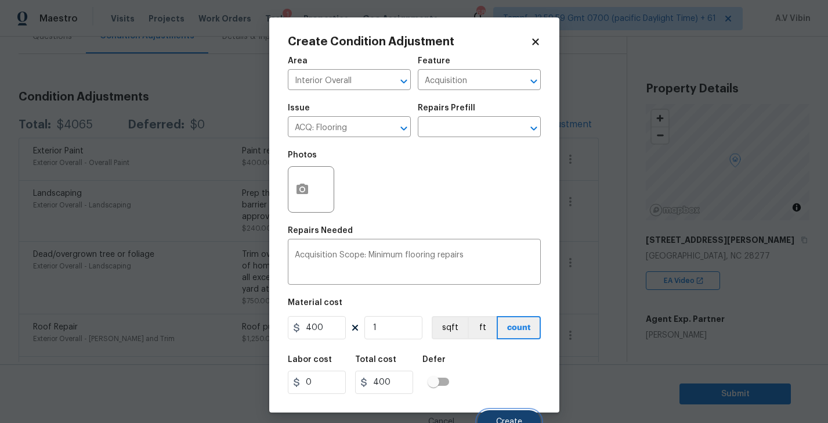
click at [505, 419] on span "Create" at bounding box center [509, 421] width 26 height 9
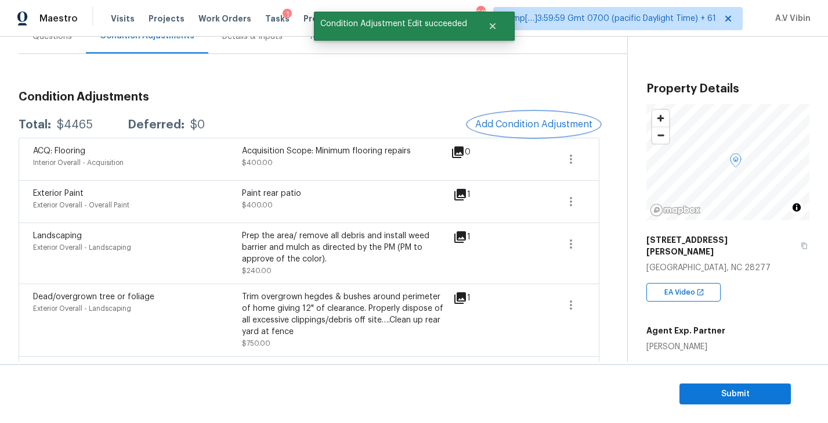
click at [523, 124] on span "Add Condition Adjustment" at bounding box center [533, 124] width 117 height 10
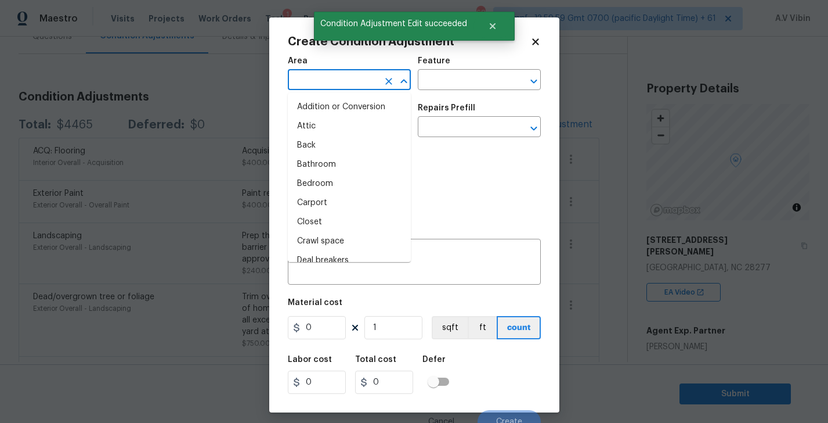
click at [365, 79] on input "text" at bounding box center [333, 81] width 91 height 18
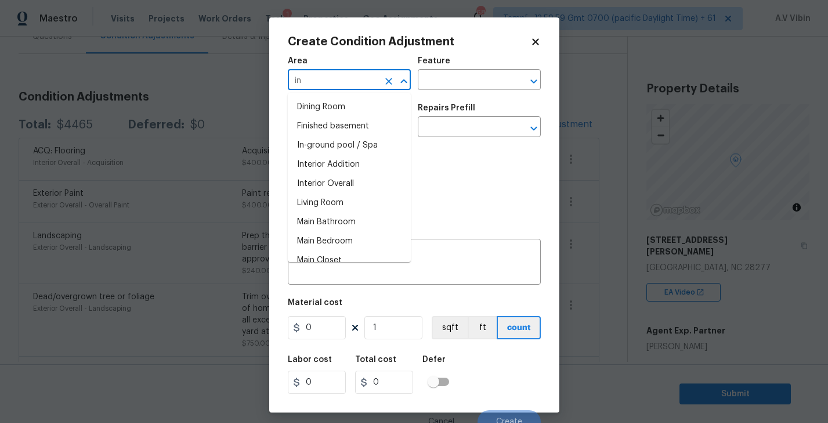
type input "in"
click at [536, 45] on icon at bounding box center [536, 42] width 10 height 10
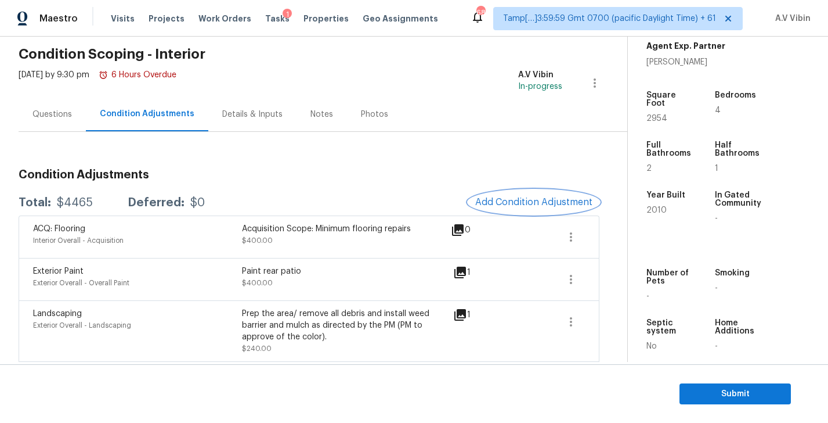
scroll to position [106, 0]
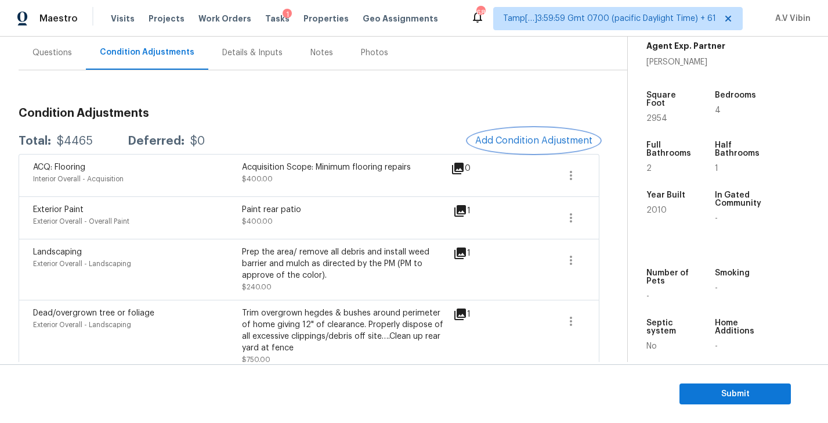
click at [536, 129] on button "Add Condition Adjustment" at bounding box center [534, 140] width 131 height 24
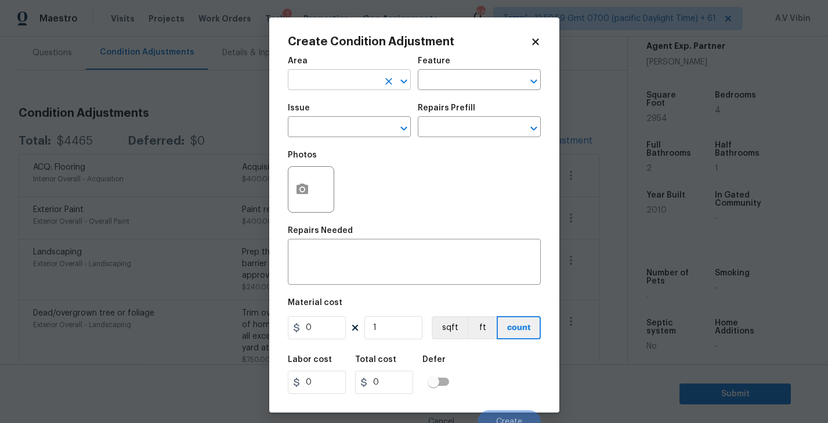
click at [352, 81] on input "text" at bounding box center [333, 81] width 91 height 18
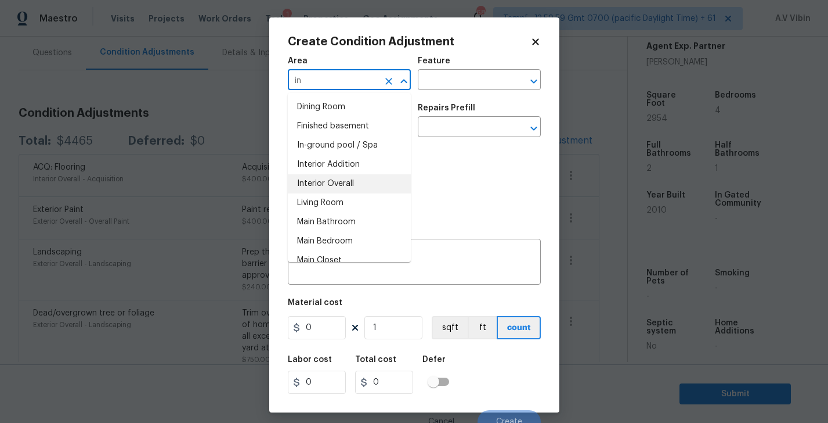
click at [338, 182] on li "Interior Overall" at bounding box center [349, 183] width 123 height 19
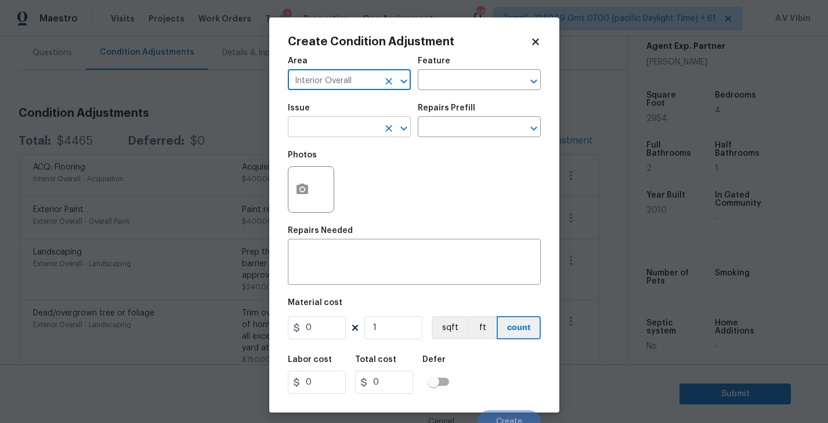
type input "Interior Overall"
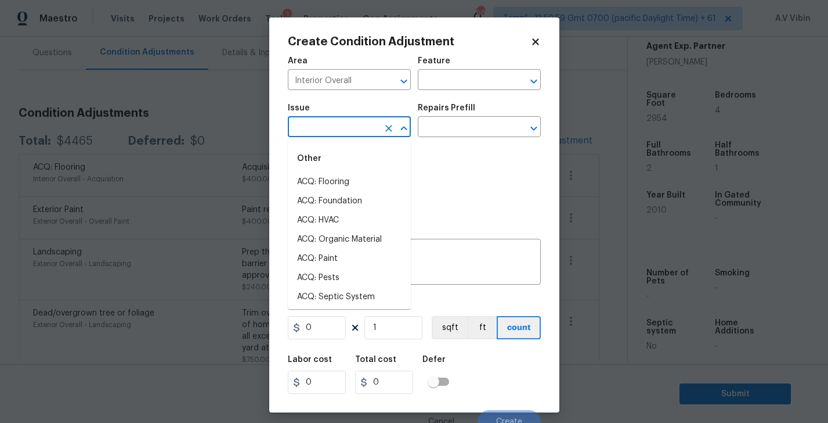
click at [335, 131] on input "text" at bounding box center [333, 128] width 91 height 18
click at [337, 181] on li "ACQ: Paint" at bounding box center [349, 181] width 123 height 19
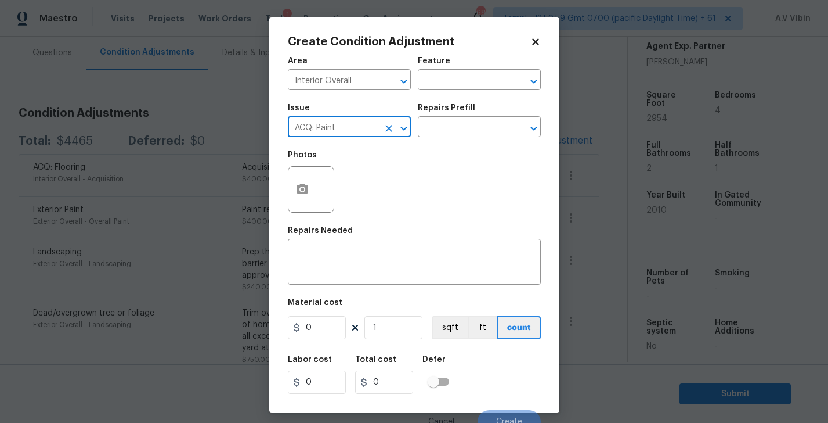
type input "ACQ: Paint"
click at [331, 327] on input "0" at bounding box center [317, 327] width 58 height 23
type input "2954"
click at [379, 330] on input "1" at bounding box center [394, 327] width 58 height 23
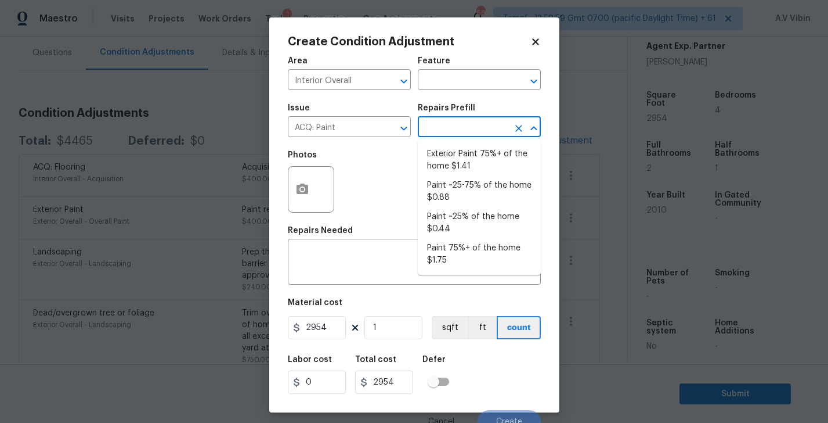
click at [474, 124] on input "text" at bounding box center [463, 128] width 91 height 18
click at [468, 229] on li "Paint ~25% of the home $0.44" at bounding box center [479, 222] width 123 height 31
type input "Acquisition"
type textarea "Acquisition Scope: ~25% of the home needs interior paint"
type input "0.44"
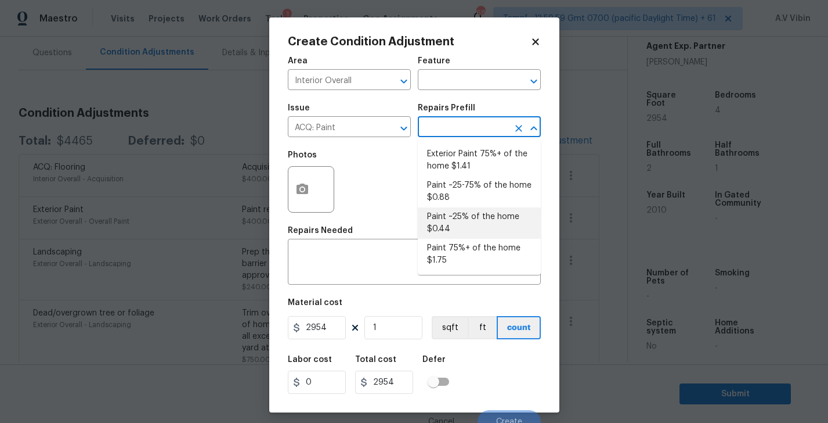
type input "0.44"
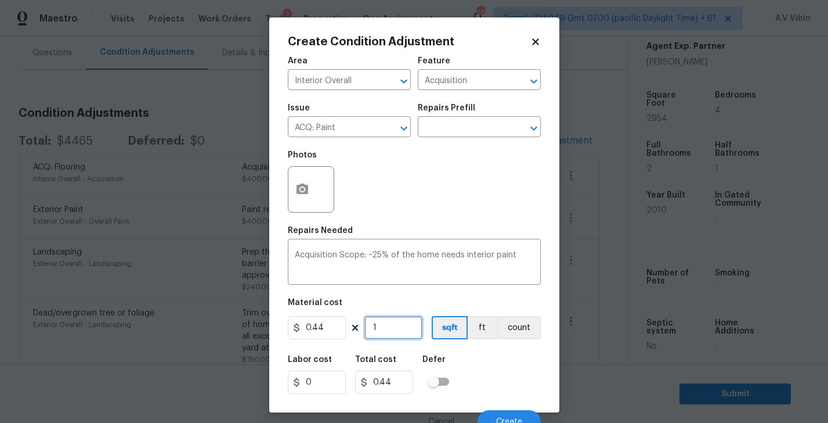
click at [397, 336] on input "1" at bounding box center [394, 327] width 58 height 23
type input "0"
type input "2"
type input "0.88"
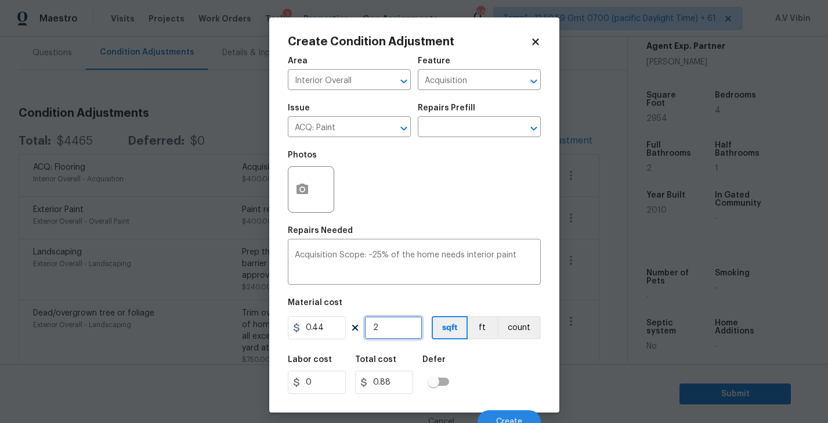
type input "29"
type input "12.76"
type input "295"
type input "129.8"
type input "2954"
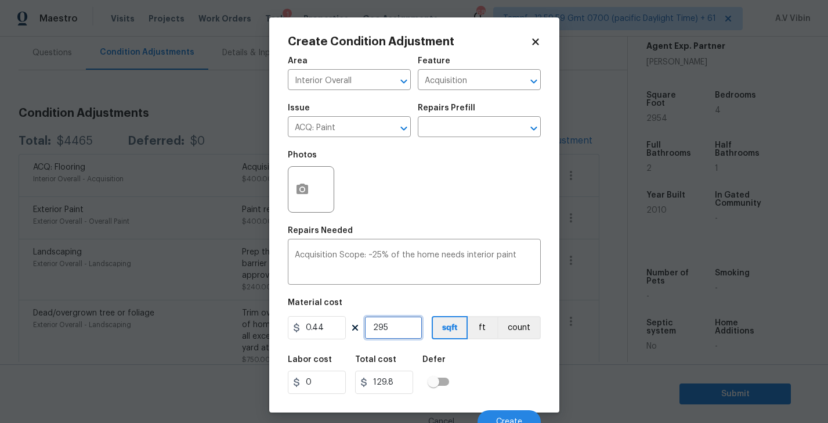
type input "1299.76"
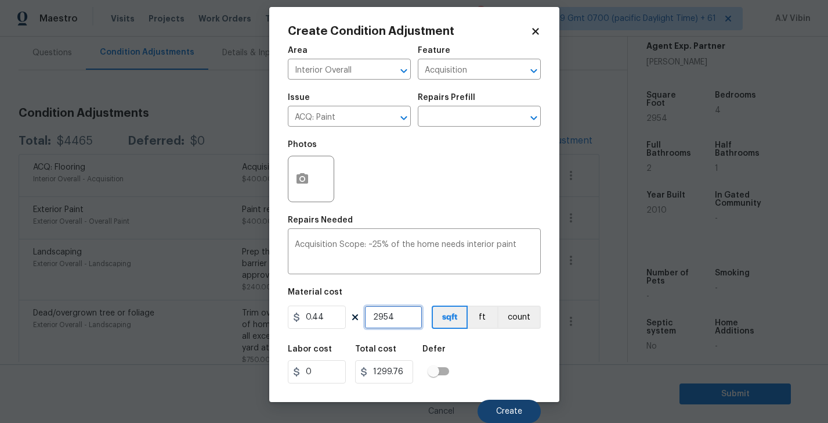
type input "2954"
click at [506, 402] on button "Create" at bounding box center [509, 410] width 63 height 23
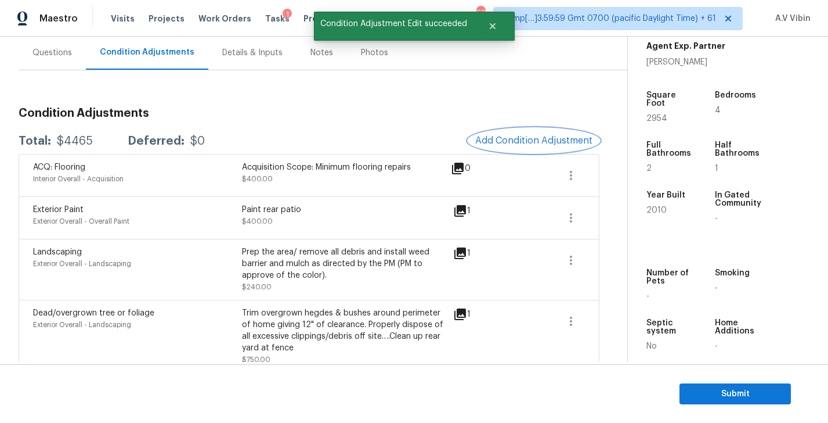
scroll to position [0, 0]
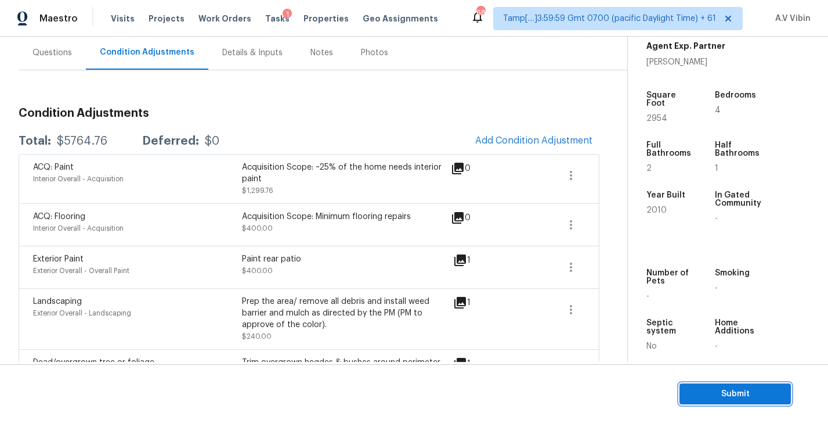
click at [711, 394] on span "Submit" at bounding box center [735, 394] width 93 height 15
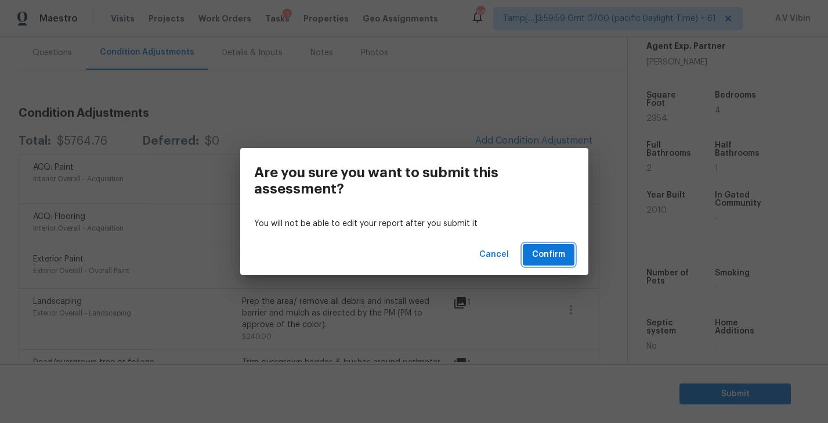
click at [542, 244] on button "Confirm" at bounding box center [549, 254] width 52 height 21
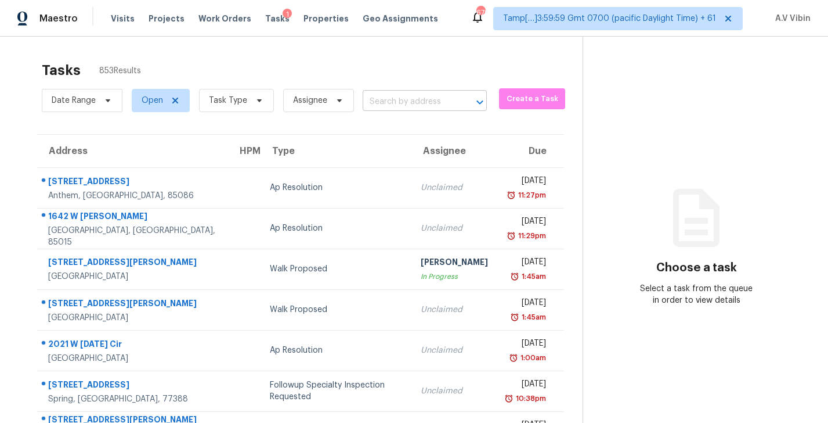
click at [397, 98] on input "text" at bounding box center [409, 102] width 92 height 18
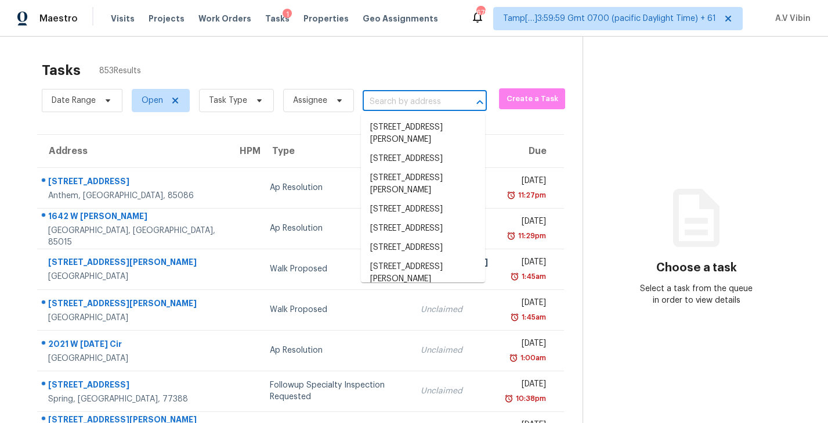
paste input "825 Fulworth Ave Wake Forest NC 27587"
type input "825 Fulworth Ave Wake Forest NC 27587"
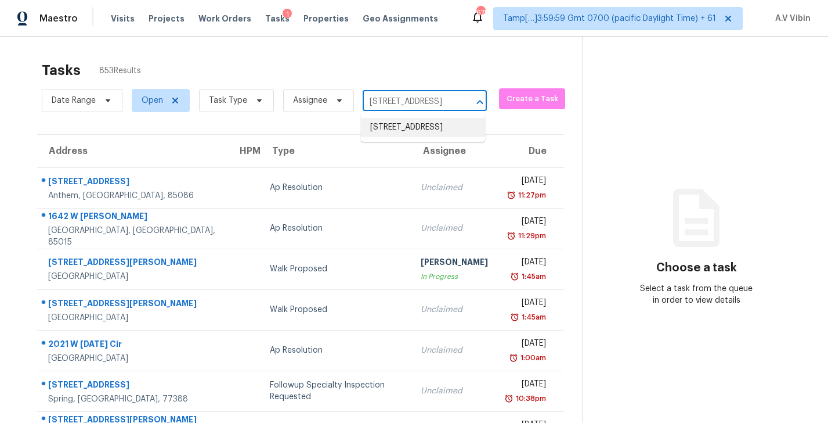
click at [405, 122] on li "825 Fulworth Ave, Wake Forest, NC 27587" at bounding box center [423, 127] width 124 height 19
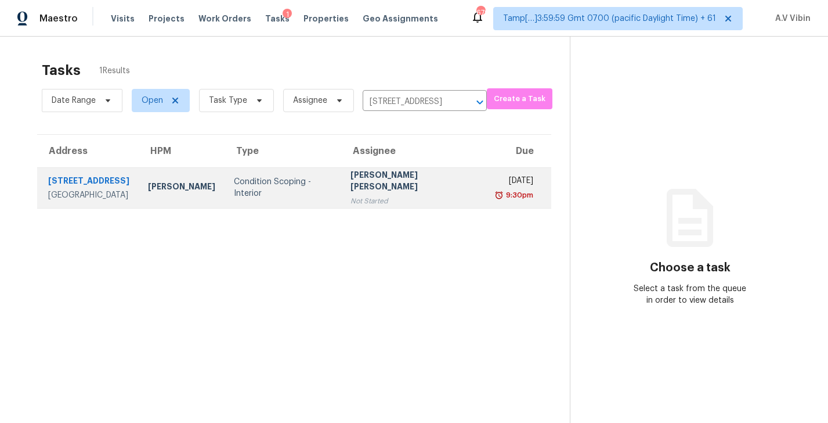
click at [428, 189] on td "Jishnu Manoj Not Started" at bounding box center [414, 187] width 146 height 41
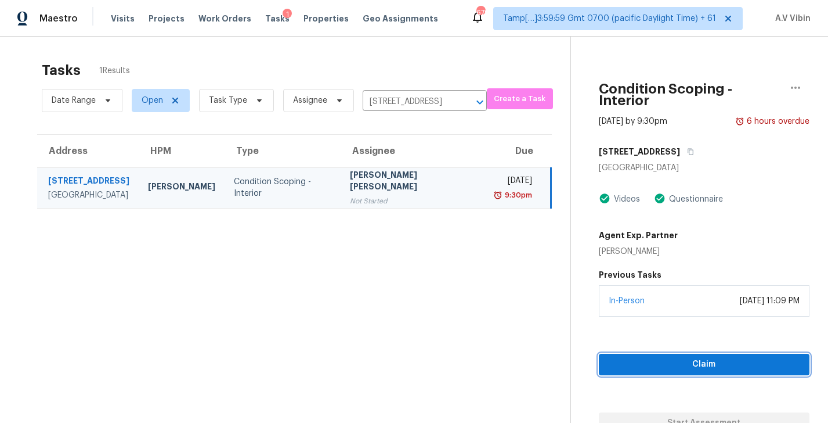
click at [650, 357] on span "Claim" at bounding box center [704, 364] width 192 height 15
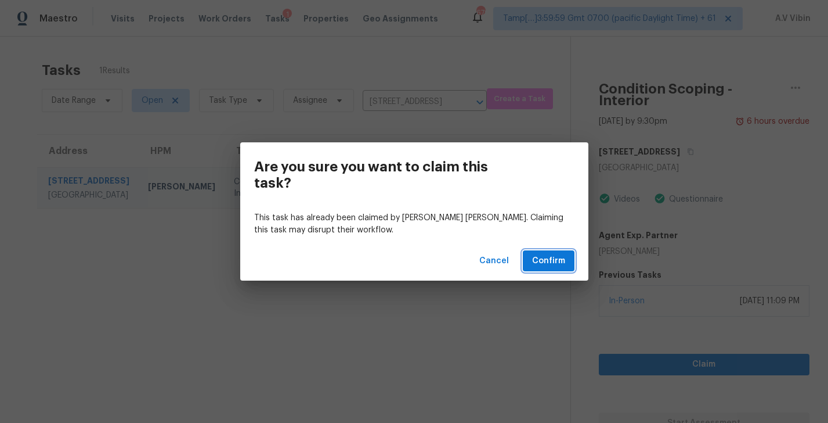
click at [547, 262] on span "Confirm" at bounding box center [548, 261] width 33 height 15
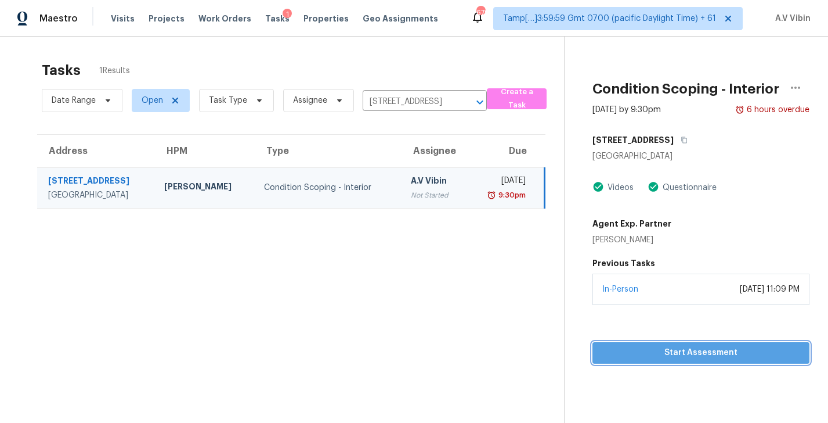
click at [684, 356] on span "Start Assessment" at bounding box center [701, 352] width 199 height 15
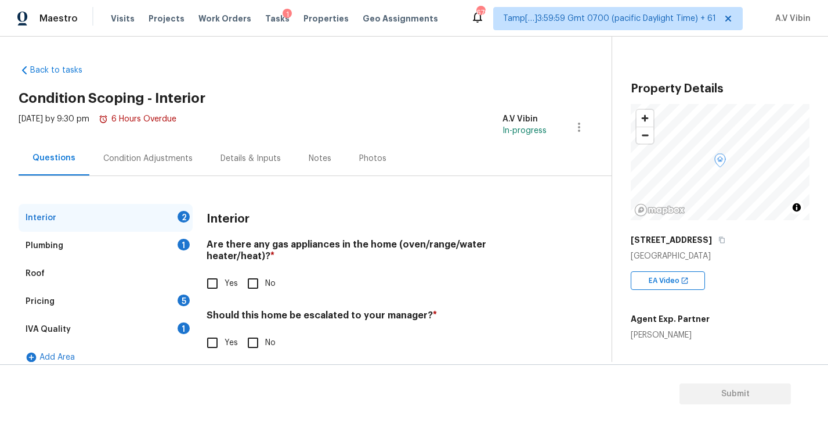
click at [278, 247] on h4 "Are there any gas appliances in the home (oven/range/water heater/heat)? *" at bounding box center [377, 253] width 340 height 28
copy h4 "gas"
click at [222, 276] on input "Yes" at bounding box center [212, 283] width 24 height 24
checkbox input "true"
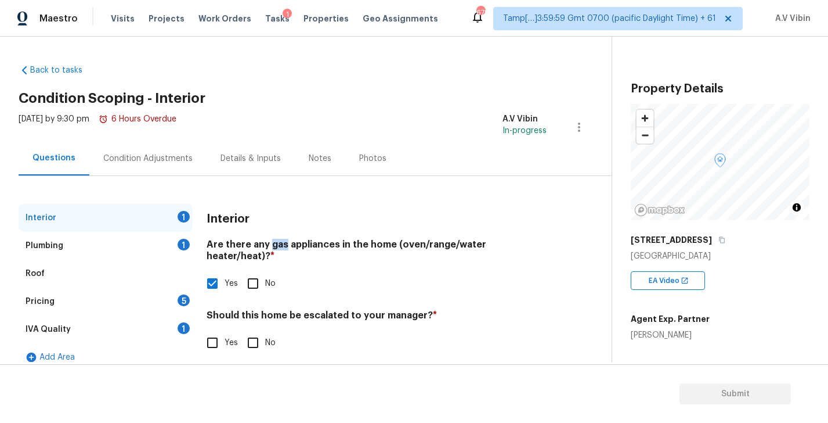
click at [244, 338] on input "No" at bounding box center [253, 342] width 24 height 24
checkbox input "true"
click at [100, 251] on div "Plumbing 1" at bounding box center [106, 246] width 174 height 28
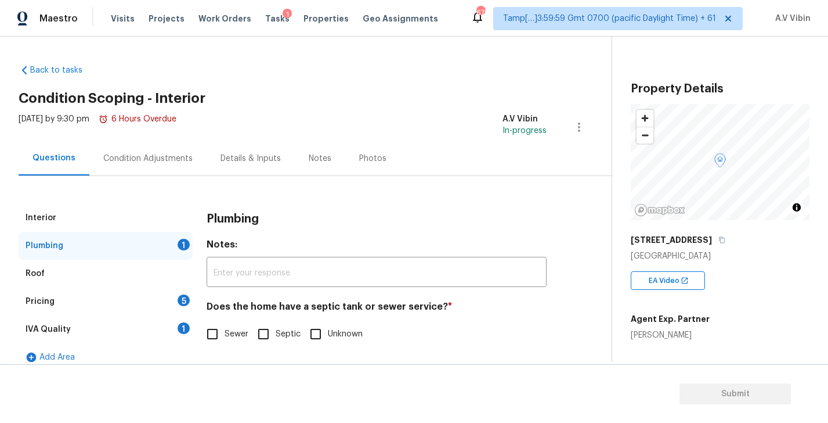
click at [311, 306] on h4 "Does the home have a septic tank or sewer service? *" at bounding box center [377, 309] width 340 height 16
copy h4 "septic"
click at [247, 332] on span "Sewer" at bounding box center [237, 334] width 24 height 12
click at [225, 332] on input "Sewer" at bounding box center [212, 334] width 24 height 24
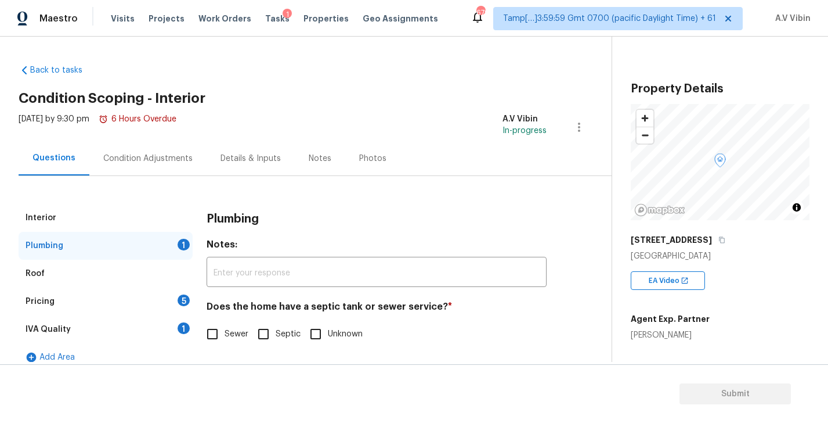
checkbox input "true"
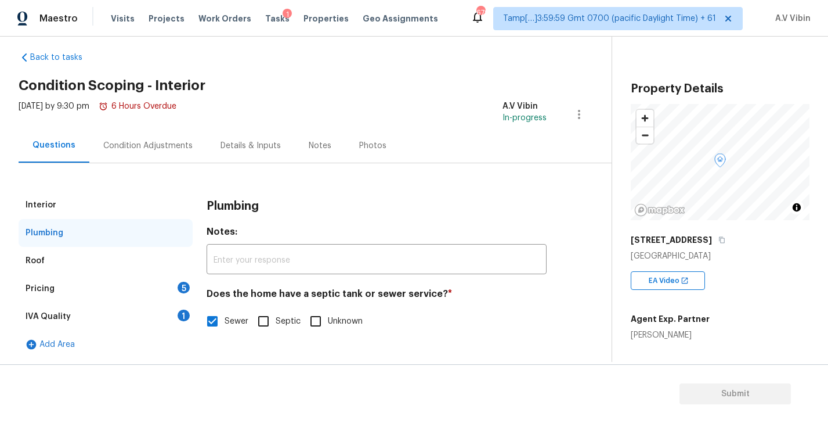
click at [100, 287] on div "Pricing 5" at bounding box center [106, 289] width 174 height 28
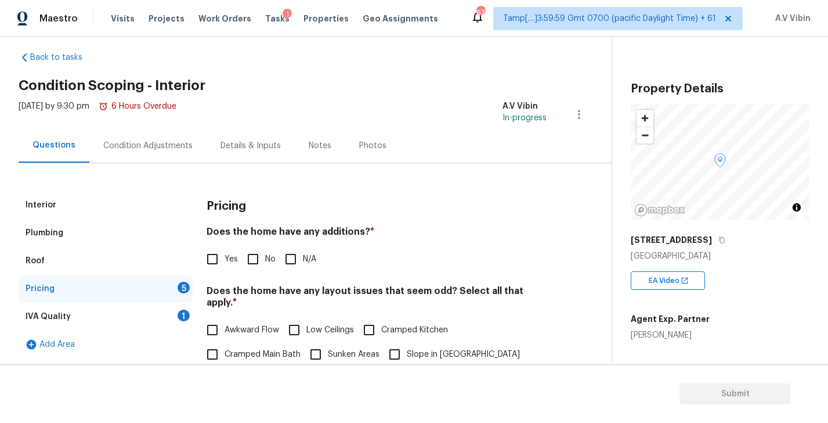
click at [329, 233] on h4 "Does the home have any additions? *" at bounding box center [377, 234] width 340 height 16
copy h4 "additions"
click at [254, 261] on input "No" at bounding box center [253, 259] width 24 height 24
checkbox input "true"
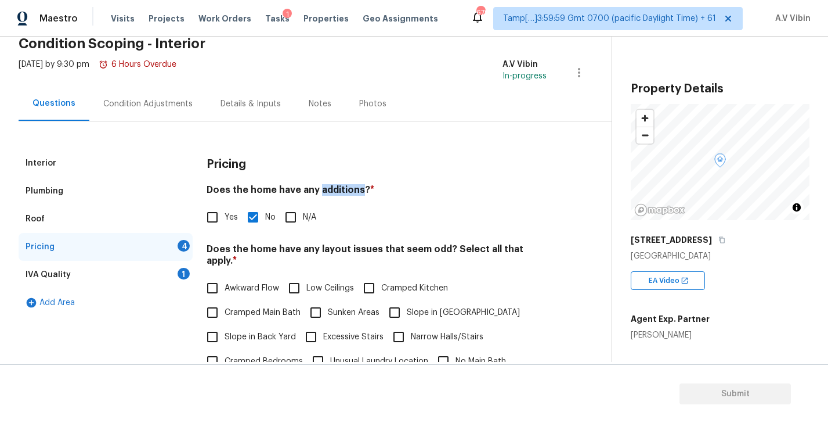
scroll to position [58, 0]
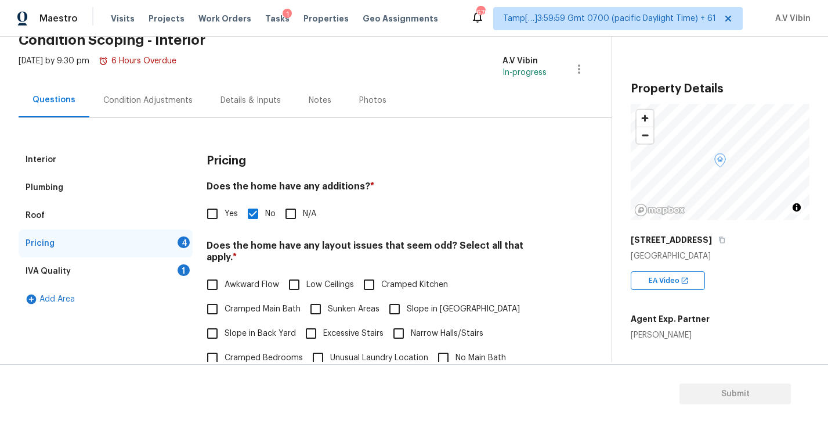
click at [433, 245] on h4 "Does the home have any layout issues that seem odd? Select all that apply. *" at bounding box center [377, 254] width 340 height 28
copy h4 "odd"
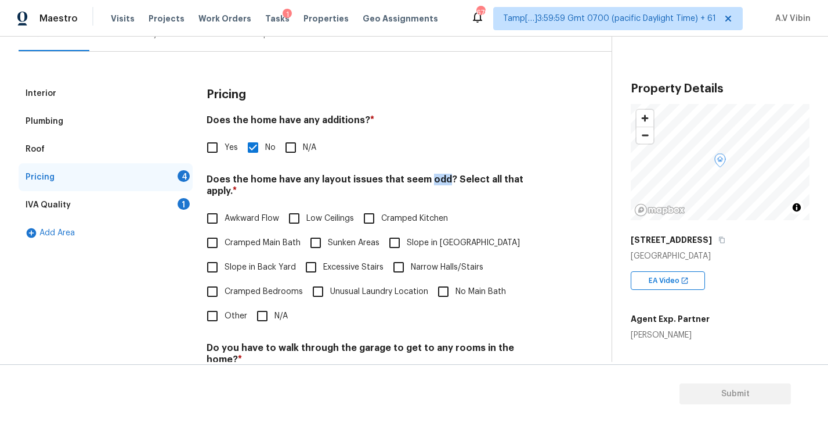
scroll to position [172, 0]
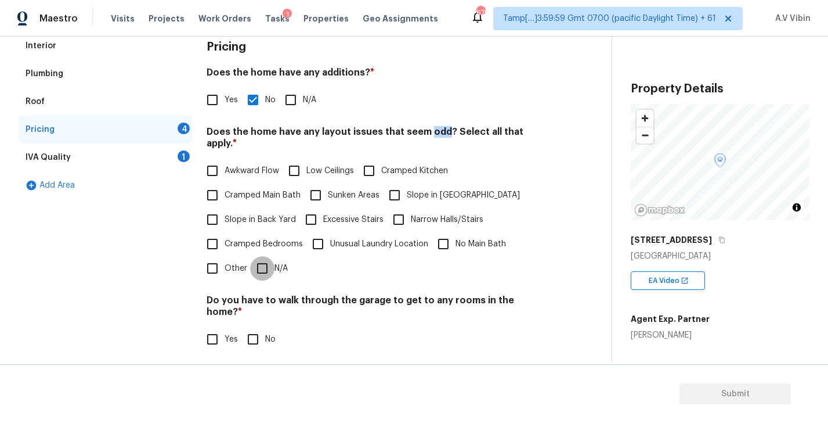
click at [254, 256] on input "N/A" at bounding box center [262, 268] width 24 height 24
checkbox input "true"
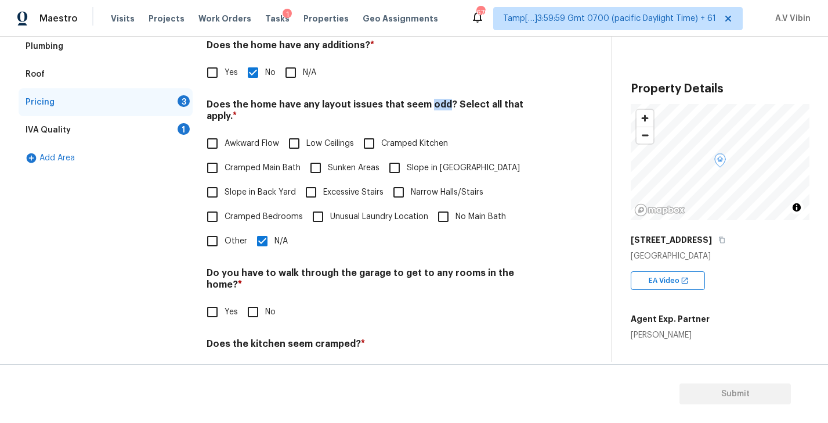
scroll to position [236, 0]
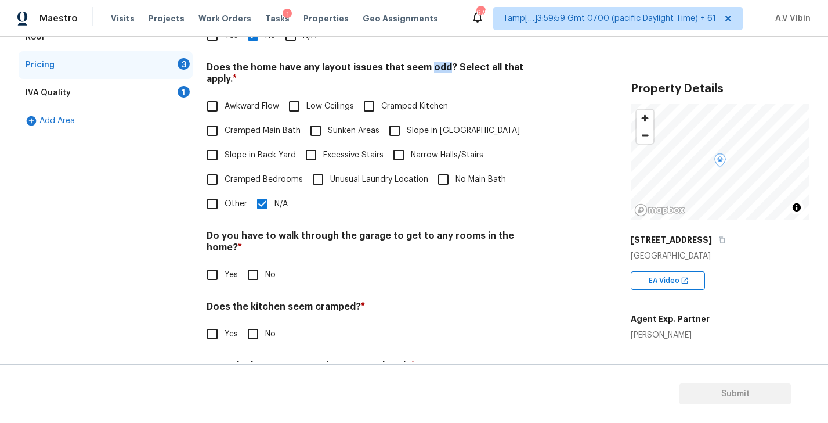
click at [253, 262] on input "No" at bounding box center [253, 274] width 24 height 24
checkbox input "true"
click at [260, 322] on input "No" at bounding box center [253, 334] width 24 height 24
checkbox input "true"
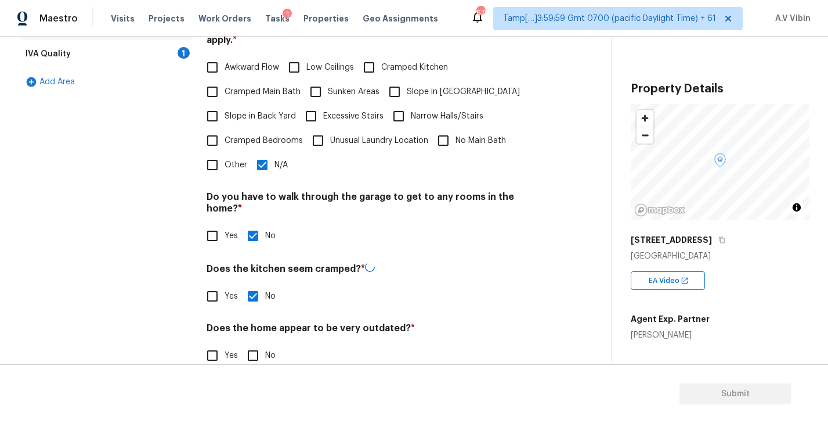
scroll to position [274, 0]
click at [248, 343] on input "No" at bounding box center [253, 355] width 24 height 24
checkbox input "true"
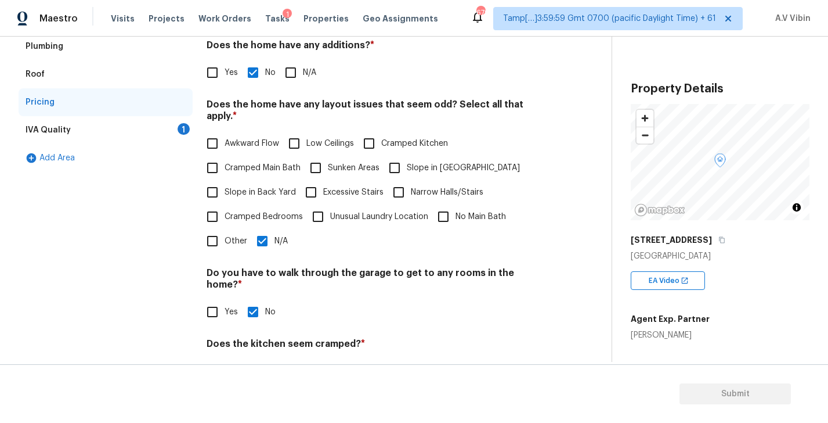
click at [116, 122] on div "IVA Quality 1" at bounding box center [106, 130] width 174 height 28
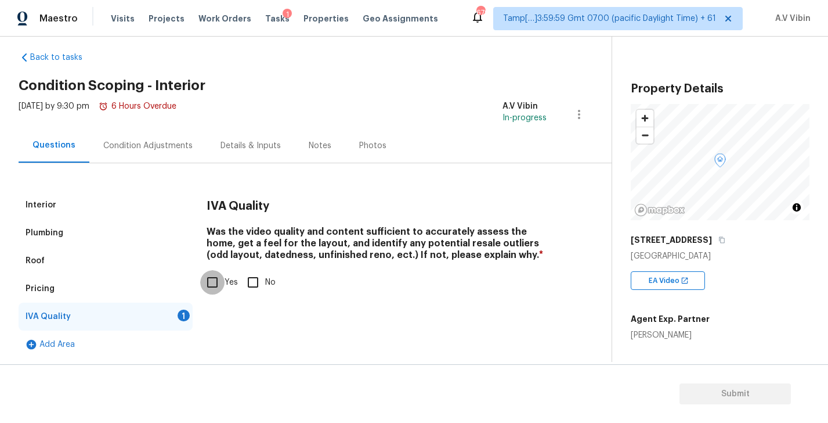
click at [218, 276] on input "Yes" at bounding box center [212, 282] width 24 height 24
checkbox input "true"
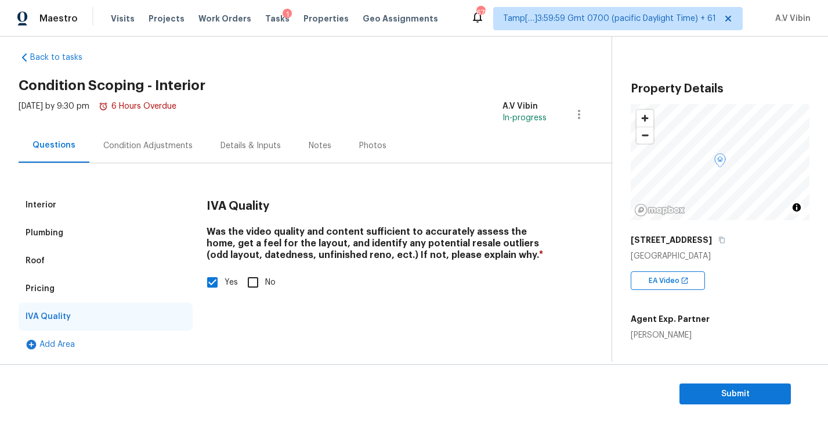
click at [160, 145] on div "Condition Adjustments" at bounding box center [147, 146] width 89 height 12
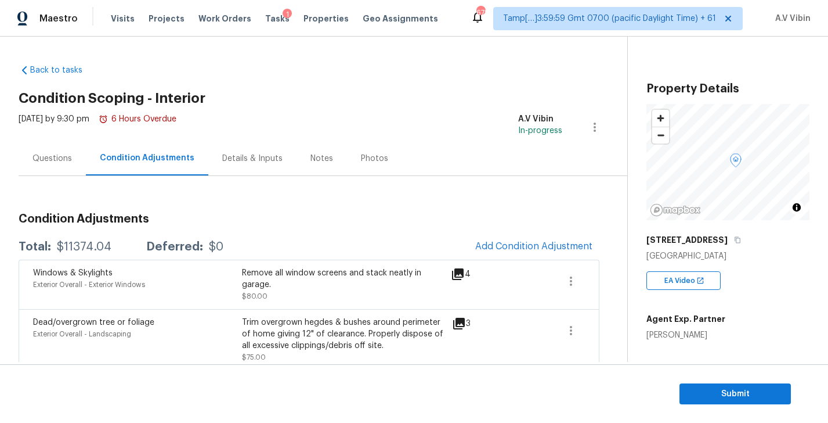
click at [32, 161] on div "Questions" at bounding box center [52, 158] width 67 height 34
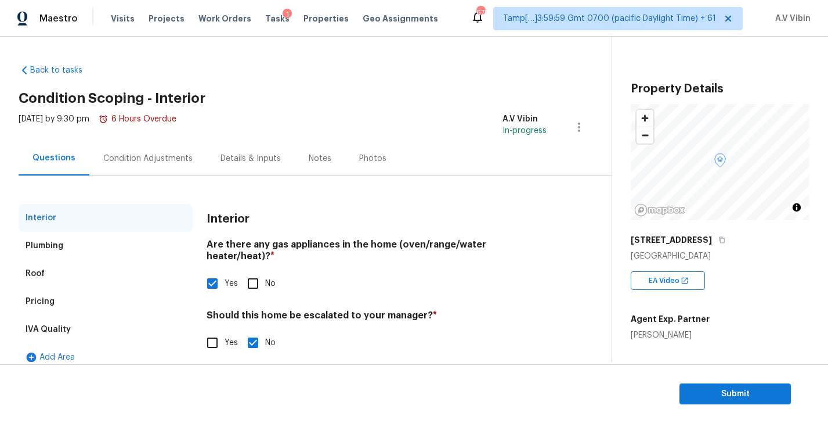
scroll to position [13, 0]
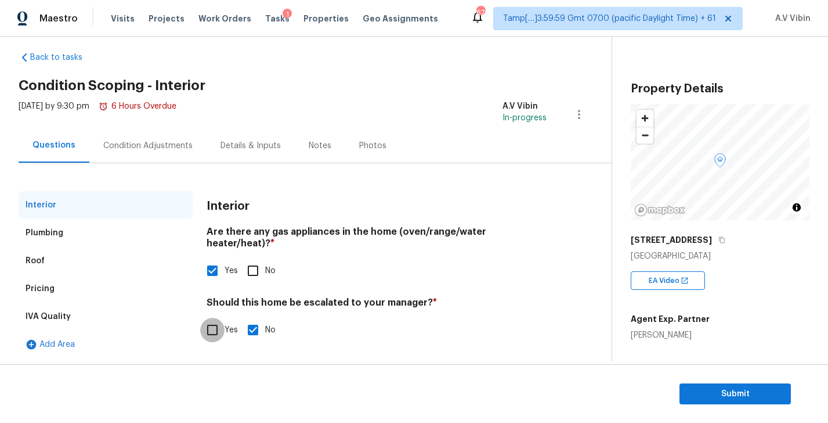
click at [219, 318] on input "Yes" at bounding box center [212, 330] width 24 height 24
checkbox input "true"
checkbox input "false"
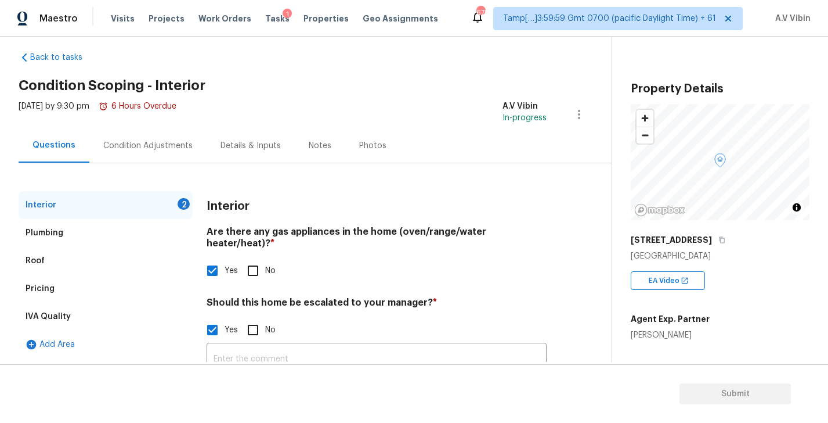
scroll to position [109, 0]
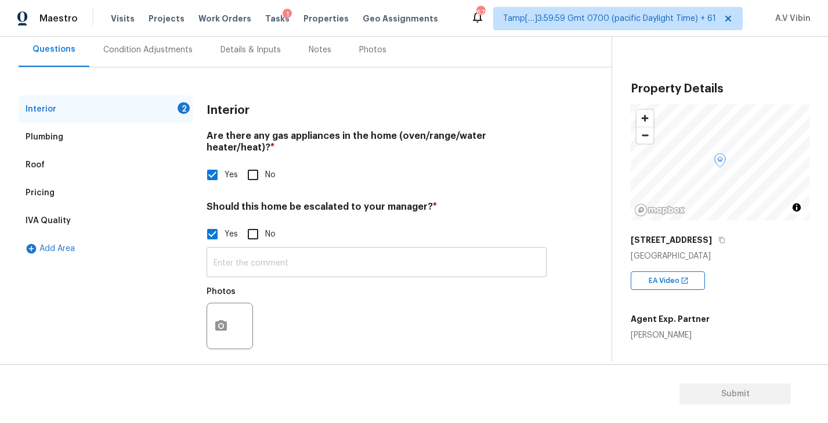
click at [248, 261] on input "text" at bounding box center [377, 263] width 340 height 27
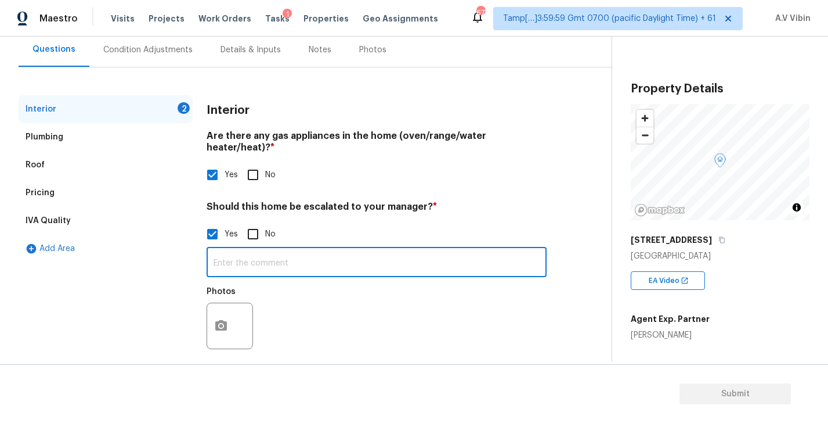
paste input "Slab home where putter band of concrete is deteriorating"
type input "Slab home where putter band of concrete is deteriorating"
click at [234, 309] on button "button" at bounding box center [221, 325] width 28 height 45
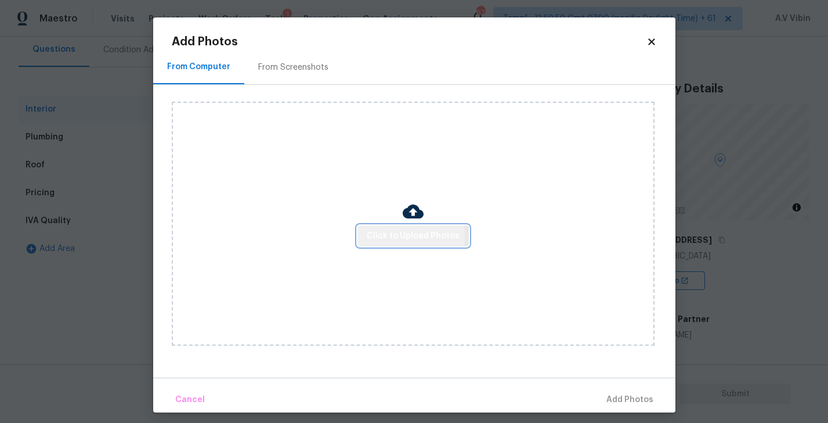
click at [386, 235] on span "Click to Upload Photos" at bounding box center [413, 236] width 93 height 15
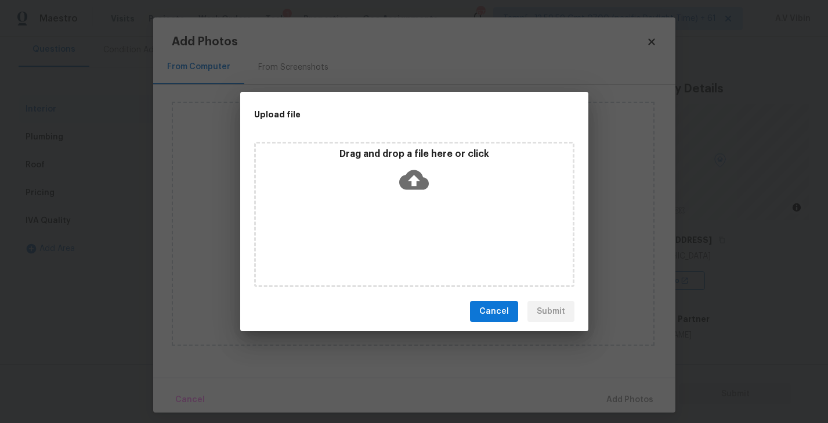
click at [420, 182] on icon at bounding box center [414, 180] width 30 height 20
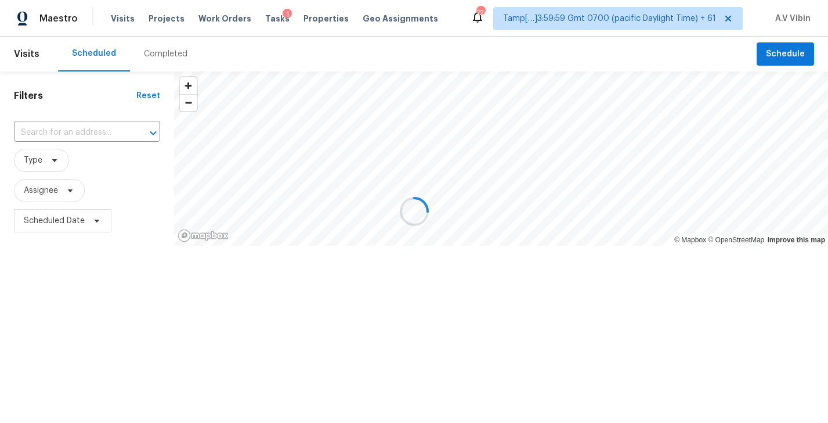
click at [163, 55] on div at bounding box center [414, 211] width 828 height 423
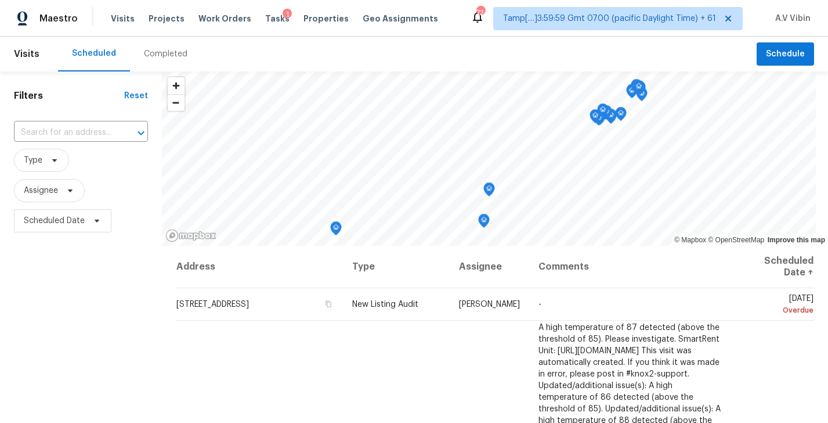
click at [163, 55] on div "Completed" at bounding box center [166, 54] width 44 height 12
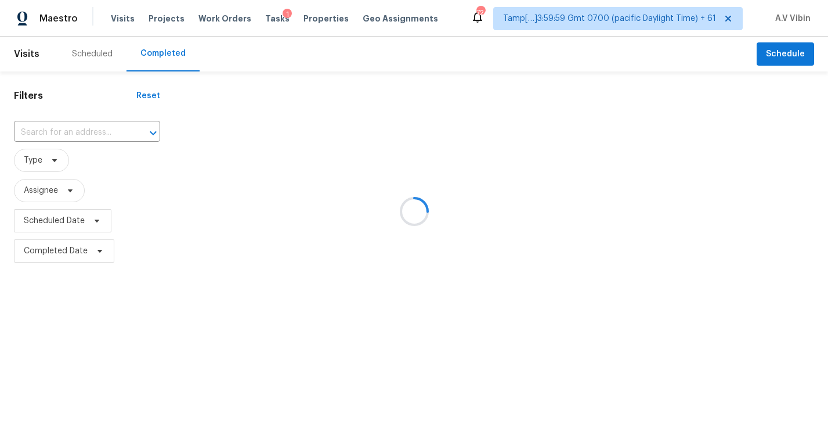
click at [69, 129] on div at bounding box center [414, 211] width 828 height 423
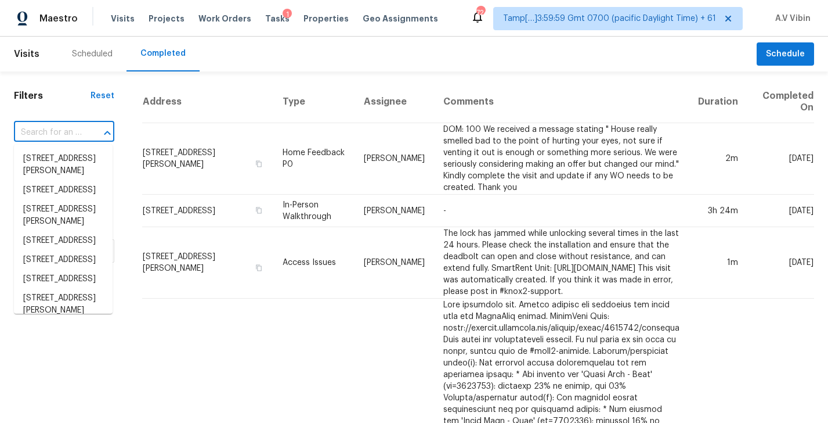
click at [69, 129] on input "text" at bounding box center [48, 133] width 68 height 18
paste input "11538 Ardrey Crest Dr, Charlotte, NC 28277"
type input "11538 Ardrey Crest Dr, Charlotte, NC 28277"
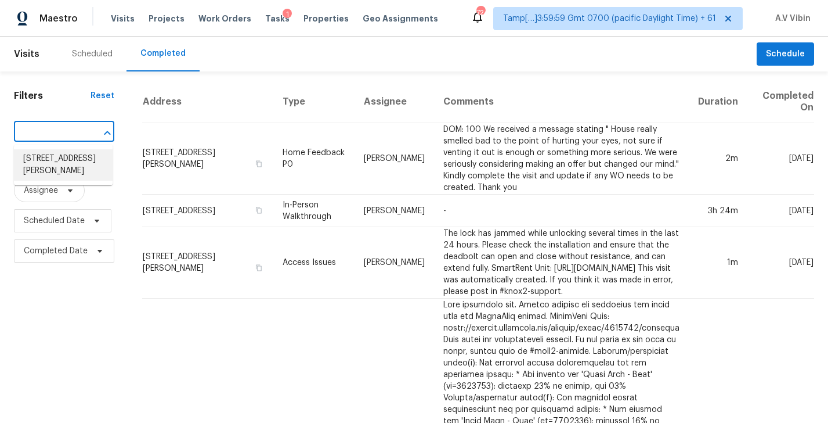
click at [67, 158] on li "11538 Ardrey Crest Dr, Charlotte, NC 28277" at bounding box center [63, 164] width 99 height 31
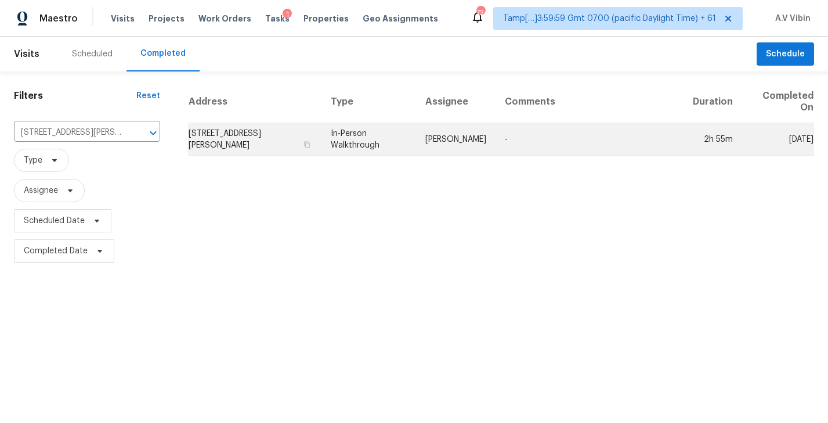
click at [286, 148] on td "11538 Ardrey Crest Dr, Charlotte, NC 28277" at bounding box center [255, 139] width 134 height 33
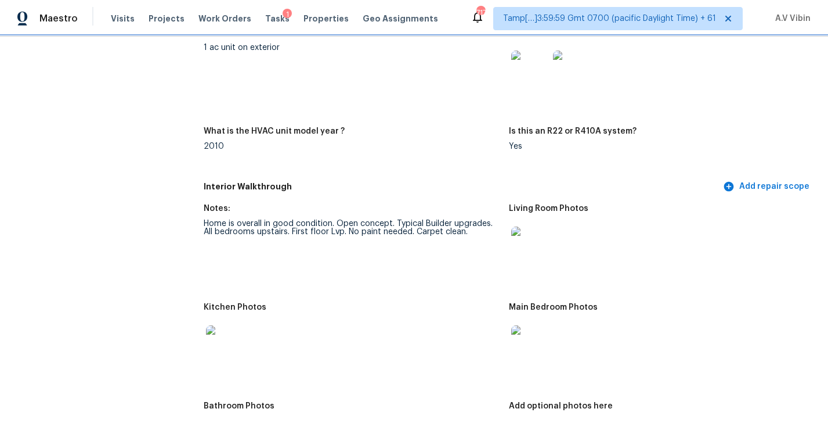
scroll to position [1161, 0]
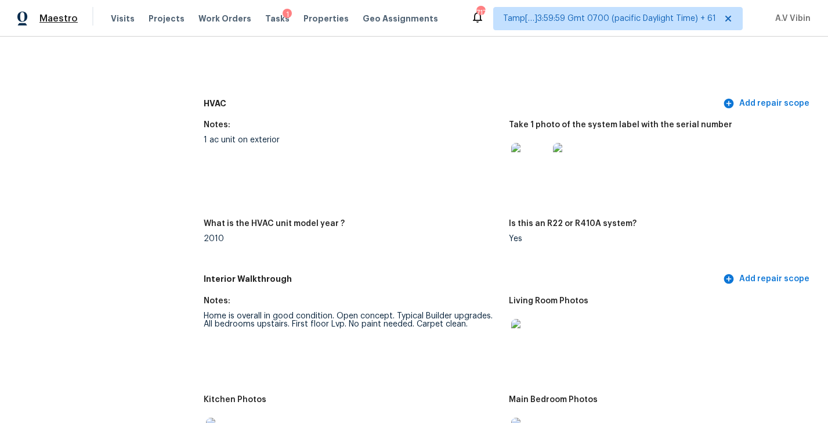
click at [67, 21] on span "Maestro" at bounding box center [58, 19] width 38 height 12
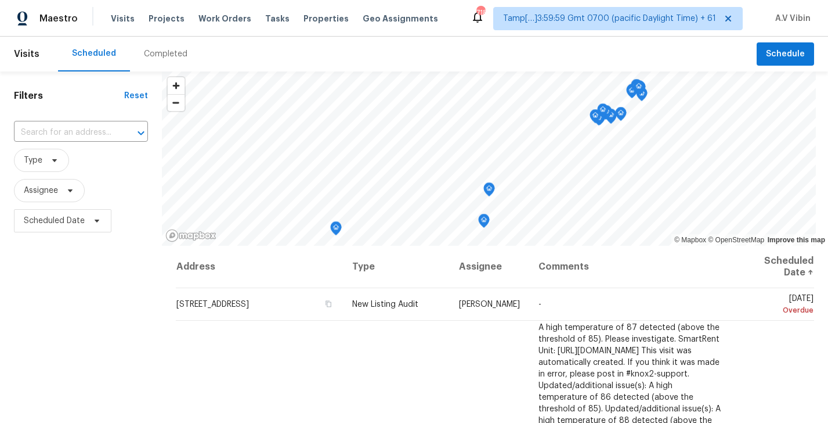
click at [158, 50] on div "Completed" at bounding box center [166, 54] width 44 height 12
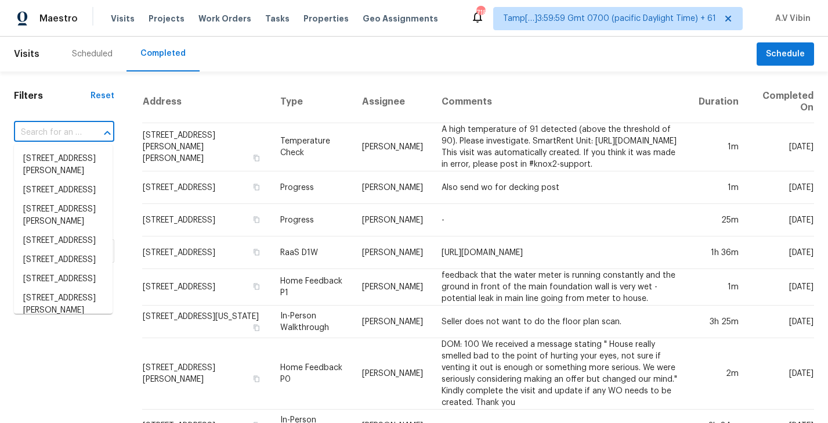
click at [73, 137] on input "text" at bounding box center [48, 133] width 68 height 18
paste input "[STREET_ADDRESS]"
type input "[STREET_ADDRESS]"
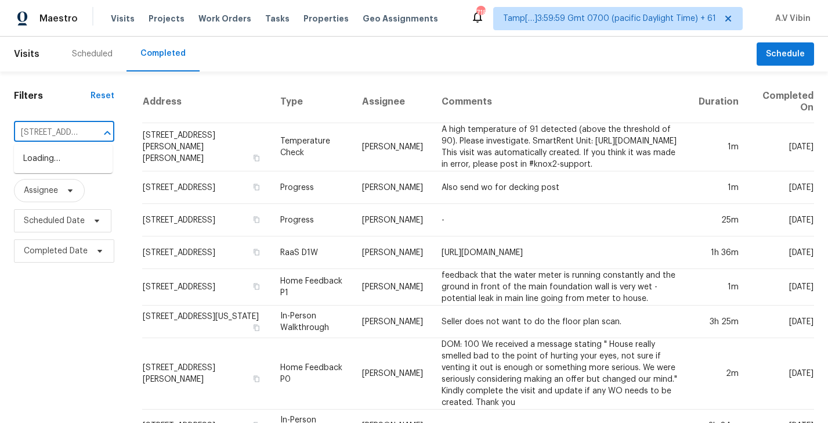
scroll to position [0, 93]
click at [70, 157] on li "[STREET_ADDRESS]" at bounding box center [63, 158] width 99 height 19
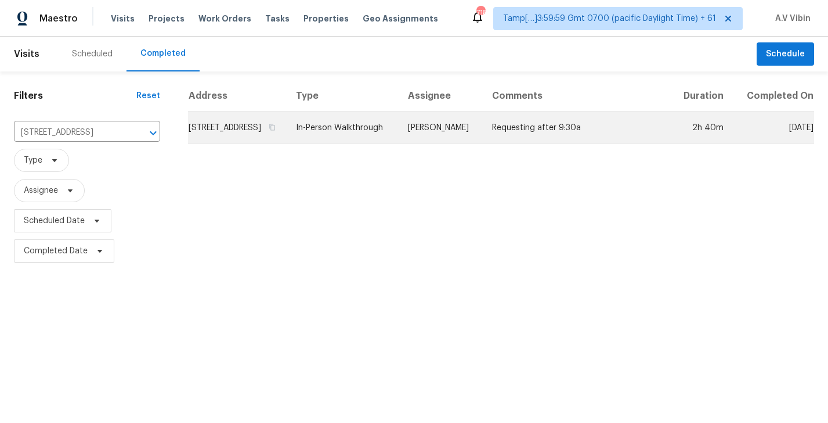
click at [265, 144] on td "[STREET_ADDRESS]" at bounding box center [237, 127] width 99 height 33
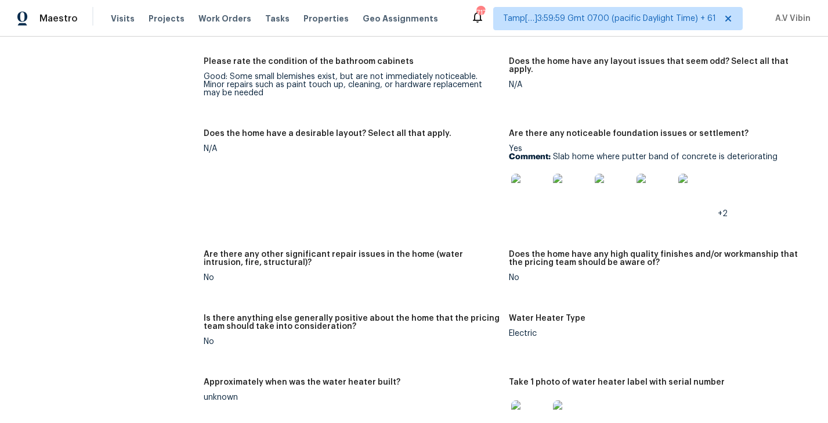
scroll to position [2367, 0]
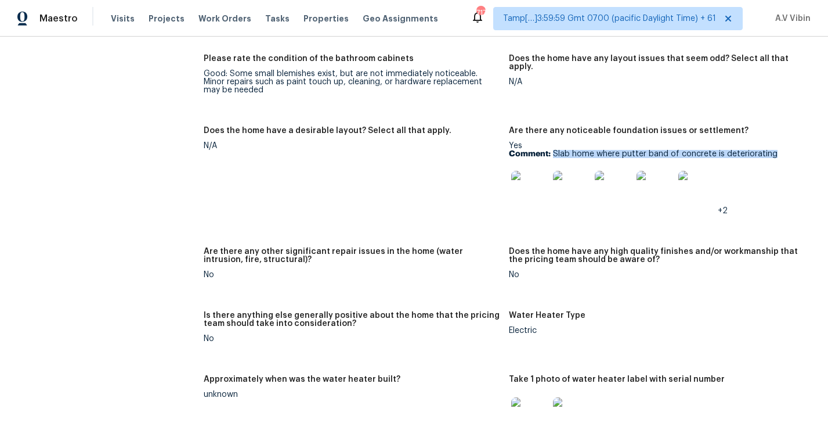
drag, startPoint x: 554, startPoint y: 135, endPoint x: 773, endPoint y: 139, distance: 218.9
click at [773, 150] on p "Comment: Slab home where putter band of concrete is deteriorating" at bounding box center [657, 154] width 296 height 8
copy p "Slab home where putter band of concrete is deteriorating"
click at [525, 172] on img at bounding box center [529, 189] width 37 height 37
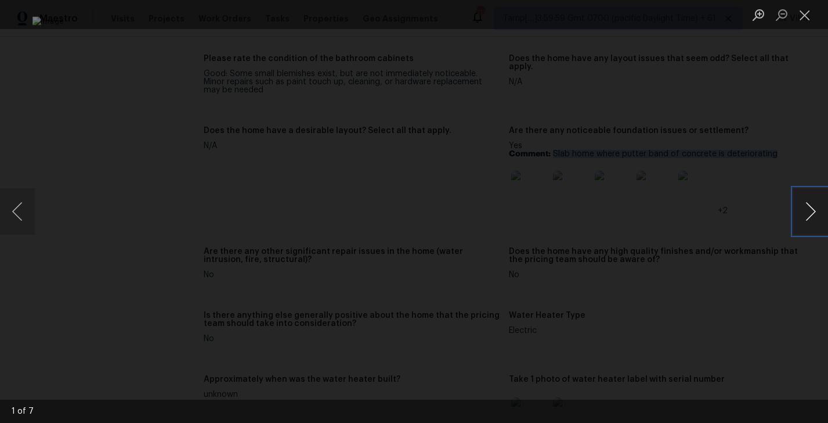
click at [810, 207] on button "Next image" at bounding box center [811, 211] width 35 height 46
click at [808, 205] on button "Next image" at bounding box center [811, 211] width 35 height 46
click at [801, 207] on button "Next image" at bounding box center [811, 211] width 35 height 46
click at [813, 200] on button "Next image" at bounding box center [811, 211] width 35 height 46
click at [812, 207] on button "Next image" at bounding box center [811, 211] width 35 height 46
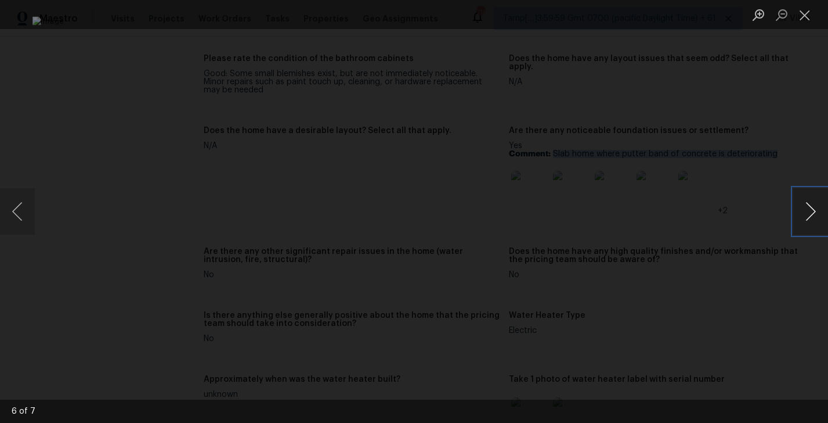
click at [813, 211] on button "Next image" at bounding box center [811, 211] width 35 height 46
click at [803, 16] on button "Close lightbox" at bounding box center [805, 15] width 23 height 20
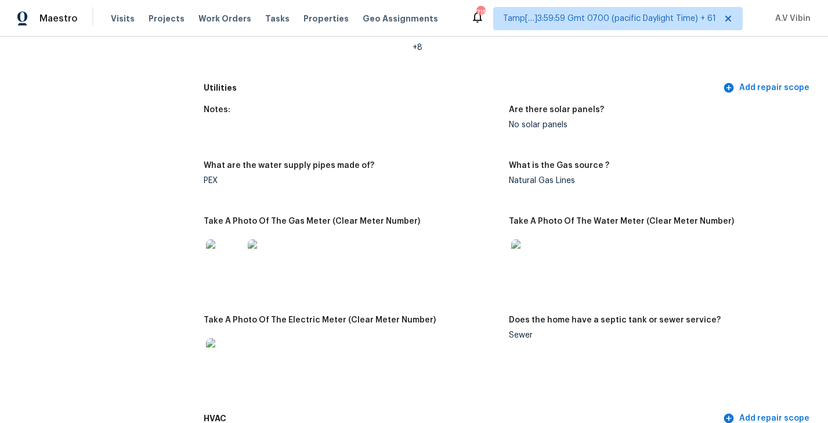
scroll to position [0, 0]
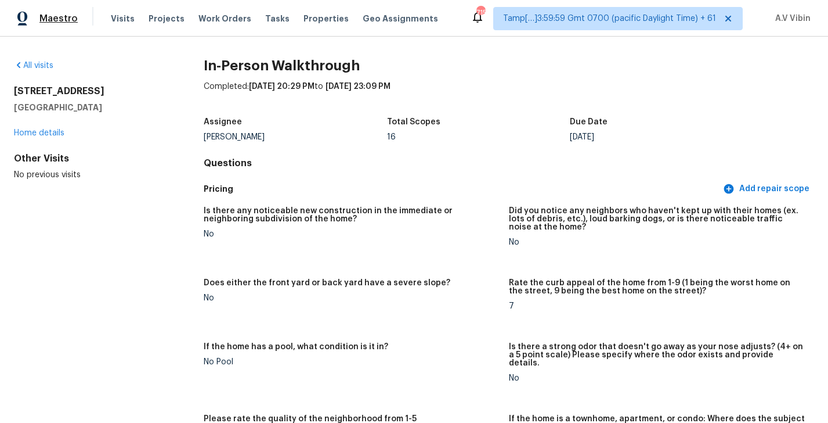
click at [66, 20] on span "Maestro" at bounding box center [58, 19] width 38 height 12
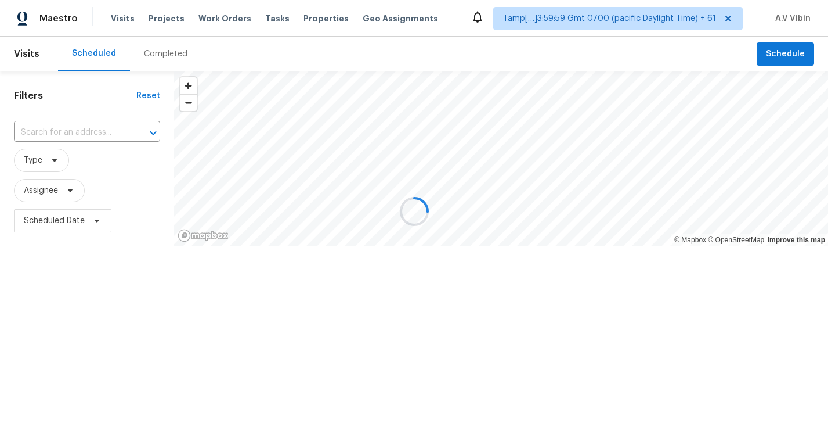
click at [154, 55] on div at bounding box center [414, 211] width 828 height 423
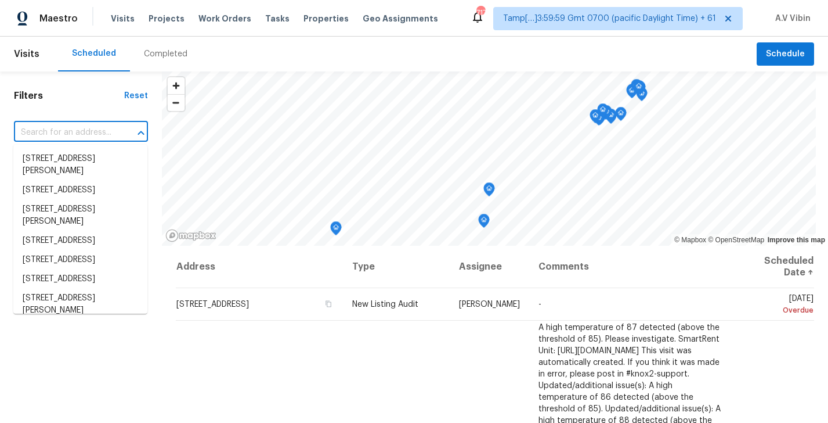
click at [104, 131] on input "text" at bounding box center [65, 133] width 102 height 18
paste input "[STREET_ADDRESS]"
type input "[STREET_ADDRESS]"
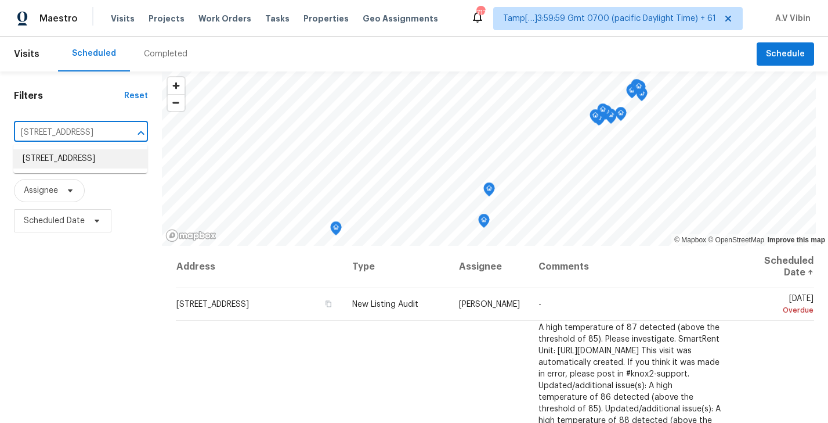
click at [92, 153] on li "[STREET_ADDRESS]" at bounding box center [80, 158] width 134 height 19
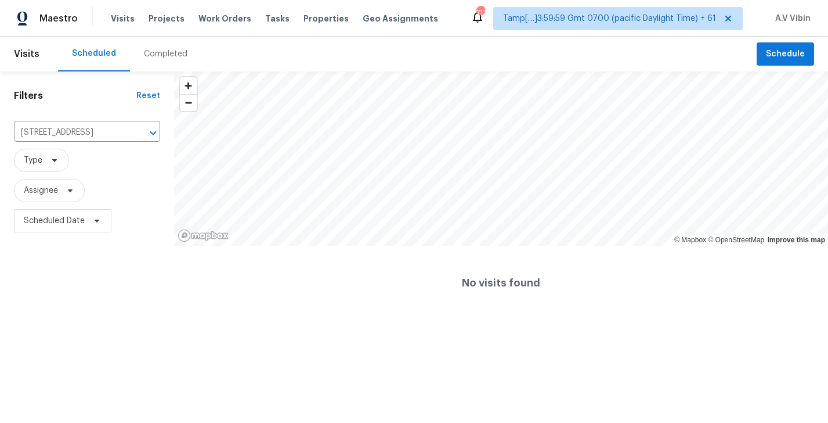
click at [158, 55] on div "Completed" at bounding box center [166, 54] width 44 height 12
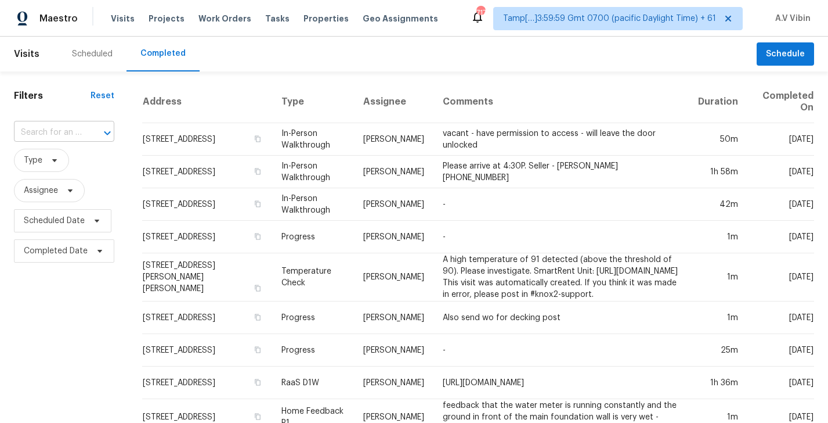
click at [84, 126] on div at bounding box center [99, 133] width 30 height 16
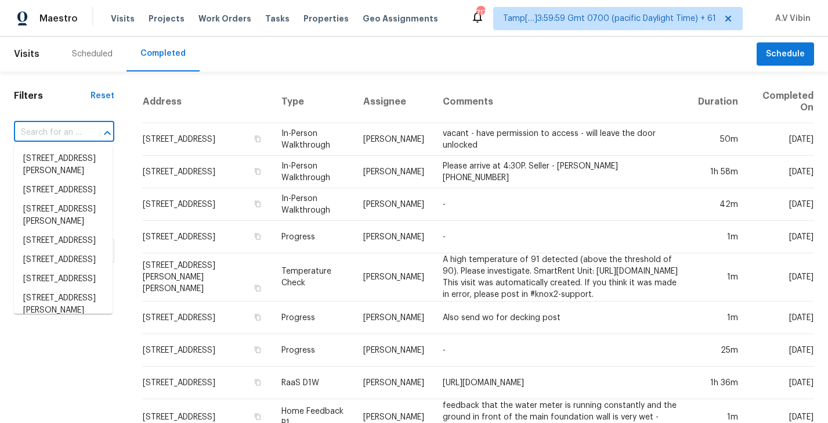
paste input "[STREET_ADDRESS]"
type input "[STREET_ADDRESS]"
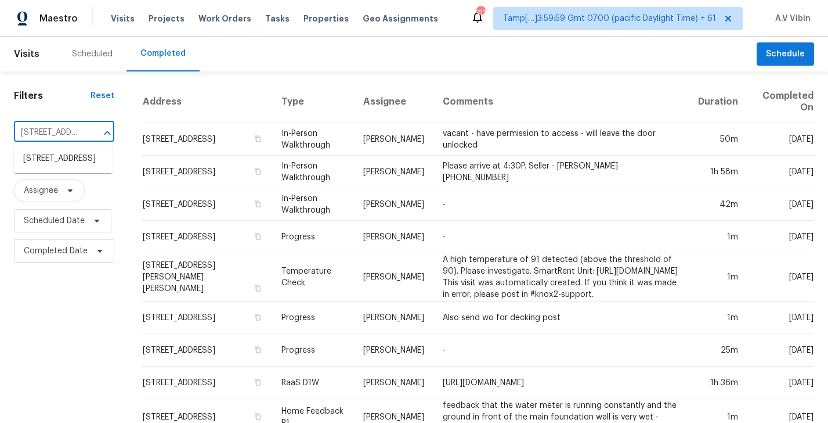
scroll to position [0, 86]
click at [76, 159] on li "[STREET_ADDRESS]" at bounding box center [63, 158] width 99 height 19
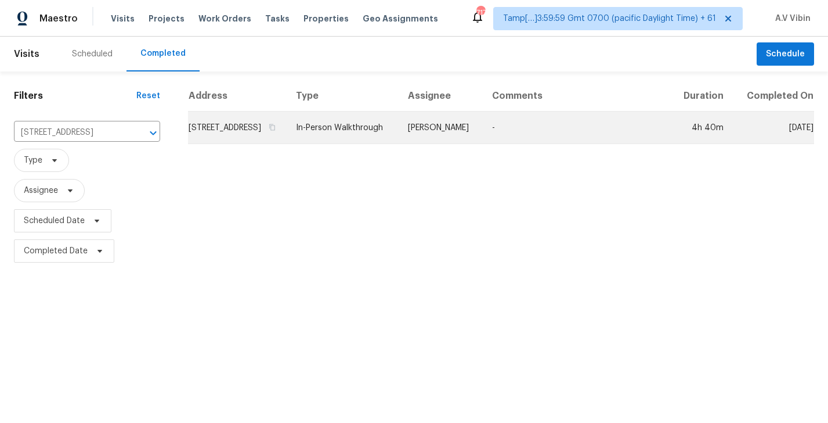
click at [287, 144] on td "[STREET_ADDRESS]" at bounding box center [237, 127] width 99 height 33
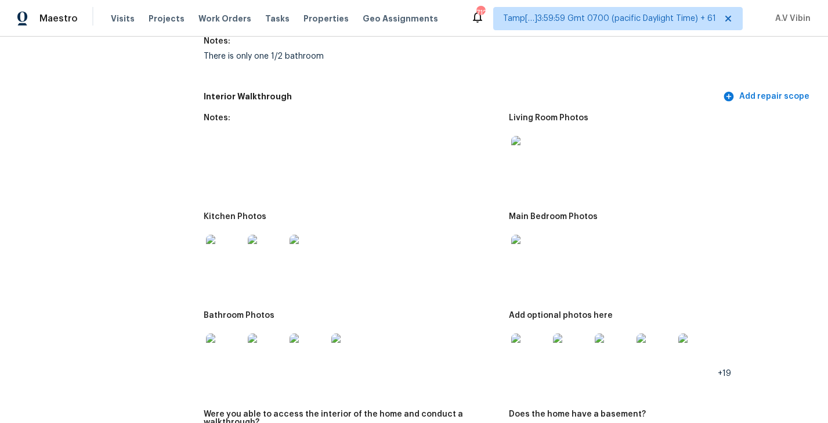
scroll to position [1422, 0]
click at [229, 235] on img at bounding box center [224, 251] width 37 height 37
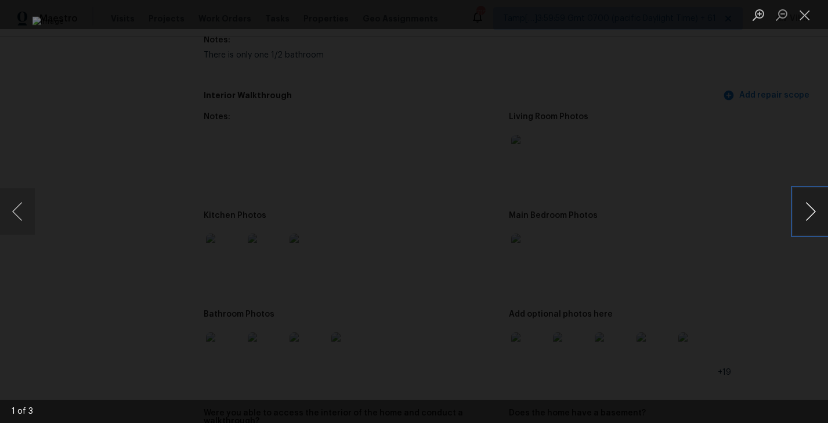
click at [809, 212] on button "Next image" at bounding box center [811, 211] width 35 height 46
click at [808, 17] on button "Close lightbox" at bounding box center [805, 15] width 23 height 20
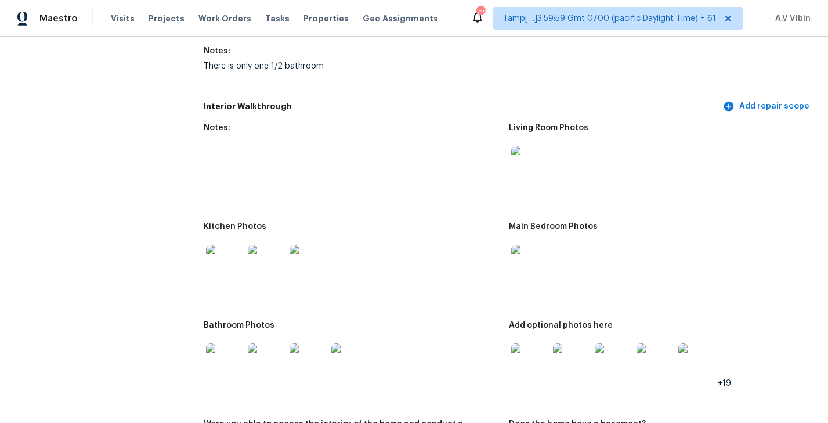
scroll to position [1412, 0]
click at [530, 150] on img at bounding box center [529, 163] width 37 height 37
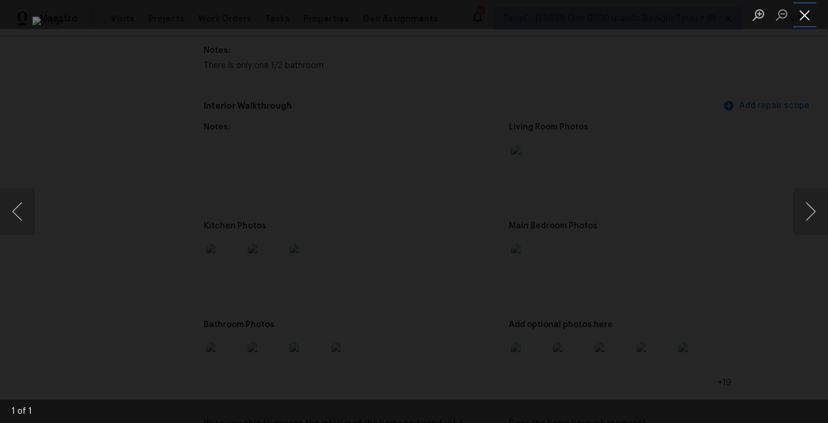
click at [803, 13] on button "Close lightbox" at bounding box center [805, 15] width 23 height 20
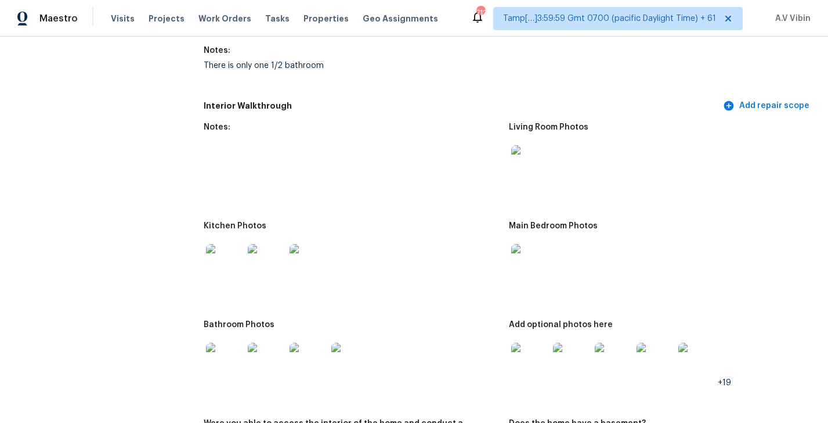
click at [228, 248] on img at bounding box center [224, 262] width 37 height 37
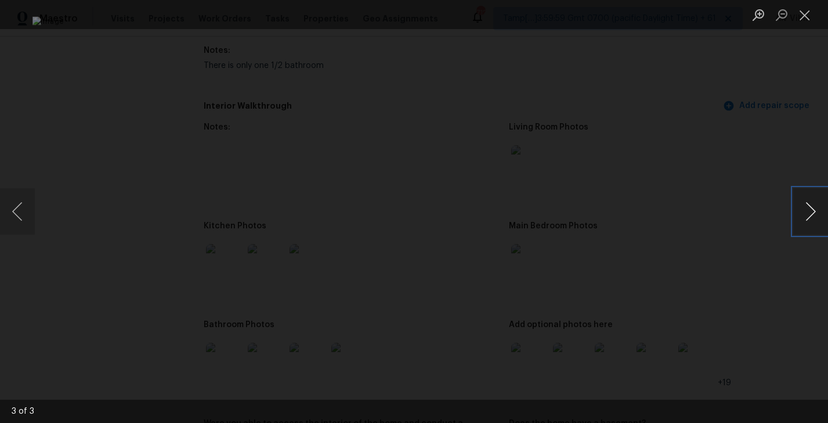
click at [815, 227] on button "Next image" at bounding box center [811, 211] width 35 height 46
click at [811, 210] on button "Next image" at bounding box center [811, 211] width 35 height 46
click at [806, 19] on button "Close lightbox" at bounding box center [805, 15] width 23 height 20
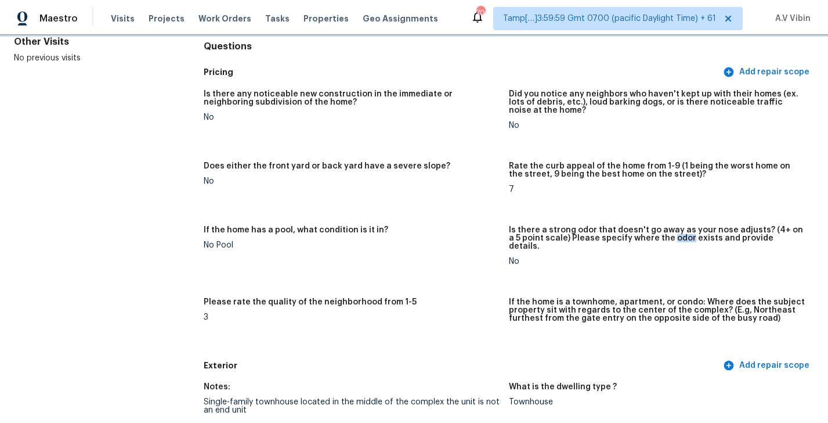
scroll to position [0, 0]
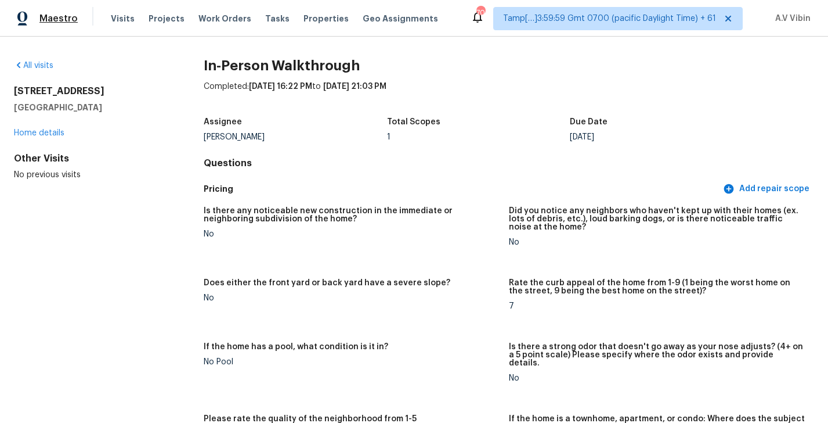
click at [65, 15] on span "Maestro" at bounding box center [58, 19] width 38 height 12
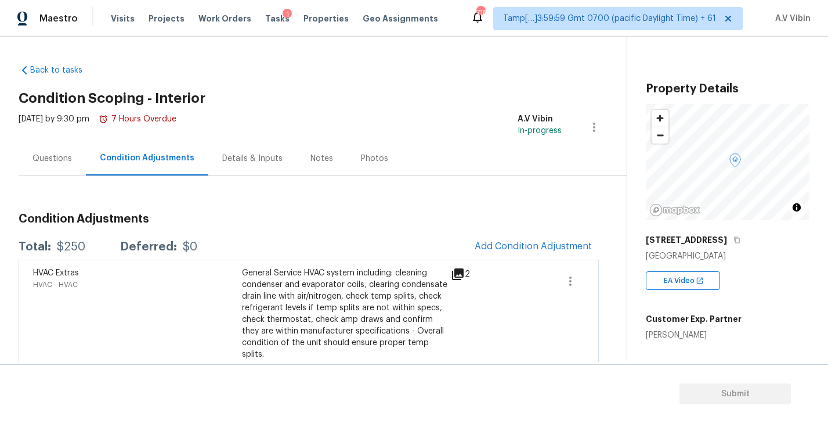
scroll to position [9, 0]
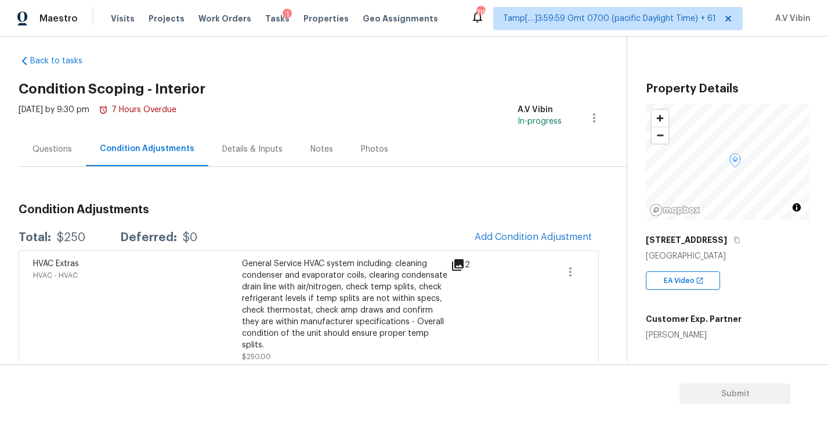
click at [49, 150] on div "Questions" at bounding box center [52, 149] width 39 height 12
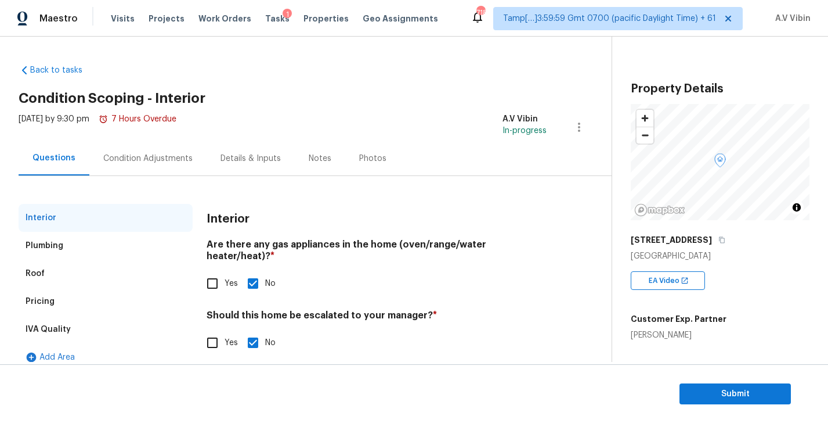
click at [123, 156] on div "Condition Adjustments" at bounding box center [147, 159] width 89 height 12
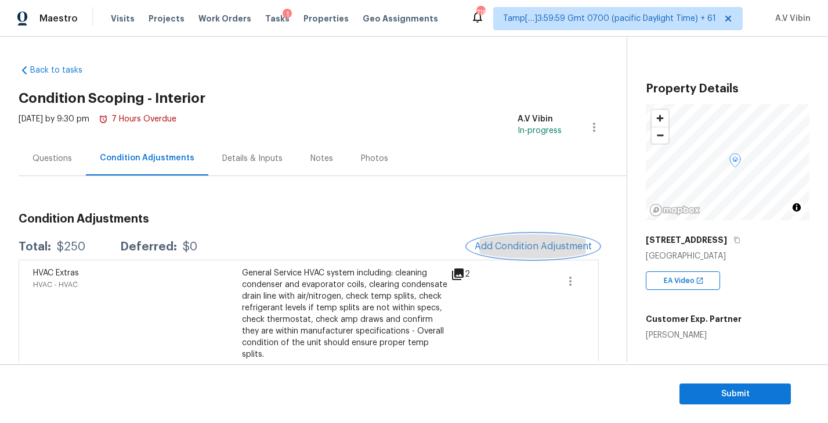
click at [495, 246] on span "Add Condition Adjustment" at bounding box center [533, 246] width 117 height 10
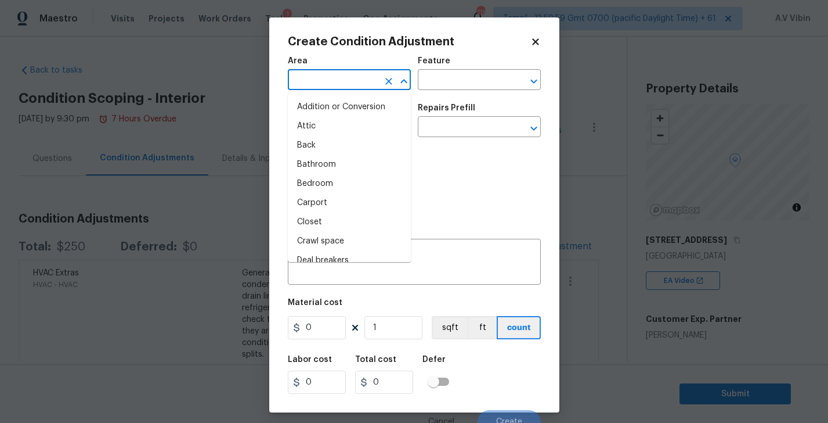
click at [315, 85] on input "text" at bounding box center [333, 81] width 91 height 18
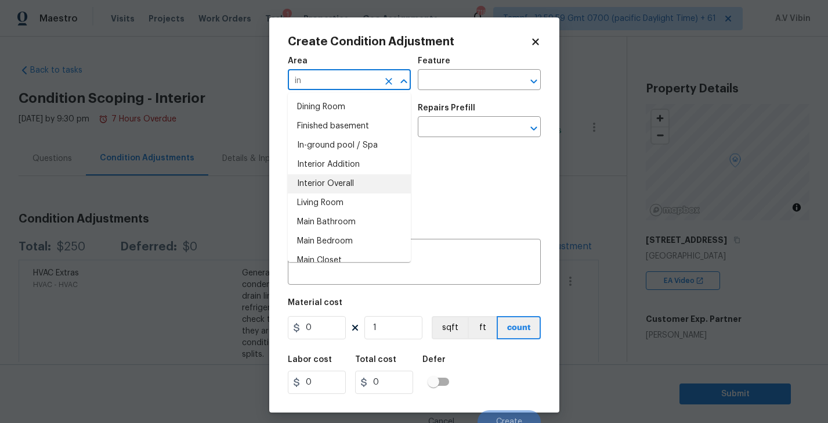
click at [336, 178] on li "Interior Overall" at bounding box center [349, 183] width 123 height 19
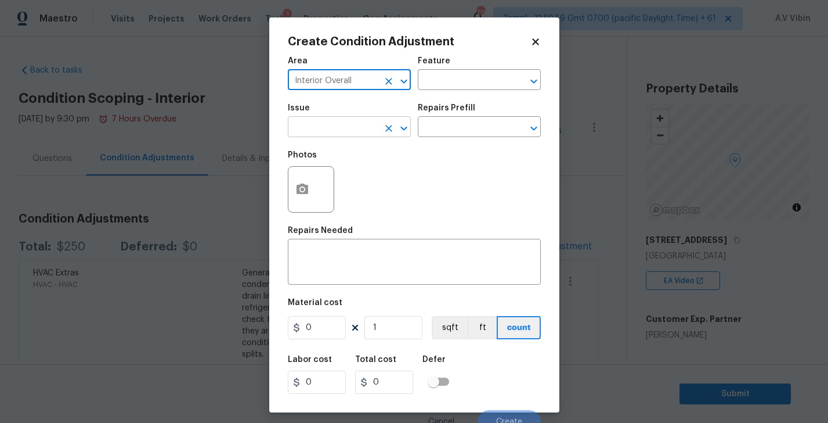
type input "Interior Overall"
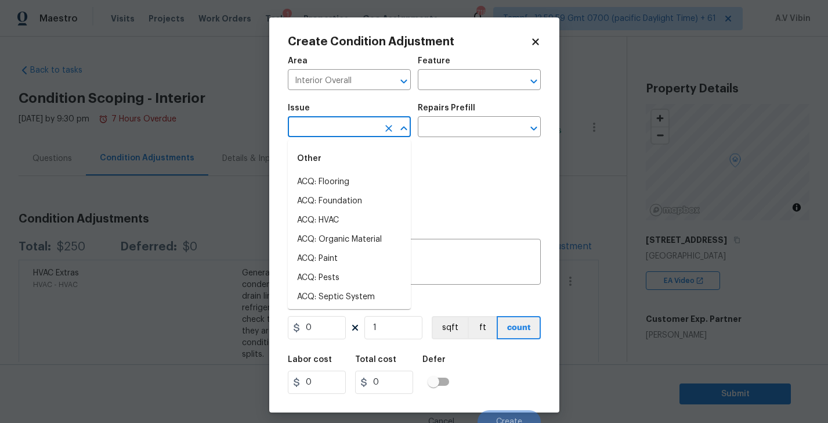
click at [333, 129] on input "text" at bounding box center [333, 128] width 91 height 18
click at [336, 236] on li "Interior Paint" at bounding box center [349, 239] width 123 height 19
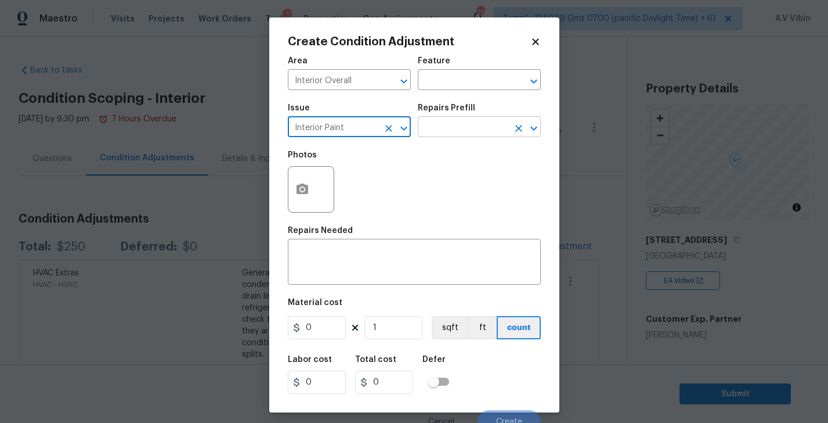
type input "Interior Paint"
click at [442, 125] on input "text" at bounding box center [463, 128] width 91 height 18
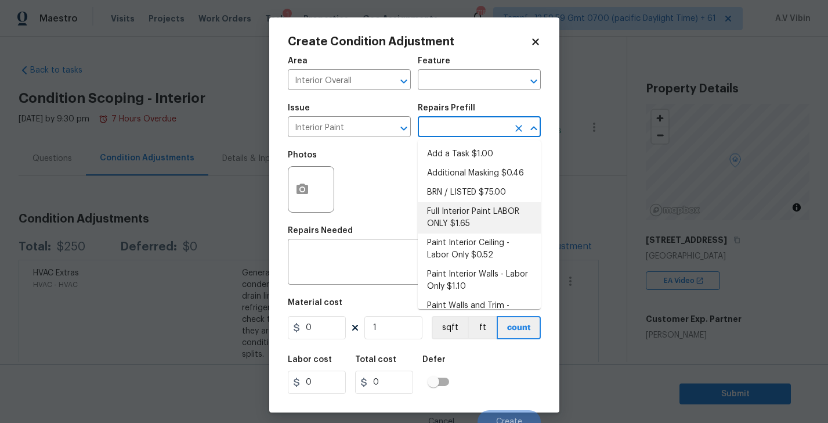
click at [464, 206] on li "Full Interior Paint LABOR ONLY $1.65" at bounding box center [479, 217] width 123 height 31
type input "Overall Paint"
type textarea "Full Interior paint - (walls, ceilings, trim, and doors) - PAINT PROVIDED BY OP…"
type input "1.65"
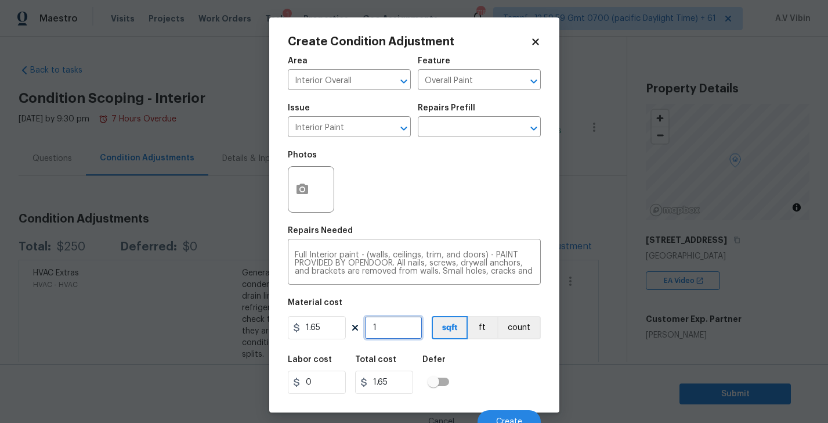
click at [393, 329] on input "1" at bounding box center [394, 327] width 58 height 23
type input "11"
type input "18.15"
type input "115"
type input "189.75"
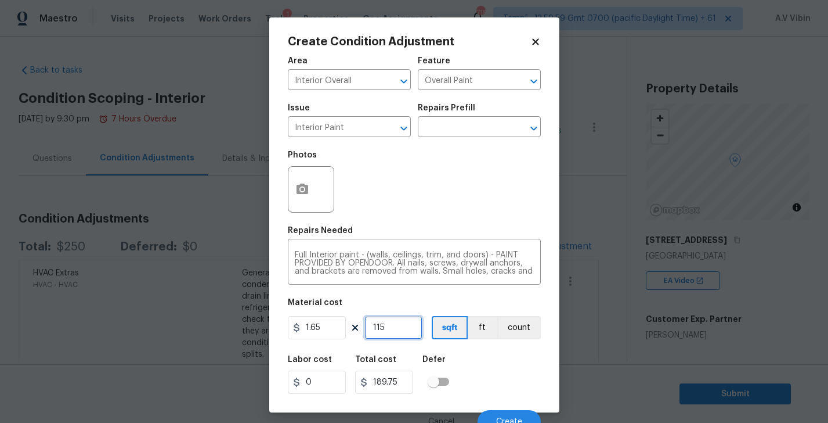
type input "1150"
type input "1897.5"
type input "1150"
click at [513, 377] on div "Labor cost 0 Total cost 1897.5 Defer" at bounding box center [414, 374] width 253 height 52
click at [308, 190] on icon "button" at bounding box center [303, 189] width 14 height 14
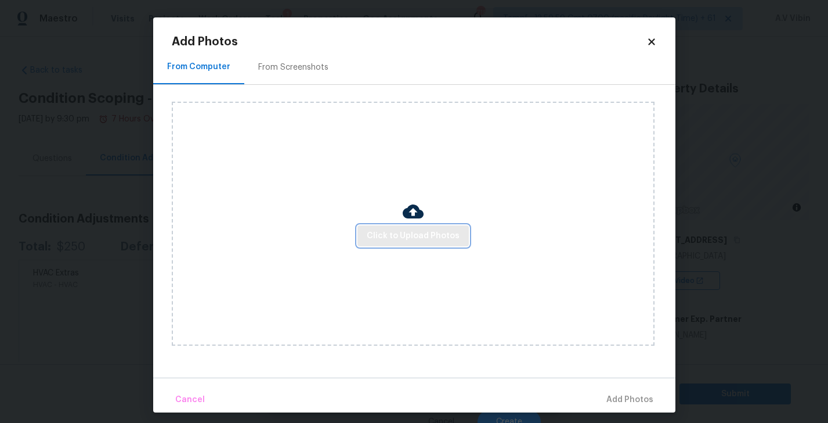
click at [384, 244] on button "Click to Upload Photos" at bounding box center [413, 235] width 111 height 21
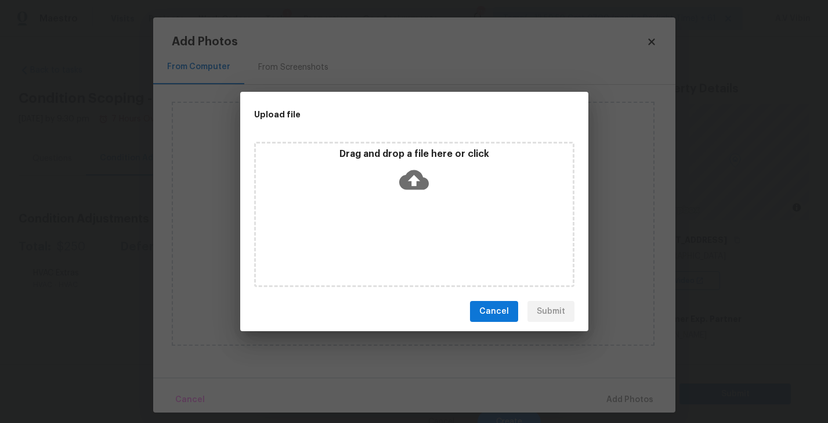
click at [412, 177] on icon at bounding box center [414, 180] width 30 height 30
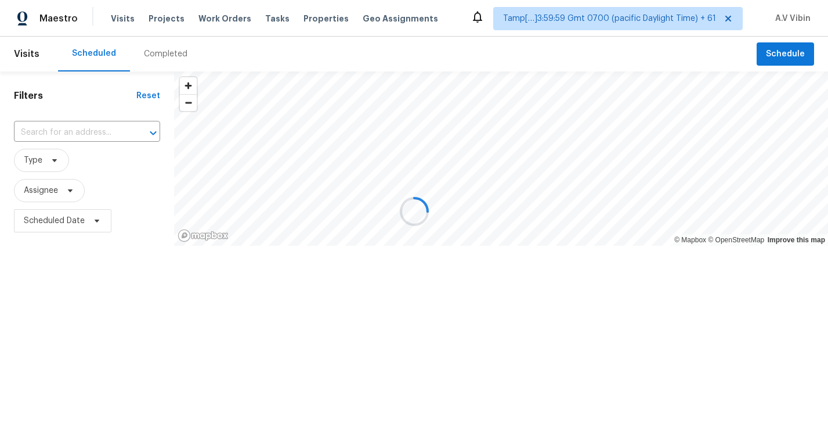
click at [154, 58] on div at bounding box center [414, 211] width 828 height 423
click at [156, 55] on div "Completed" at bounding box center [166, 54] width 44 height 12
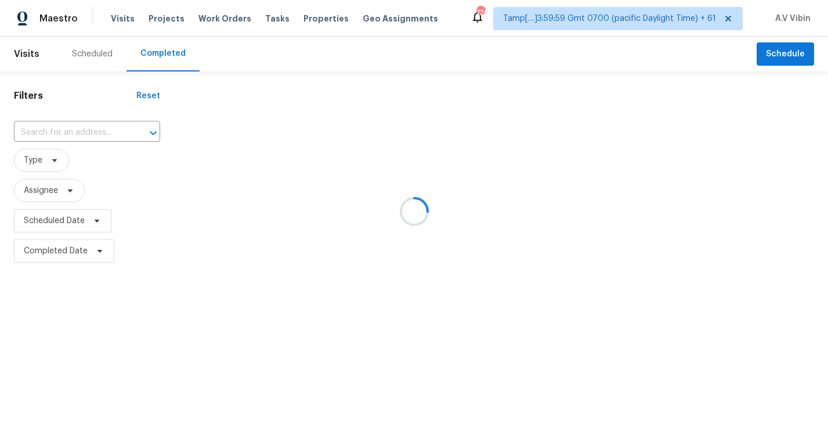
click at [75, 138] on div at bounding box center [414, 211] width 828 height 423
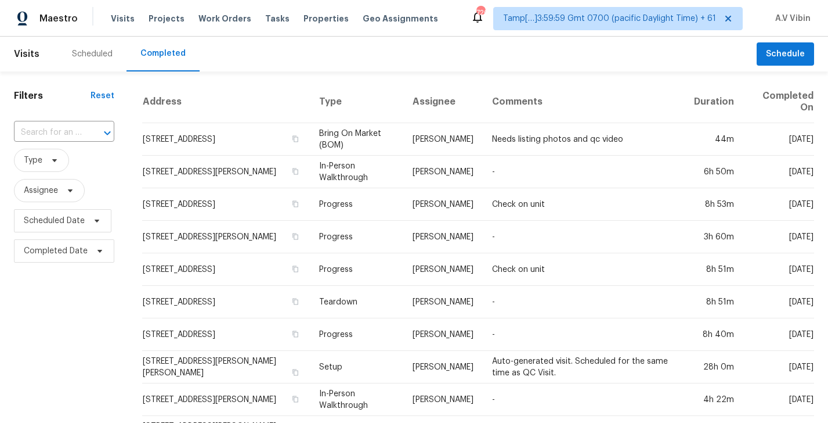
click at [75, 138] on input "text" at bounding box center [48, 133] width 68 height 18
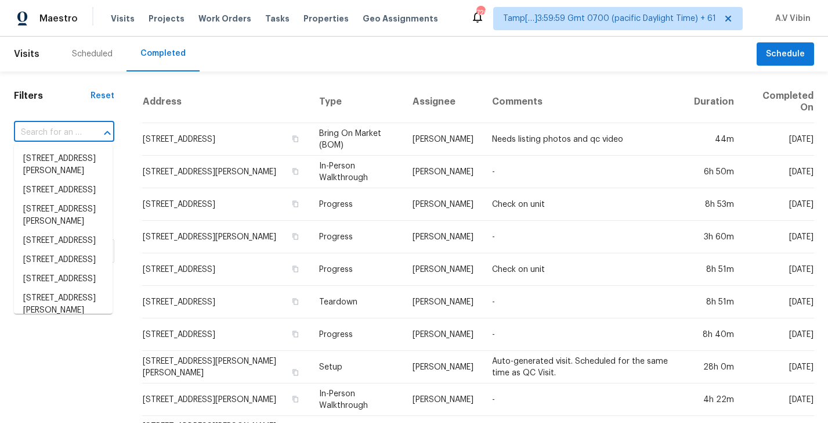
paste input "[STREET_ADDRESS][PERSON_NAME][DATE]"
type input "[STREET_ADDRESS][PERSON_NAME][DATE]"
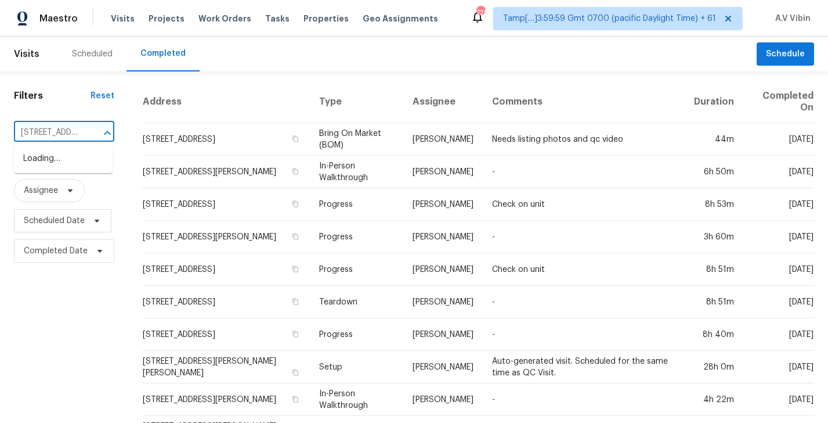
scroll to position [0, 90]
click at [69, 162] on li "[STREET_ADDRESS][PERSON_NAME][DATE]" at bounding box center [63, 171] width 99 height 44
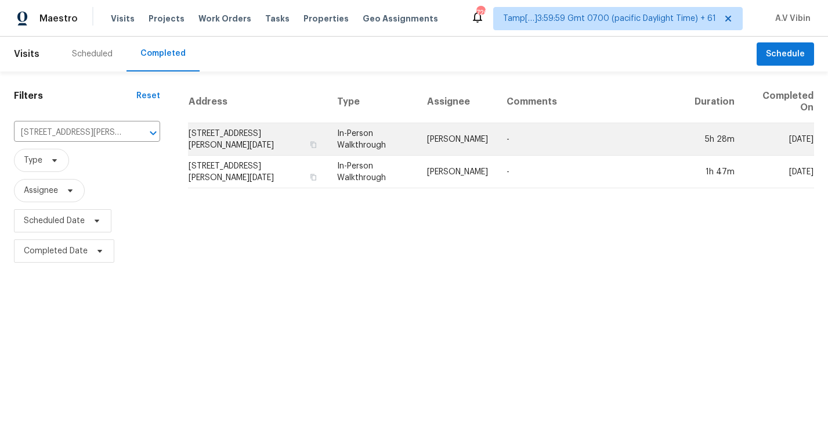
click at [287, 145] on td "[STREET_ADDRESS][PERSON_NAME][DATE]" at bounding box center [258, 139] width 140 height 33
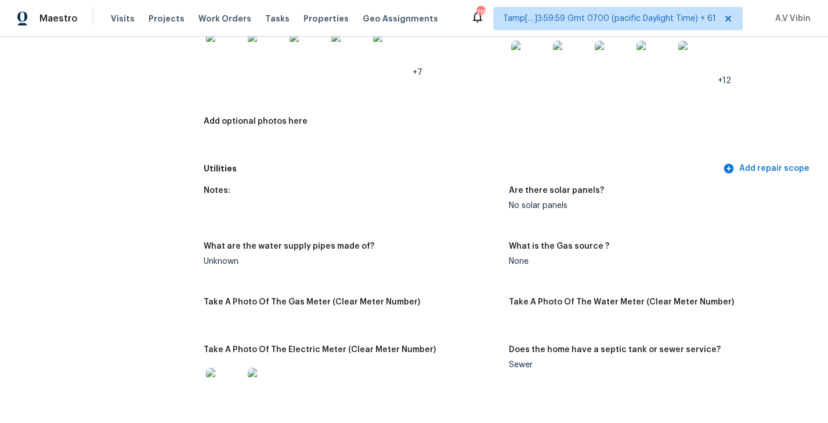
scroll to position [2216, 0]
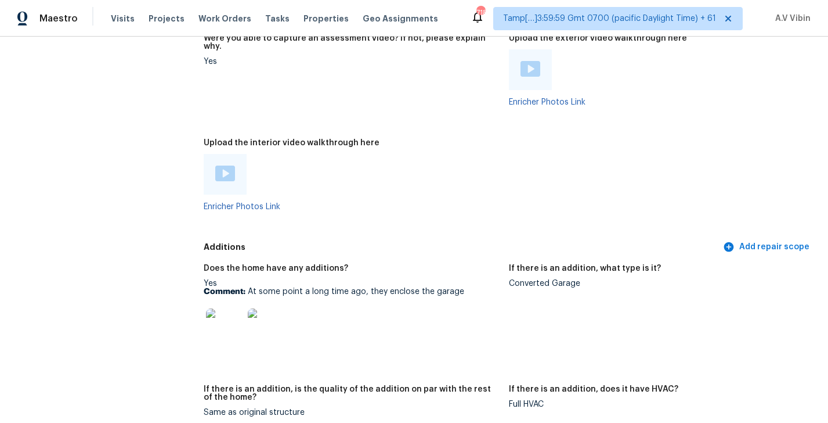
click at [561, 279] on div "Converted Garage" at bounding box center [657, 283] width 296 height 8
click at [230, 301] on div at bounding box center [225, 326] width 42 height 51
click at [226, 309] on img at bounding box center [224, 326] width 37 height 37
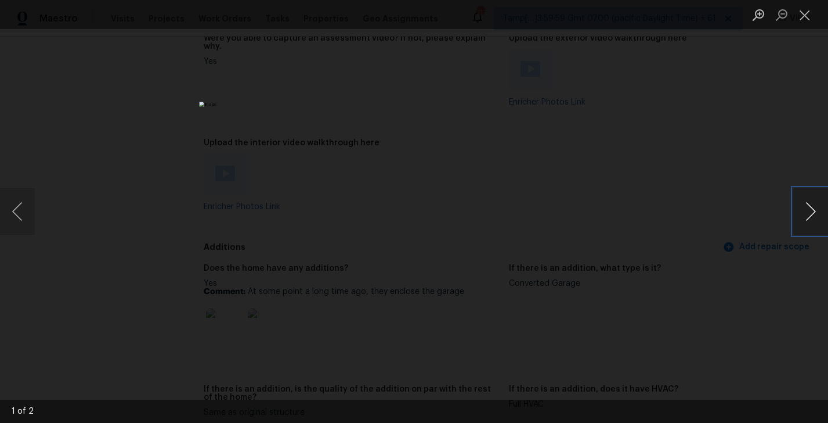
click at [813, 211] on button "Next image" at bounding box center [811, 211] width 35 height 46
click at [806, 11] on button "Close lightbox" at bounding box center [805, 15] width 23 height 20
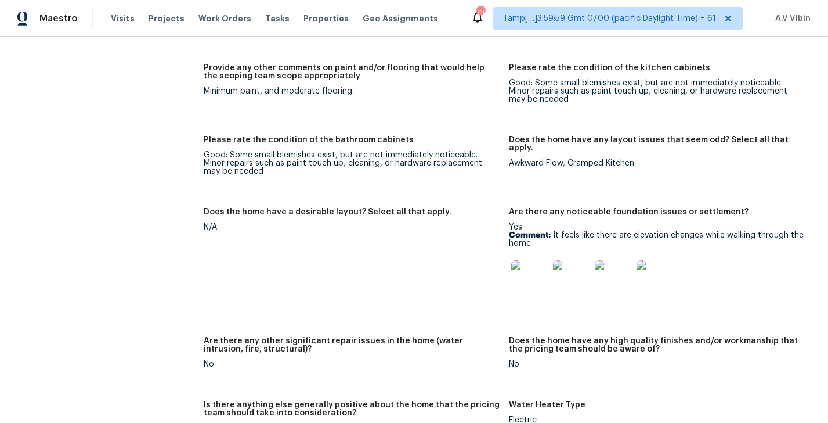
scroll to position [1662, 0]
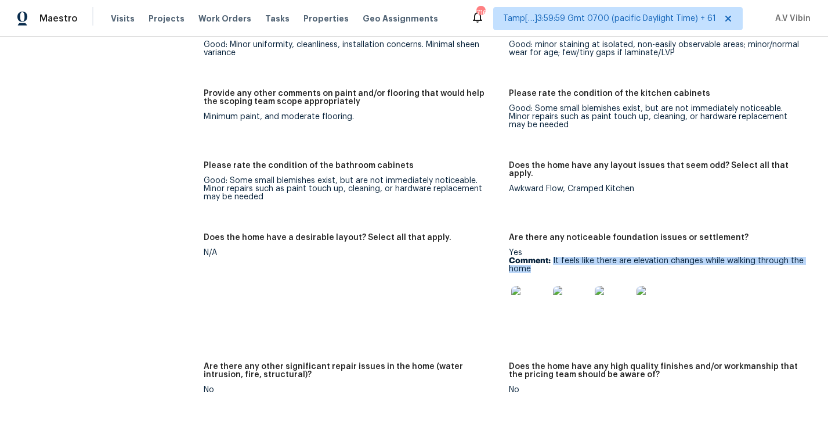
drag, startPoint x: 553, startPoint y: 243, endPoint x: 569, endPoint y: 254, distance: 19.6
click at [569, 257] on p "Comment: It feels like there are elevation changes while walking through the ho…" at bounding box center [657, 265] width 296 height 16
copy p "It feels like there are elevation changes while walking through the home"
click at [524, 294] on img at bounding box center [529, 304] width 37 height 37
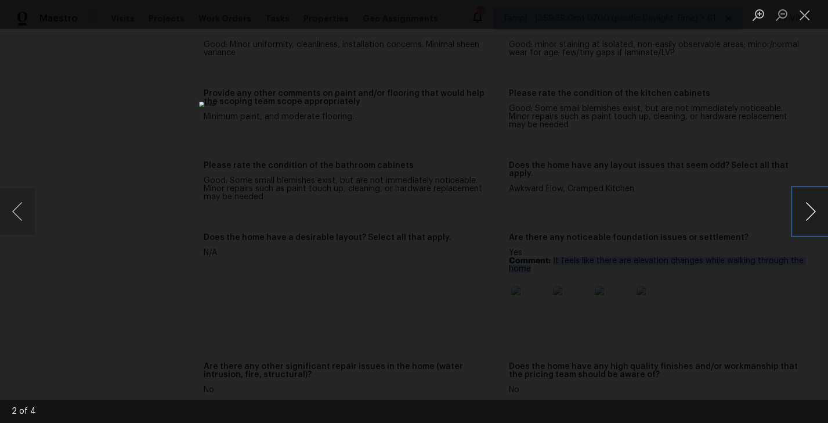
click at [813, 214] on button "Next image" at bounding box center [811, 211] width 35 height 46
click at [801, 207] on button "Next image" at bounding box center [811, 211] width 35 height 46
click at [798, 20] on button "Close lightbox" at bounding box center [805, 15] width 23 height 20
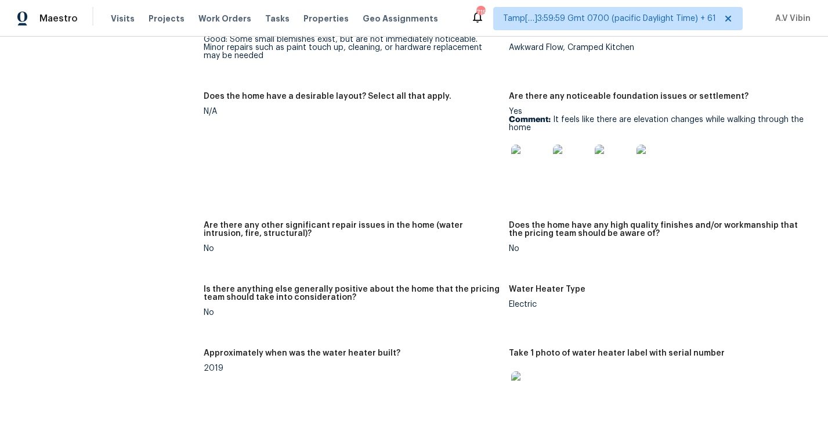
scroll to position [1839, 0]
